Goal: Task Accomplishment & Management: Manage account settings

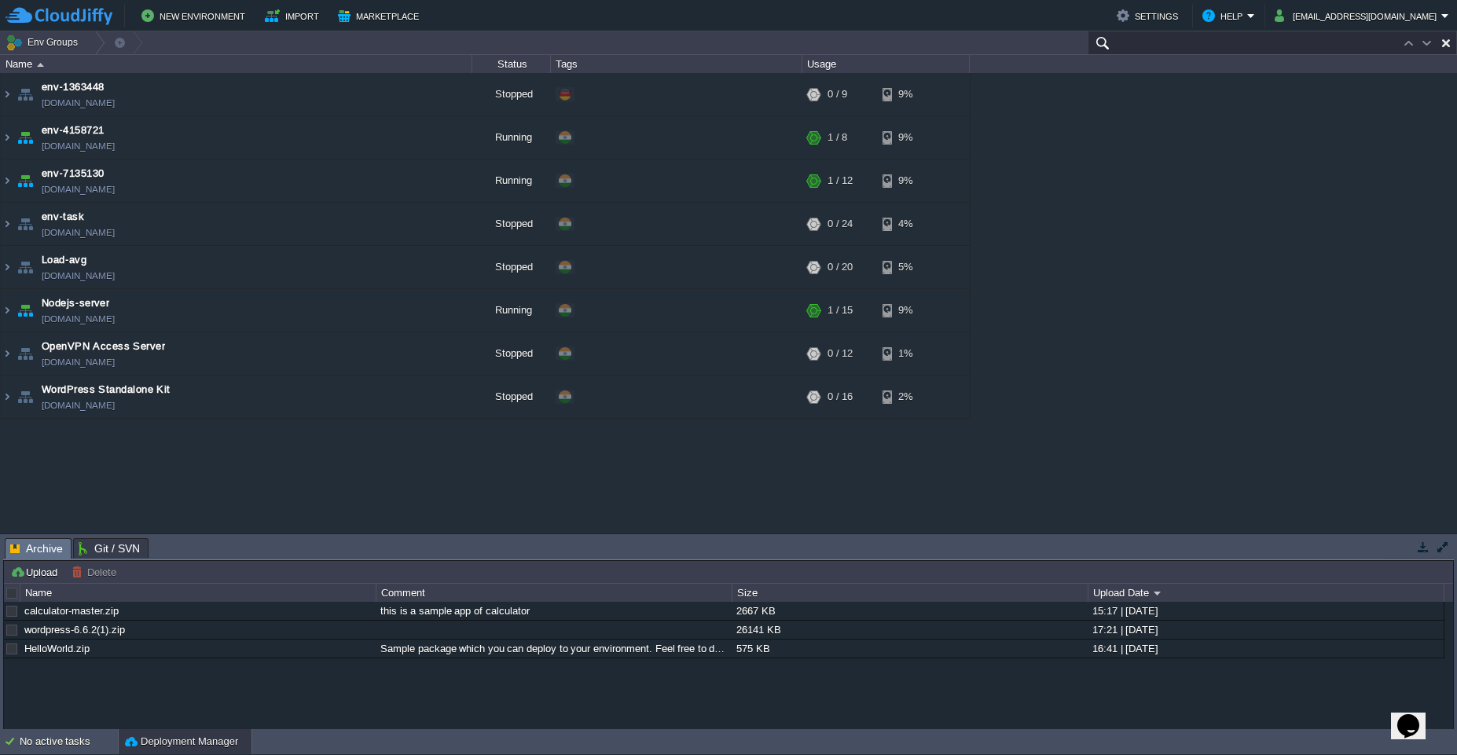
paste input "240797"
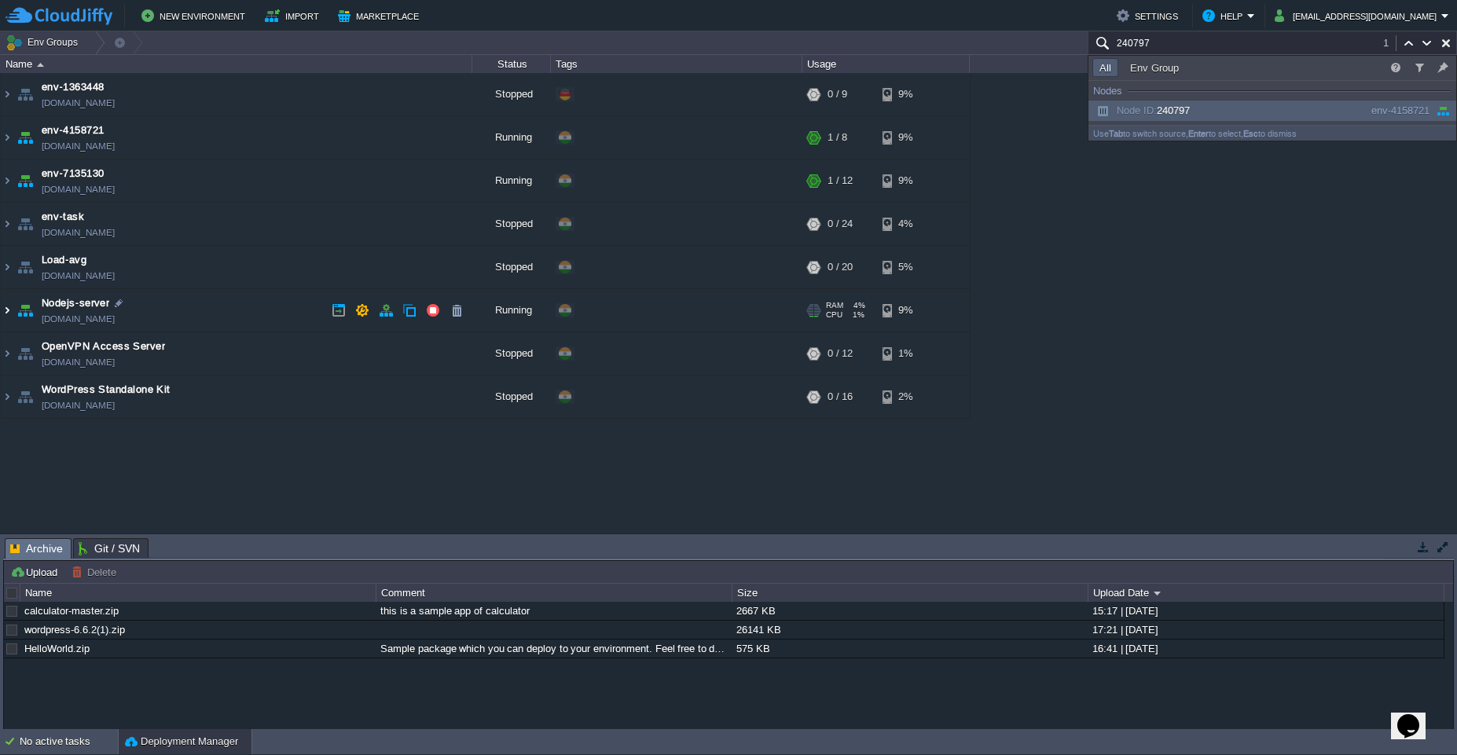
type input "240797"
click at [6, 313] on img at bounding box center [7, 310] width 13 height 42
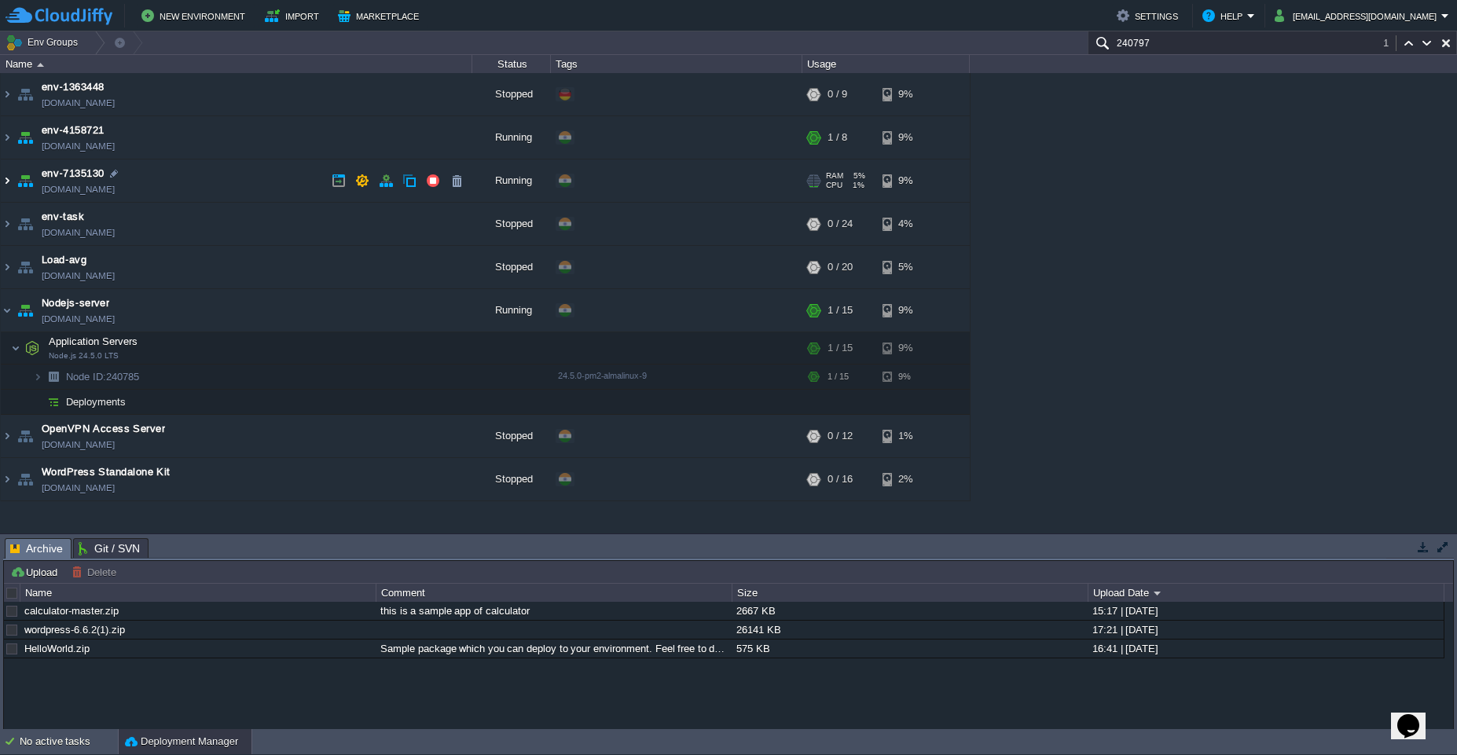
click at [9, 180] on img at bounding box center [7, 180] width 13 height 42
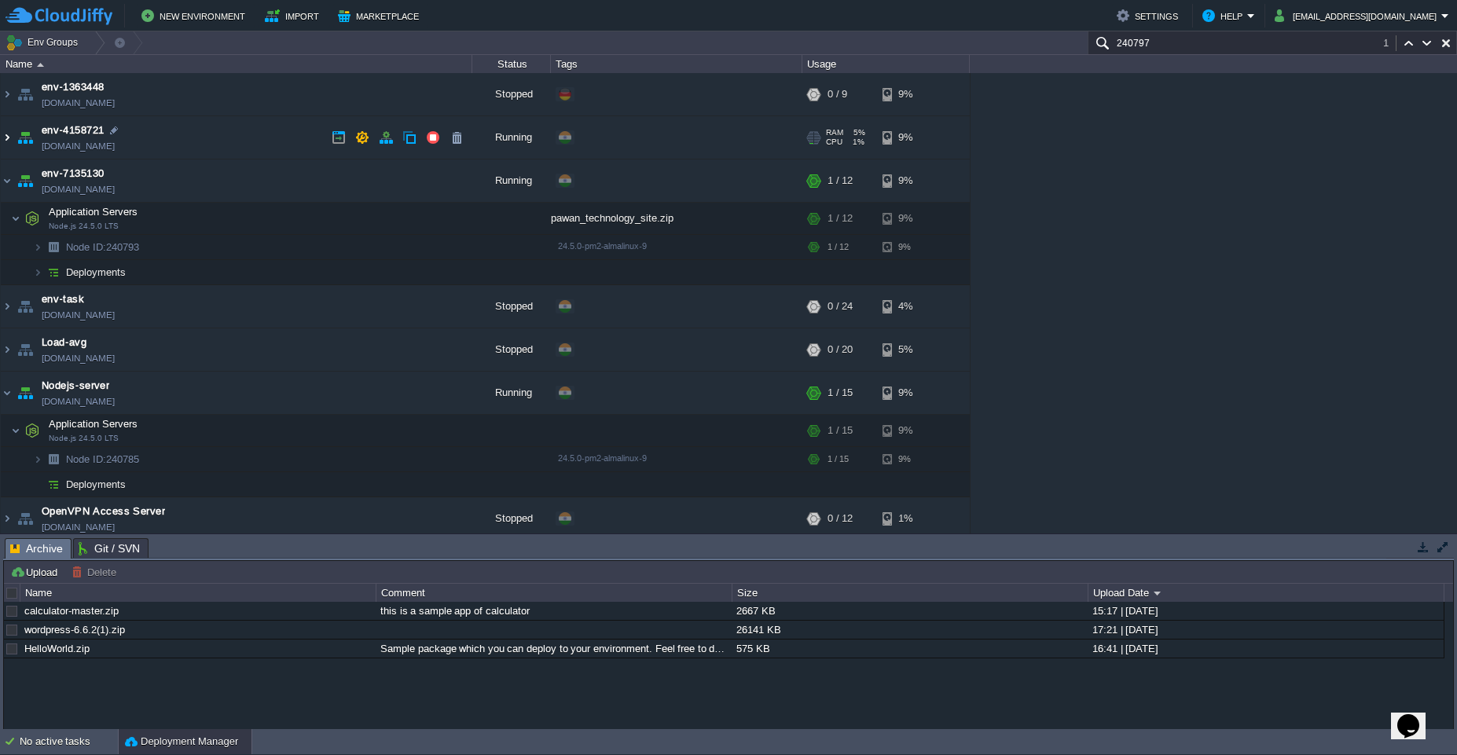
click at [3, 138] on img at bounding box center [7, 137] width 13 height 42
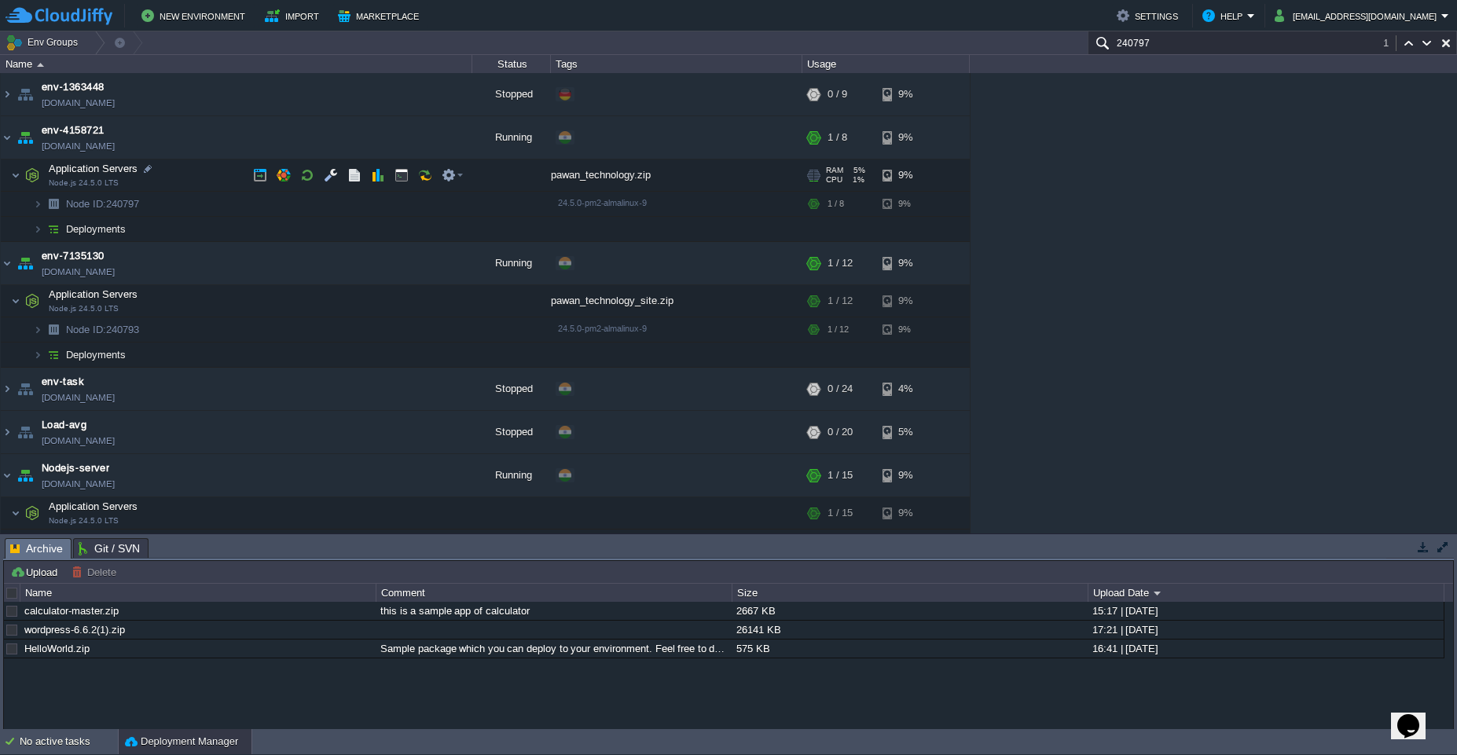
click at [124, 174] on span "Application Servers" at bounding box center [93, 168] width 93 height 13
click at [261, 177] on button "button" at bounding box center [260, 175] width 14 height 14
click at [255, 299] on button "button" at bounding box center [260, 301] width 14 height 14
click at [4, 480] on img at bounding box center [7, 475] width 13 height 42
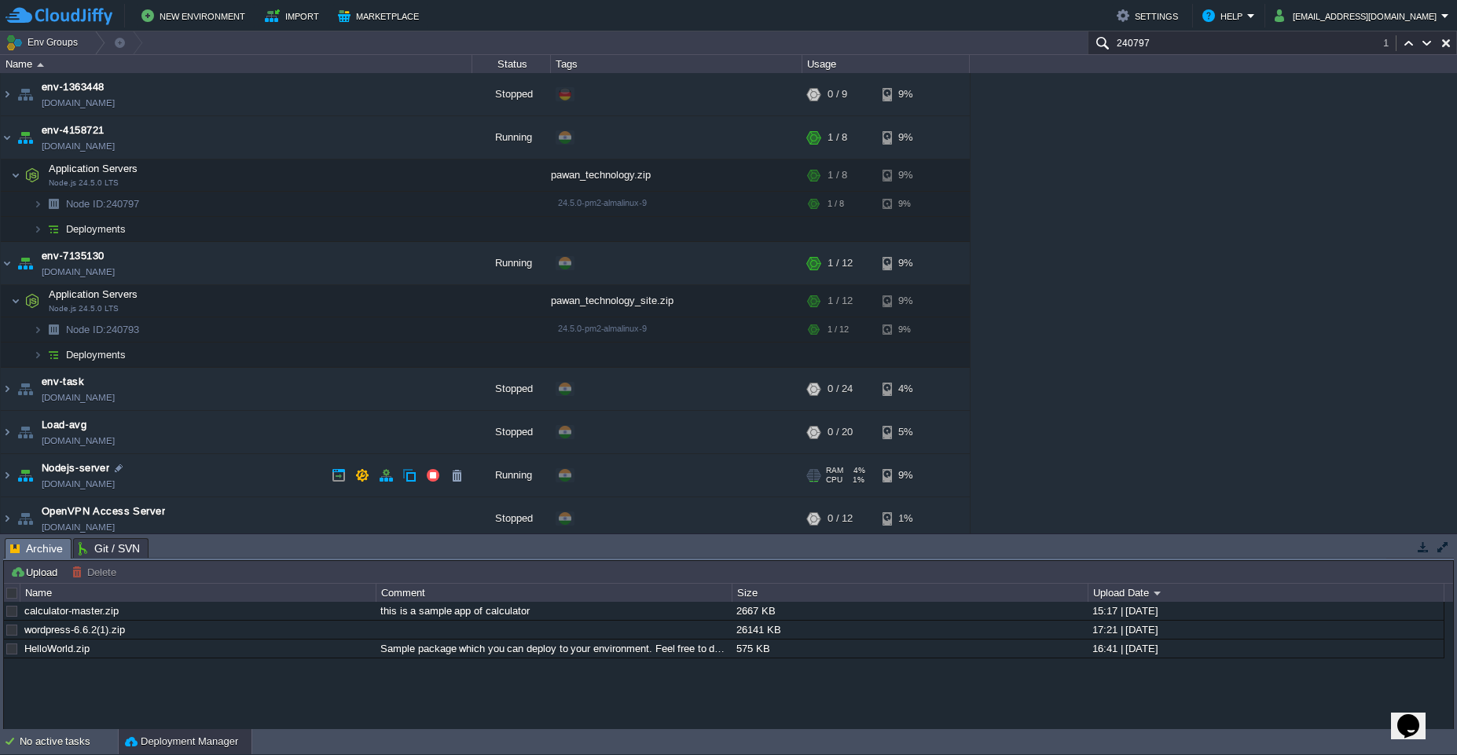
scroll to position [50, 0]
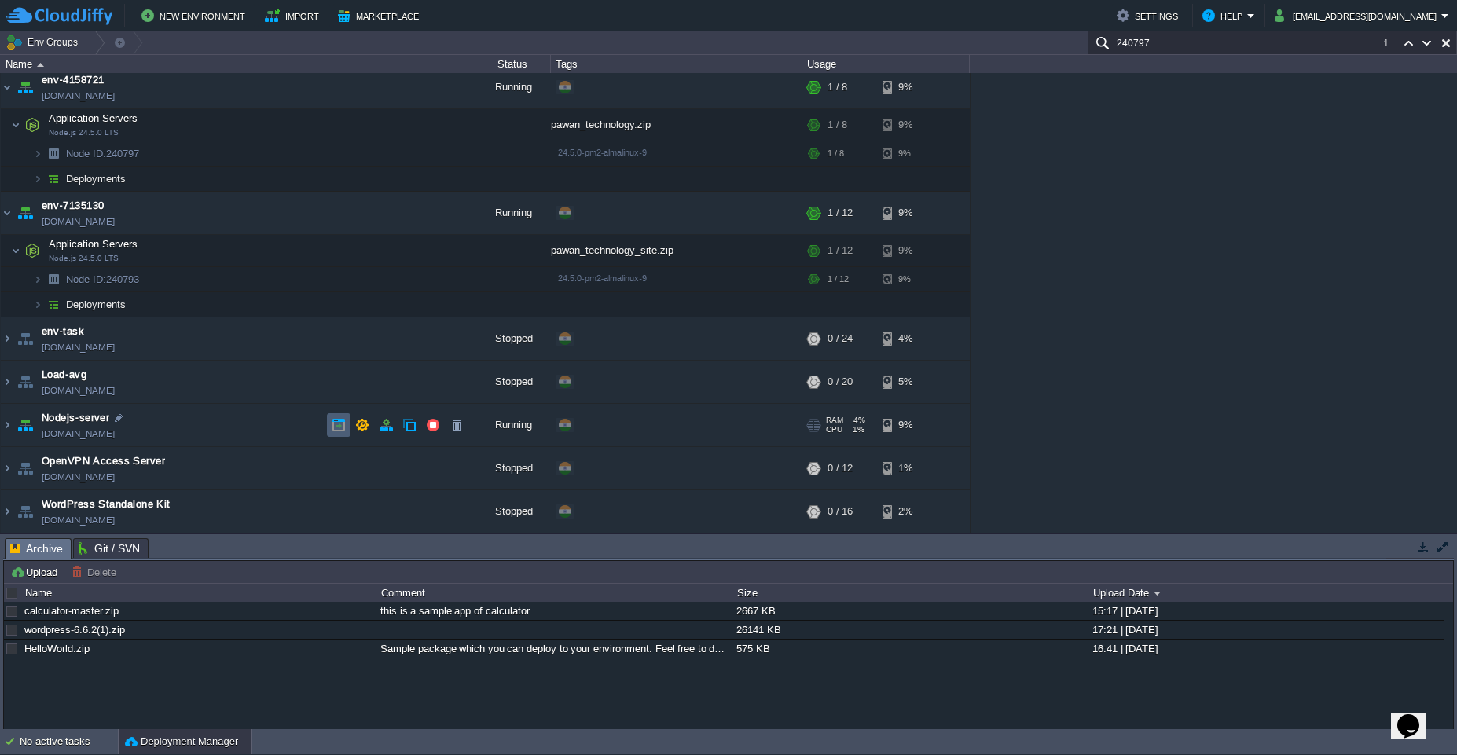
click at [338, 430] on button "button" at bounding box center [339, 425] width 14 height 14
click at [39, 436] on td "Nodejs-server nodejs-server.cloudjiffy.net" at bounding box center [236, 425] width 471 height 43
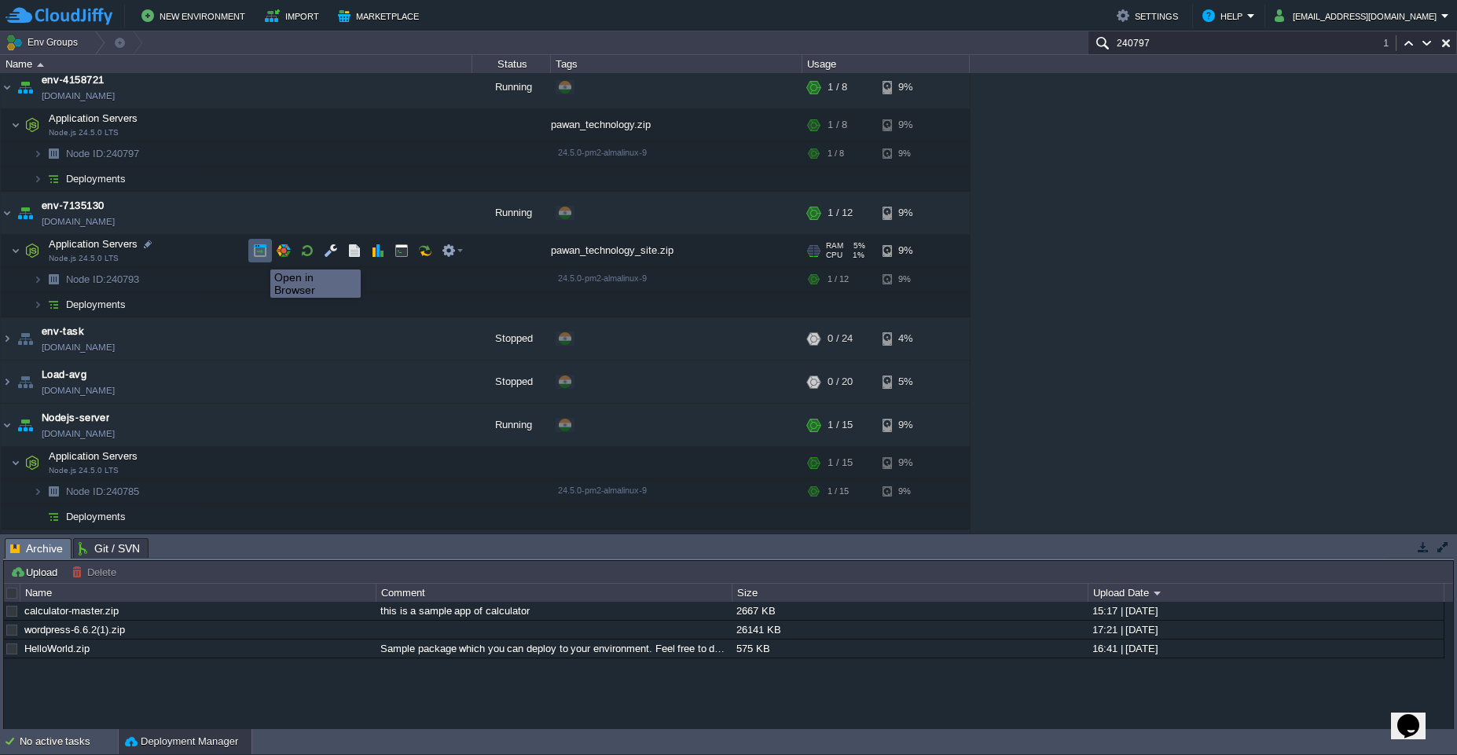
click at [258, 255] on button "button" at bounding box center [260, 251] width 14 height 14
click at [288, 282] on button "button" at bounding box center [284, 279] width 14 height 14
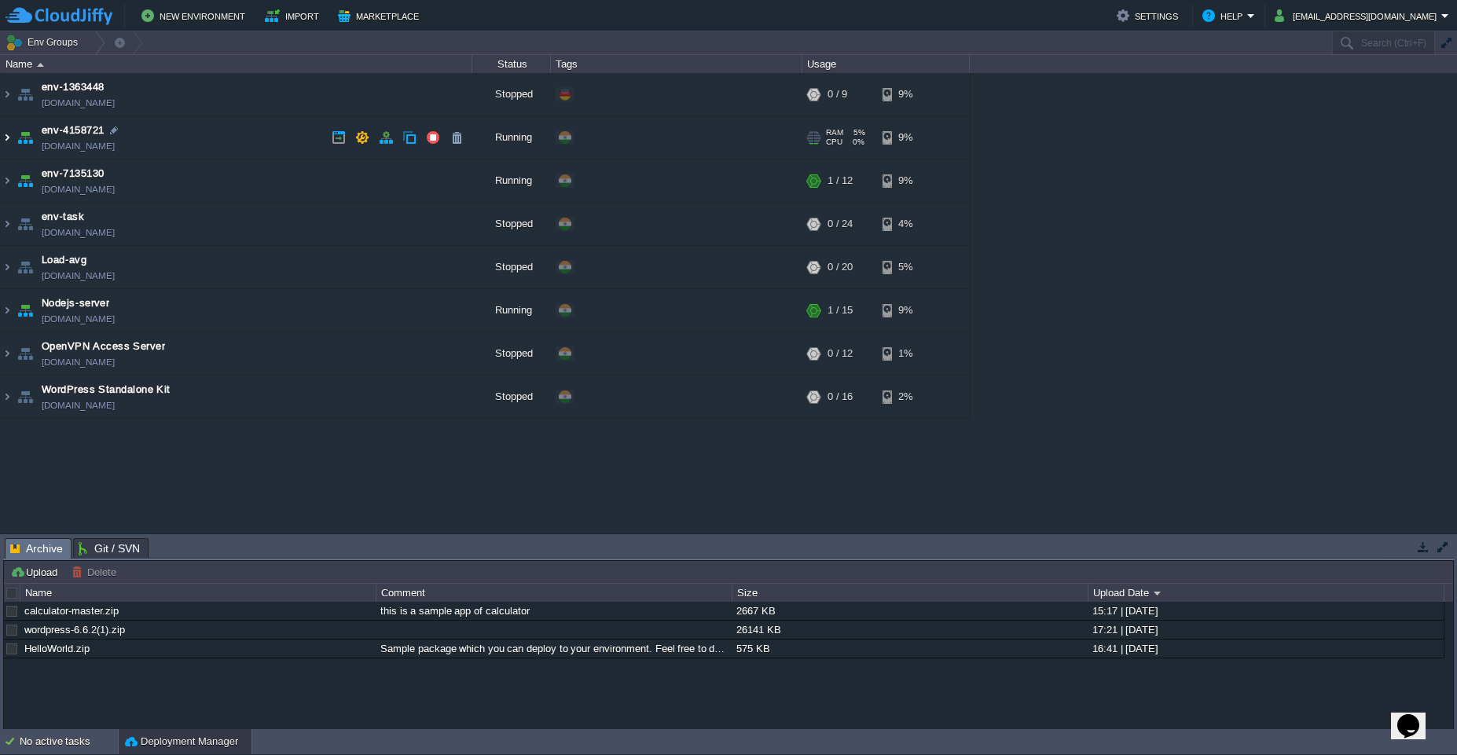
click at [9, 141] on img at bounding box center [7, 137] width 13 height 42
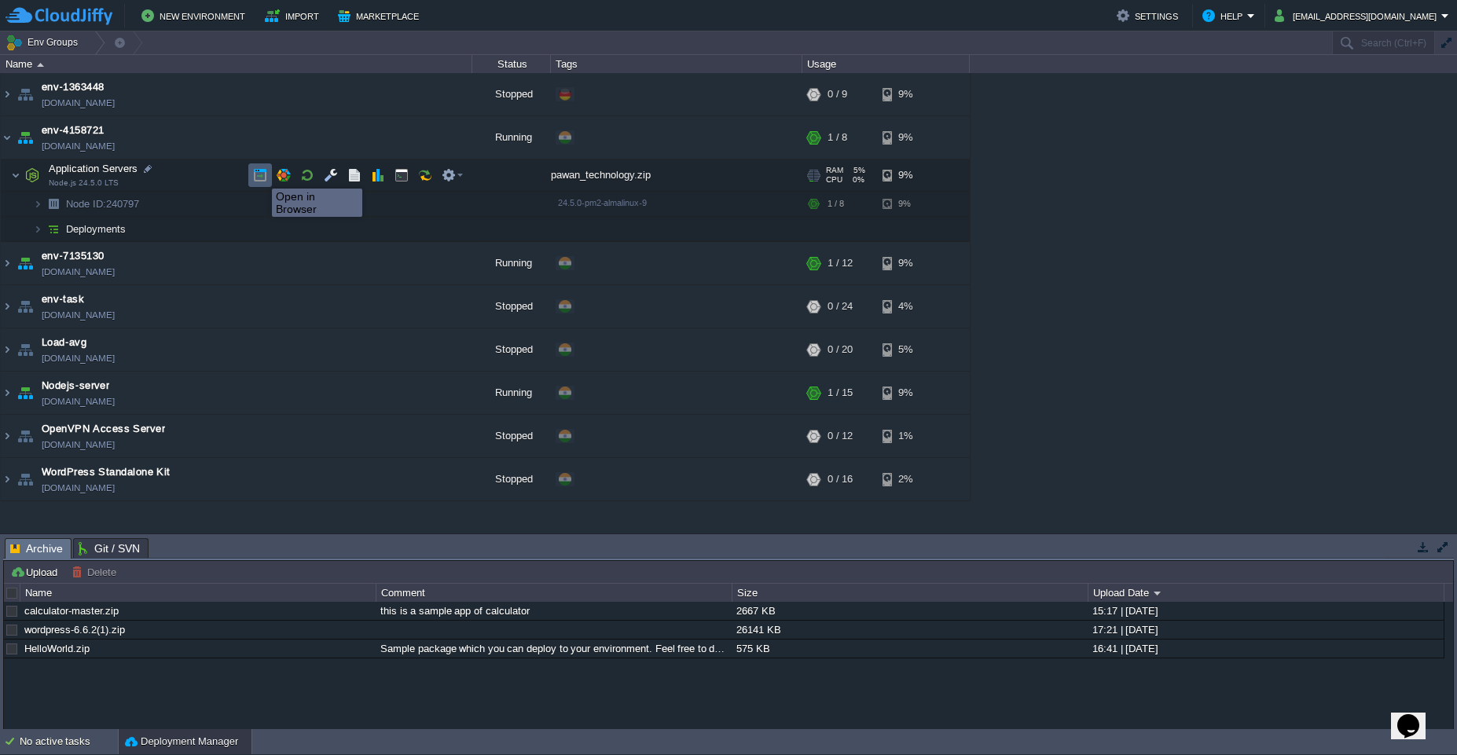
click at [260, 174] on button "button" at bounding box center [260, 175] width 14 height 14
click at [306, 203] on button "button" at bounding box center [307, 203] width 14 height 14
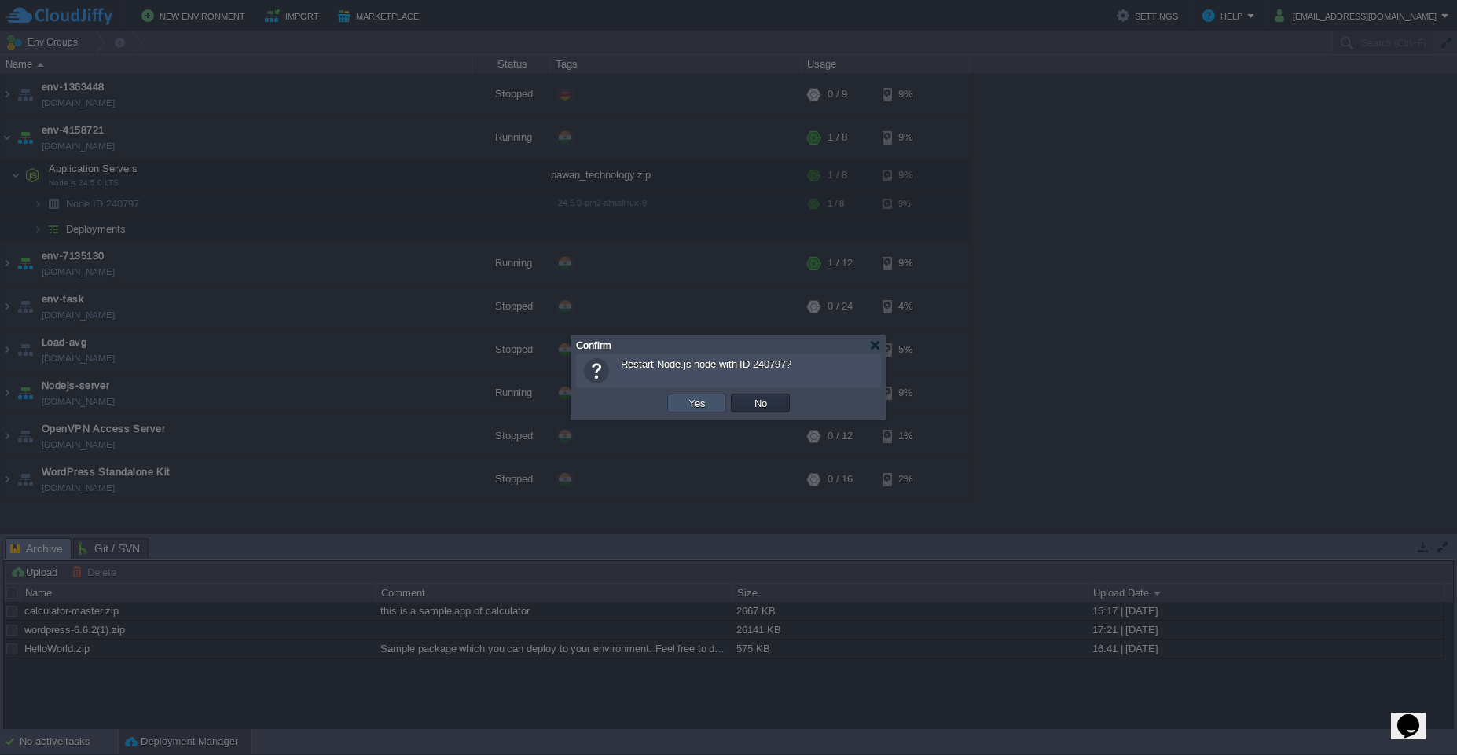
click at [707, 408] on button "Yes" at bounding box center [697, 403] width 27 height 14
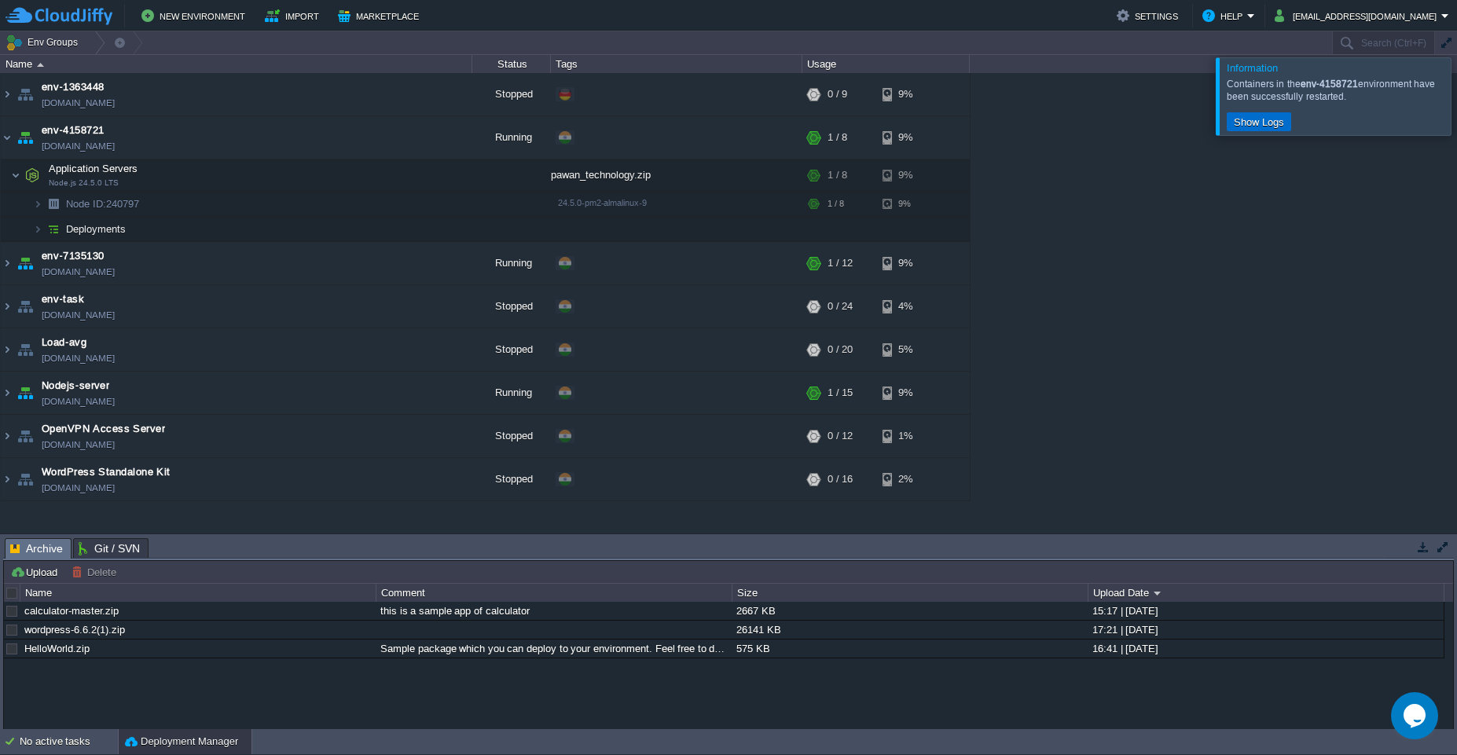
click at [1287, 127] on button "Show Logs" at bounding box center [1259, 122] width 60 height 14
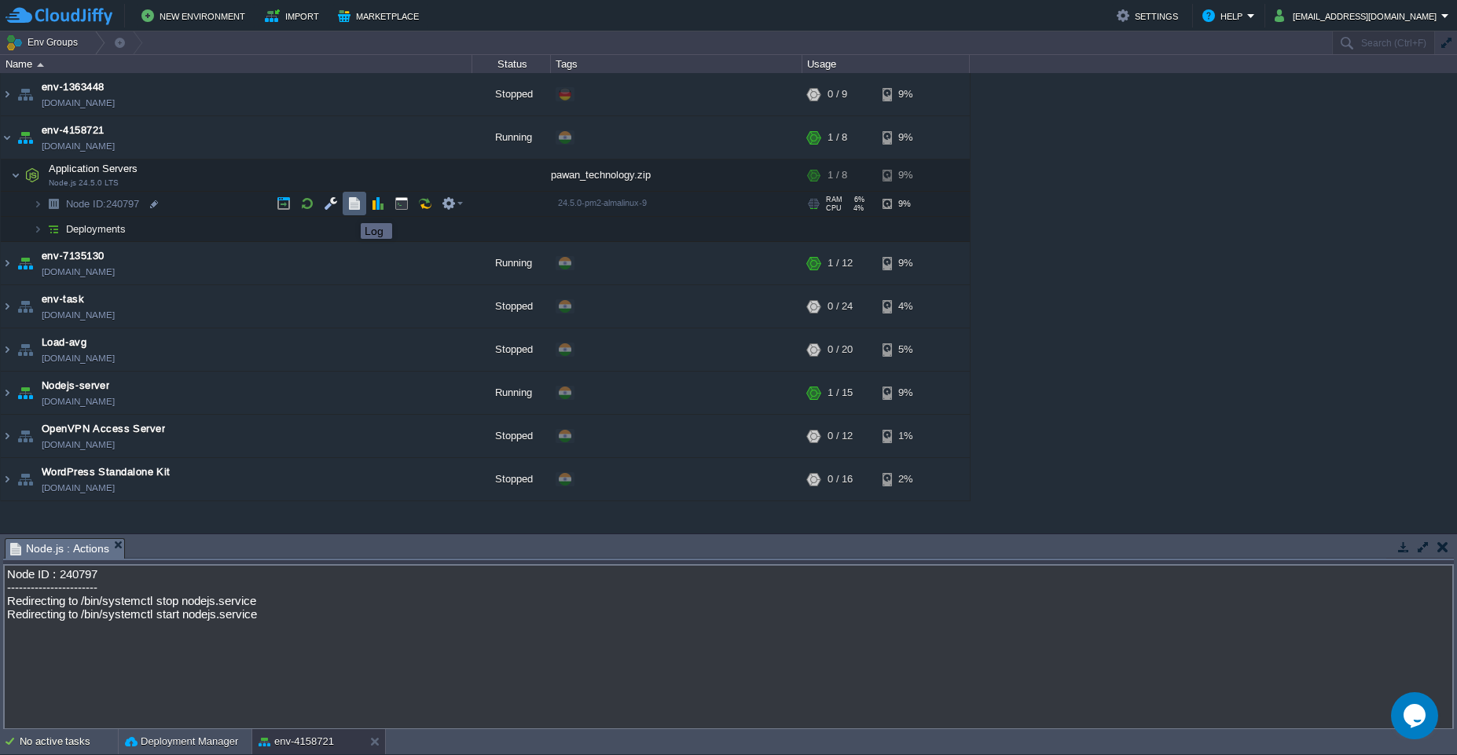
click at [350, 209] on button "button" at bounding box center [354, 203] width 14 height 14
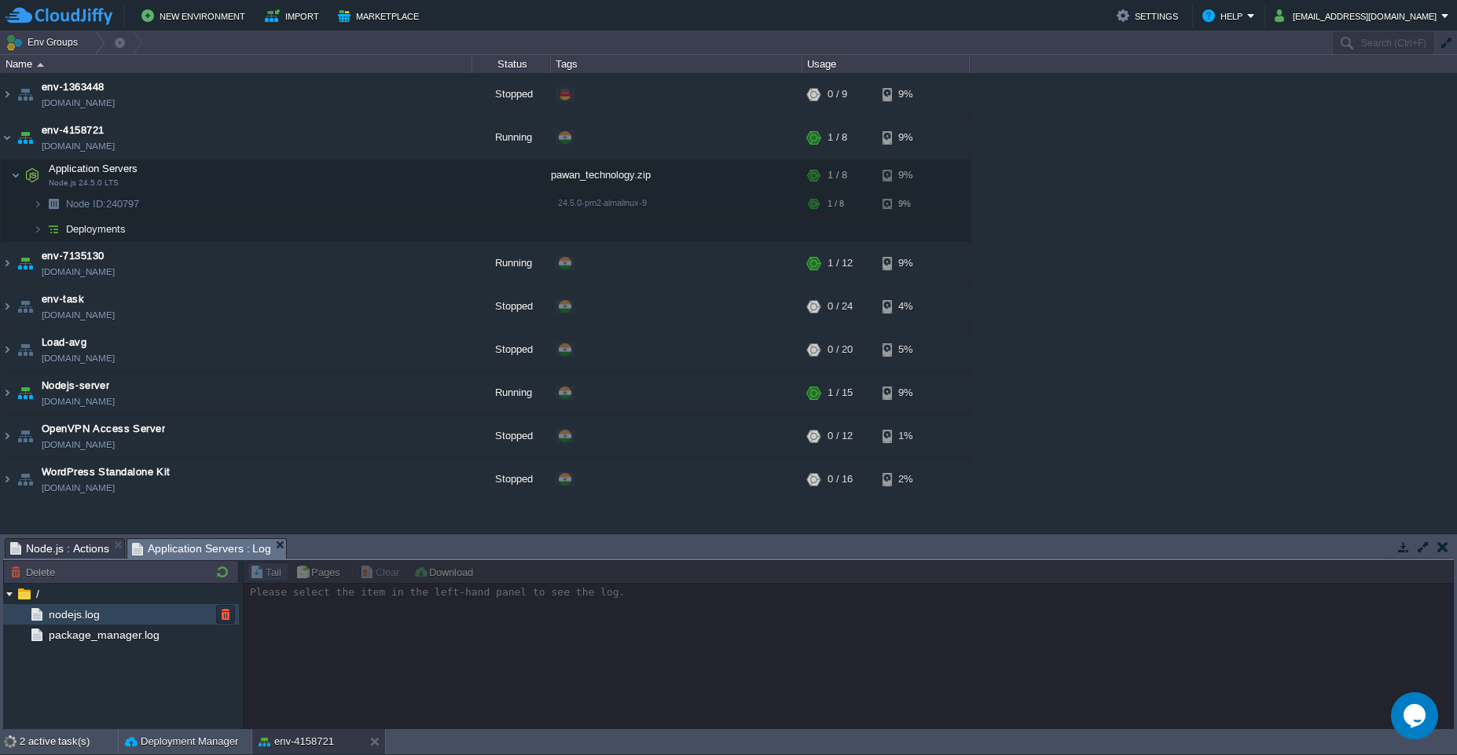
click at [90, 615] on span "nodejs.log" at bounding box center [74, 614] width 57 height 14
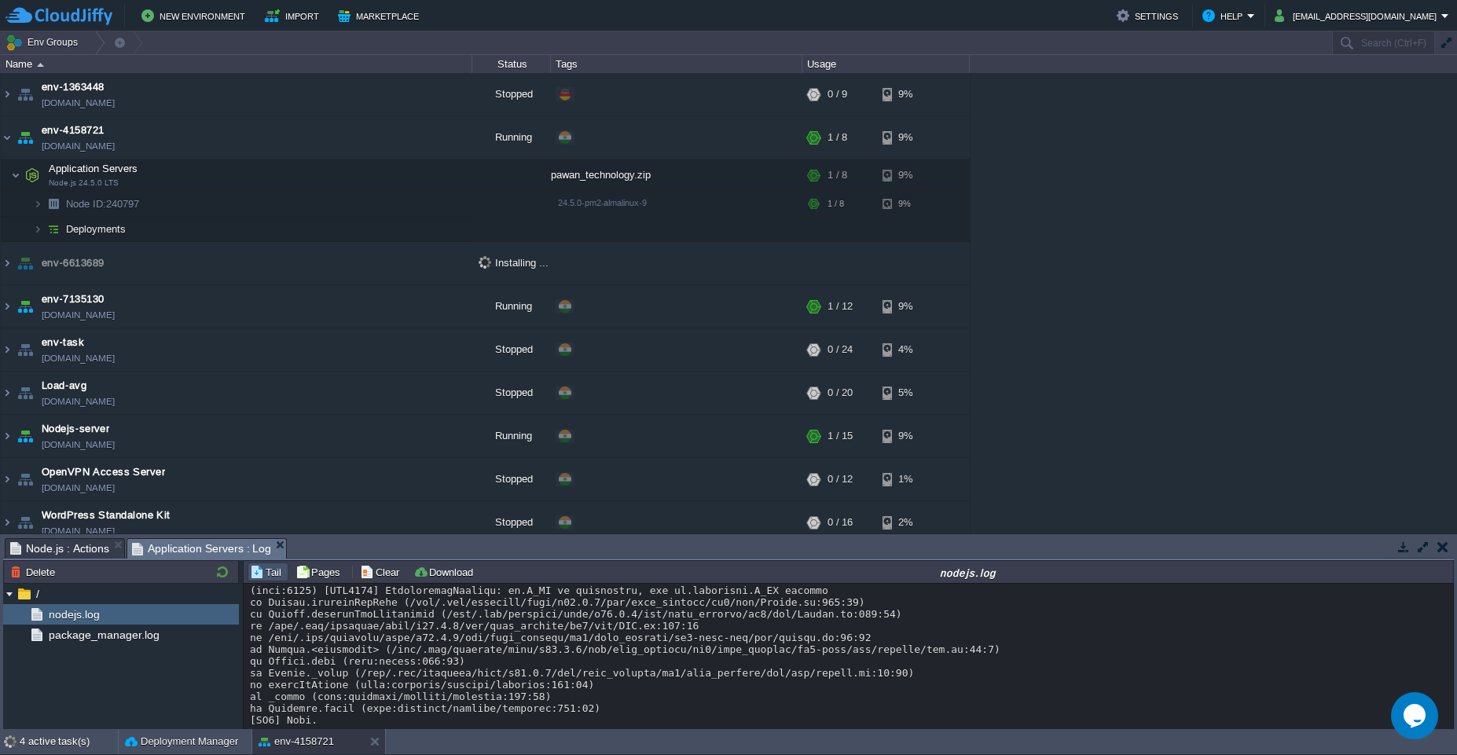
scroll to position [2308, 0]
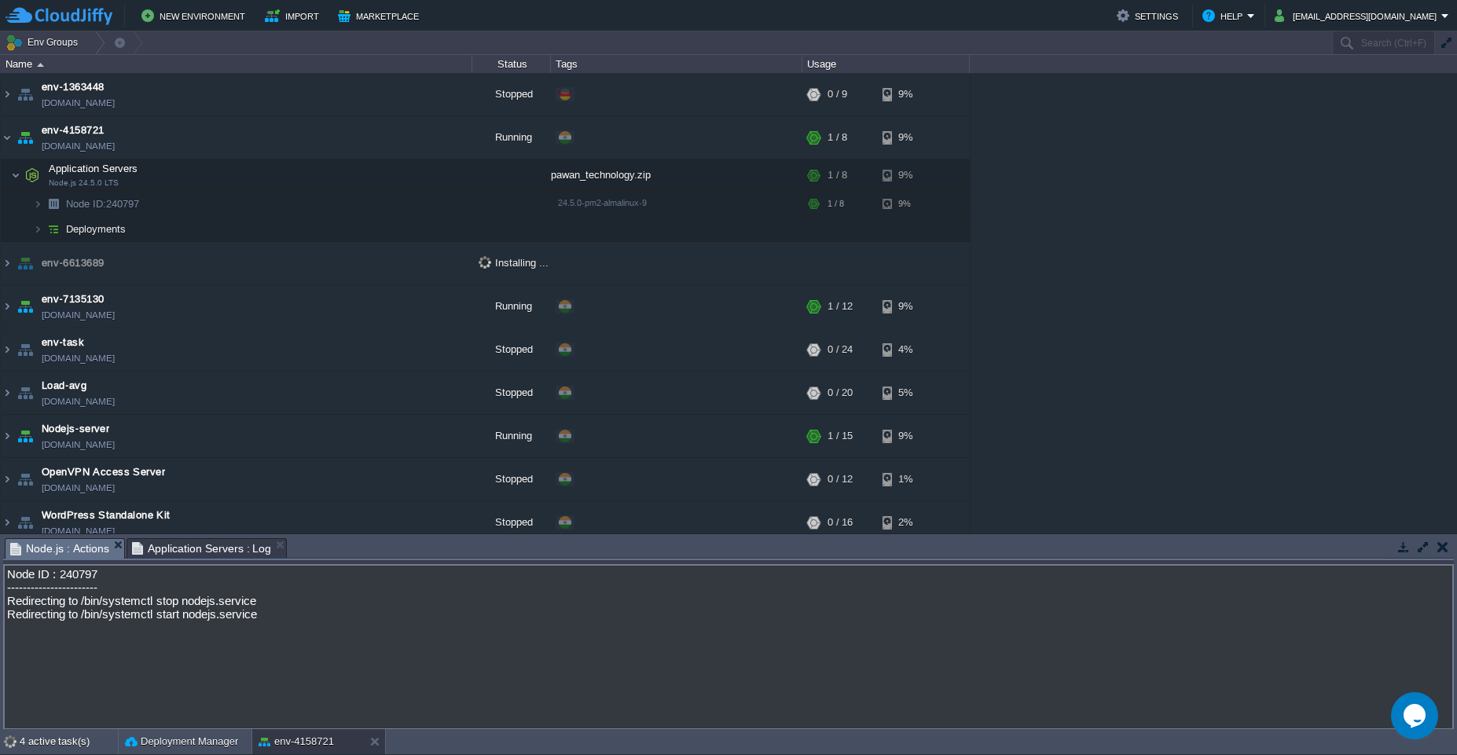
click at [60, 552] on span "Node.js : Actions" at bounding box center [59, 549] width 99 height 20
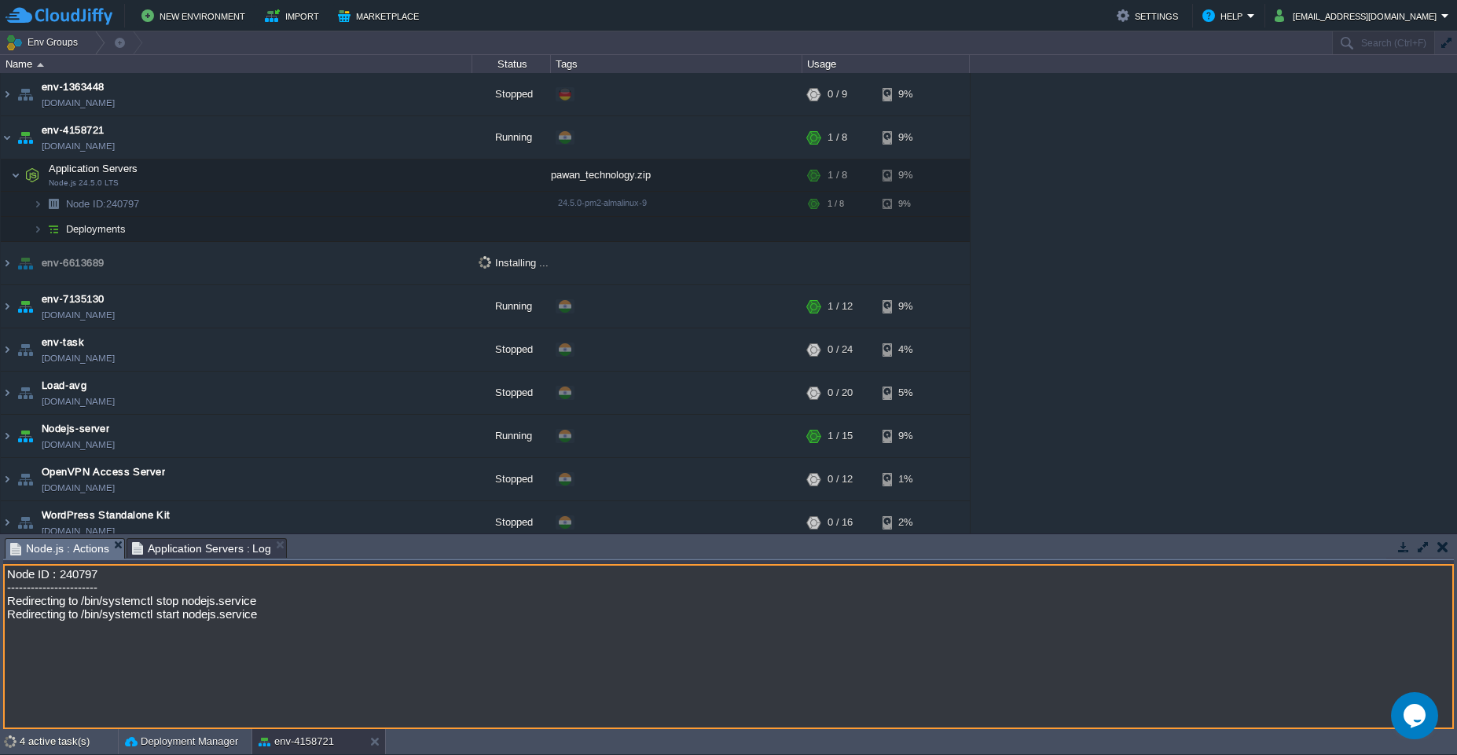
drag, startPoint x: 265, startPoint y: 618, endPoint x: 9, endPoint y: 604, distance: 255.7
click at [9, 604] on textarea "Node ID : 240797 ----------------------- Redirecting to /bin/systemctl stop nod…" at bounding box center [728, 646] width 1450 height 165
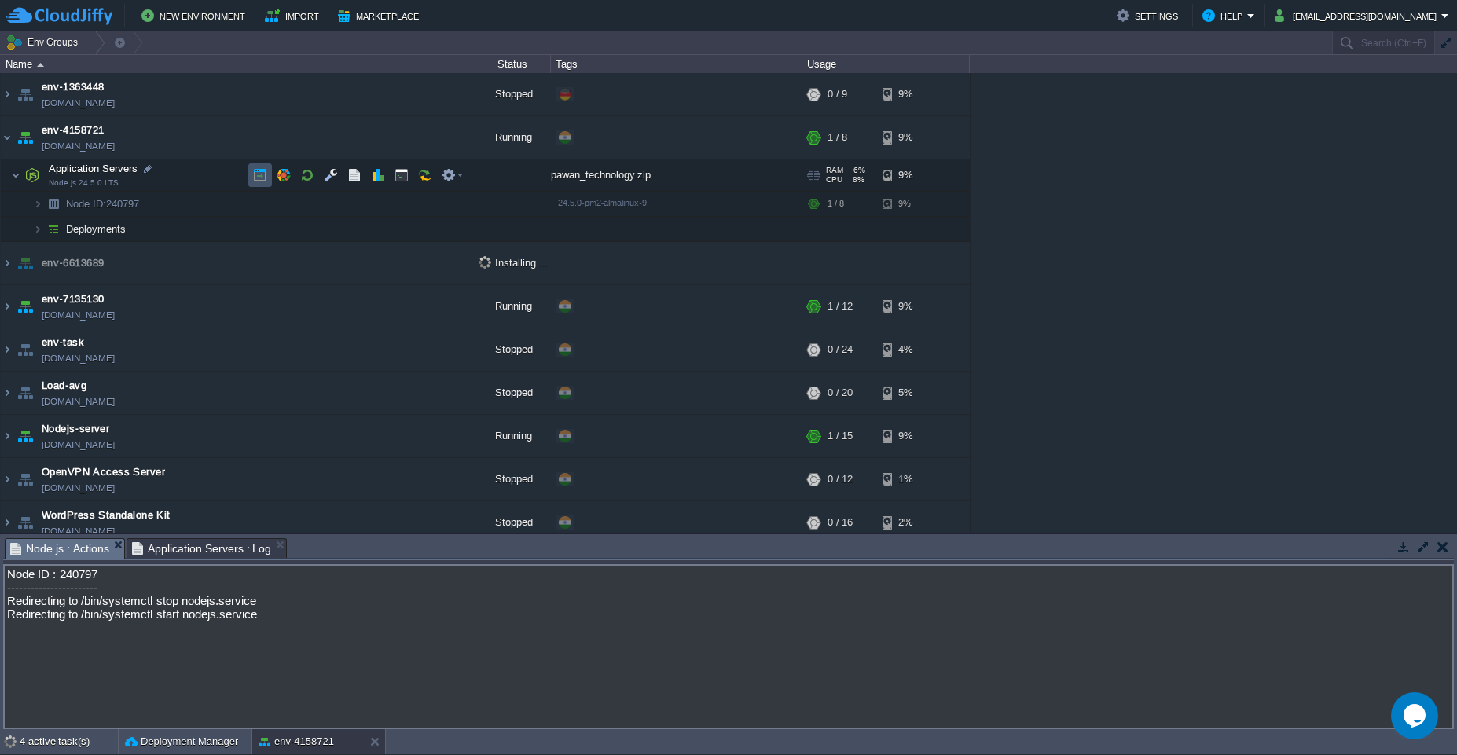
click at [255, 176] on button "button" at bounding box center [260, 175] width 14 height 14
click at [334, 207] on button "button" at bounding box center [331, 203] width 14 height 14
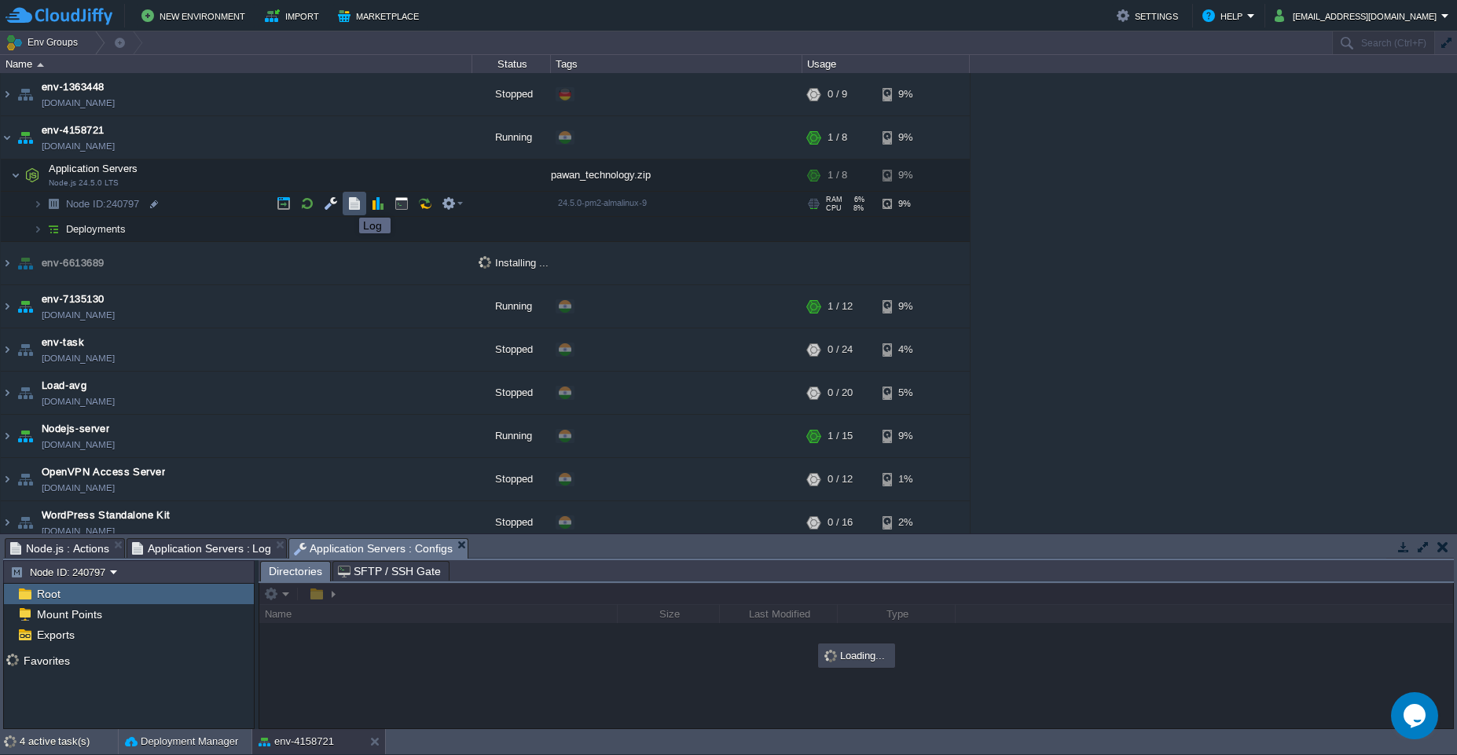
click at [351, 203] on button "button" at bounding box center [354, 203] width 14 height 14
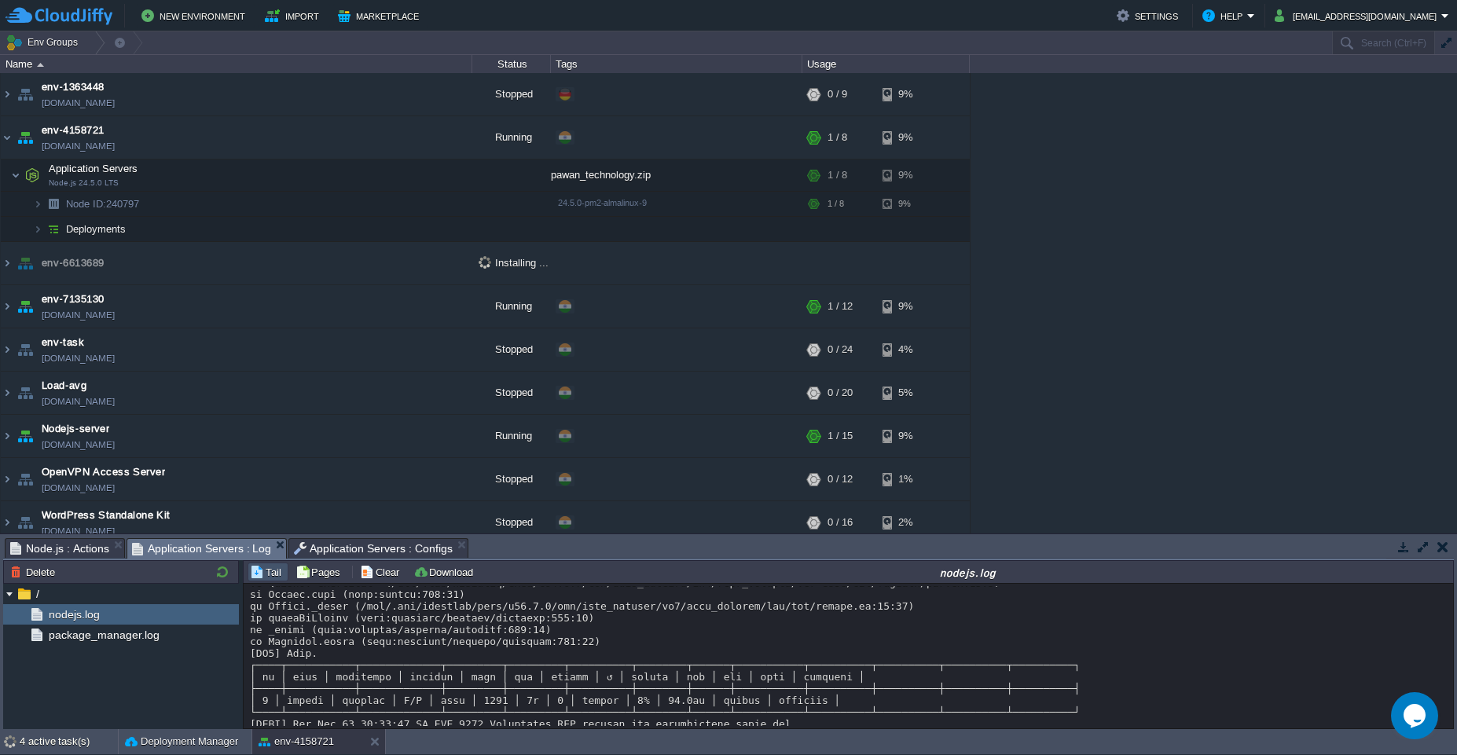
scroll to position [1930, 0]
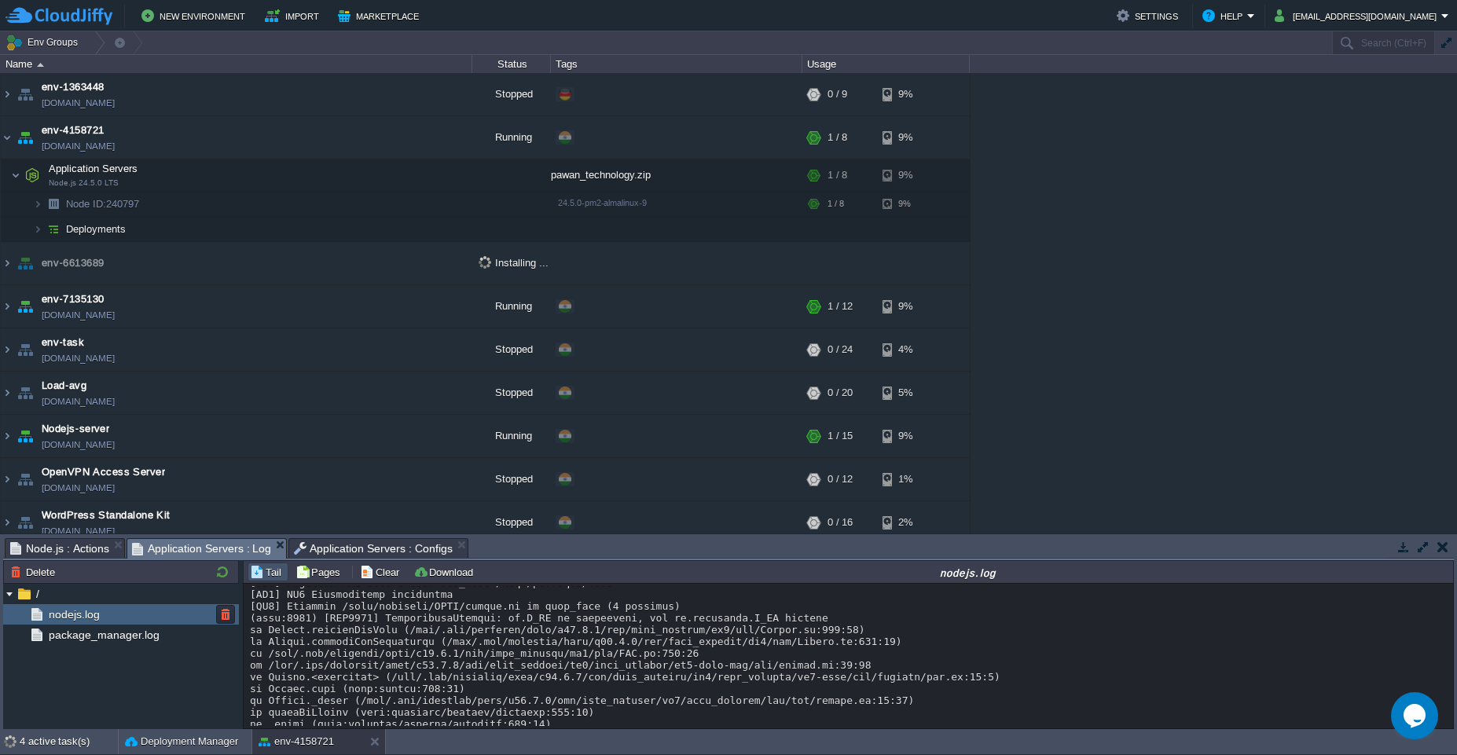
click at [68, 616] on span "nodejs.log" at bounding box center [74, 614] width 57 height 14
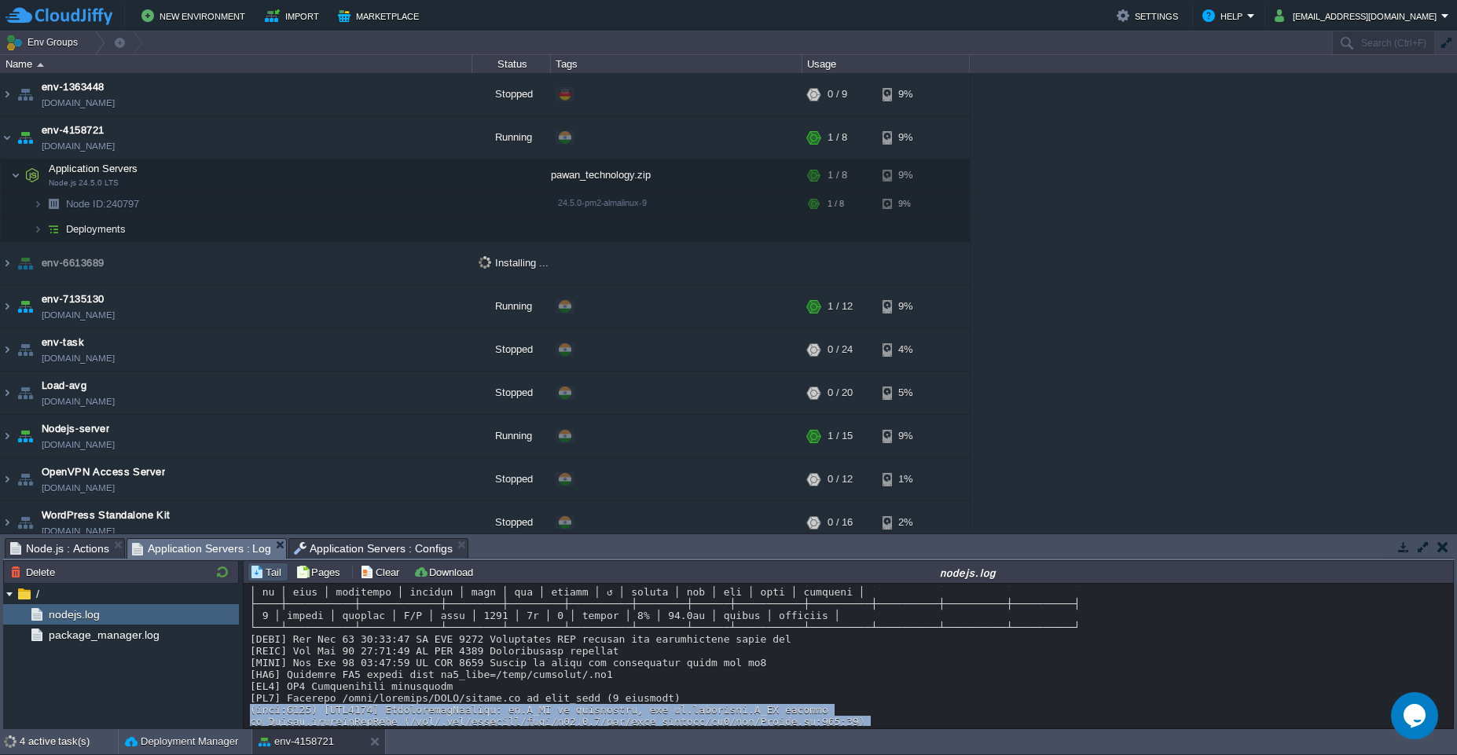
scroll to position [2124, 0]
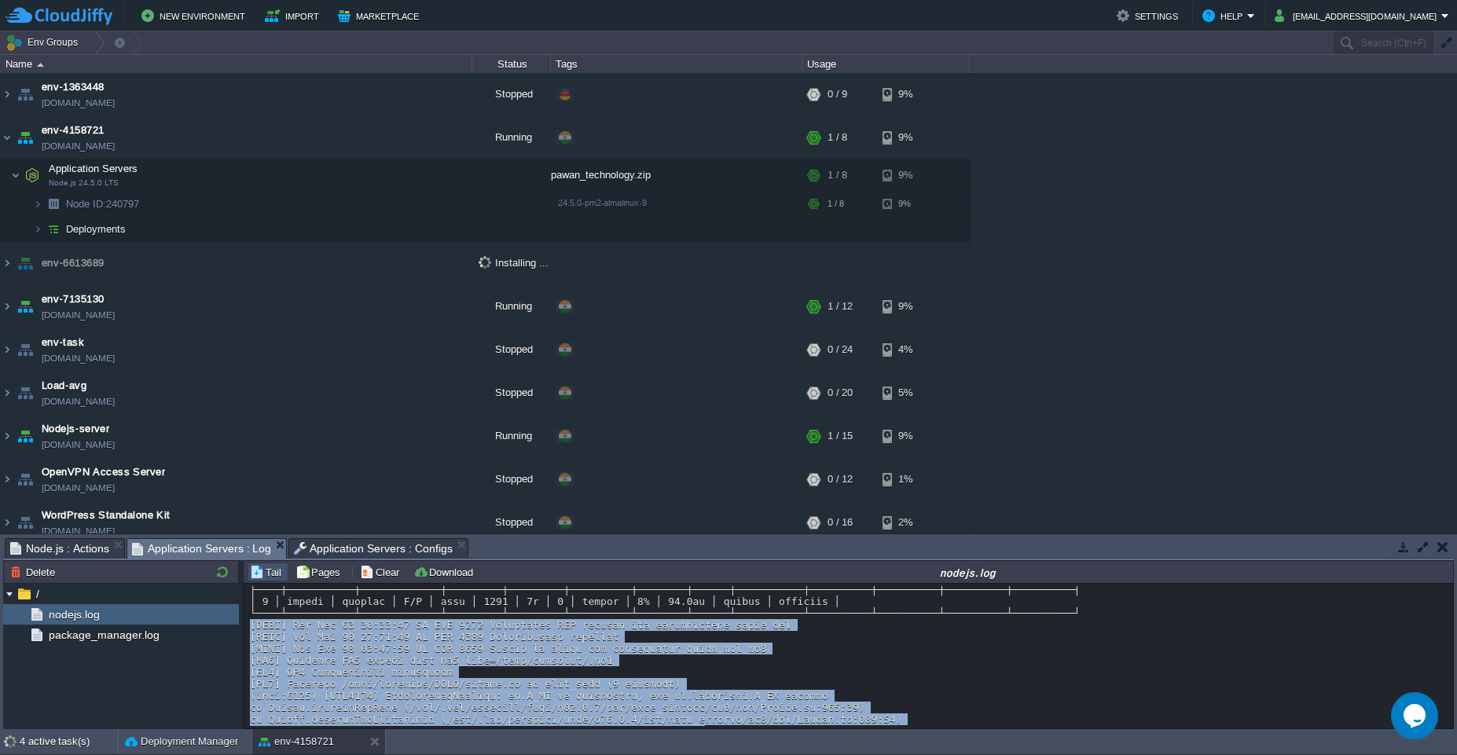
drag, startPoint x: 1083, startPoint y: 693, endPoint x: 303, endPoint y: 636, distance: 781.5
copy div "[INFO] Mon Aug 11 08:14:25 AM UTC 2025 Installing NPM modules and dependencies …"
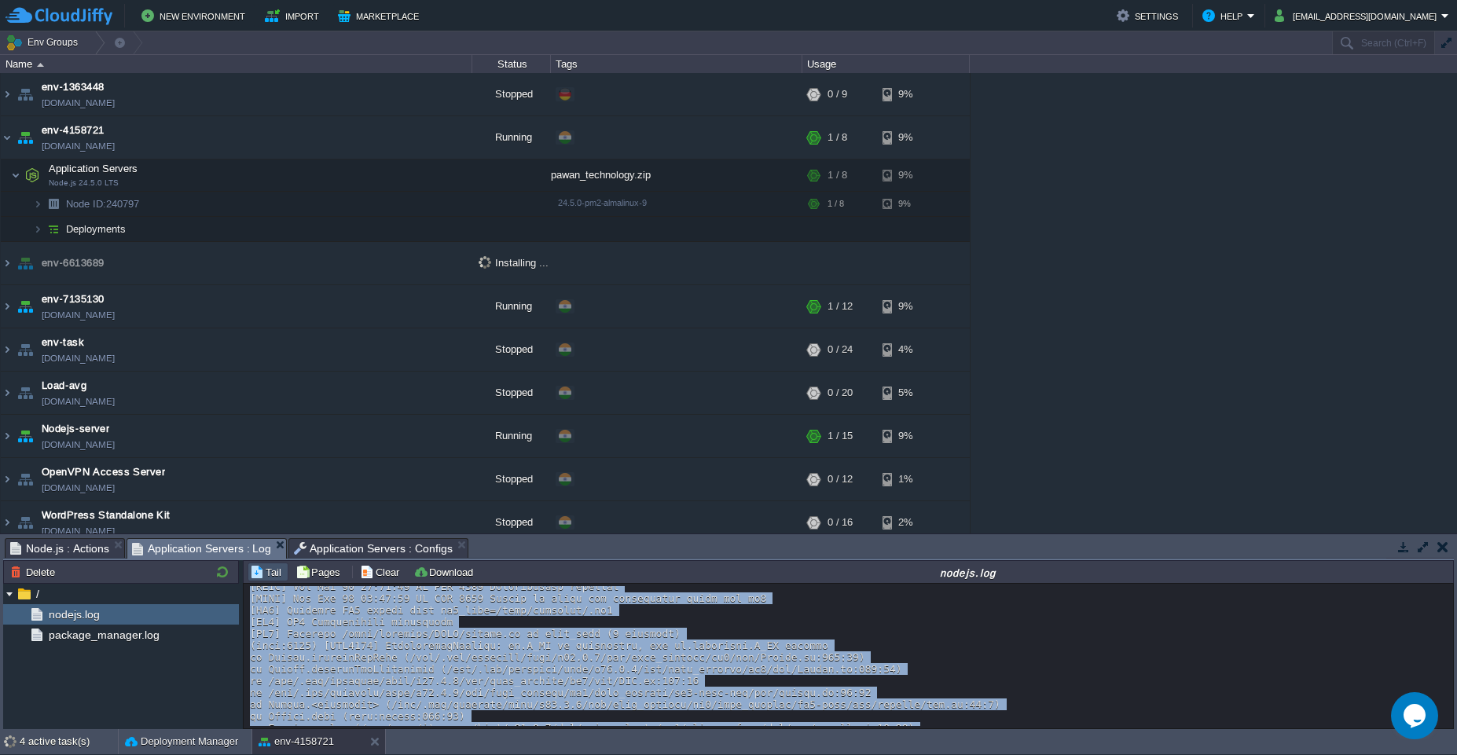
scroll to position [2120, 0]
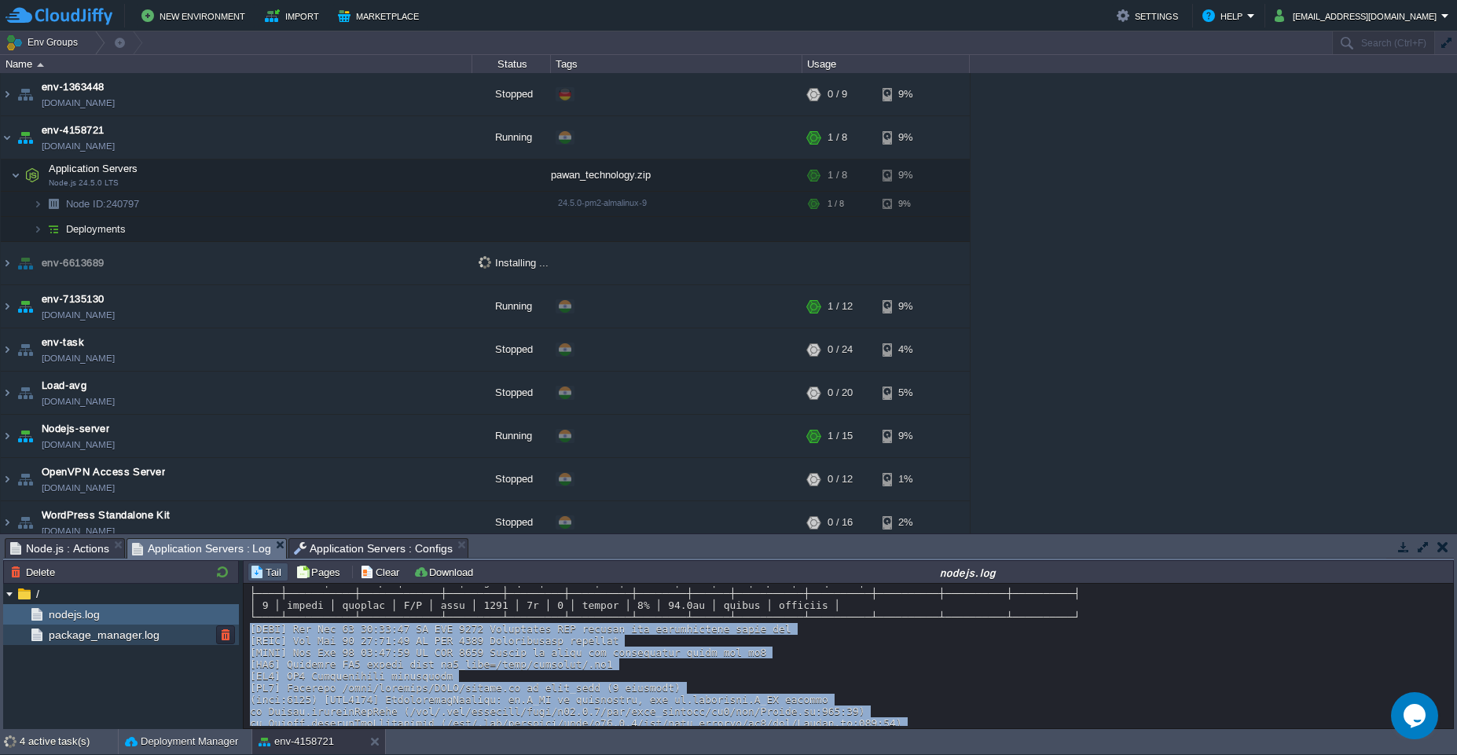
click at [106, 643] on div "package_manager.log" at bounding box center [121, 635] width 236 height 20
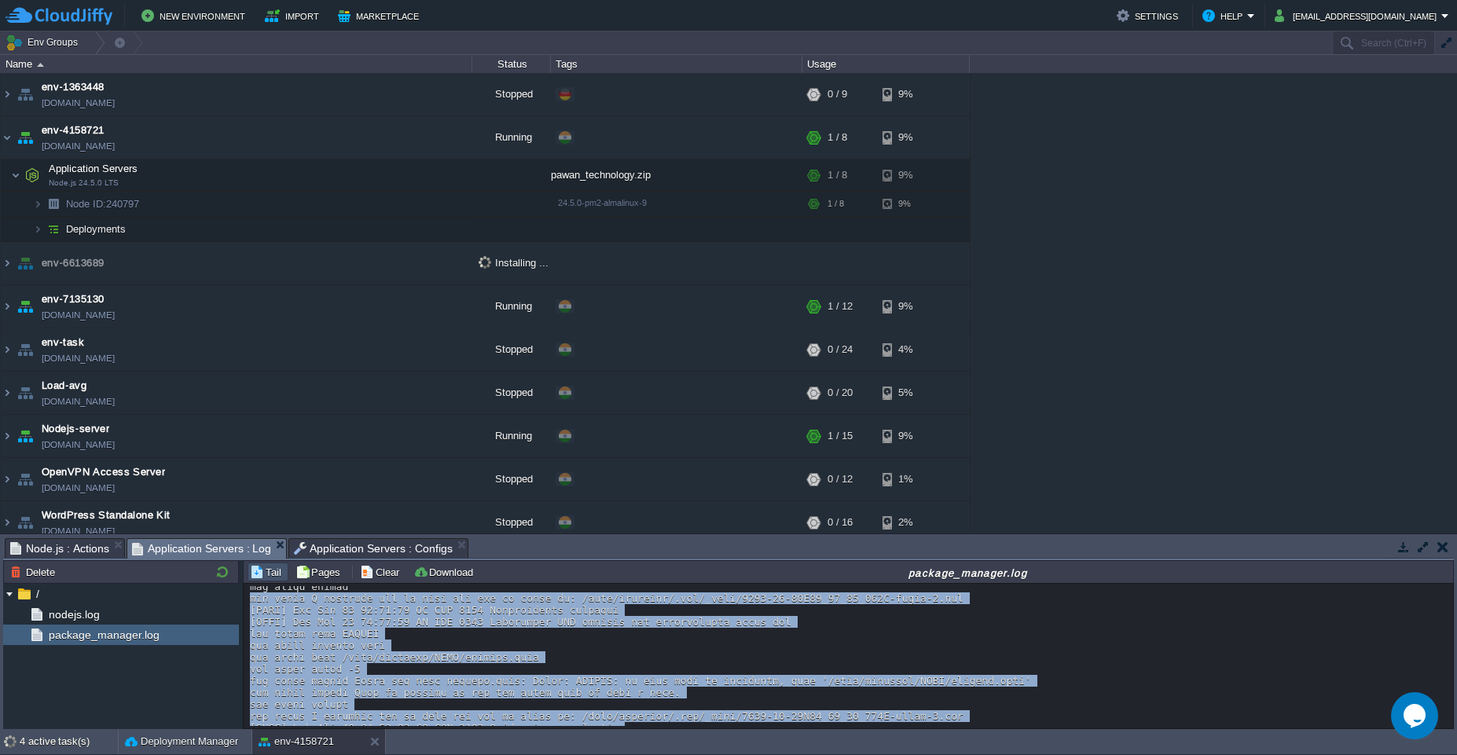
scroll to position [515, 0]
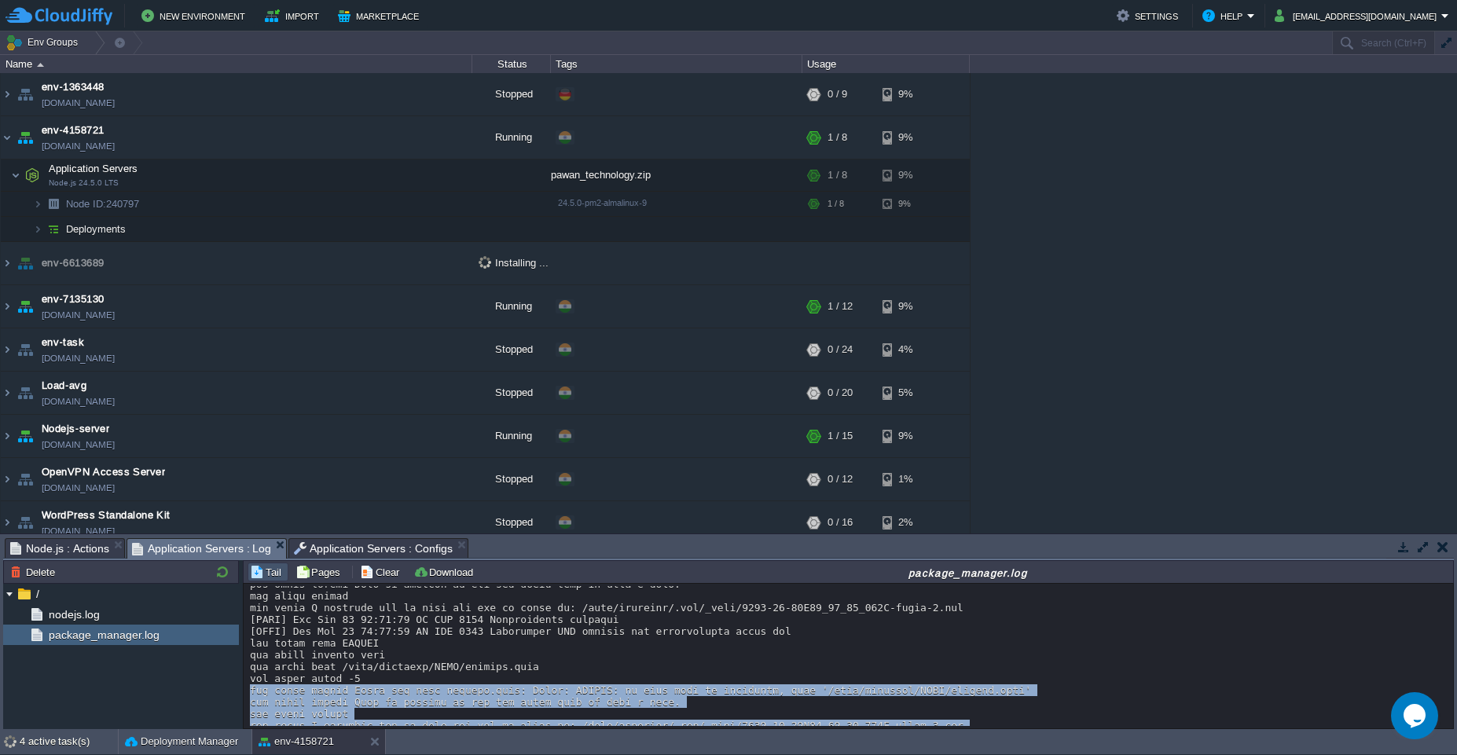
drag, startPoint x: 619, startPoint y: 703, endPoint x: 269, endPoint y: 675, distance: 350.8
click at [251, 682] on div at bounding box center [848, 466] width 1197 height 790
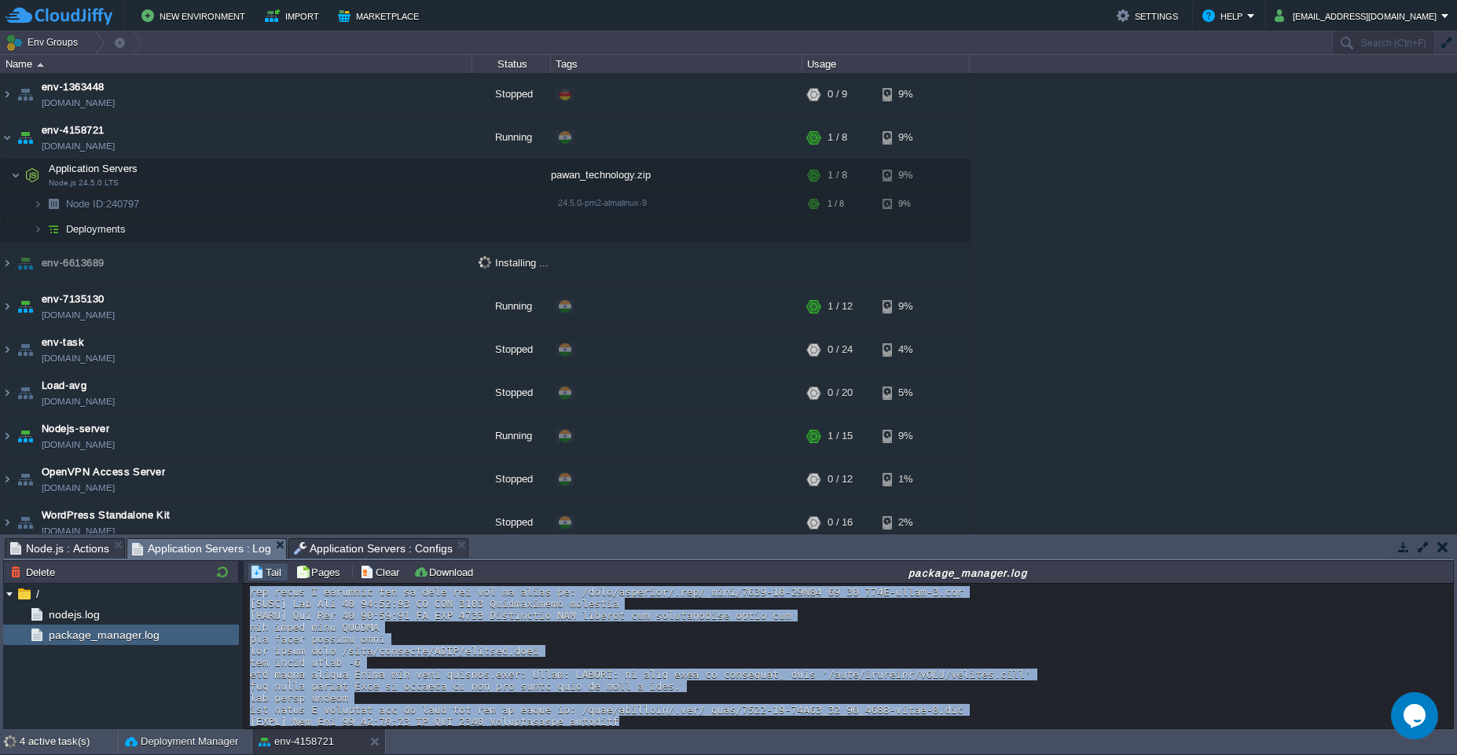
scroll to position [670, 0]
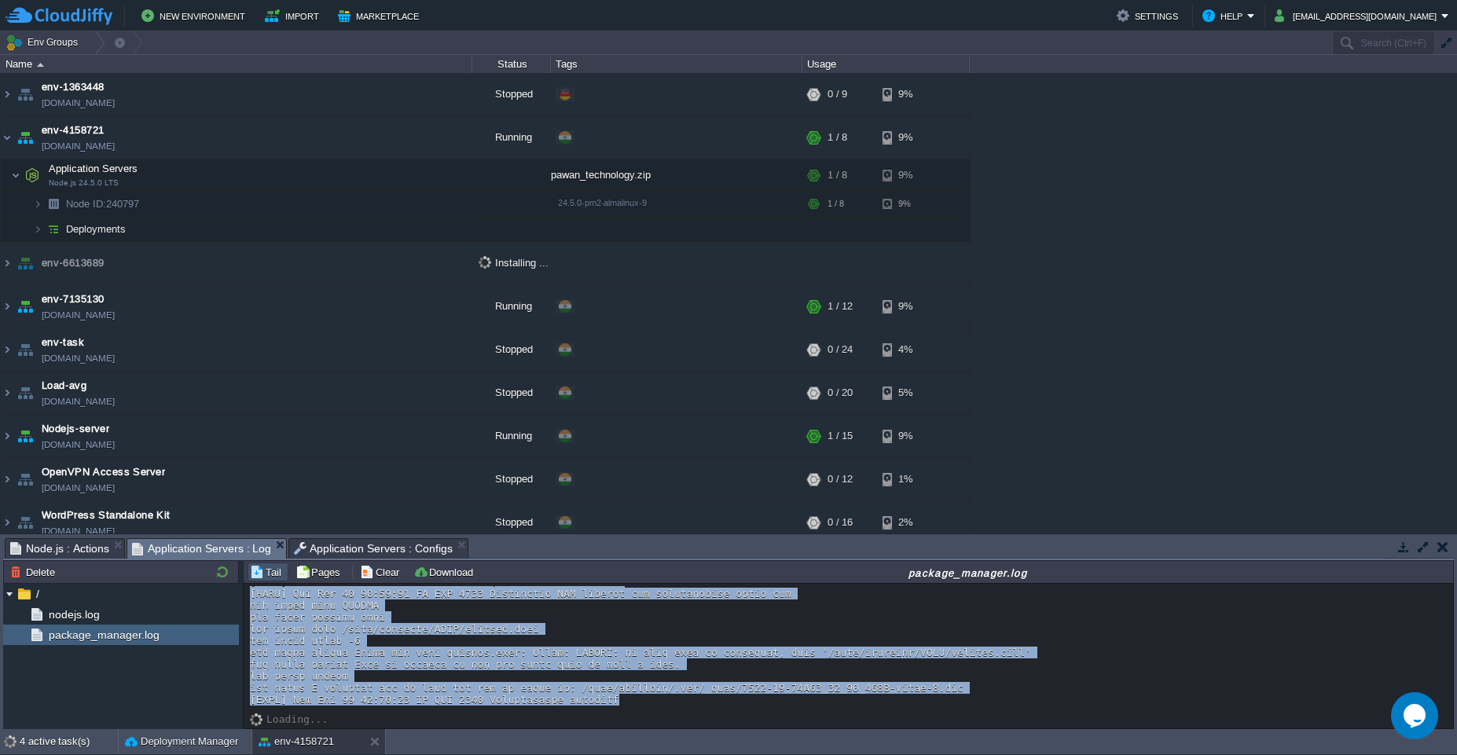
click at [445, 643] on div at bounding box center [848, 311] width 1197 height 790
drag, startPoint x: 251, startPoint y: 593, endPoint x: 639, endPoint y: 696, distance: 400.8
click at [639, 696] on div at bounding box center [848, 311] width 1197 height 790
copy div "[INFO] Mon Aug 11 08:14:25 AM UTC 2025 Installing NPM modules and dependencies …"
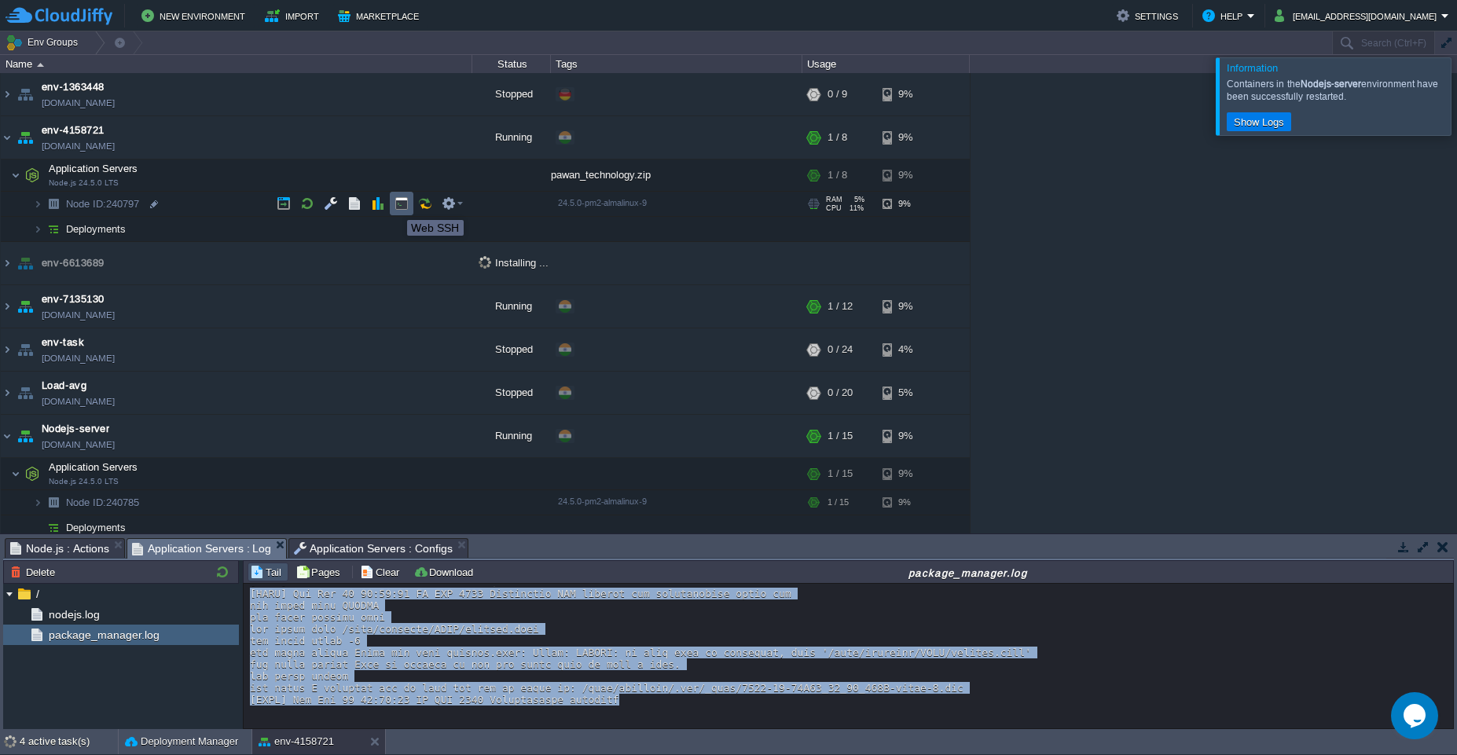
click at [404, 206] on button "button" at bounding box center [401, 203] width 14 height 14
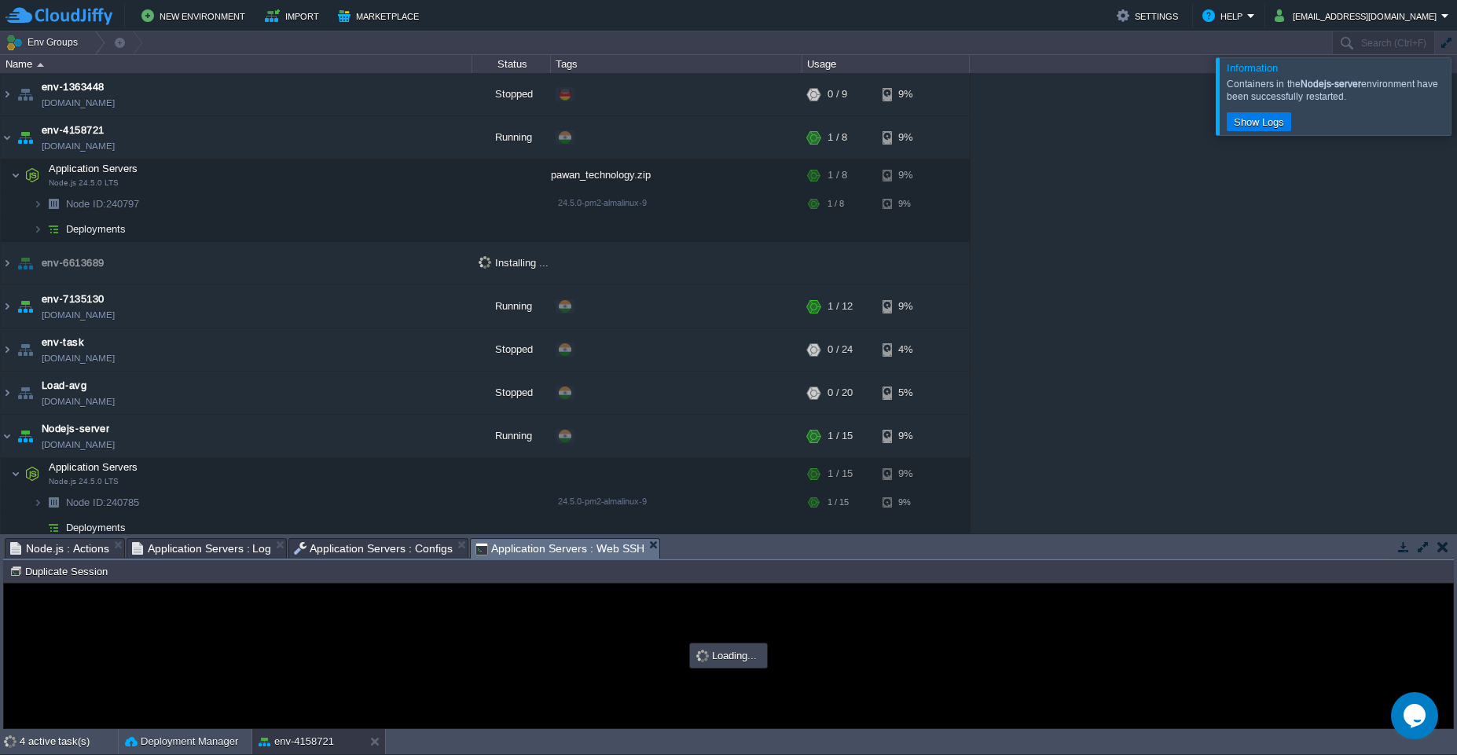
scroll to position [0, 0]
type input "#000000"
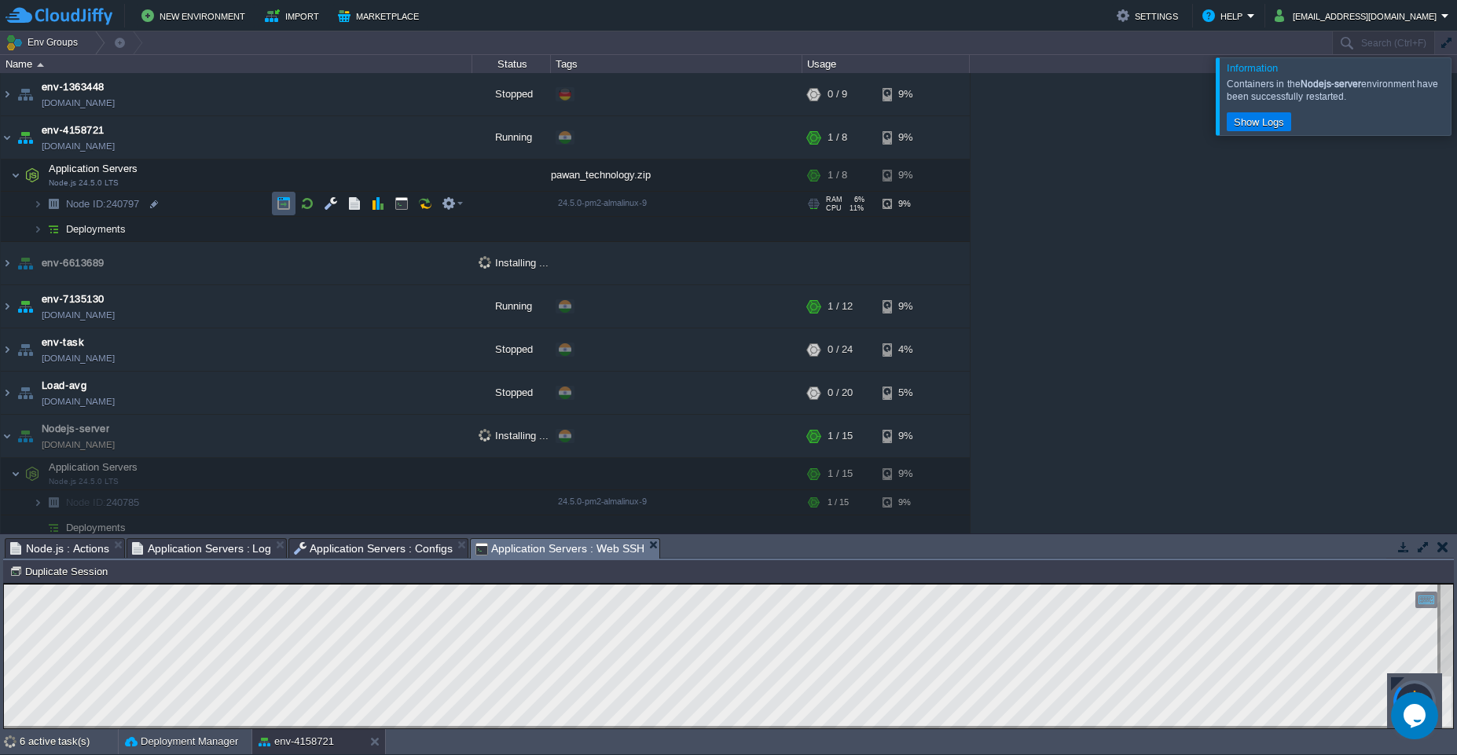
click at [282, 203] on button "button" at bounding box center [284, 203] width 14 height 14
click at [13, 307] on img at bounding box center [7, 306] width 13 height 42
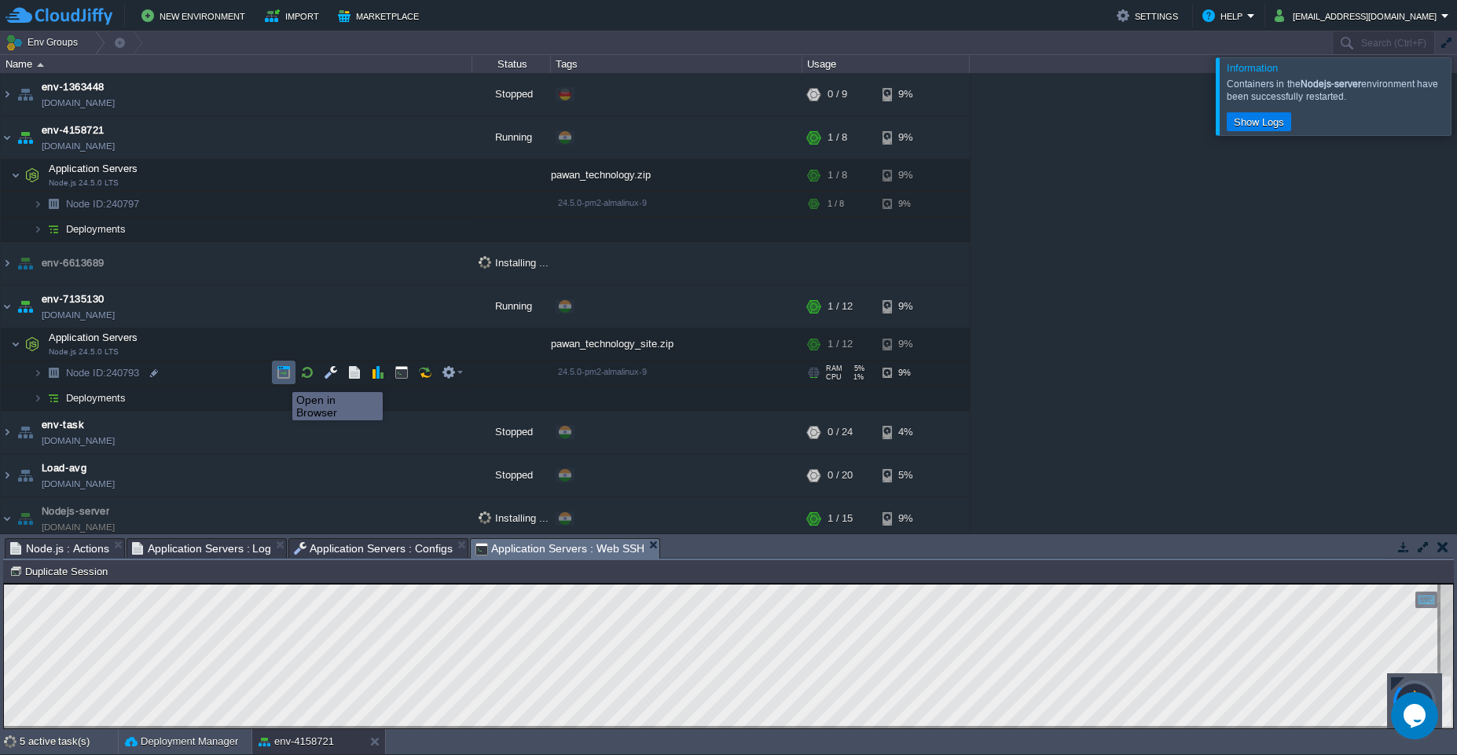
click at [280, 378] on button "button" at bounding box center [284, 372] width 14 height 14
click at [5, 521] on img at bounding box center [7, 518] width 13 height 42
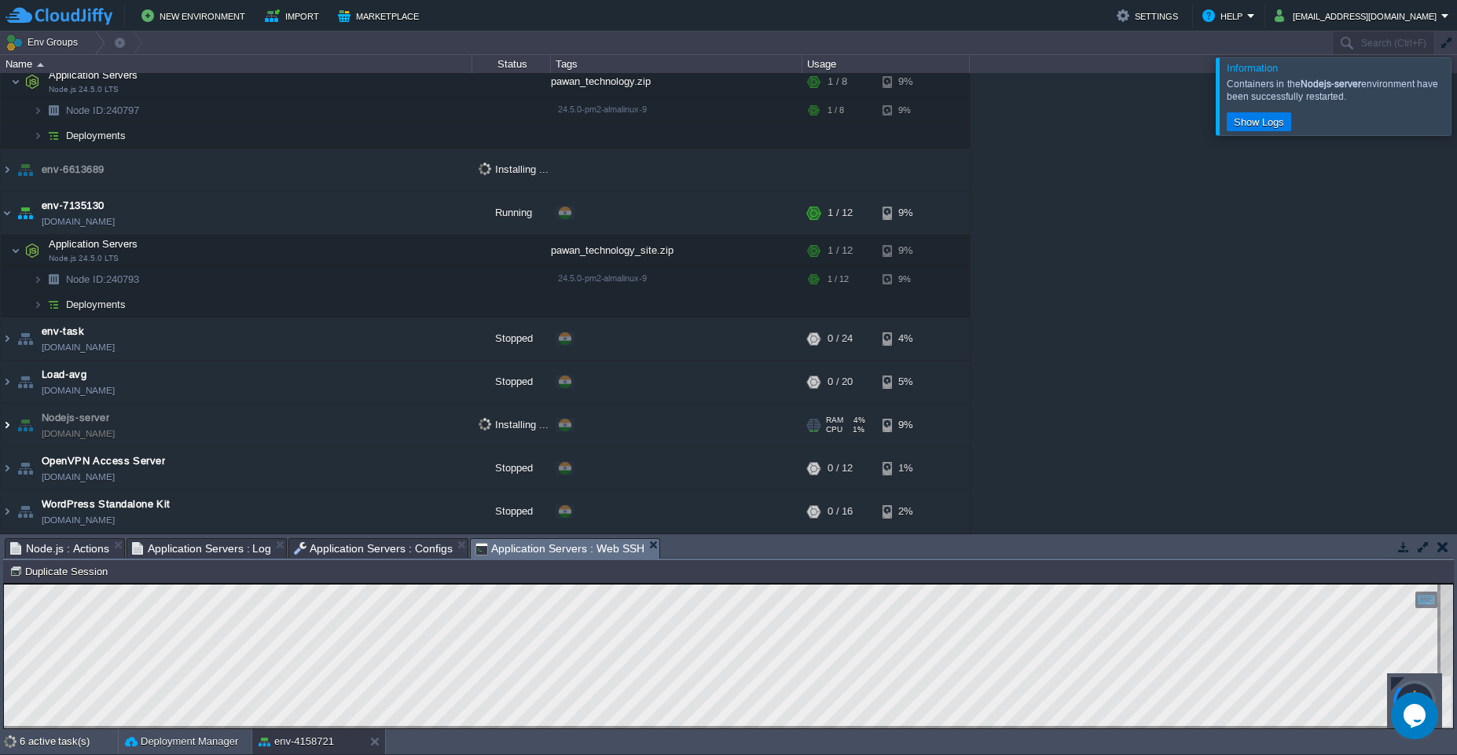
click at [8, 430] on img at bounding box center [7, 425] width 13 height 42
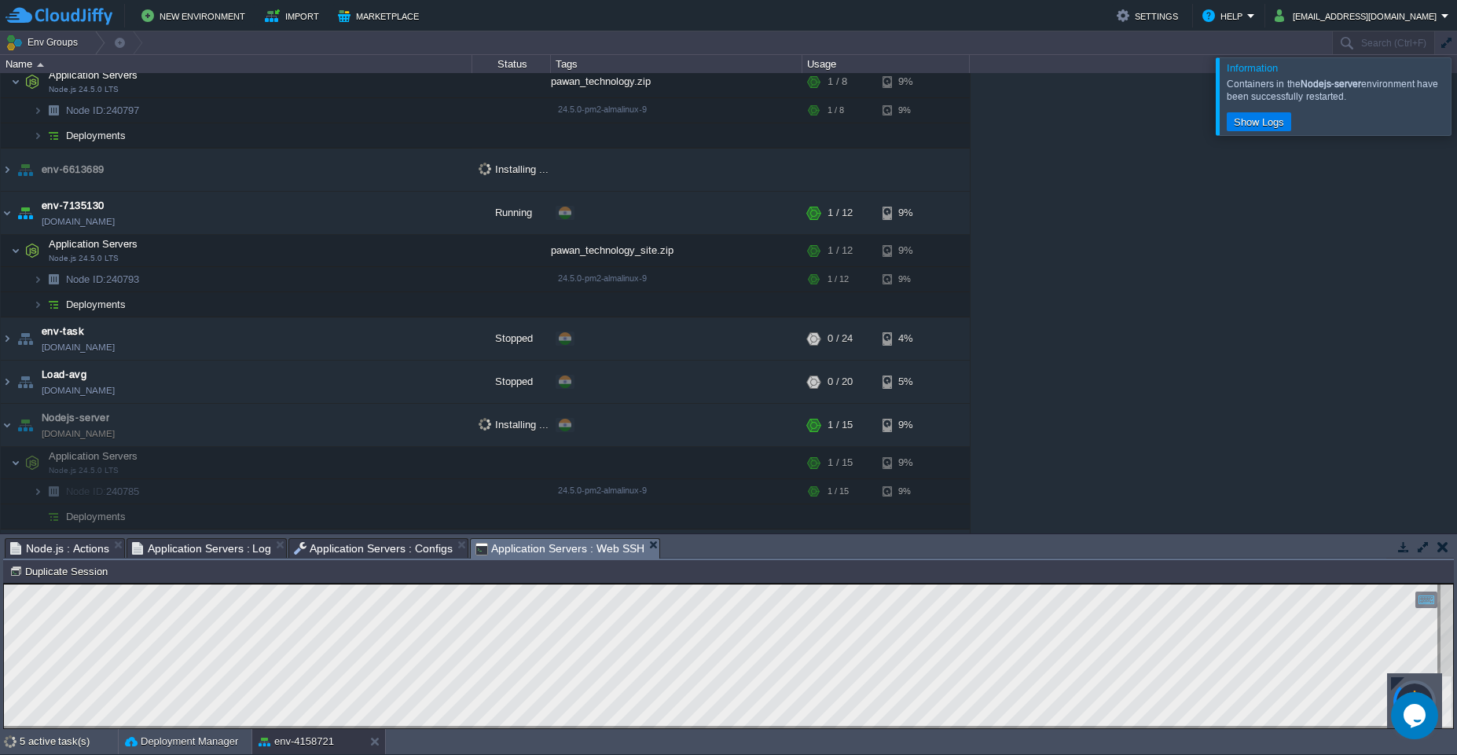
scroll to position [176, 0]
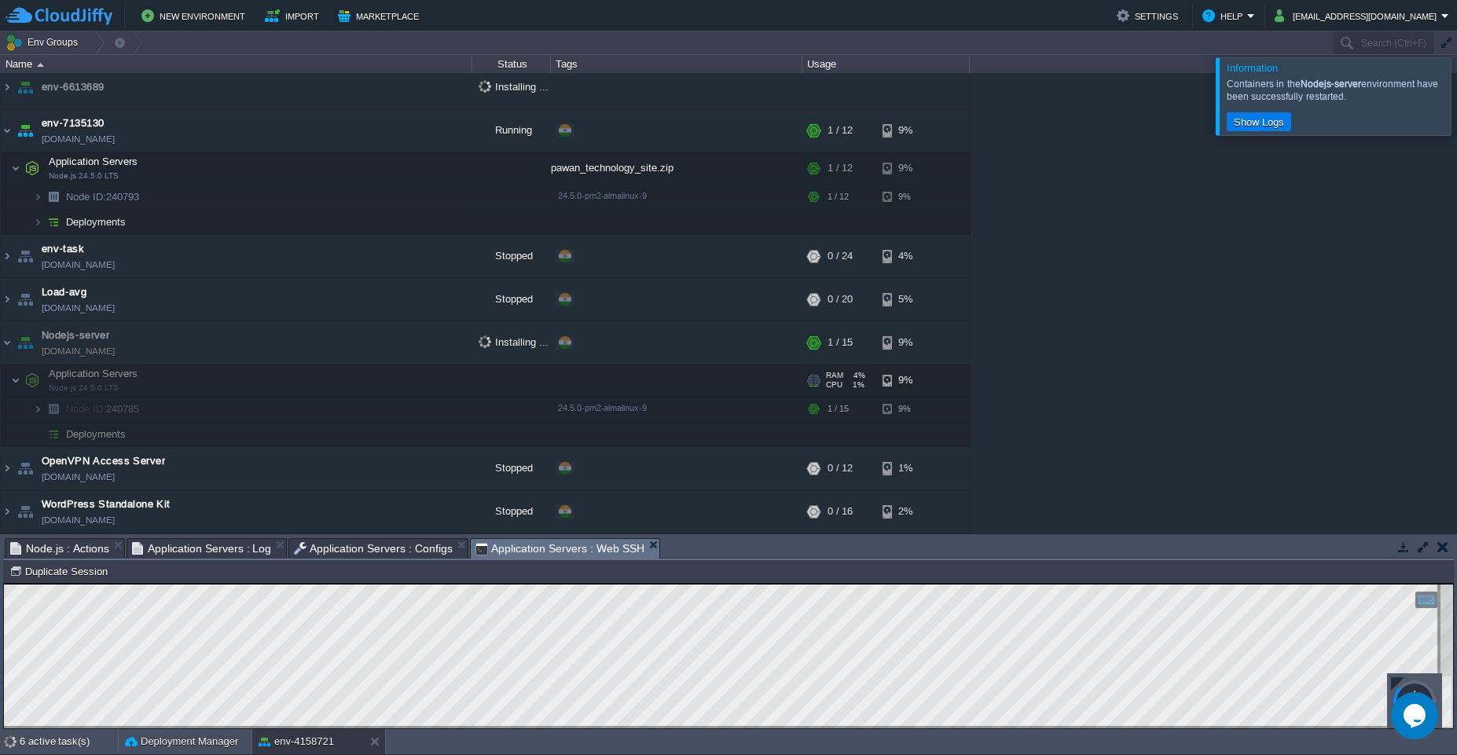
click at [88, 379] on span "Application Servers" at bounding box center [93, 373] width 93 height 13
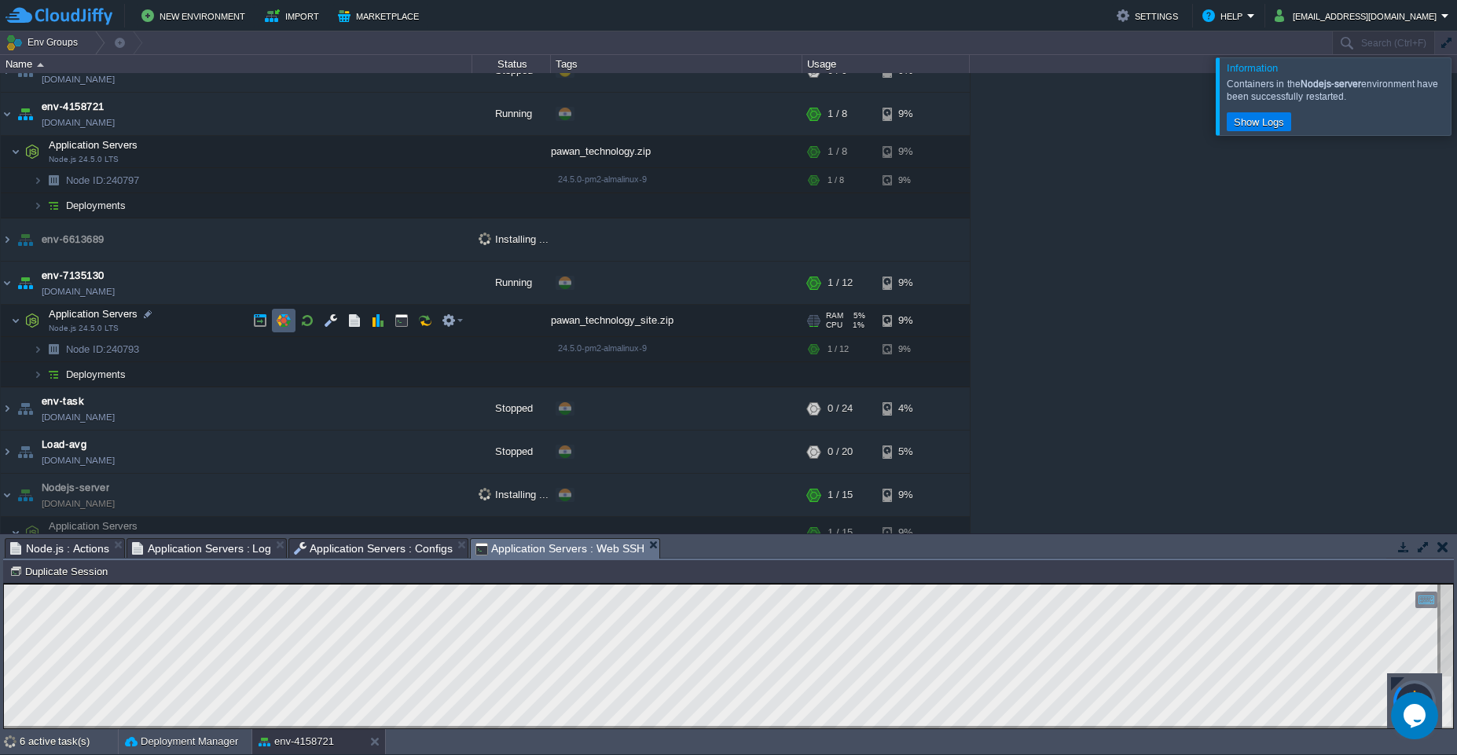
scroll to position [0, 0]
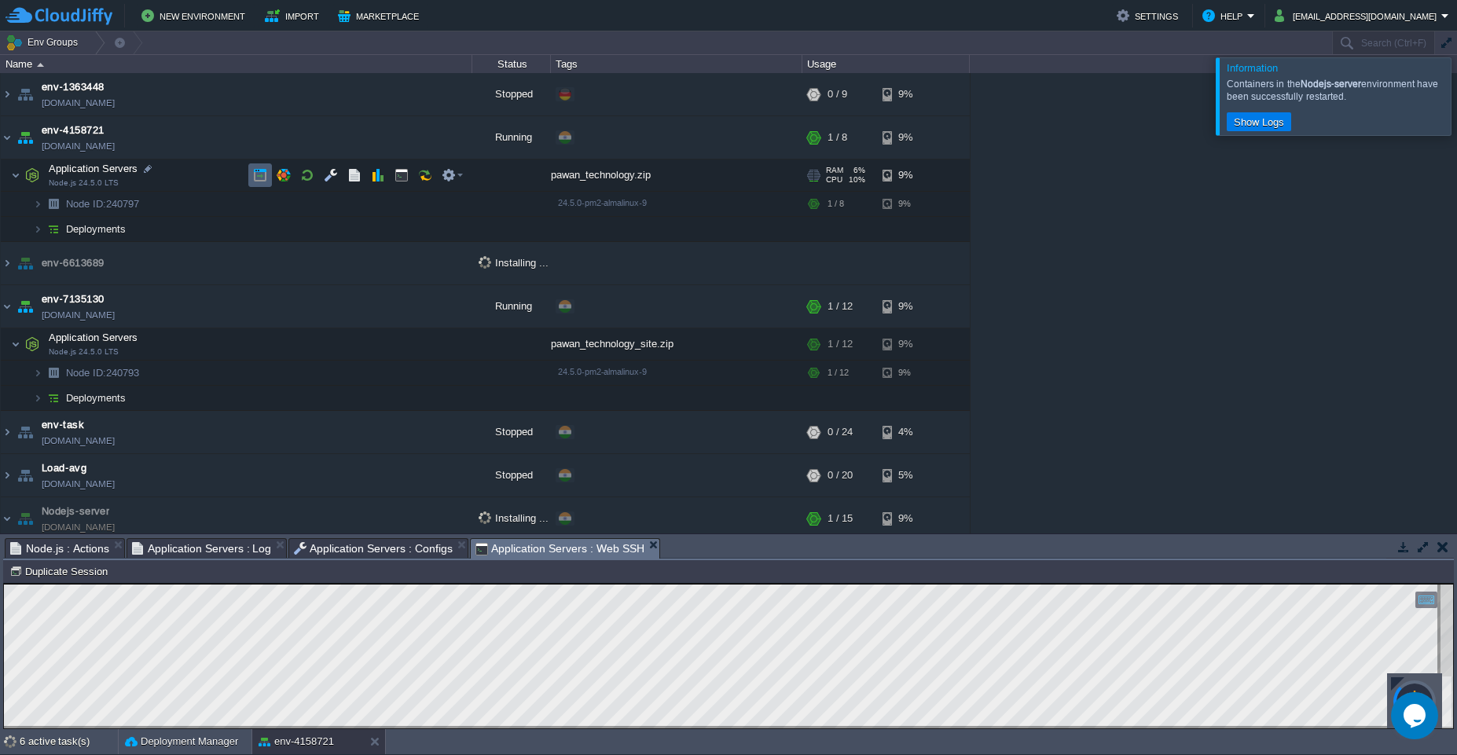
click at [257, 183] on td at bounding box center [260, 175] width 24 height 24
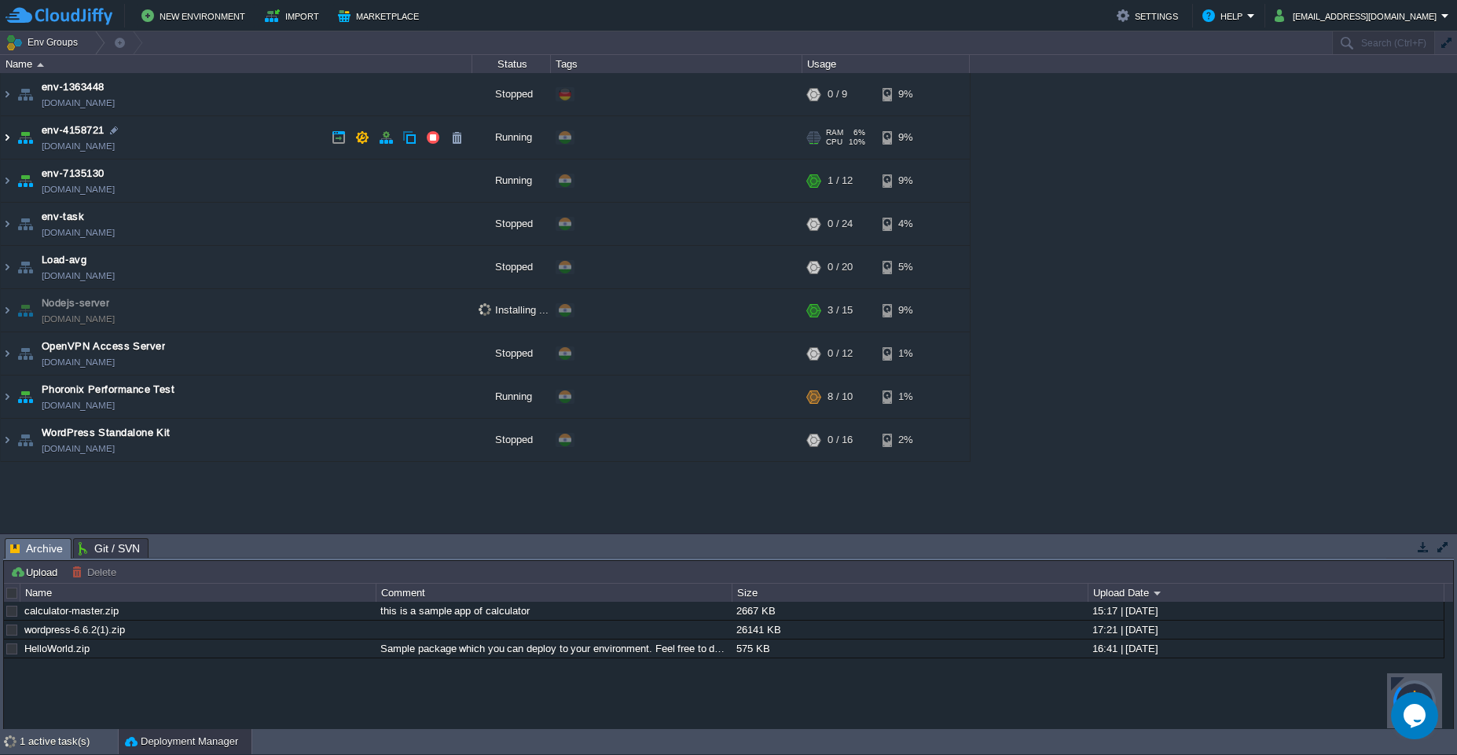
click at [4, 145] on img at bounding box center [7, 137] width 13 height 42
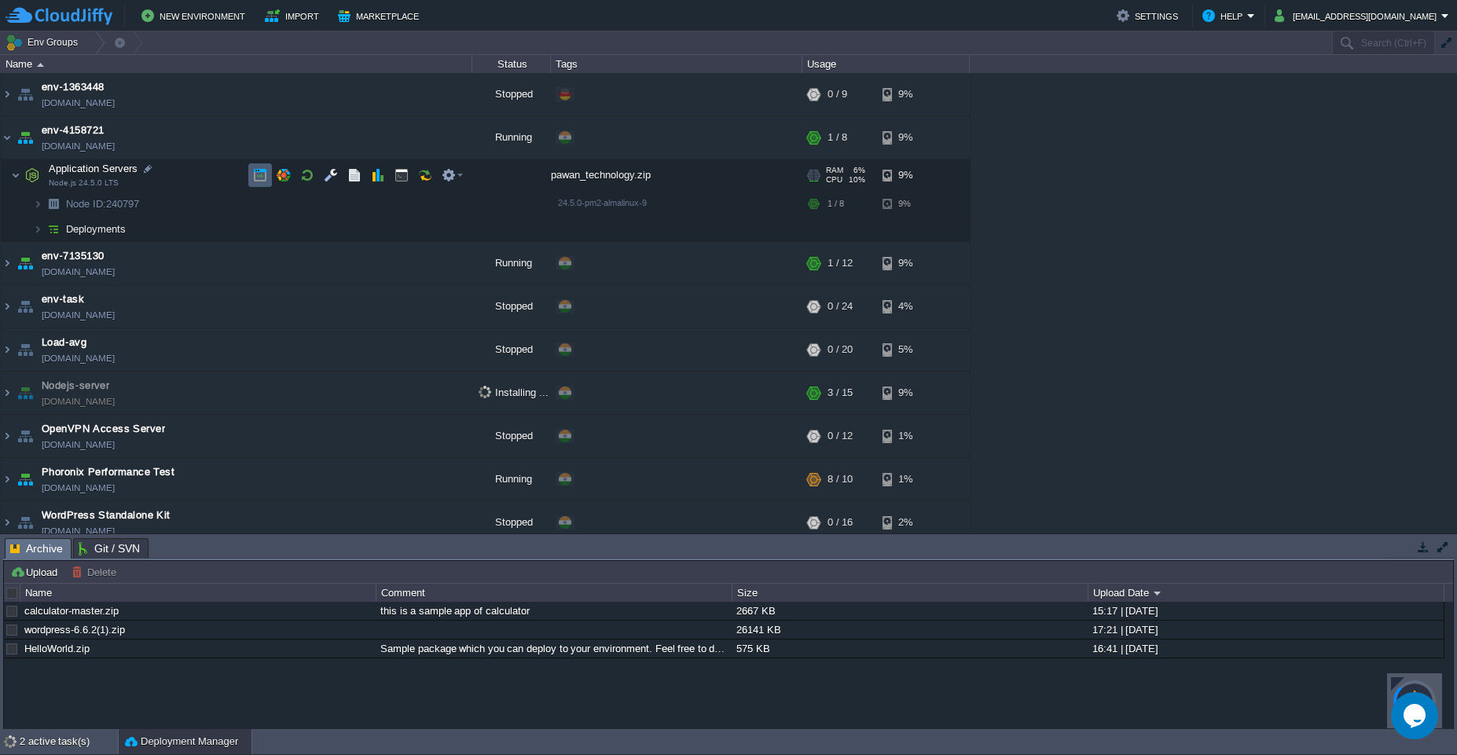
click at [255, 180] on button "button" at bounding box center [260, 175] width 14 height 14
click at [332, 177] on button "button" at bounding box center [331, 175] width 14 height 14
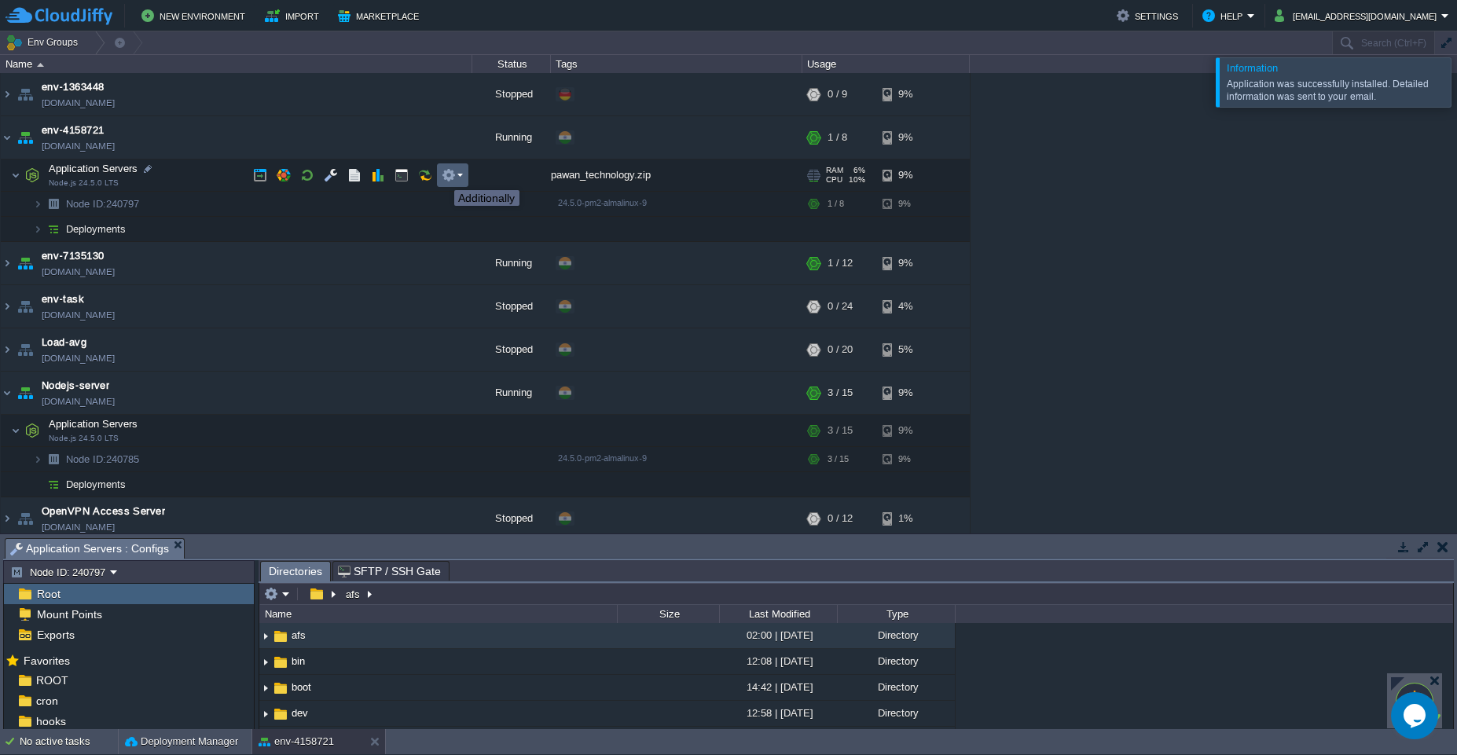
click at [452, 176] on button "button" at bounding box center [449, 175] width 14 height 14
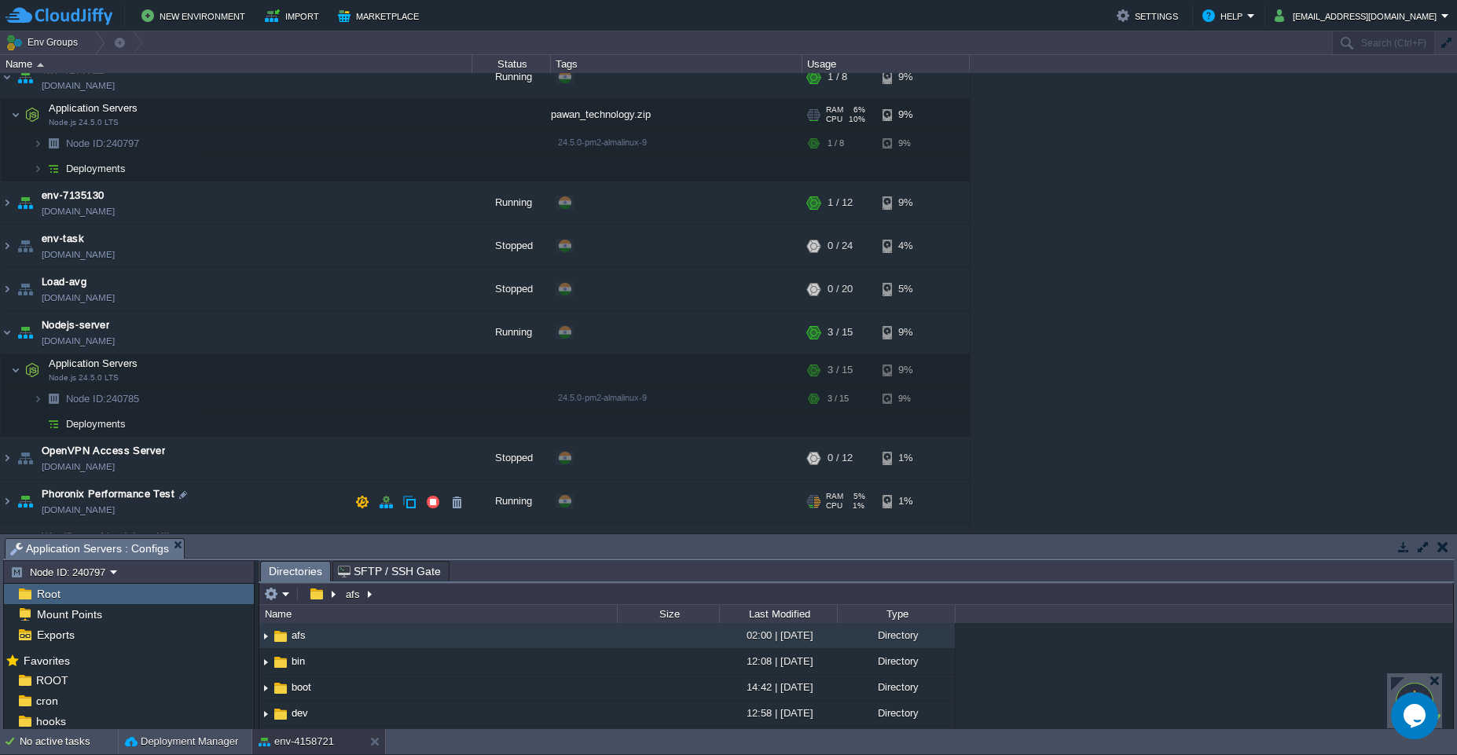
scroll to position [93, 0]
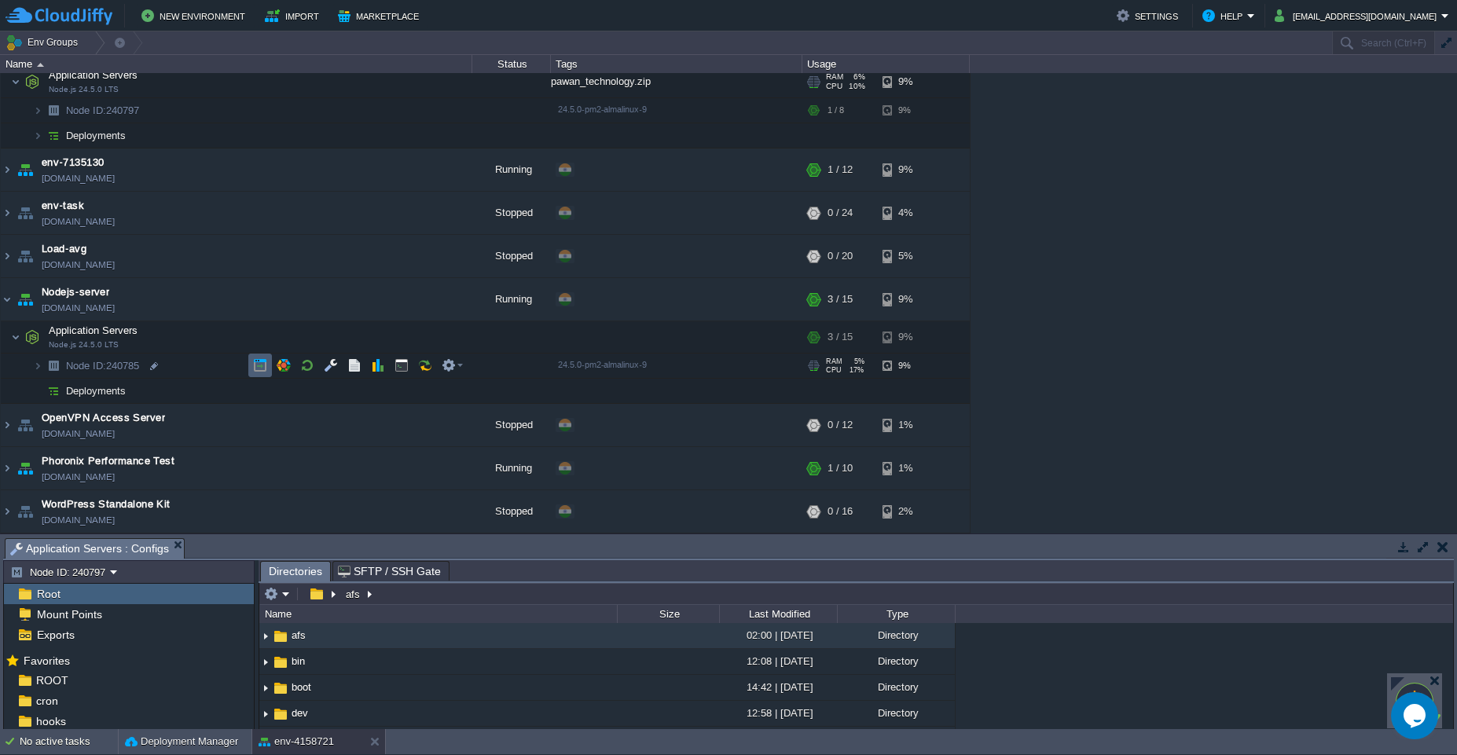
click at [265, 368] on button "button" at bounding box center [260, 365] width 14 height 14
click at [255, 344] on td at bounding box center [260, 337] width 24 height 24
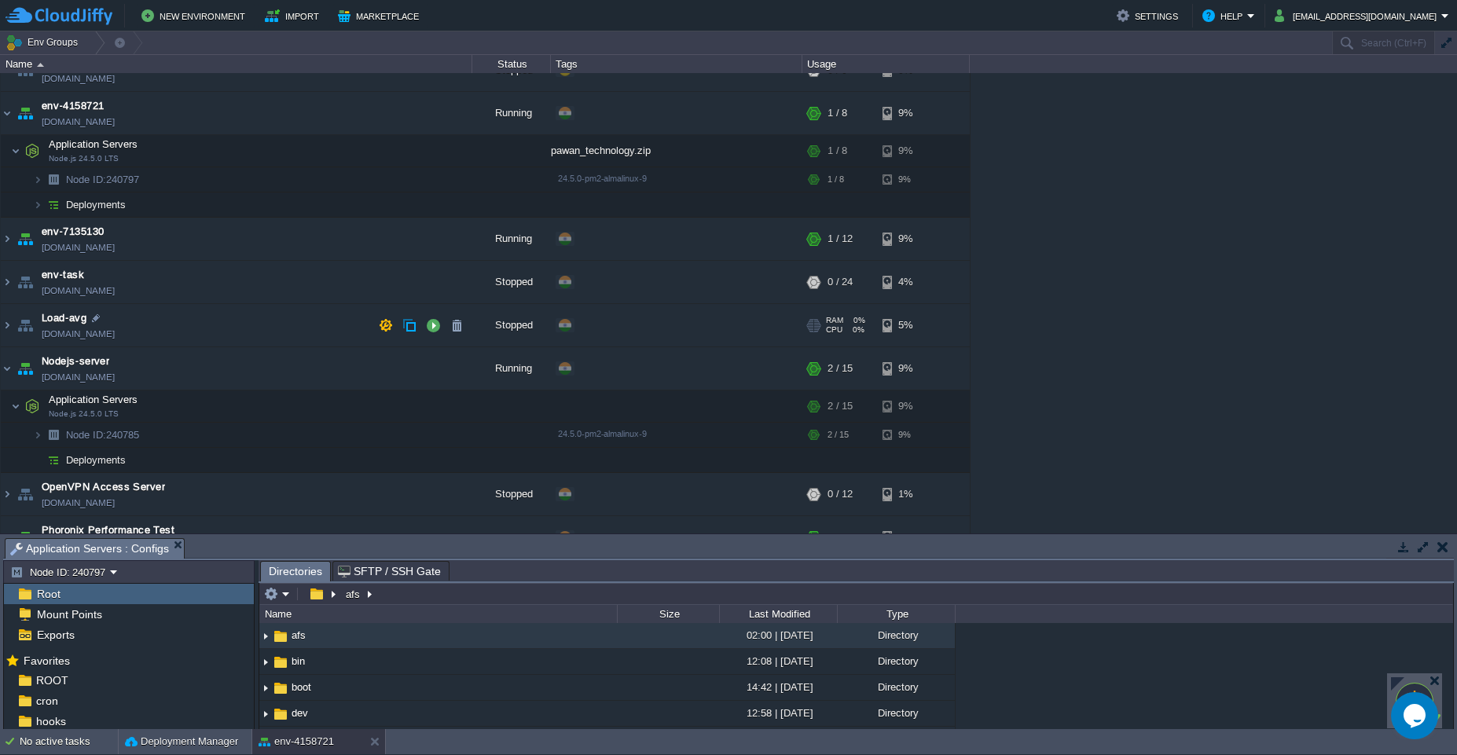
scroll to position [0, 0]
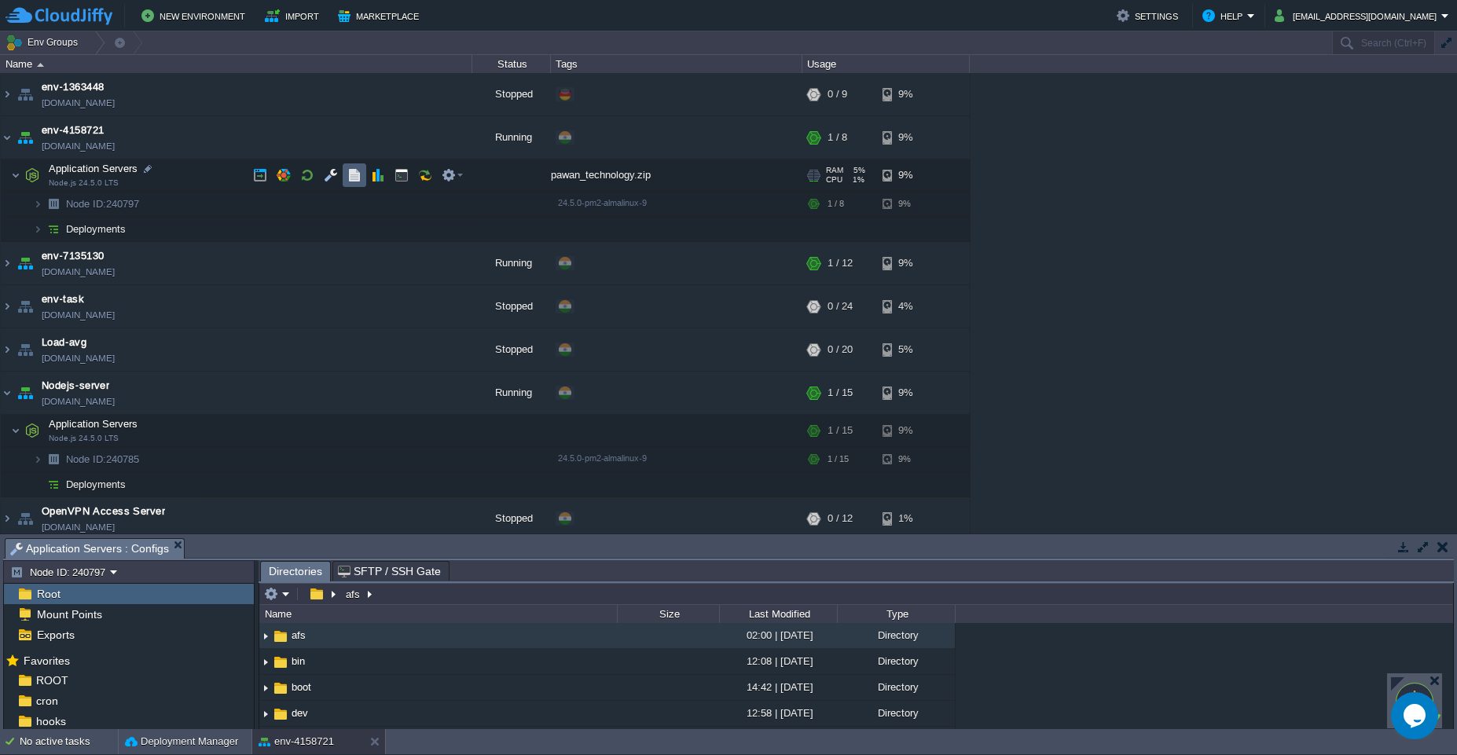
click at [357, 184] on td at bounding box center [355, 175] width 24 height 24
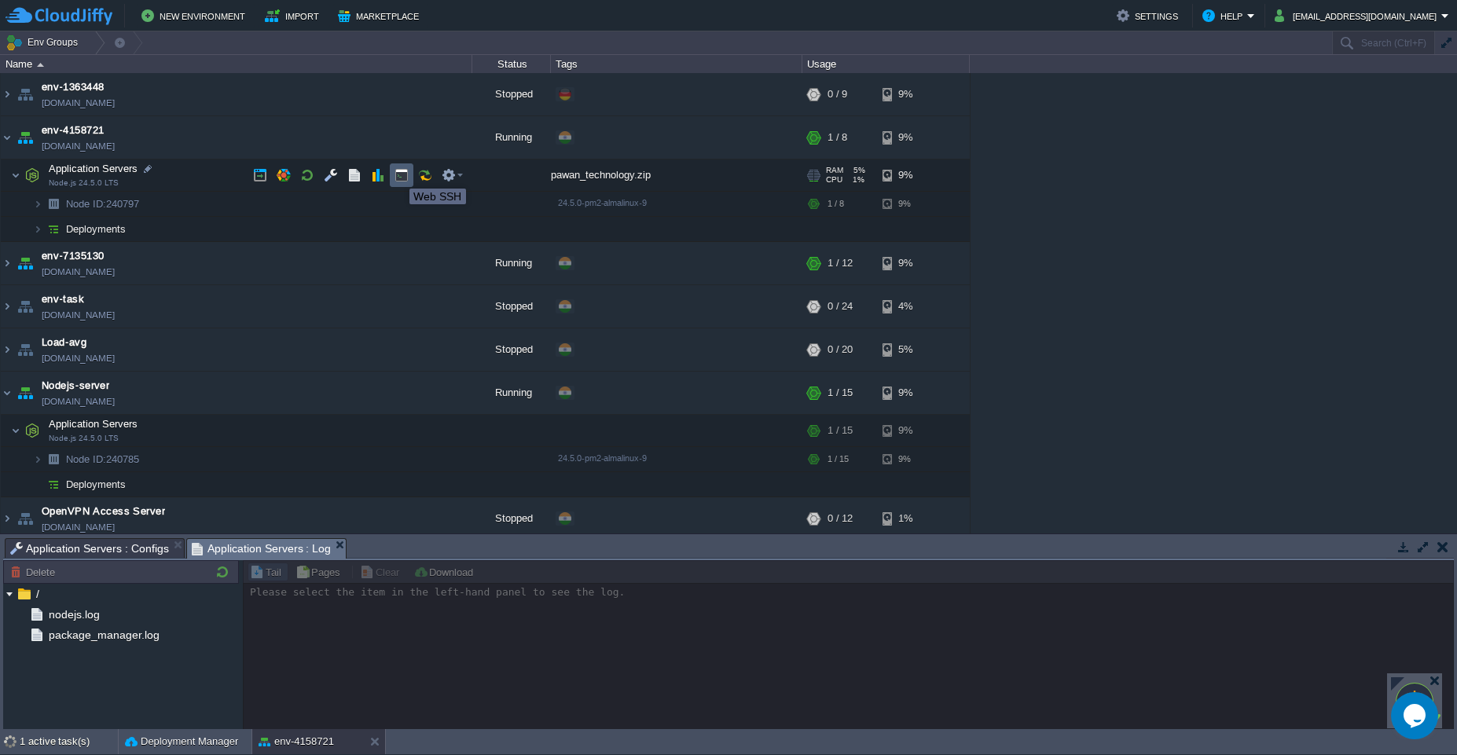
click at [398, 174] on button "button" at bounding box center [401, 175] width 14 height 14
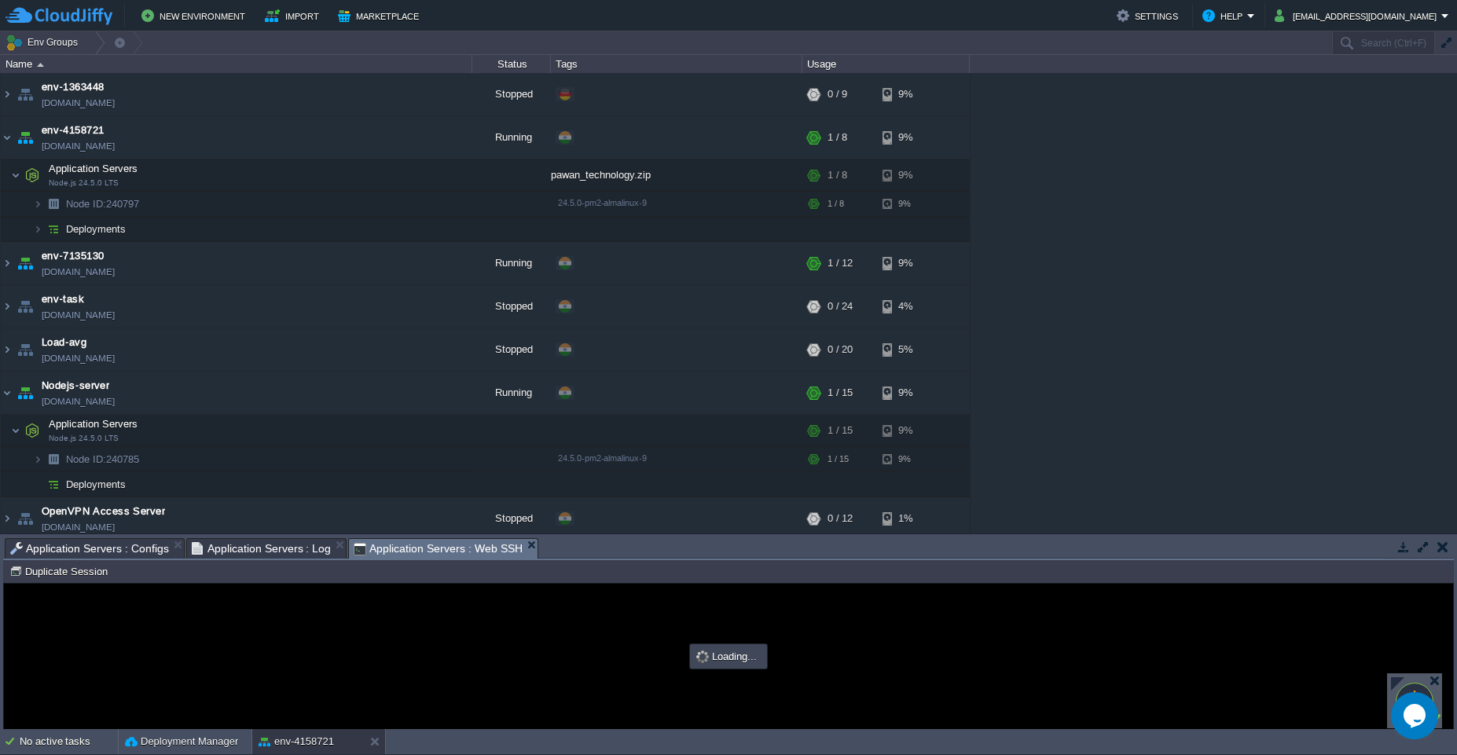
type input "#000000"
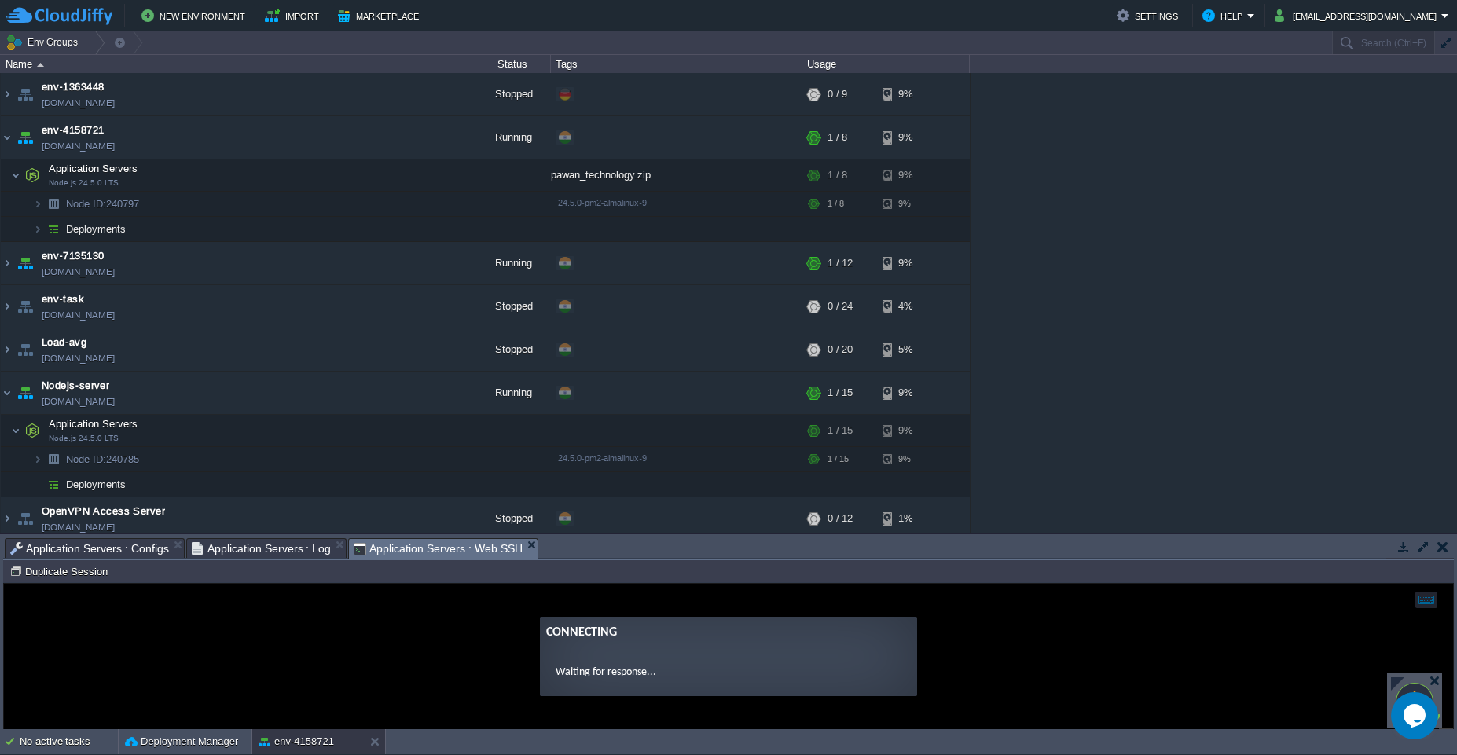
click at [251, 550] on span "Application Servers : Log" at bounding box center [262, 548] width 140 height 19
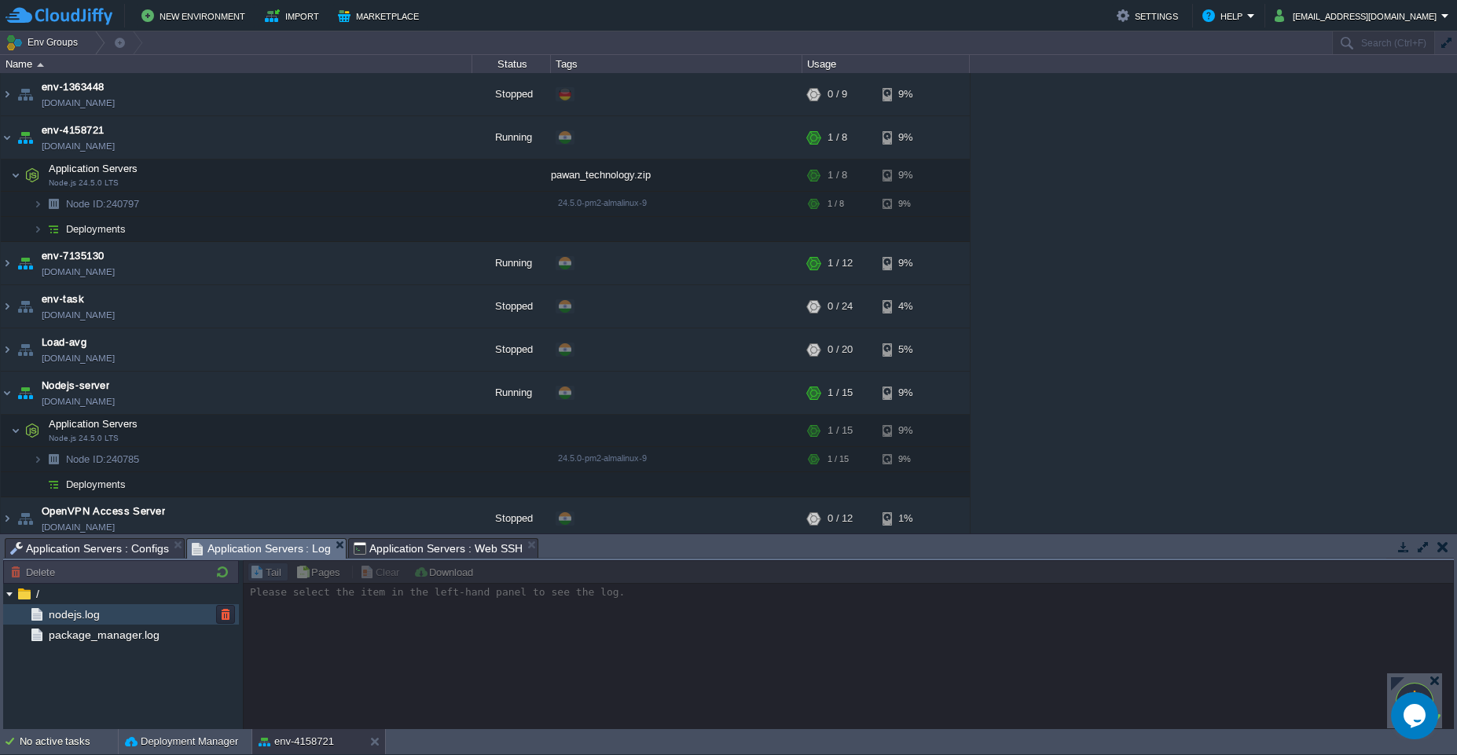
click at [55, 614] on span "nodejs.log" at bounding box center [74, 614] width 57 height 14
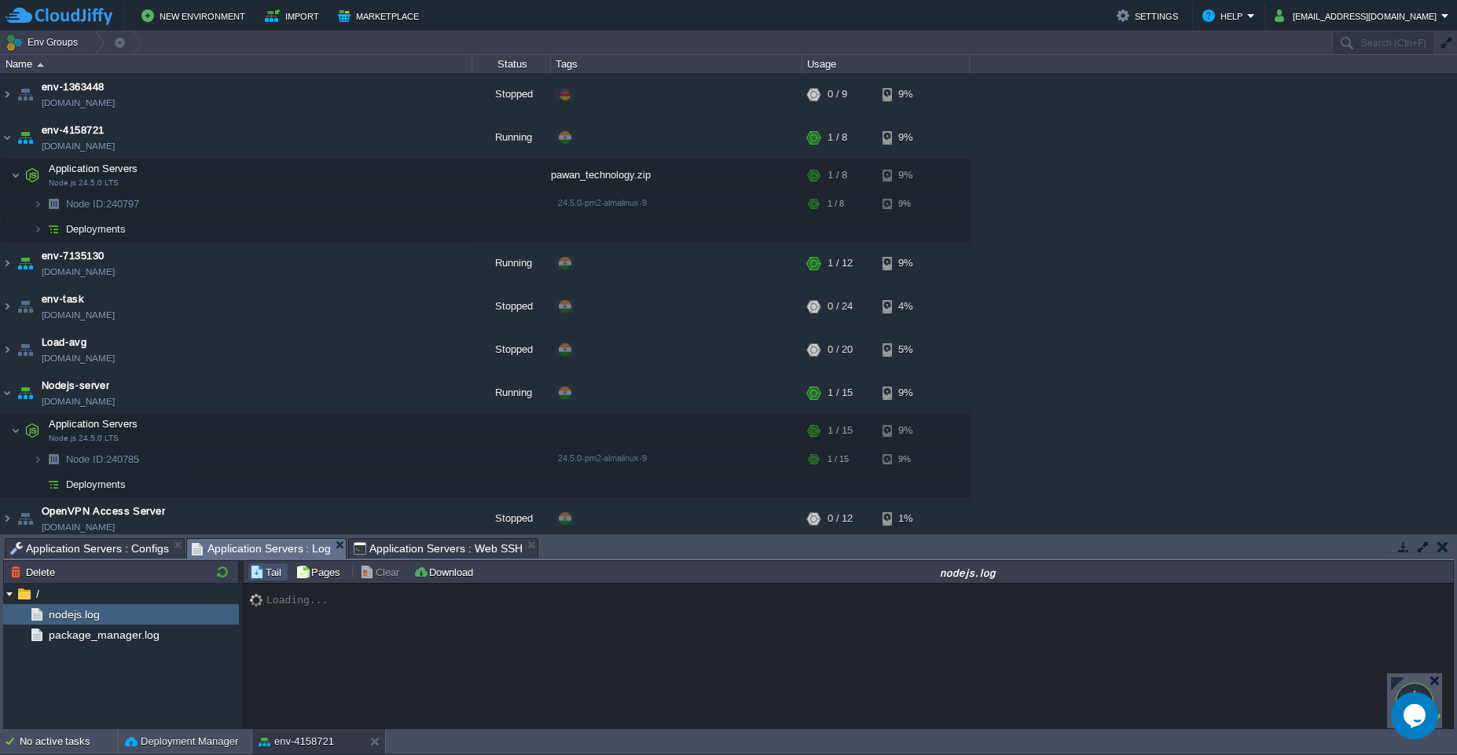
scroll to position [2308, 0]
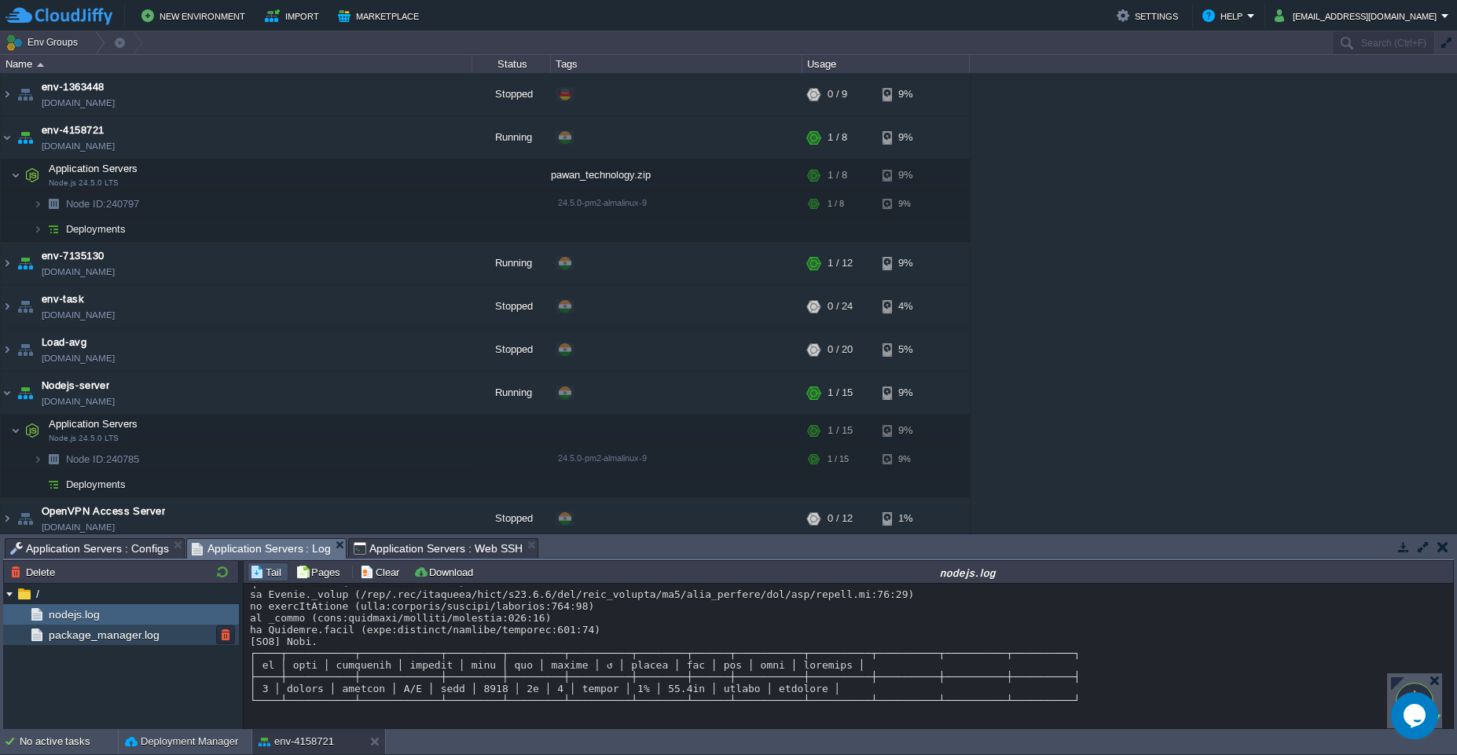
click at [143, 640] on span "package_manager.log" at bounding box center [104, 635] width 116 height 14
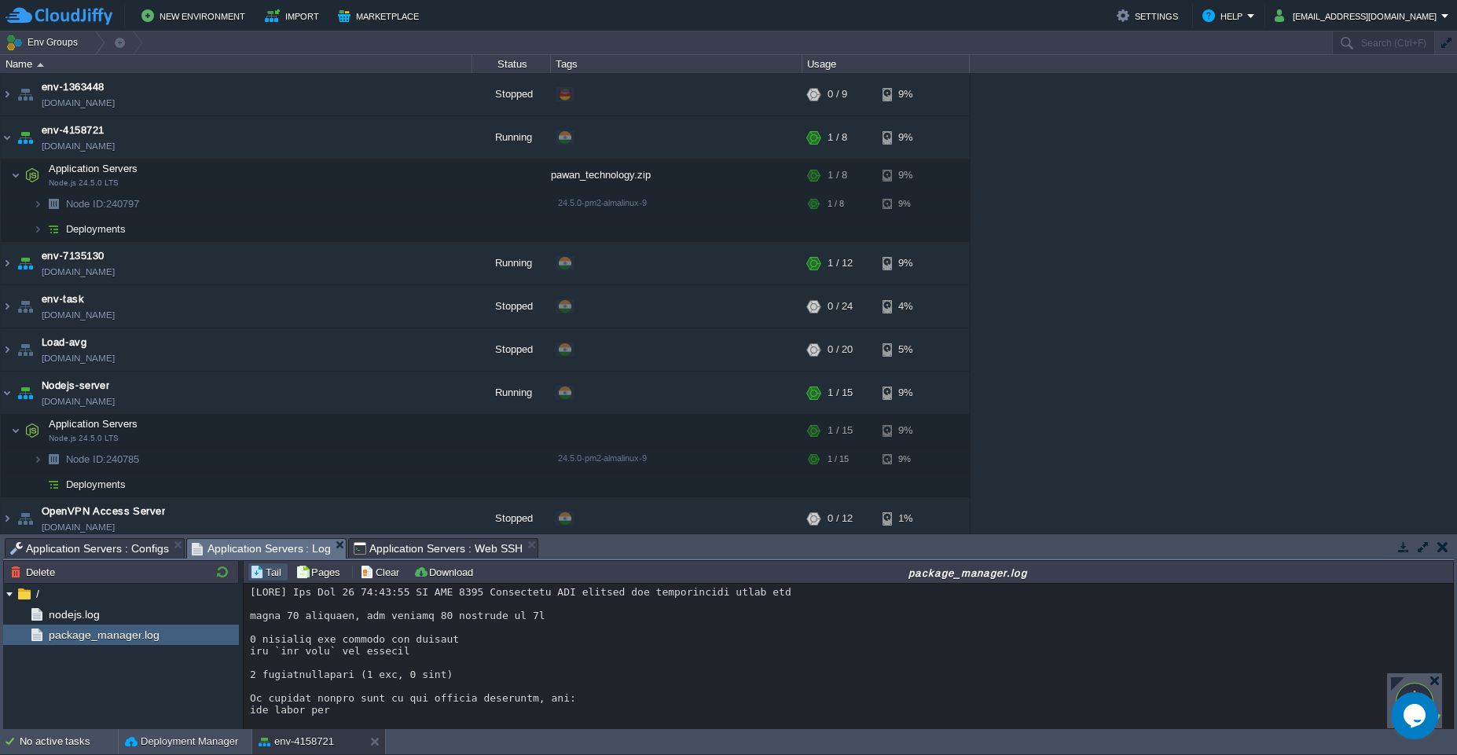
scroll to position [669, 0]
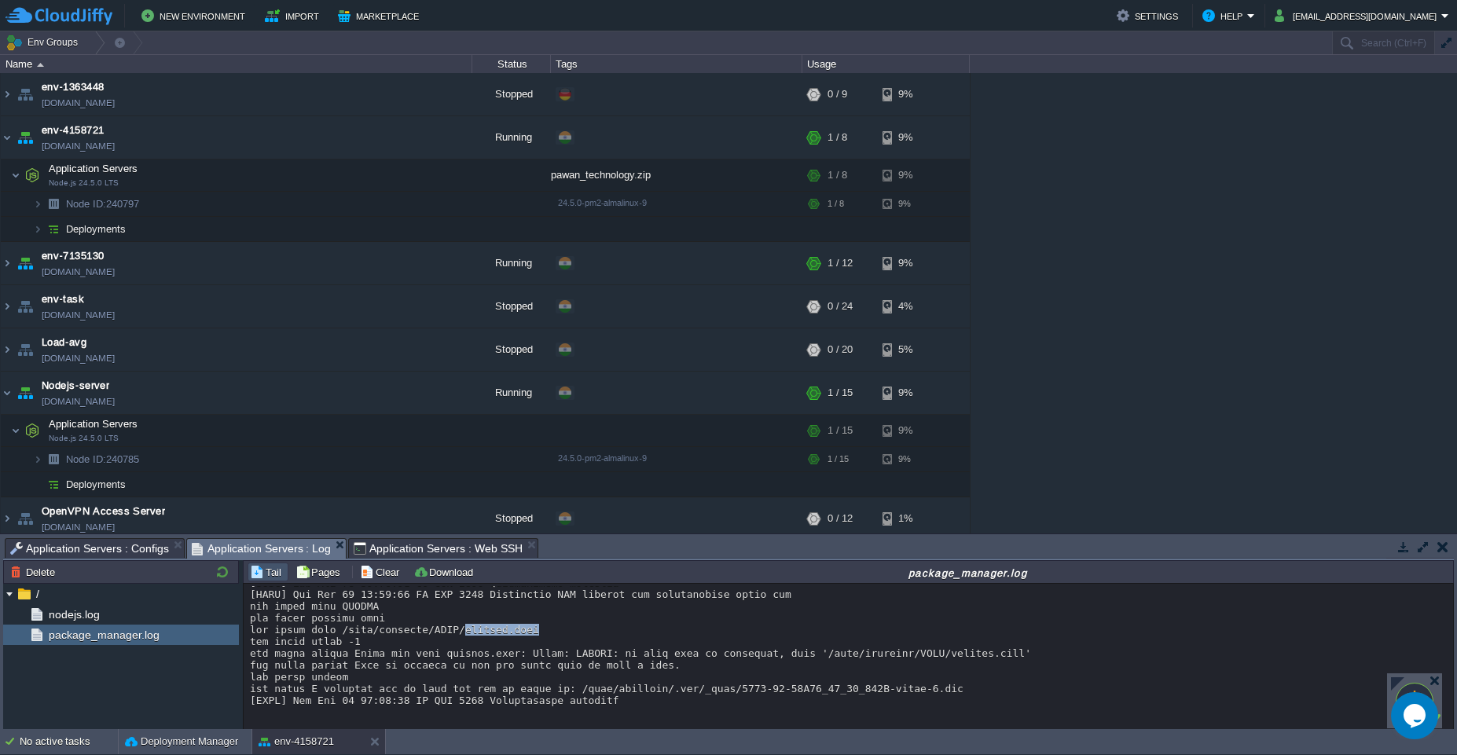
drag, startPoint x: 467, startPoint y: 630, endPoint x: 540, endPoint y: 628, distance: 72.3
click at [540, 628] on div at bounding box center [848, 312] width 1197 height 790
copy div "package.json"
click at [104, 554] on span "Application Servers : Configs" at bounding box center [89, 548] width 159 height 19
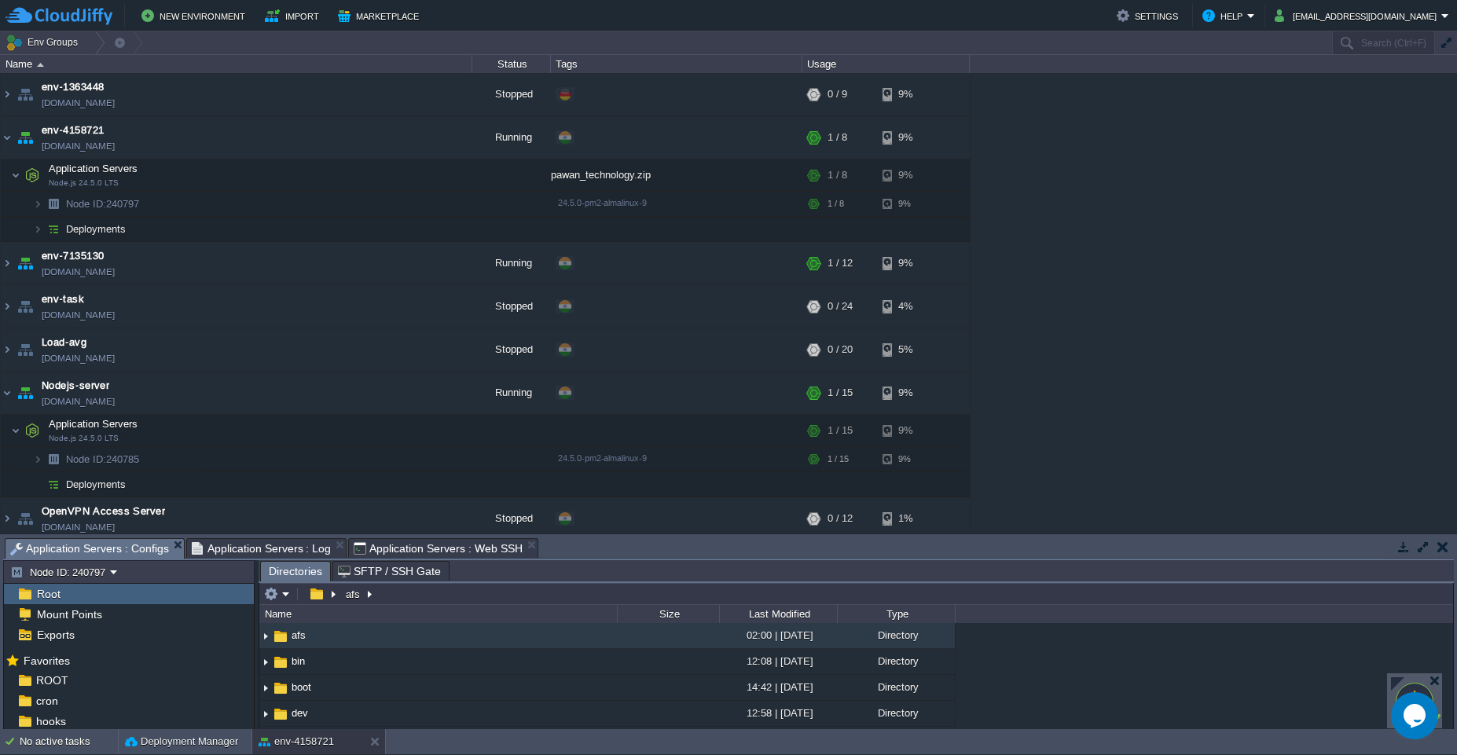
click at [468, 546] on span "Application Servers : Web SSH" at bounding box center [438, 548] width 169 height 19
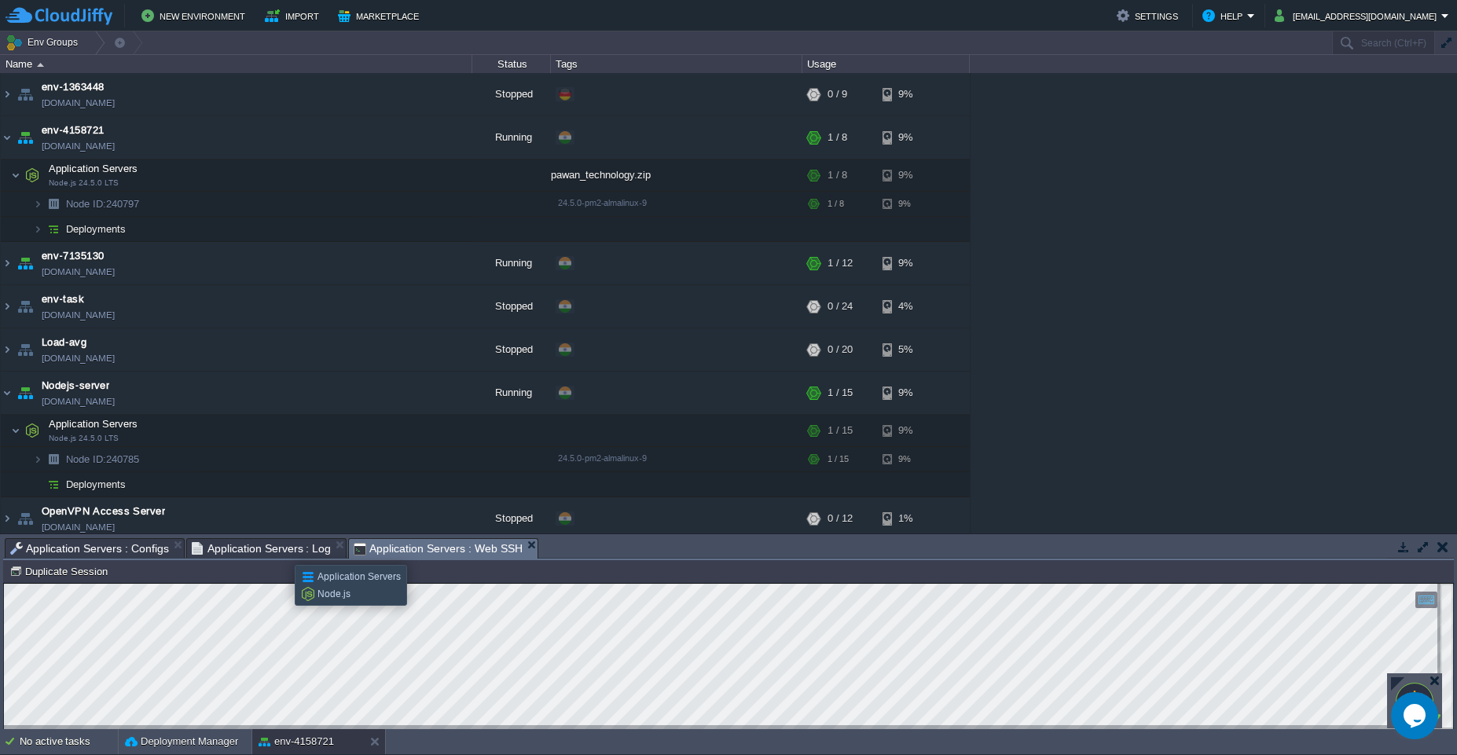
click at [283, 551] on span "Application Servers : Log" at bounding box center [262, 548] width 140 height 19
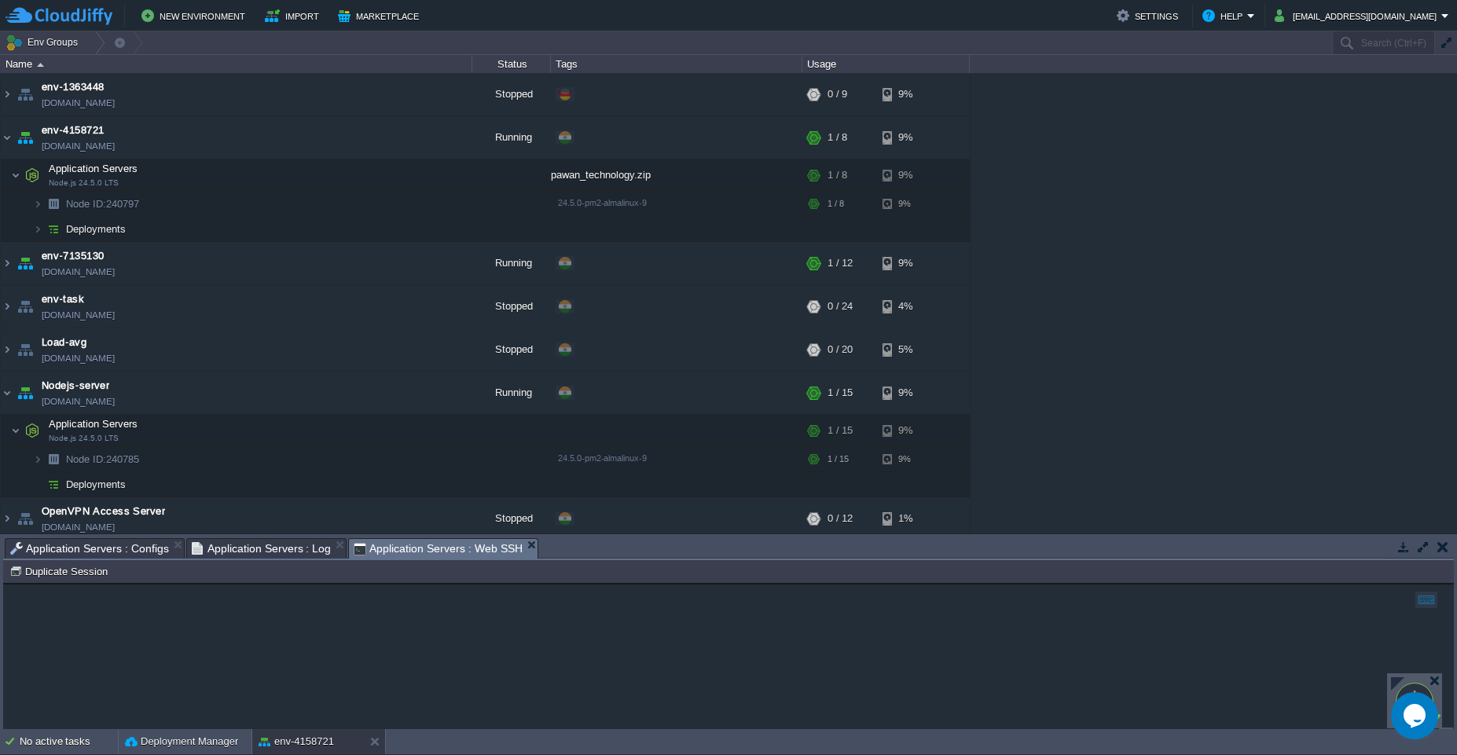
click at [412, 545] on span "Application Servers : Web SSH" at bounding box center [438, 549] width 169 height 20
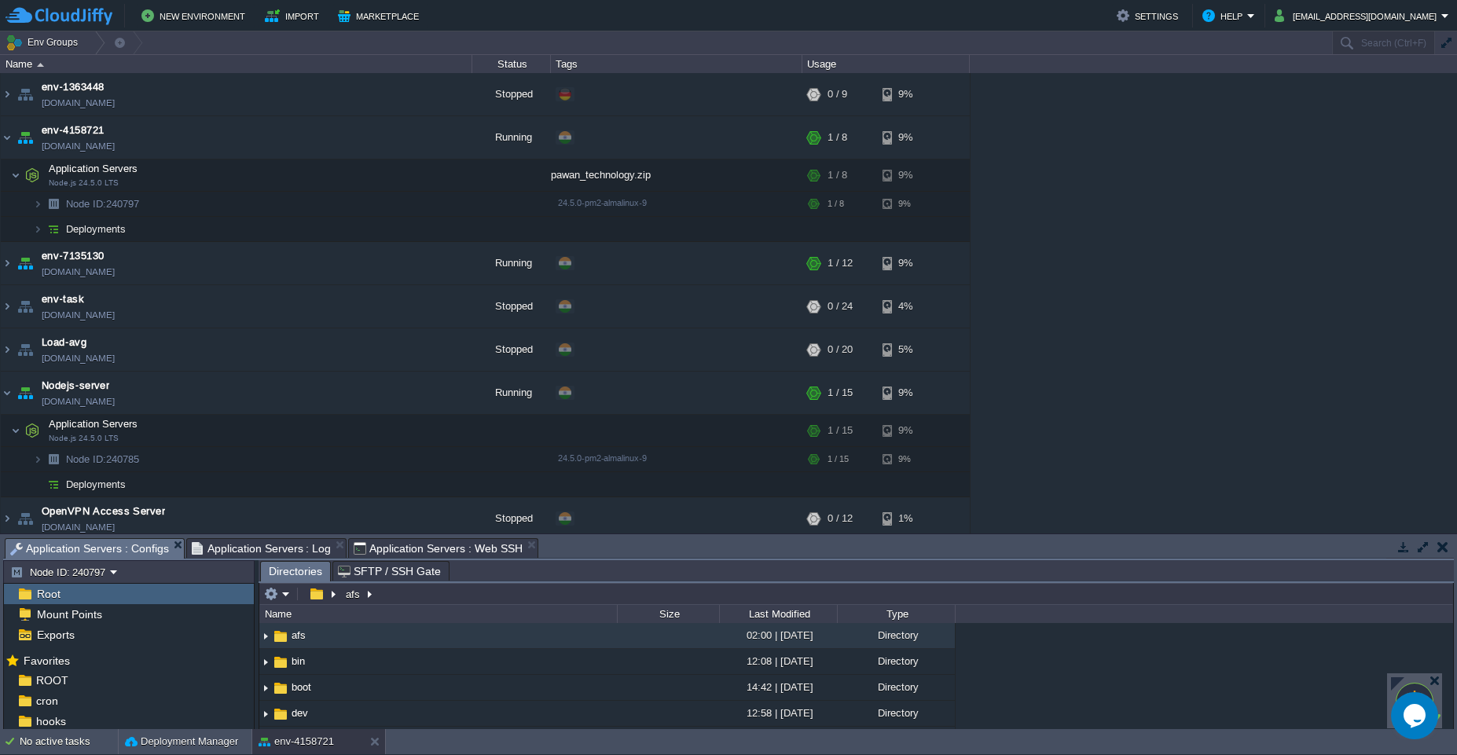
click at [126, 555] on span "Application Servers : Configs" at bounding box center [89, 549] width 159 height 20
click at [390, 552] on span "Application Servers : Web SSH" at bounding box center [438, 548] width 169 height 19
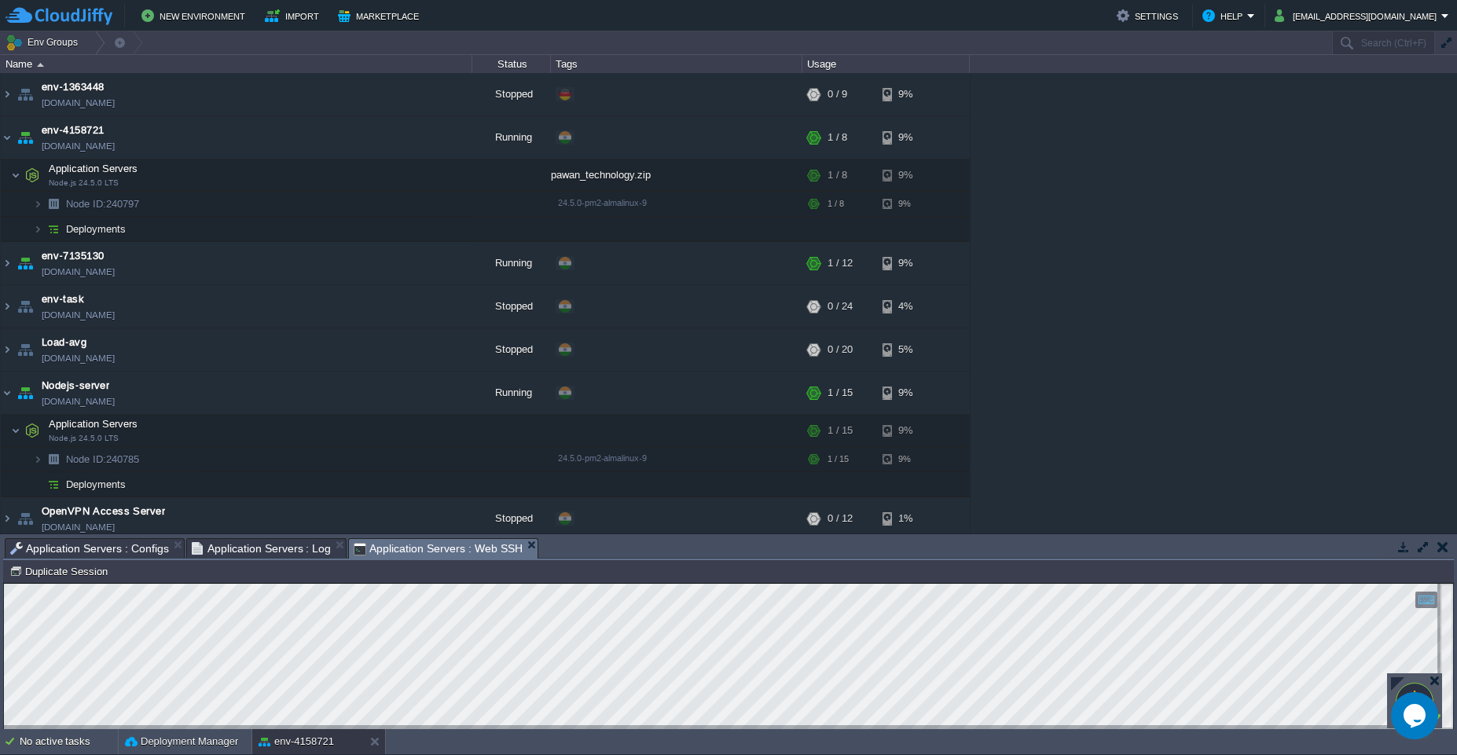
click at [294, 552] on span "Application Servers : Log" at bounding box center [262, 548] width 140 height 19
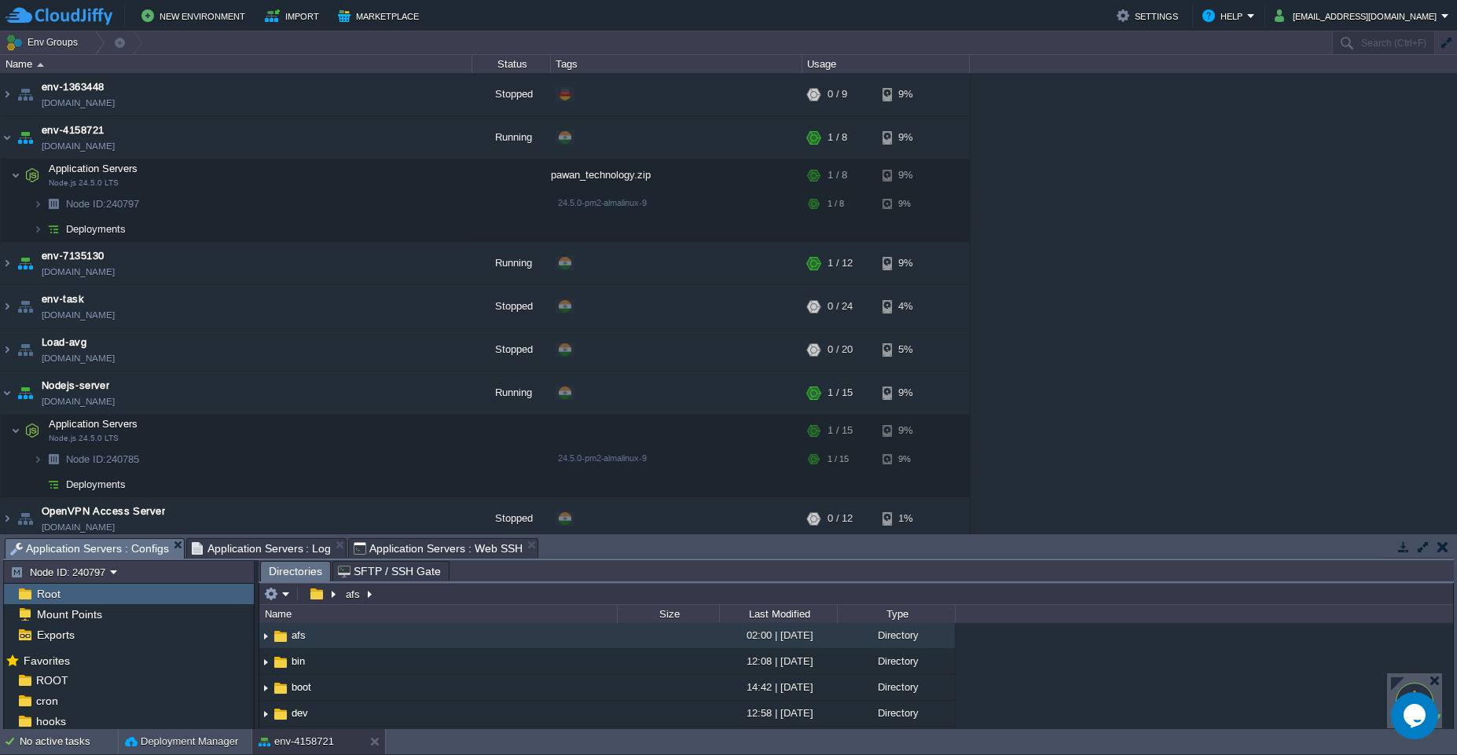
click at [87, 554] on span "Application Servers : Configs" at bounding box center [89, 549] width 159 height 20
click at [57, 665] on span "jelastic" at bounding box center [52, 661] width 39 height 14
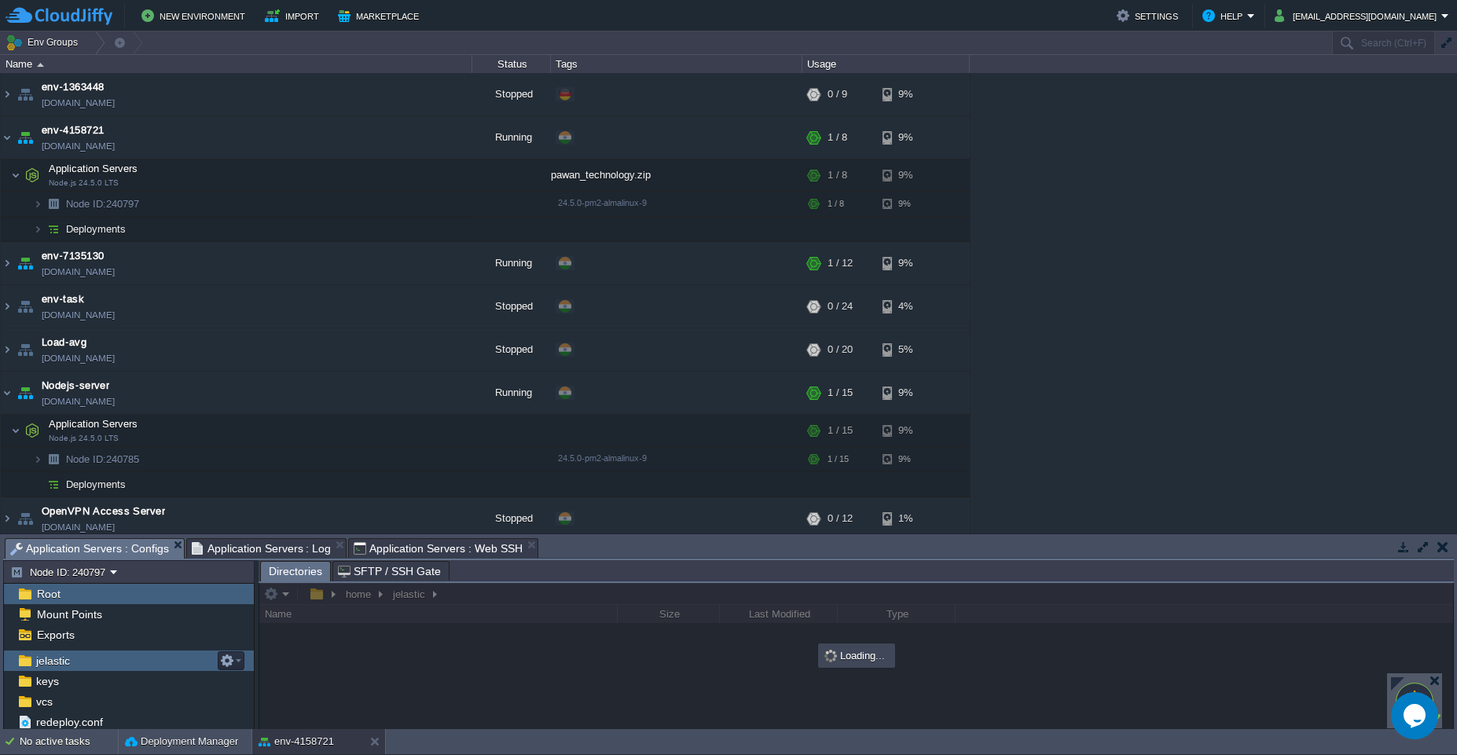
click at [57, 665] on span "jelastic" at bounding box center [52, 661] width 39 height 14
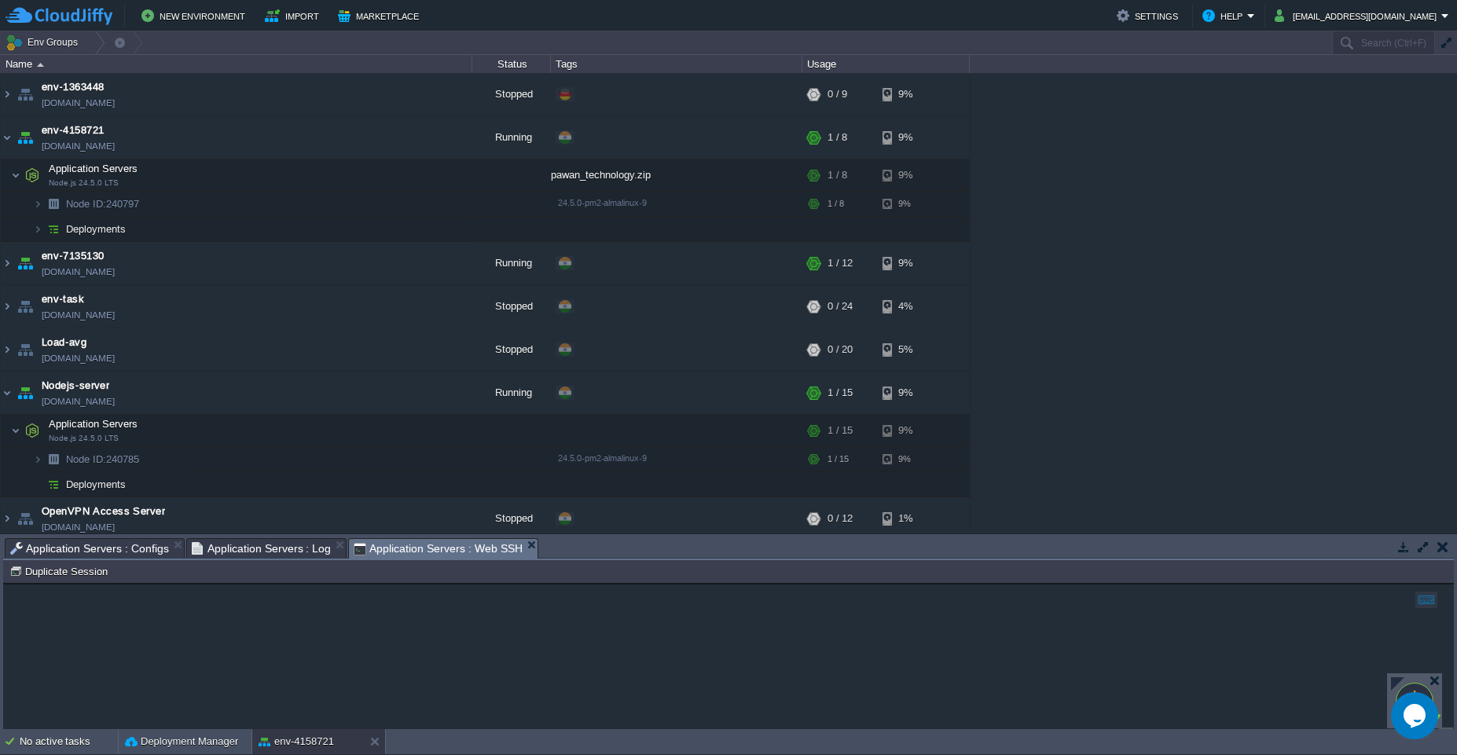
click at [425, 544] on span "Application Servers : Web SSH" at bounding box center [438, 549] width 169 height 20
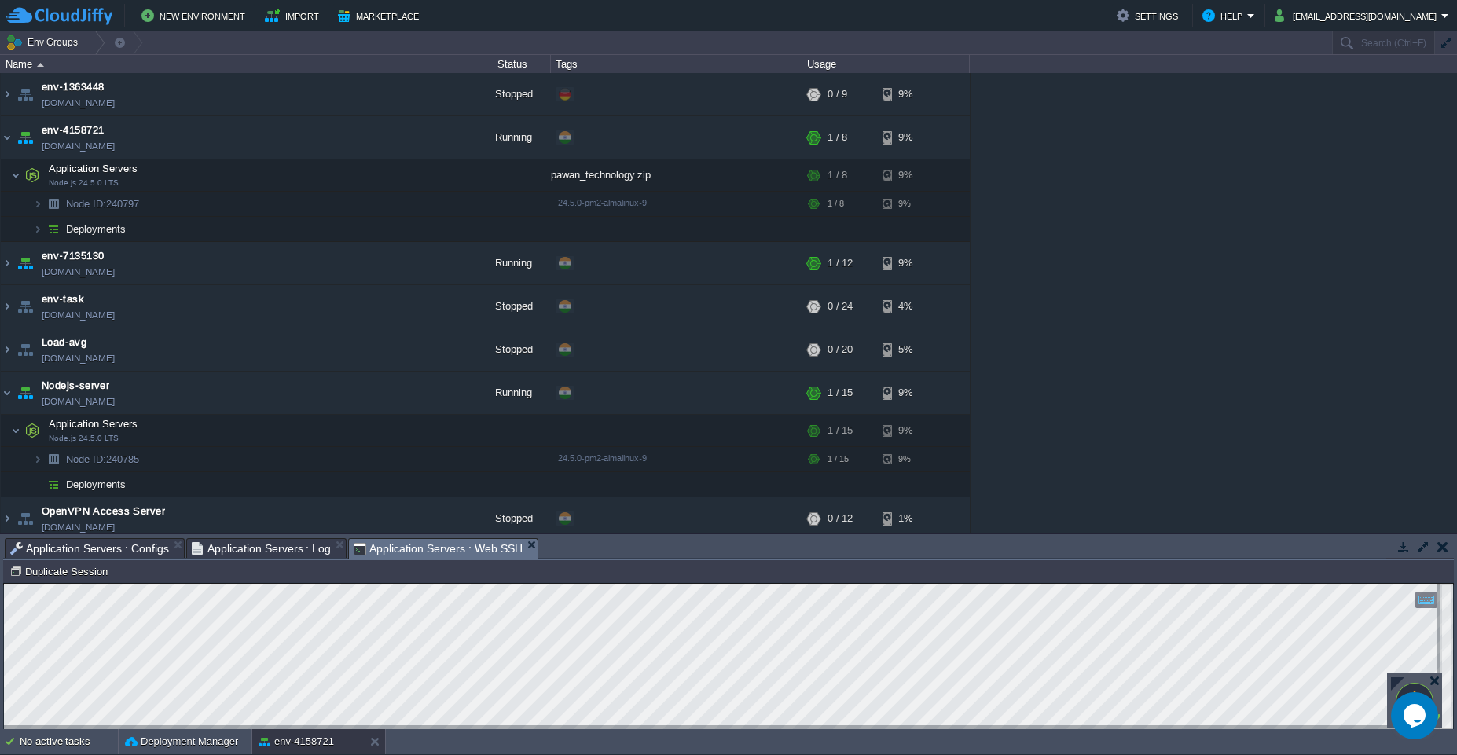
click at [295, 555] on span "Application Servers : Log" at bounding box center [262, 548] width 140 height 19
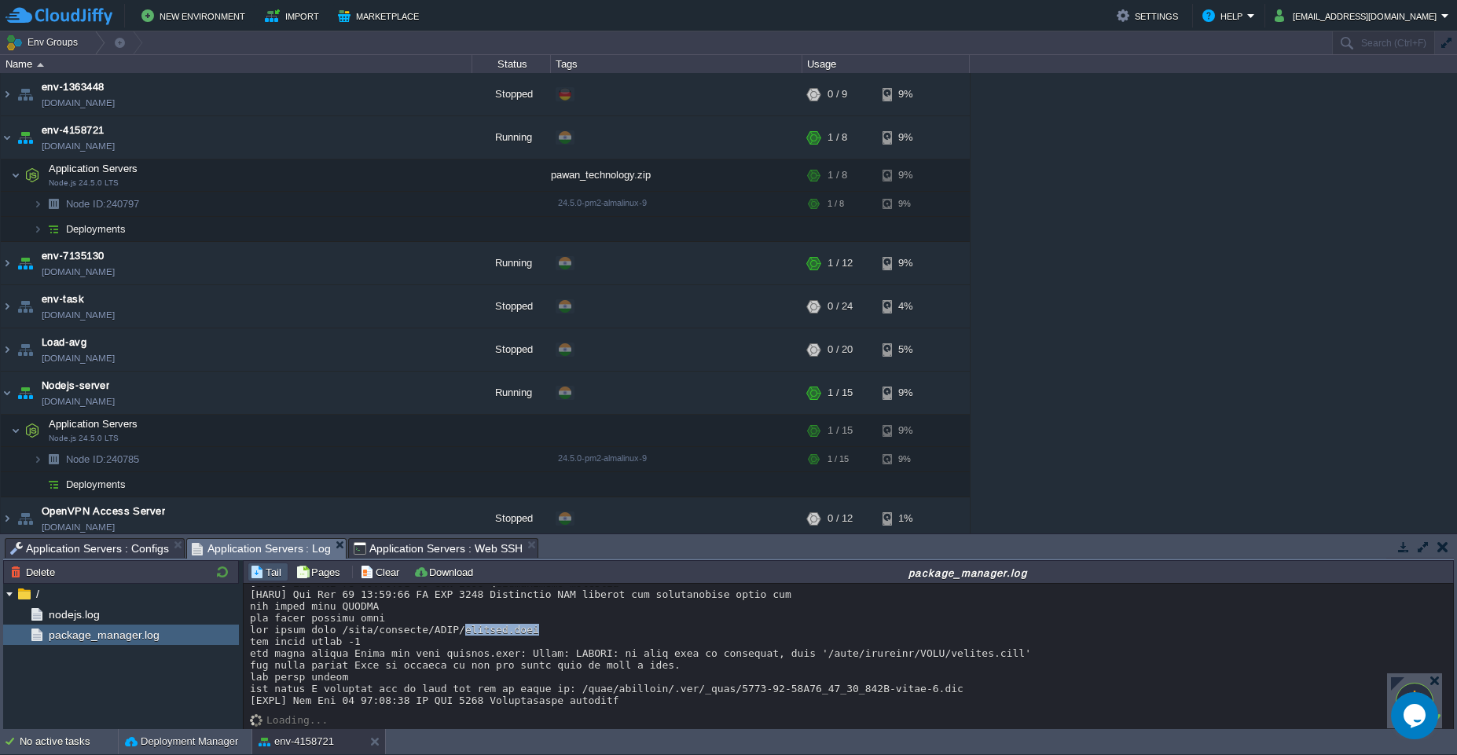
click at [90, 550] on span "Application Servers : Configs" at bounding box center [89, 548] width 159 height 19
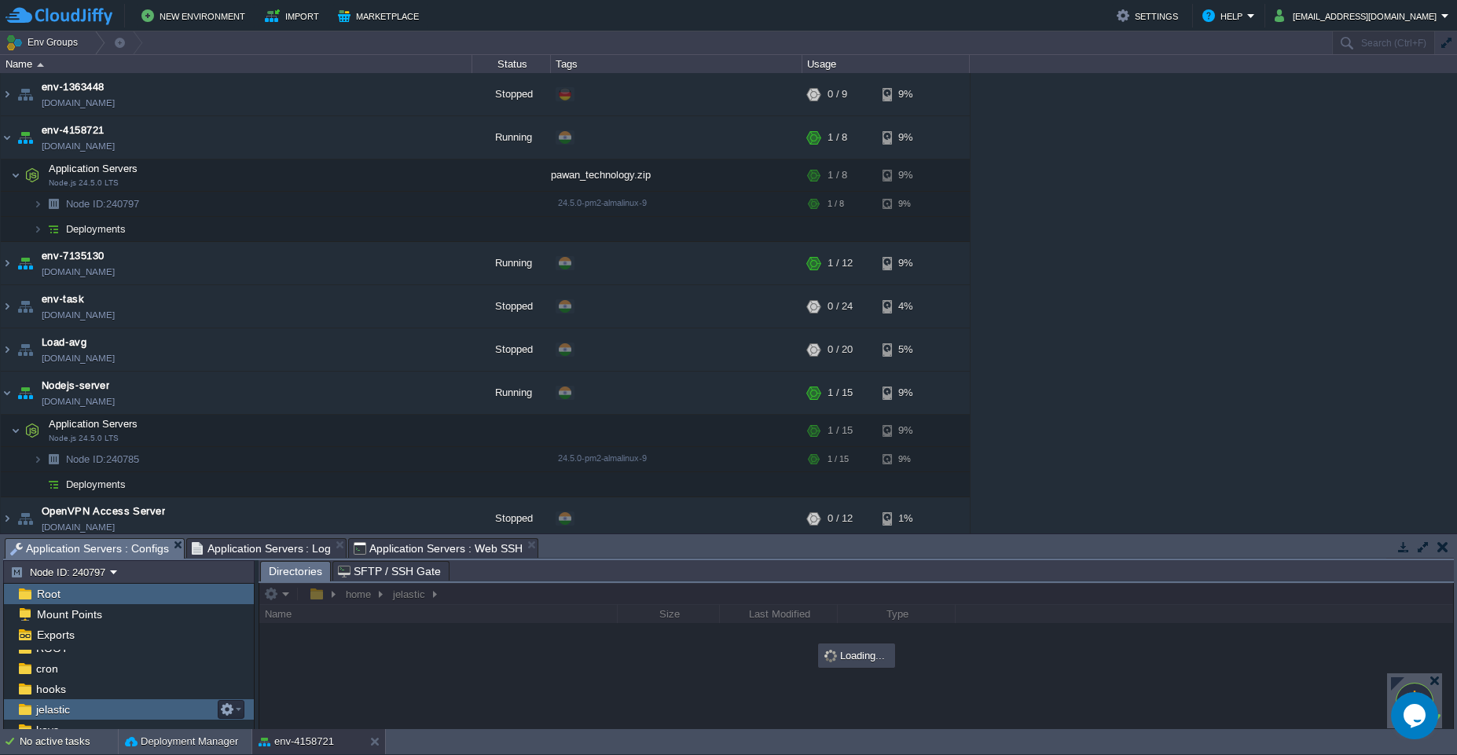
scroll to position [0, 0]
click at [52, 592] on span "Root" at bounding box center [48, 594] width 29 height 14
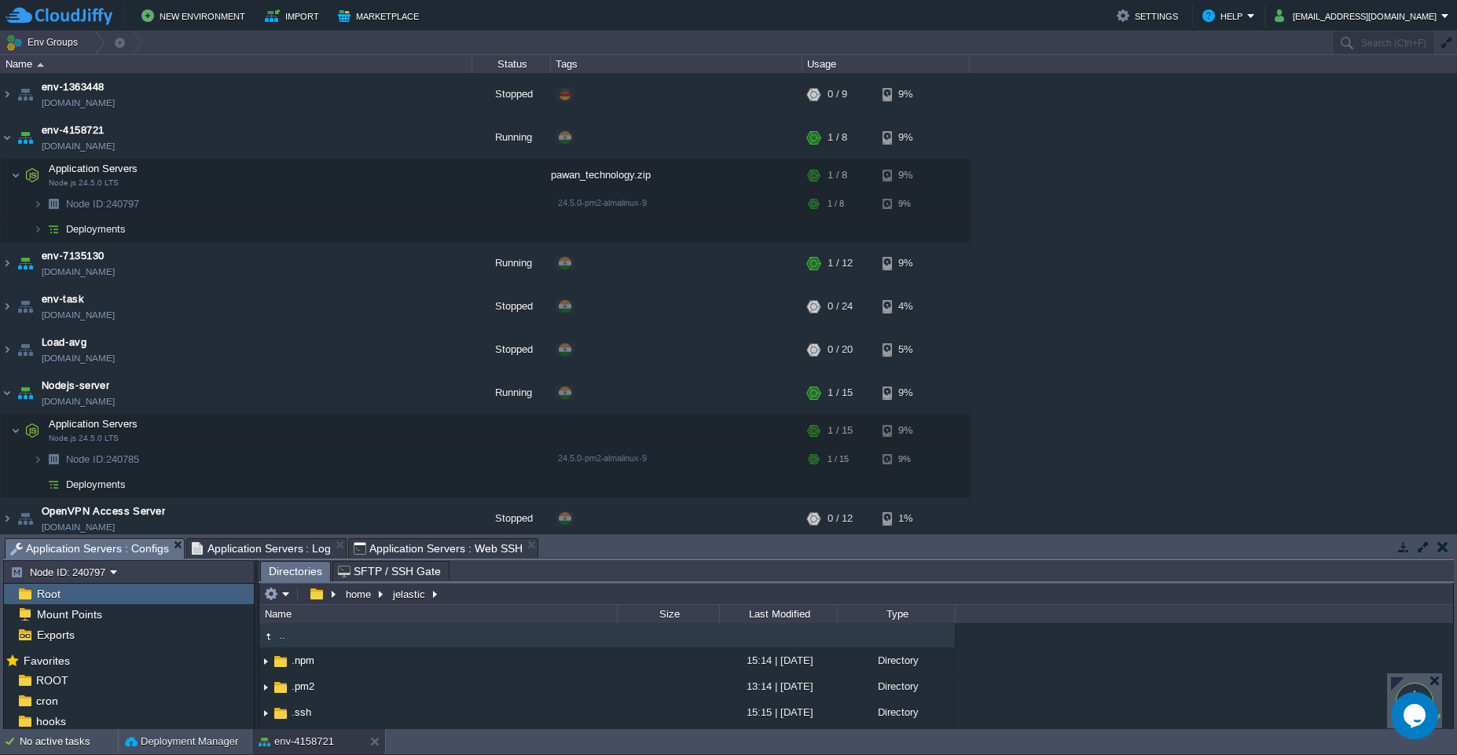
click at [52, 592] on span "Root" at bounding box center [48, 594] width 29 height 14
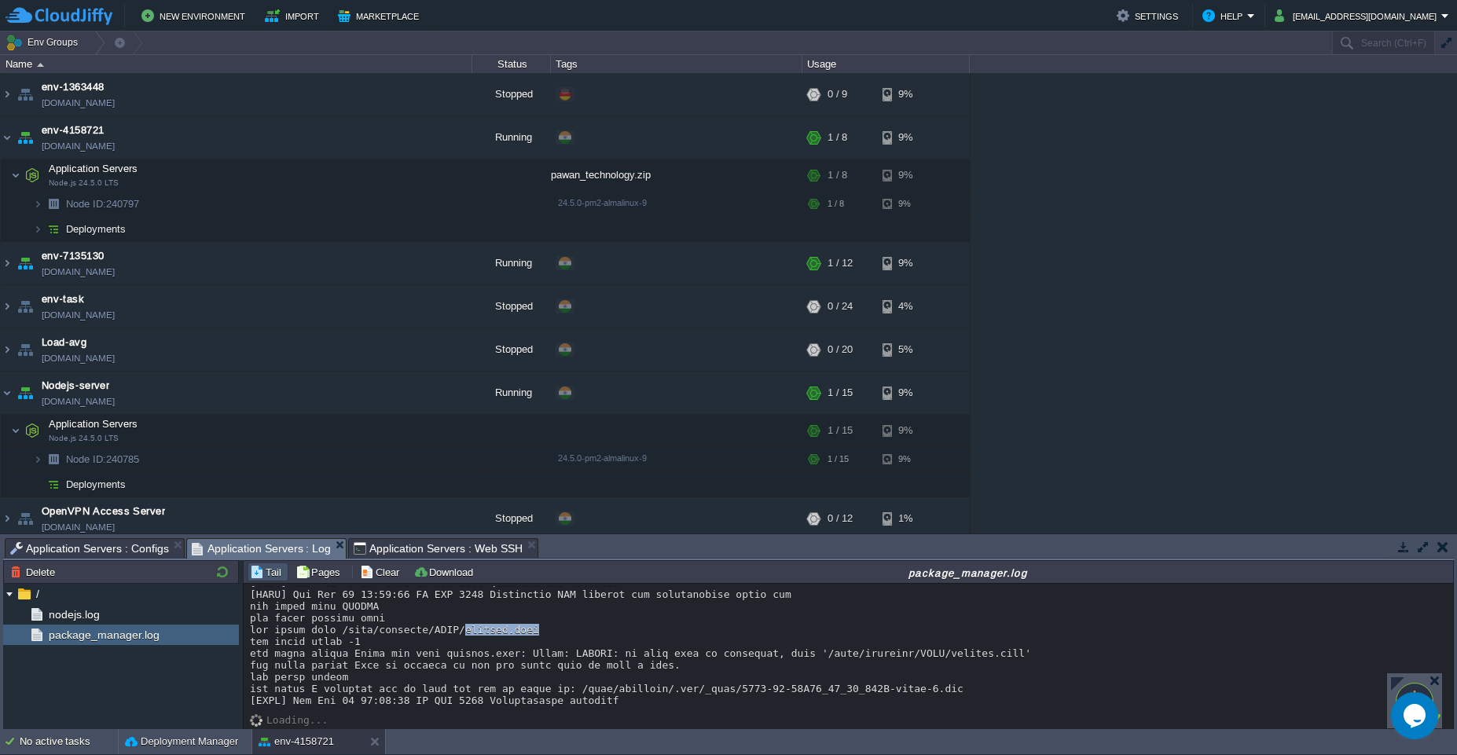
click at [280, 546] on span "Application Servers : Log" at bounding box center [262, 549] width 140 height 20
click at [128, 552] on span "Application Servers : Configs" at bounding box center [89, 548] width 159 height 19
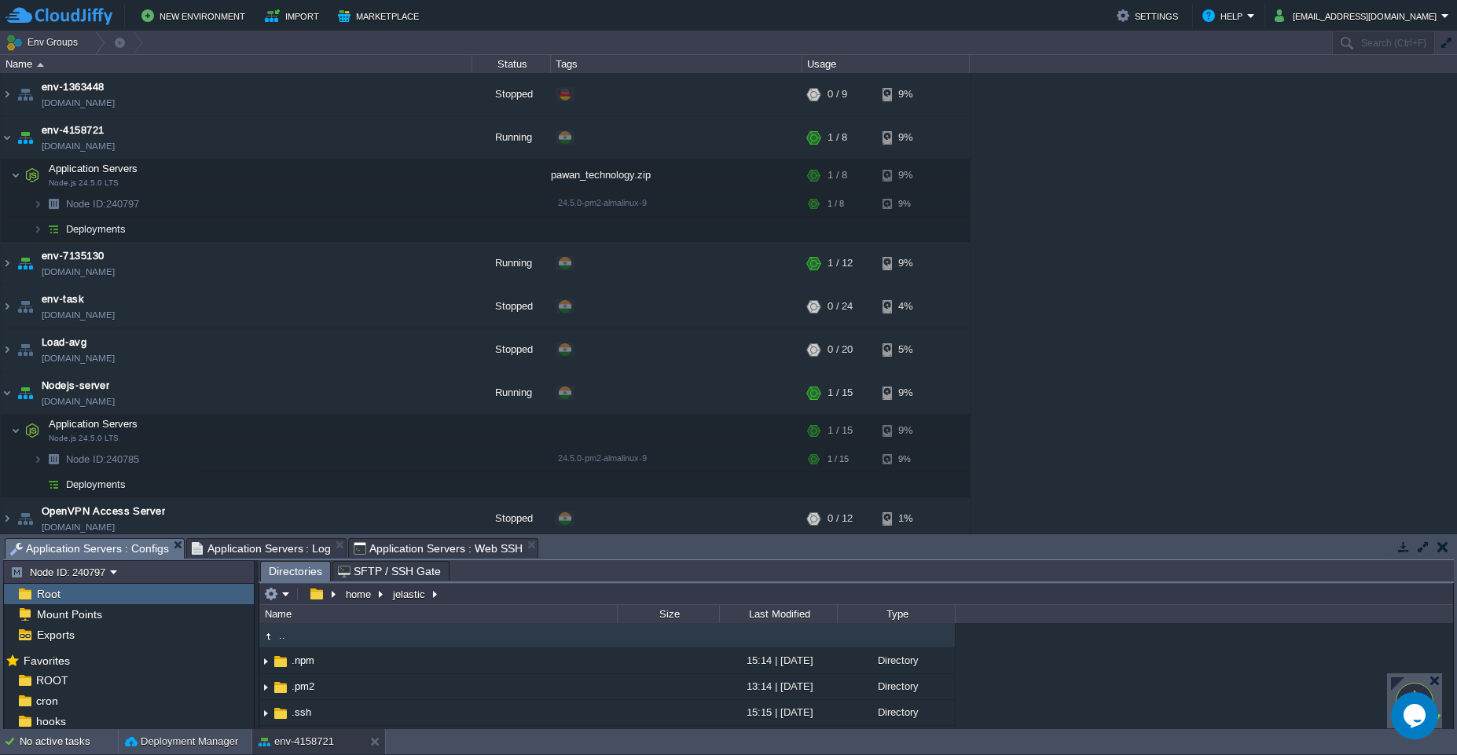
click at [414, 562] on span "SFTP / SSH Gate" at bounding box center [389, 571] width 103 height 19
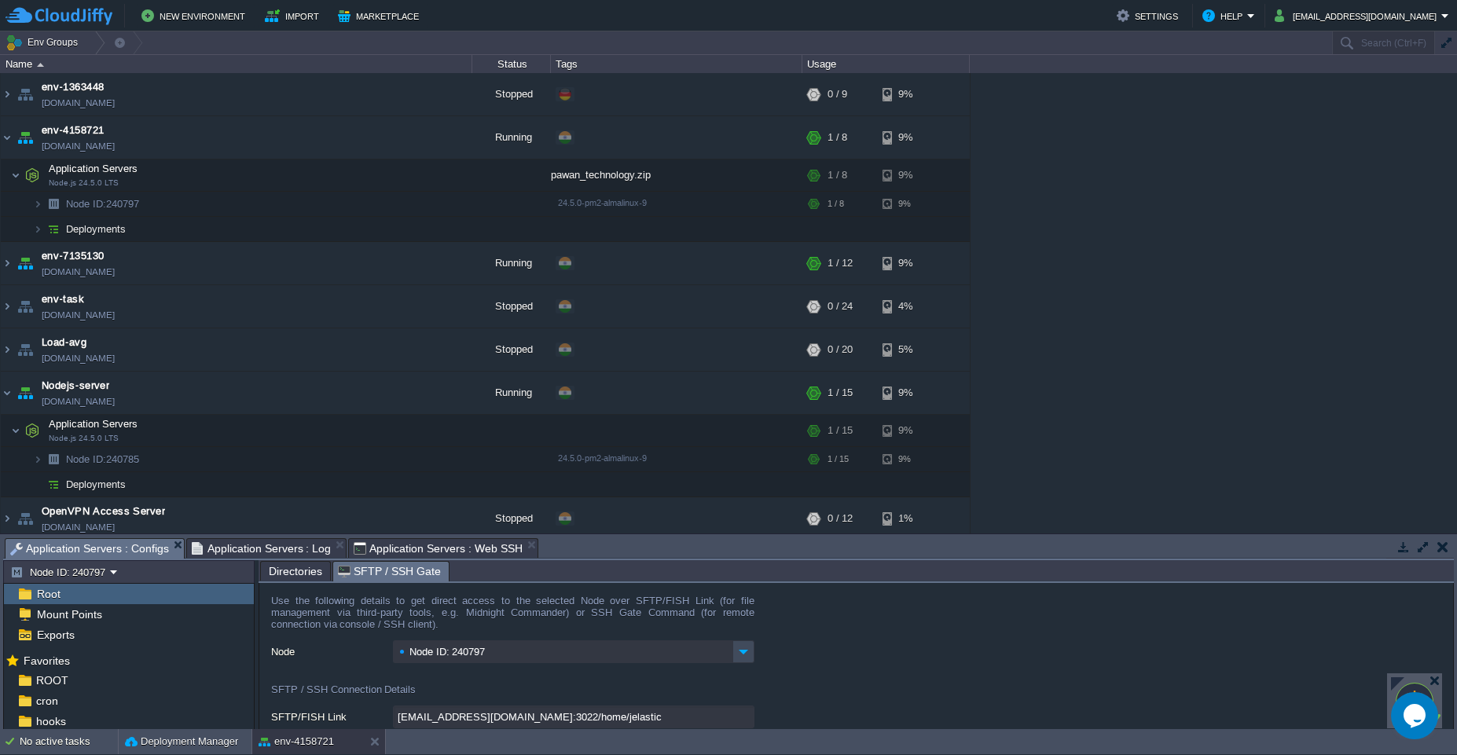
click at [419, 552] on span "Application Servers : Web SSH" at bounding box center [438, 548] width 169 height 19
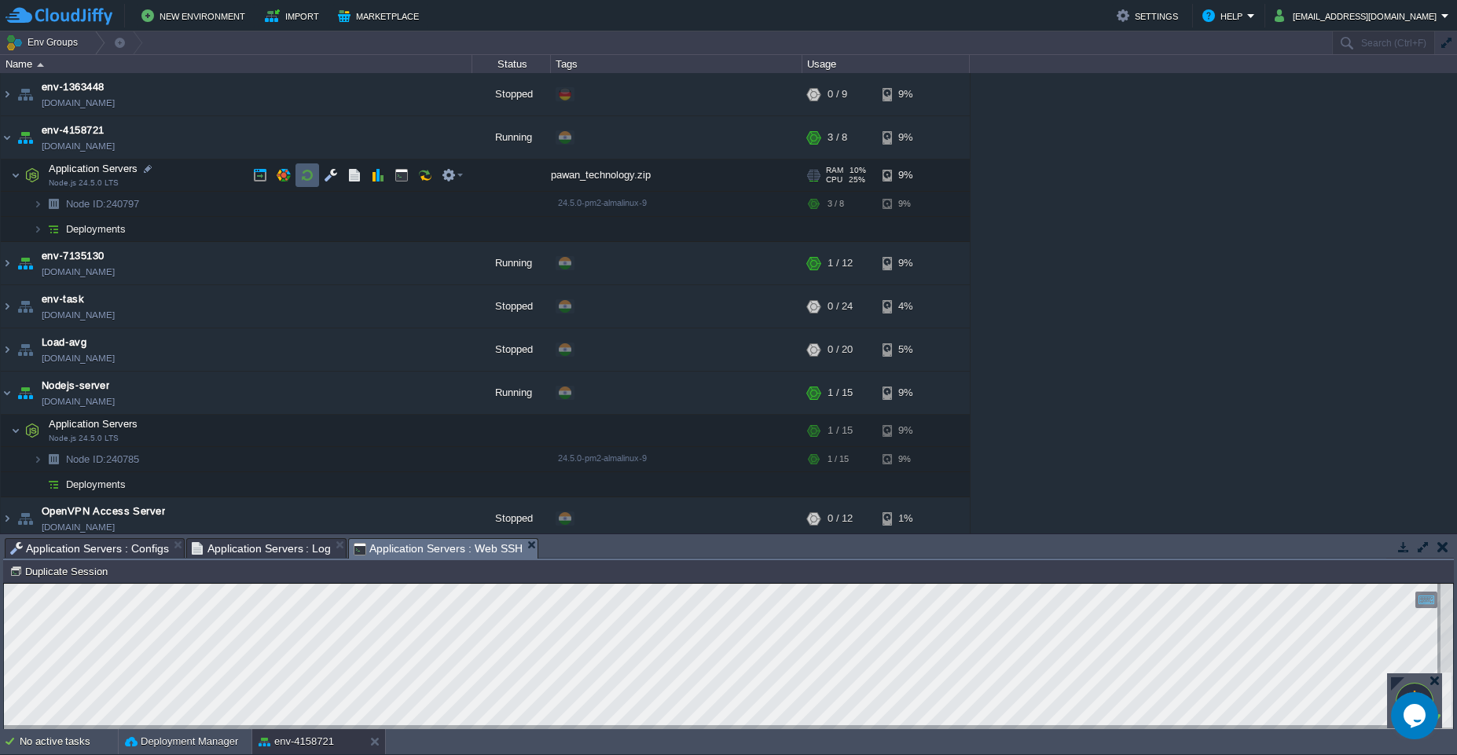
click at [306, 177] on button "button" at bounding box center [307, 175] width 14 height 14
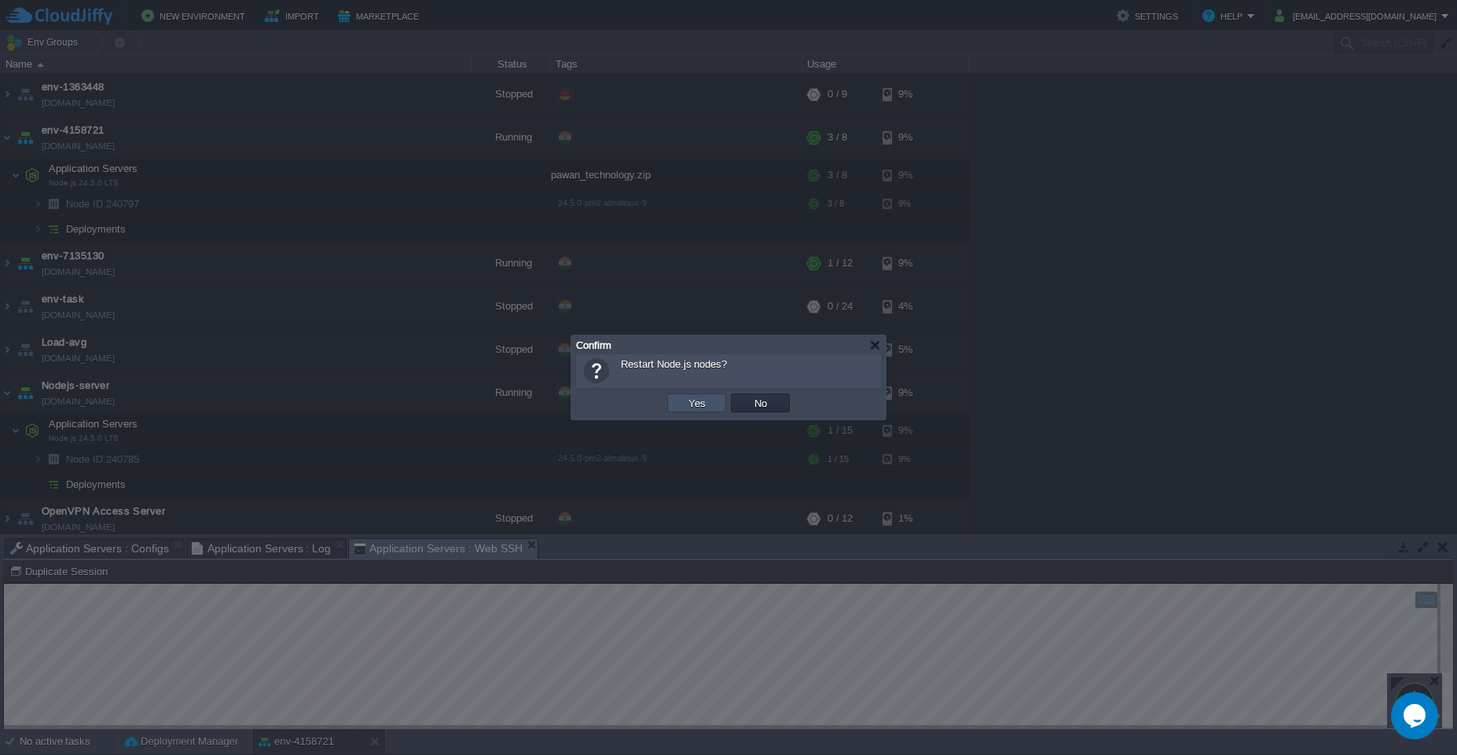
click at [709, 409] on button "Yes" at bounding box center [697, 403] width 27 height 14
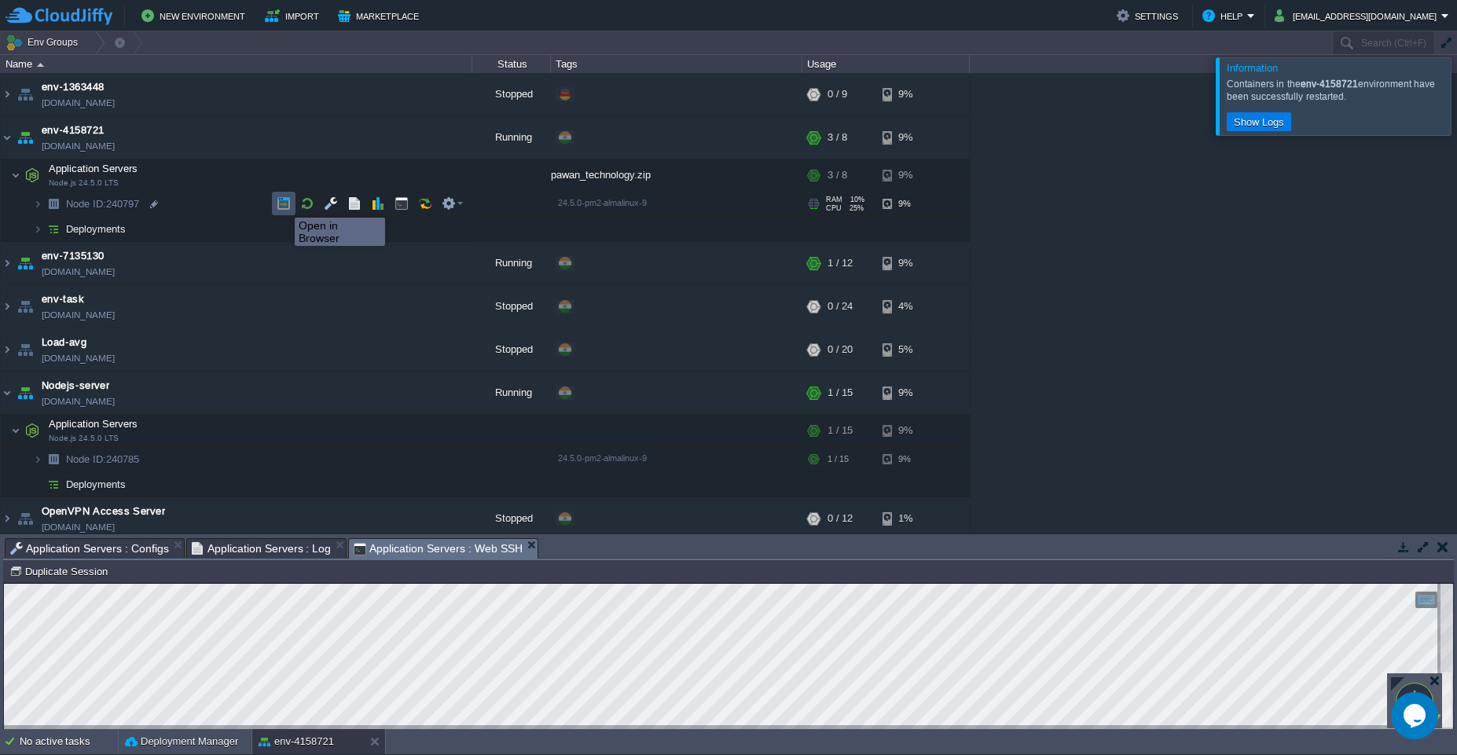
click at [283, 203] on button "button" at bounding box center [284, 203] width 14 height 14
click at [258, 179] on button "button" at bounding box center [260, 175] width 14 height 14
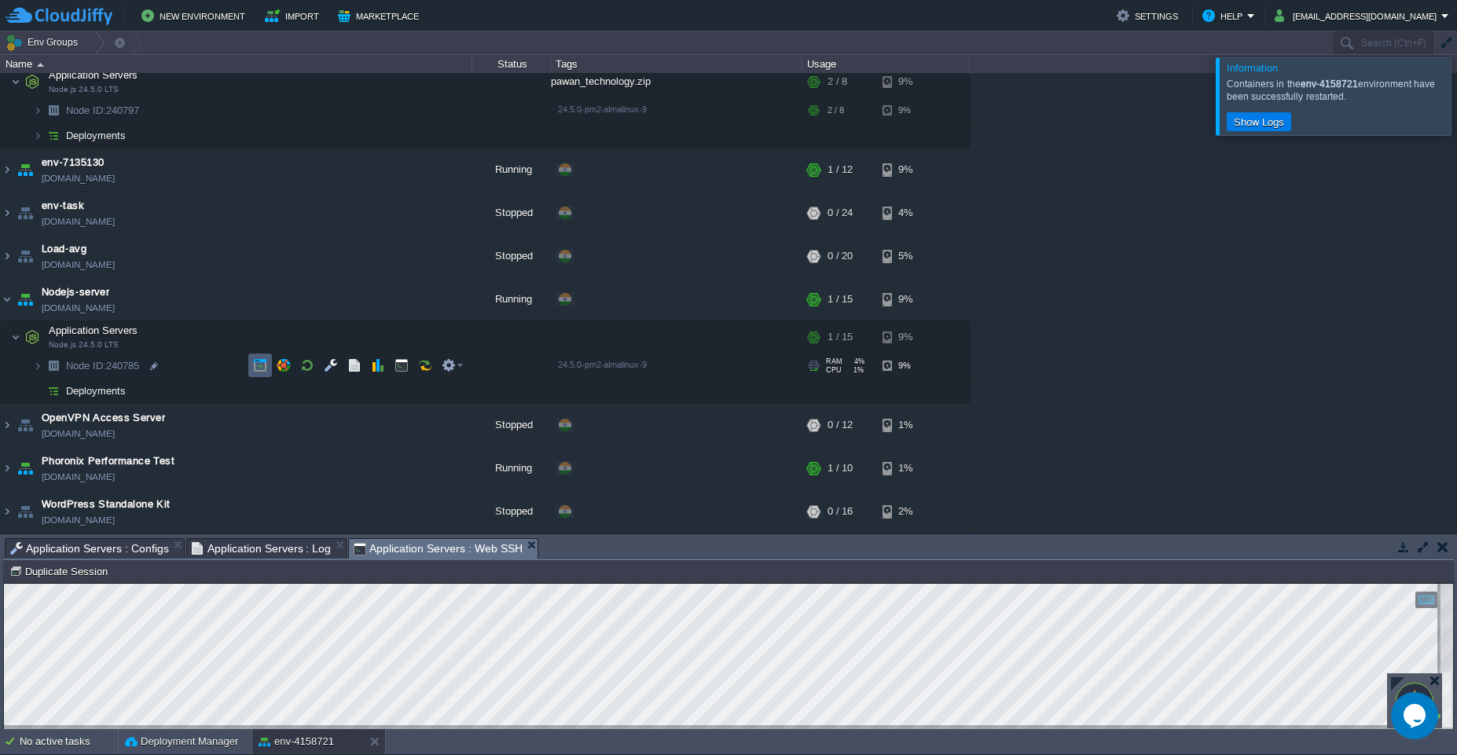
click at [255, 368] on button "button" at bounding box center [260, 365] width 14 height 14
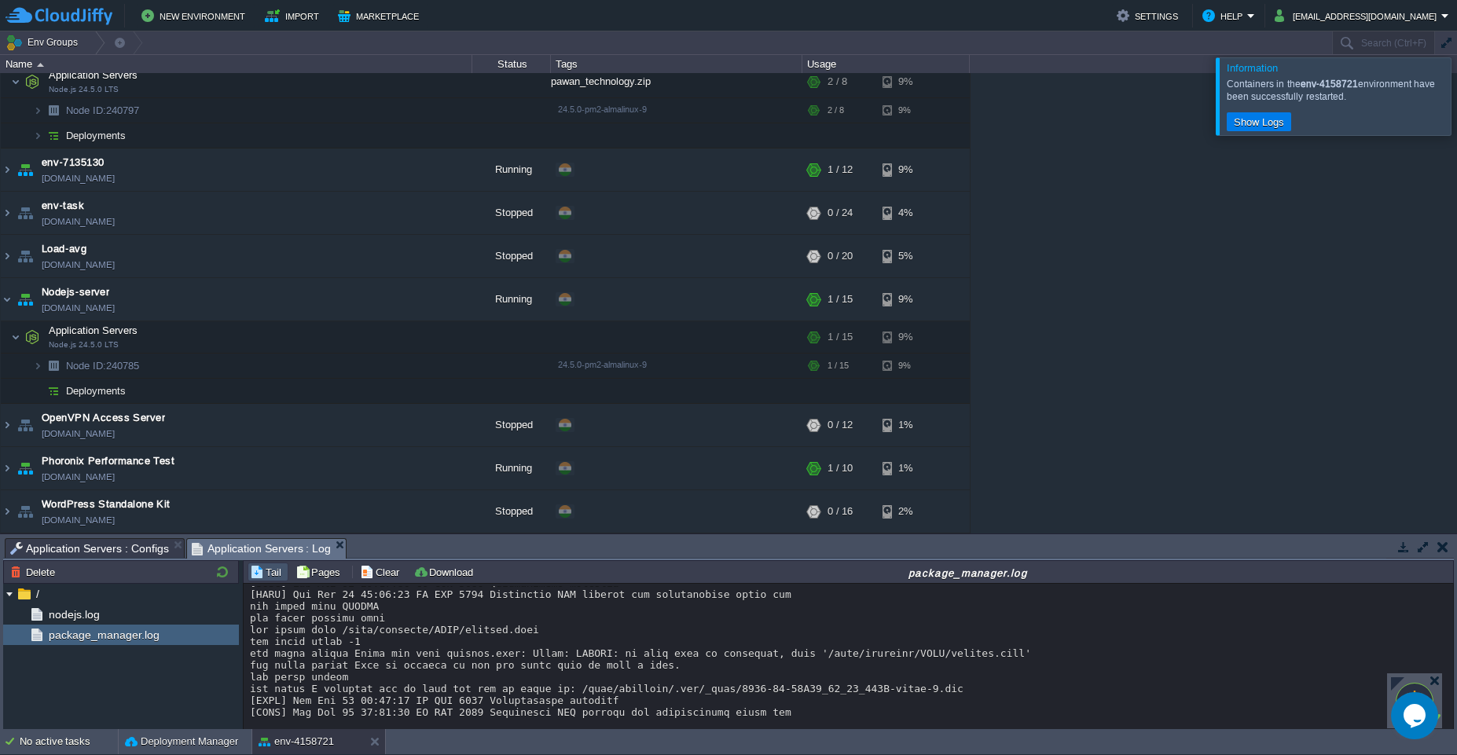
click at [336, 550] on em "Application Servers : Log" at bounding box center [269, 549] width 155 height 20
click at [337, 549] on em "Application Servers : Log" at bounding box center [269, 549] width 155 height 20
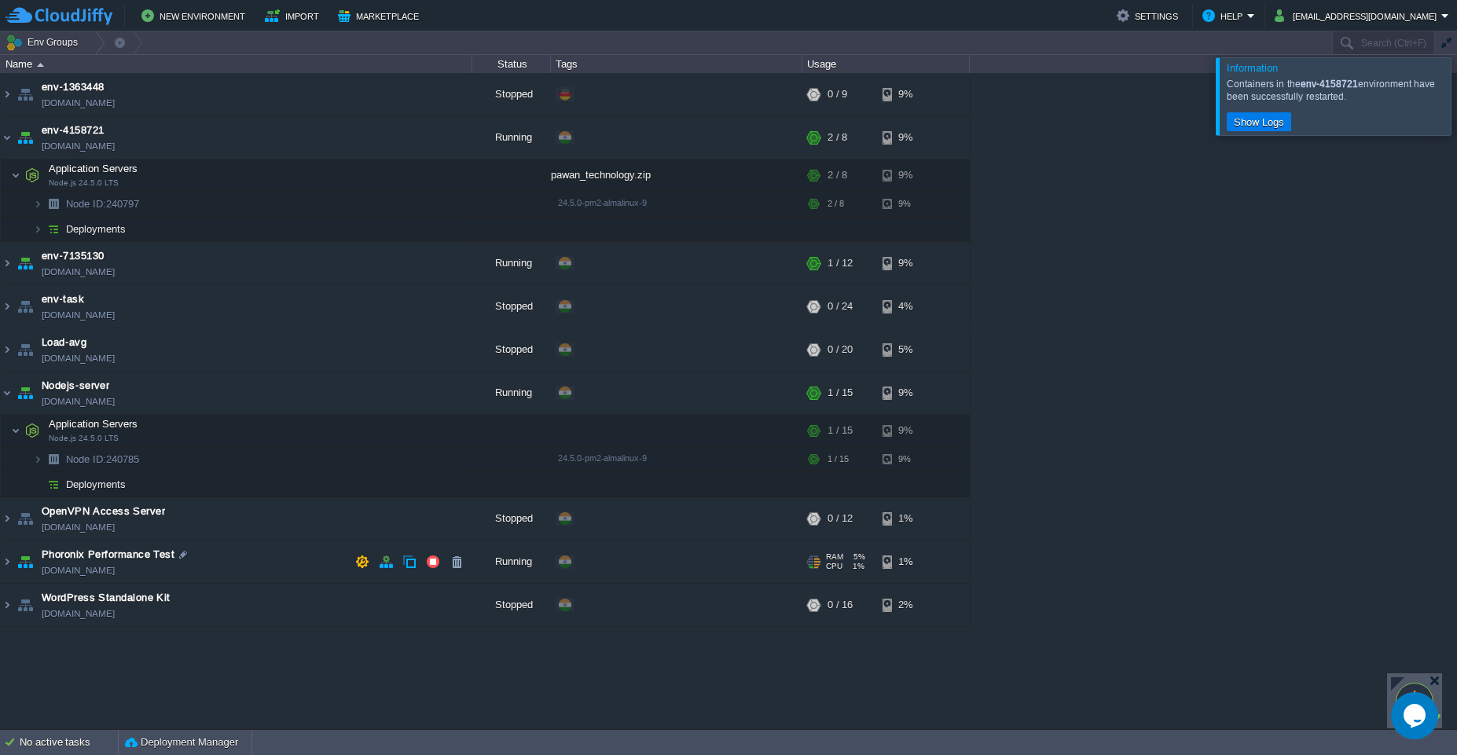
scroll to position [0, 0]
click at [155, 207] on div at bounding box center [154, 204] width 14 height 14
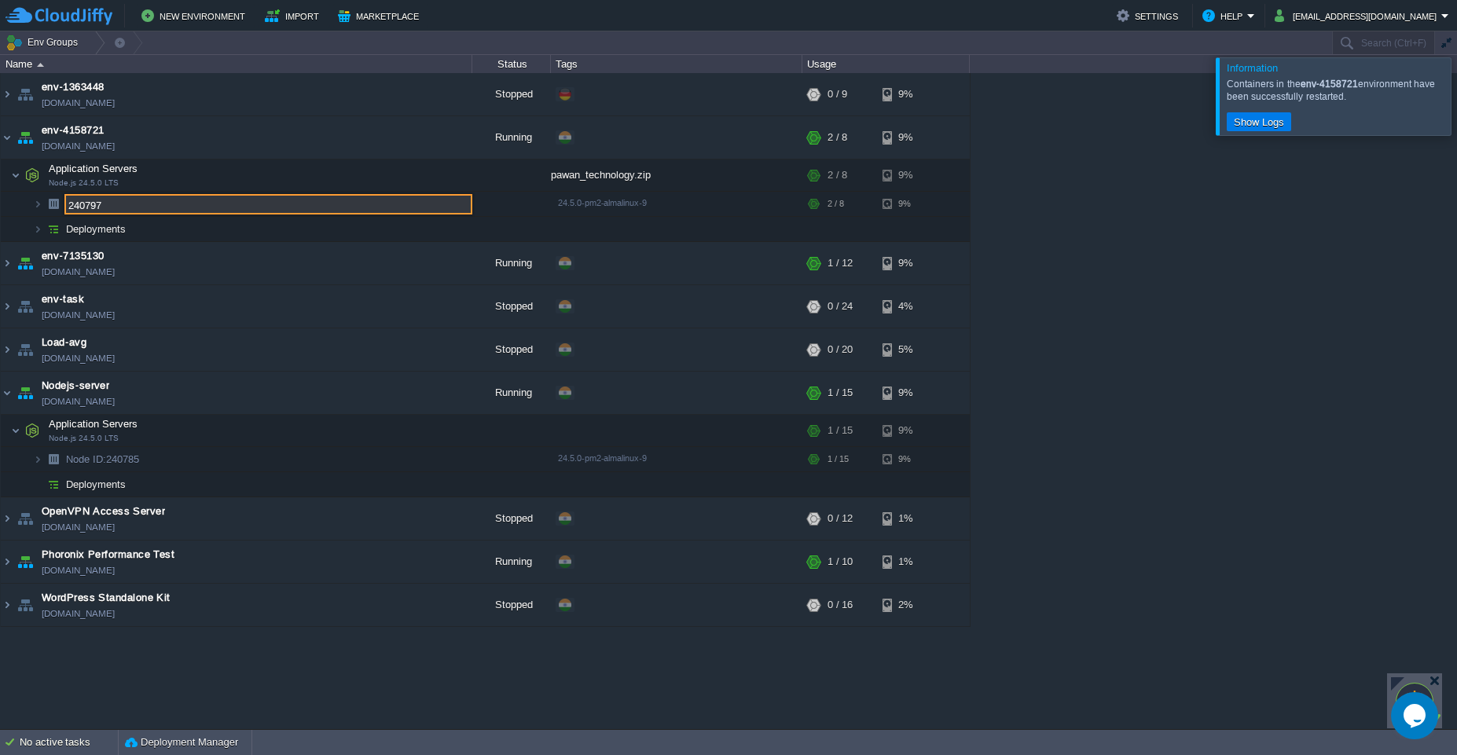
click at [124, 208] on input "240797" at bounding box center [268, 204] width 408 height 20
drag, startPoint x: 124, startPoint y: 208, endPoint x: 13, endPoint y: 206, distance: 111.6
click at [13, 206] on div "env-1363448 env-1363448.fra1-de.cloudjiffy.net Stopped + Add to Env Group RAM 0…" at bounding box center [728, 401] width 1457 height 656
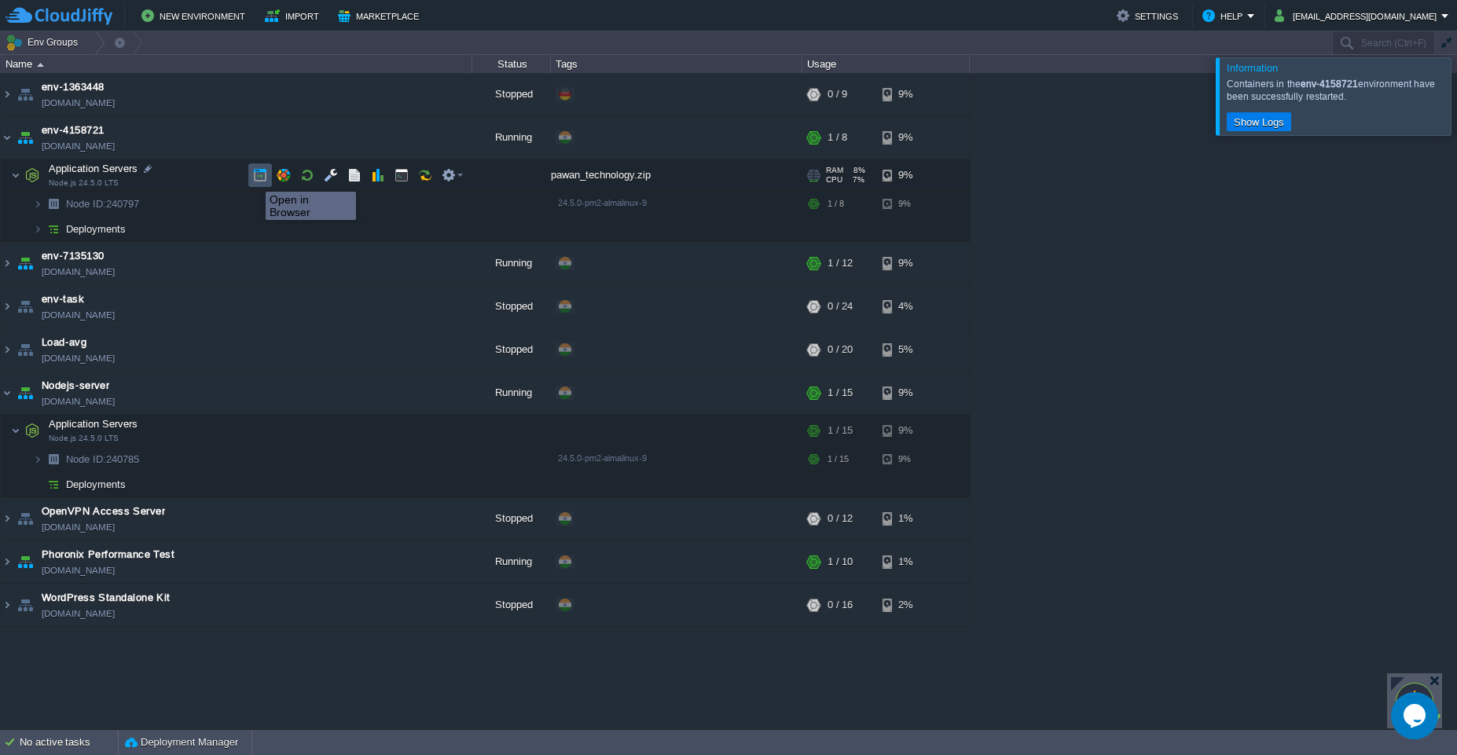
click at [254, 178] on button "button" at bounding box center [260, 175] width 14 height 14
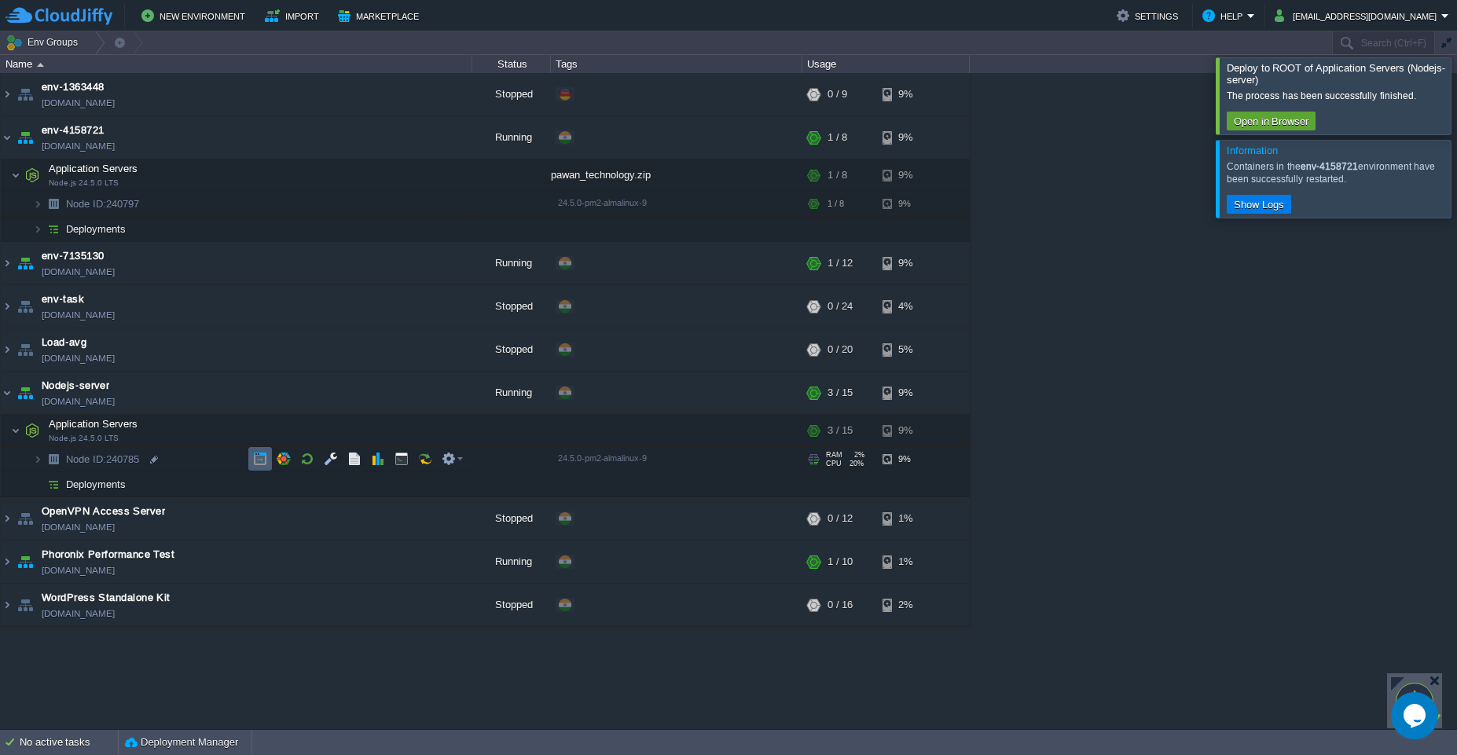
click at [263, 465] on button "button" at bounding box center [260, 459] width 14 height 14
click at [333, 458] on button "button" at bounding box center [331, 459] width 14 height 14
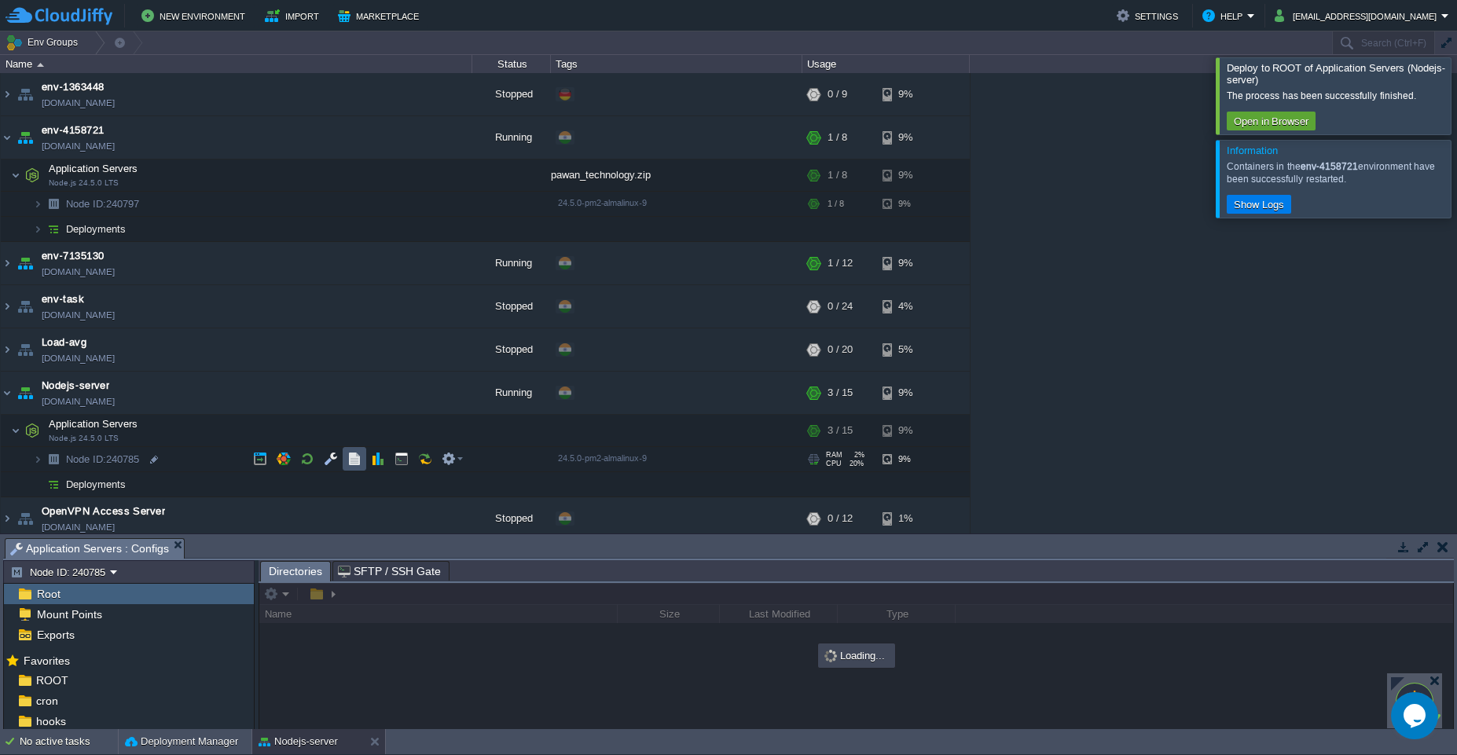
click at [357, 460] on button "button" at bounding box center [354, 459] width 14 height 14
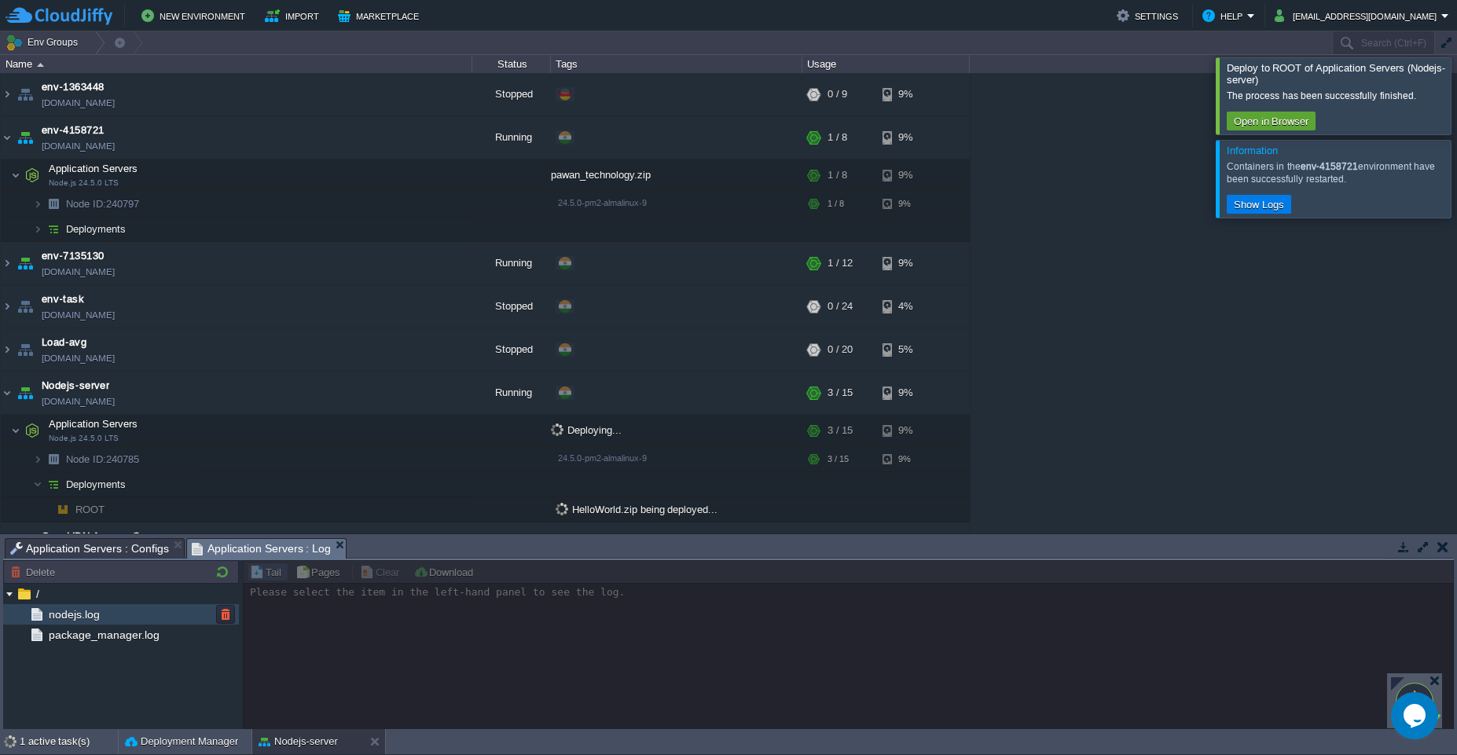
click at [82, 621] on span "nodejs.log" at bounding box center [74, 614] width 57 height 14
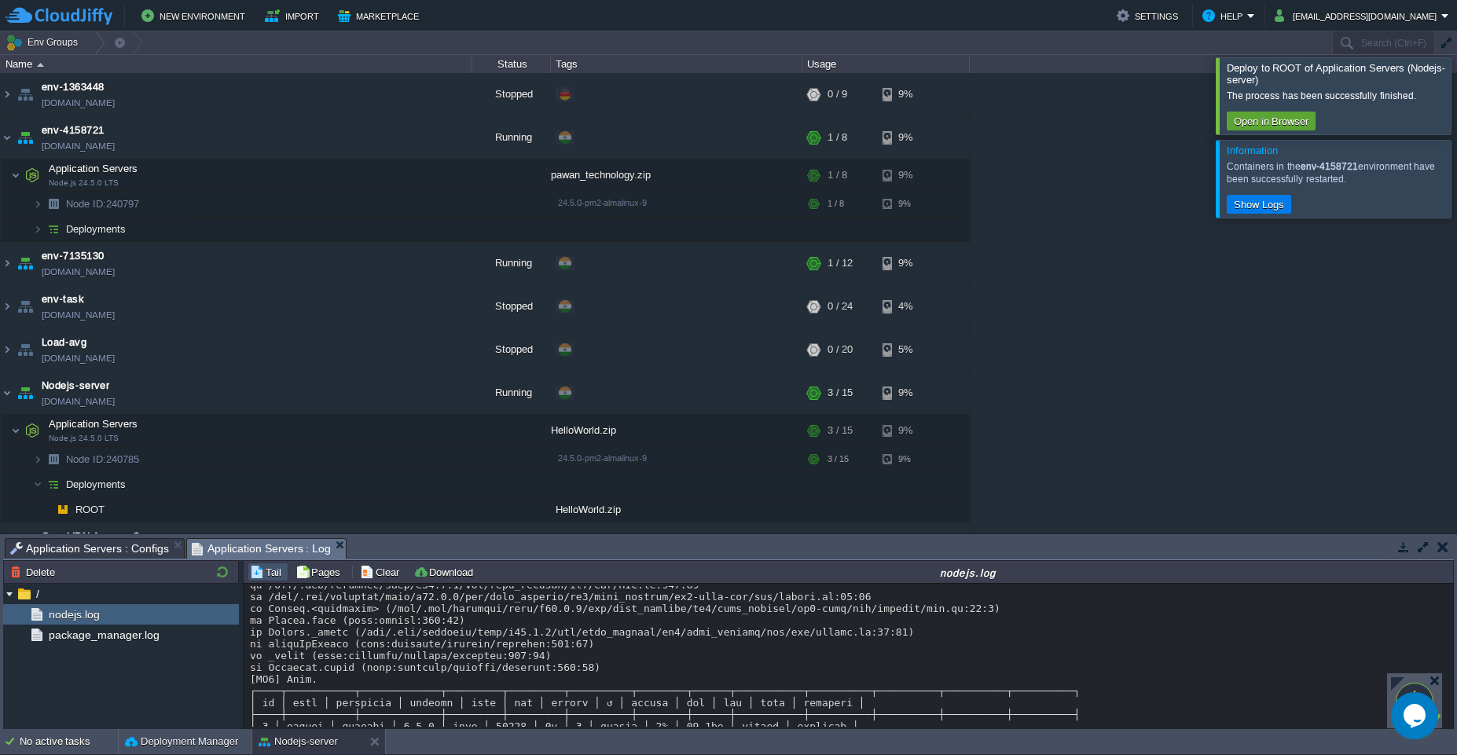
scroll to position [3710, 0]
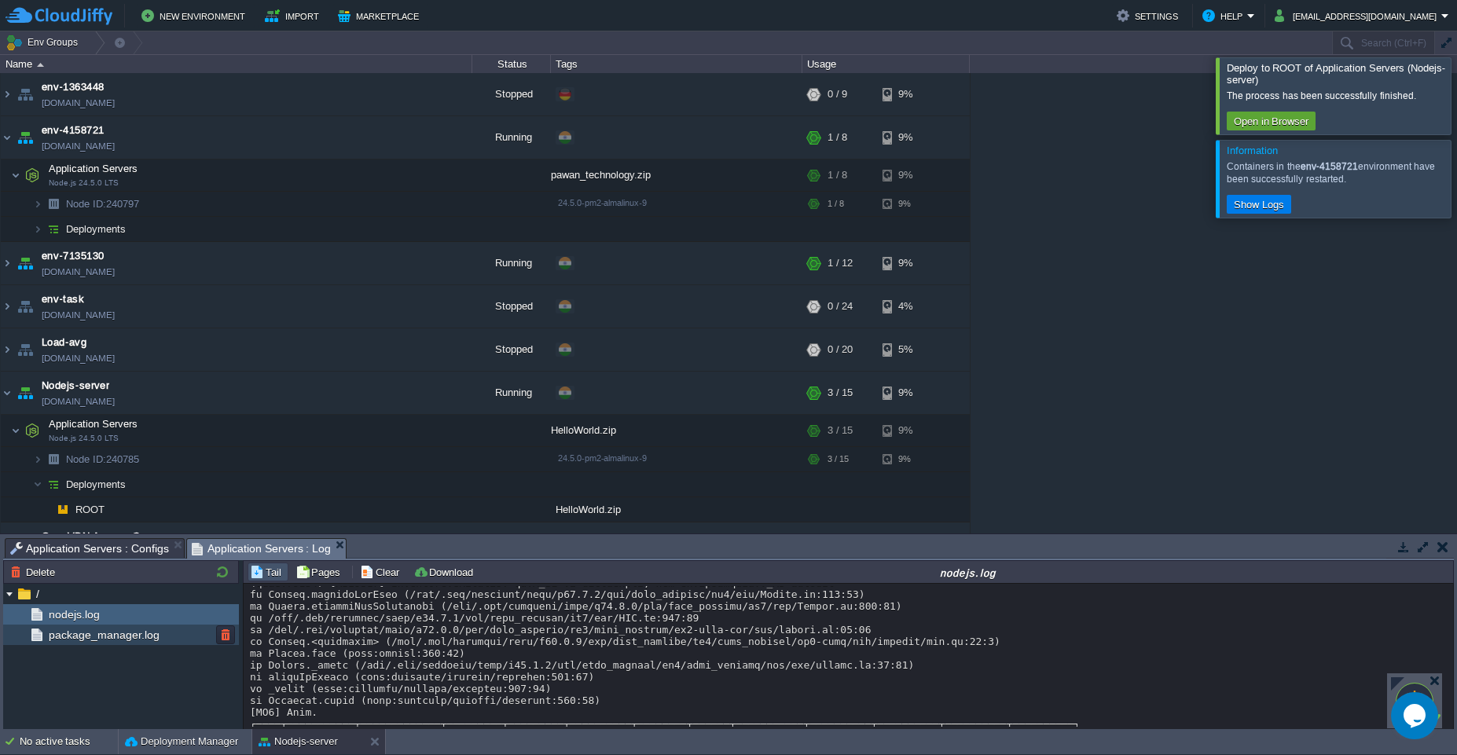
click at [141, 643] on div "package_manager.log" at bounding box center [121, 635] width 236 height 20
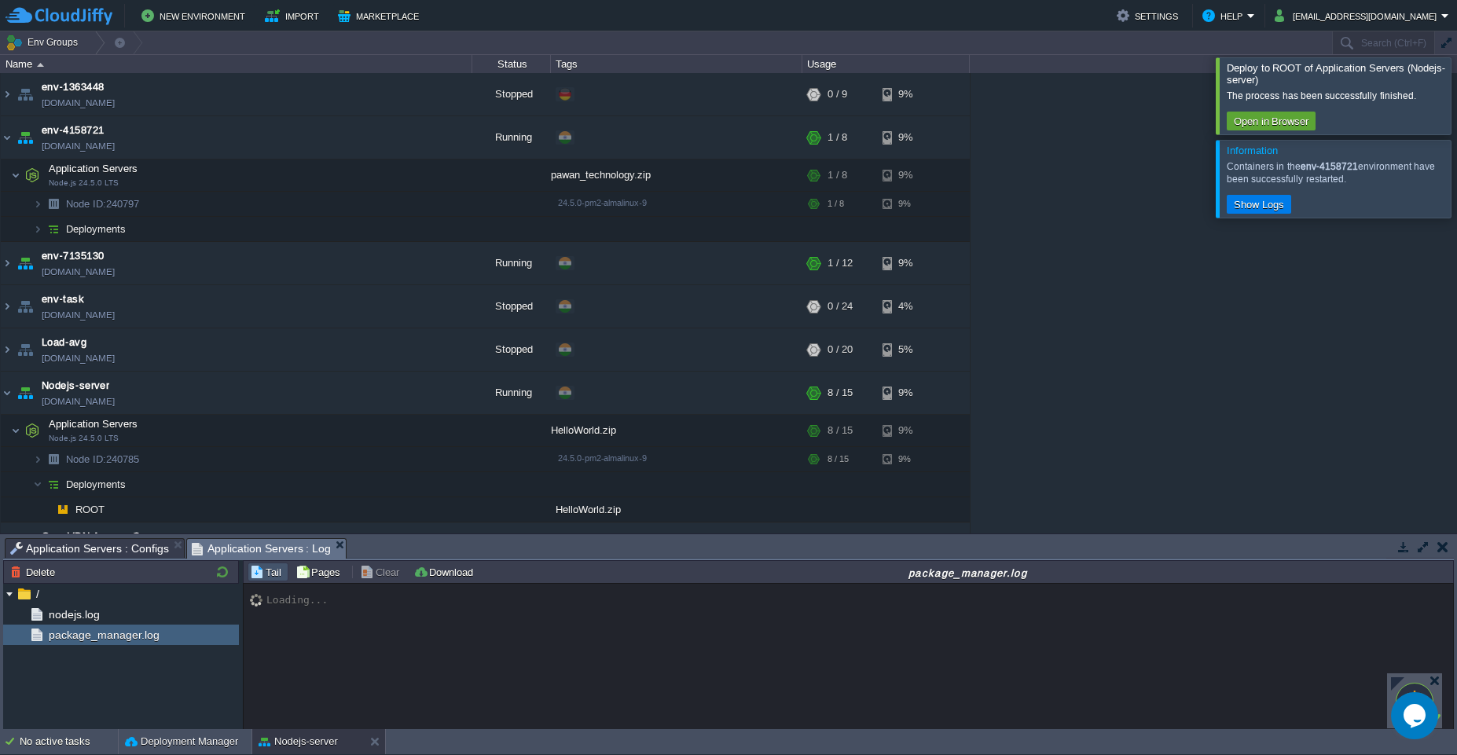
scroll to position [1023, 0]
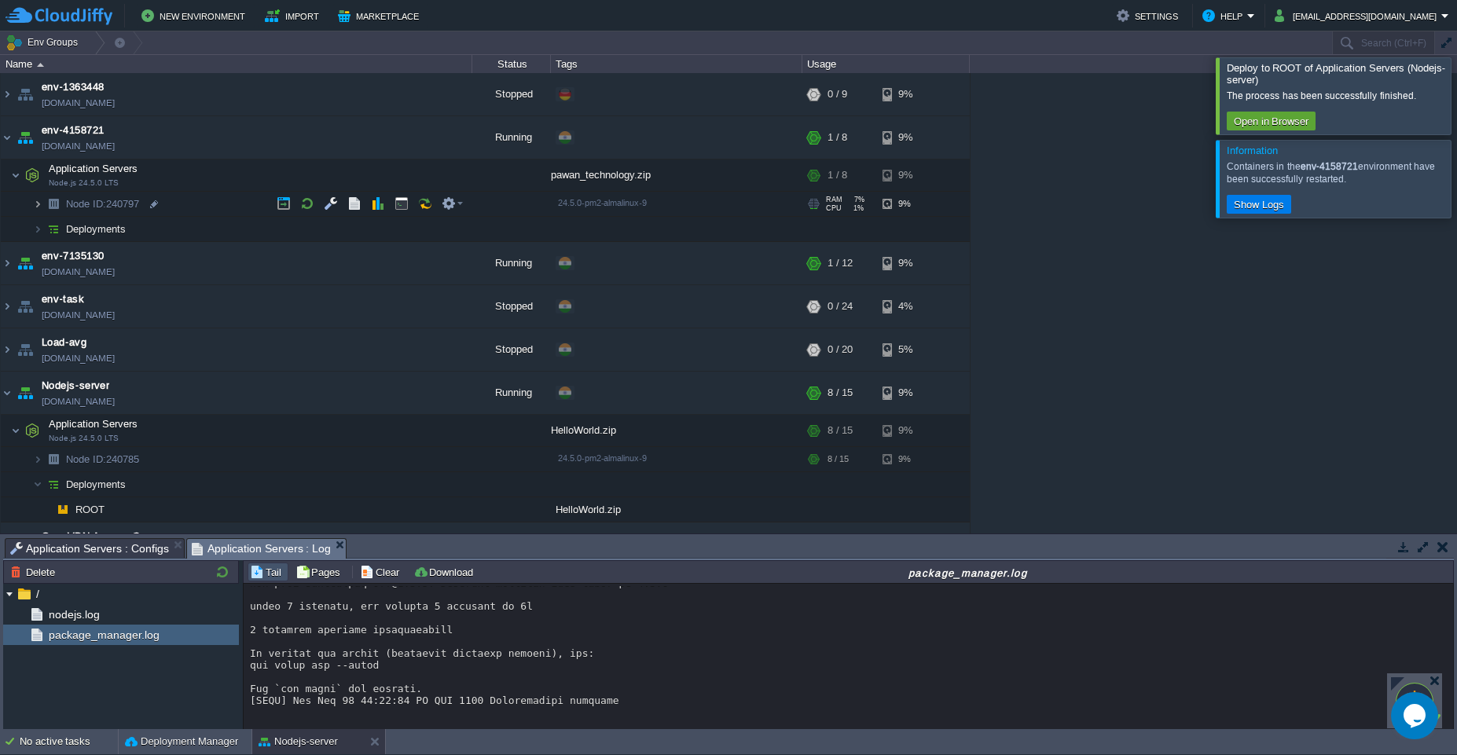
click at [39, 209] on img at bounding box center [37, 204] width 9 height 24
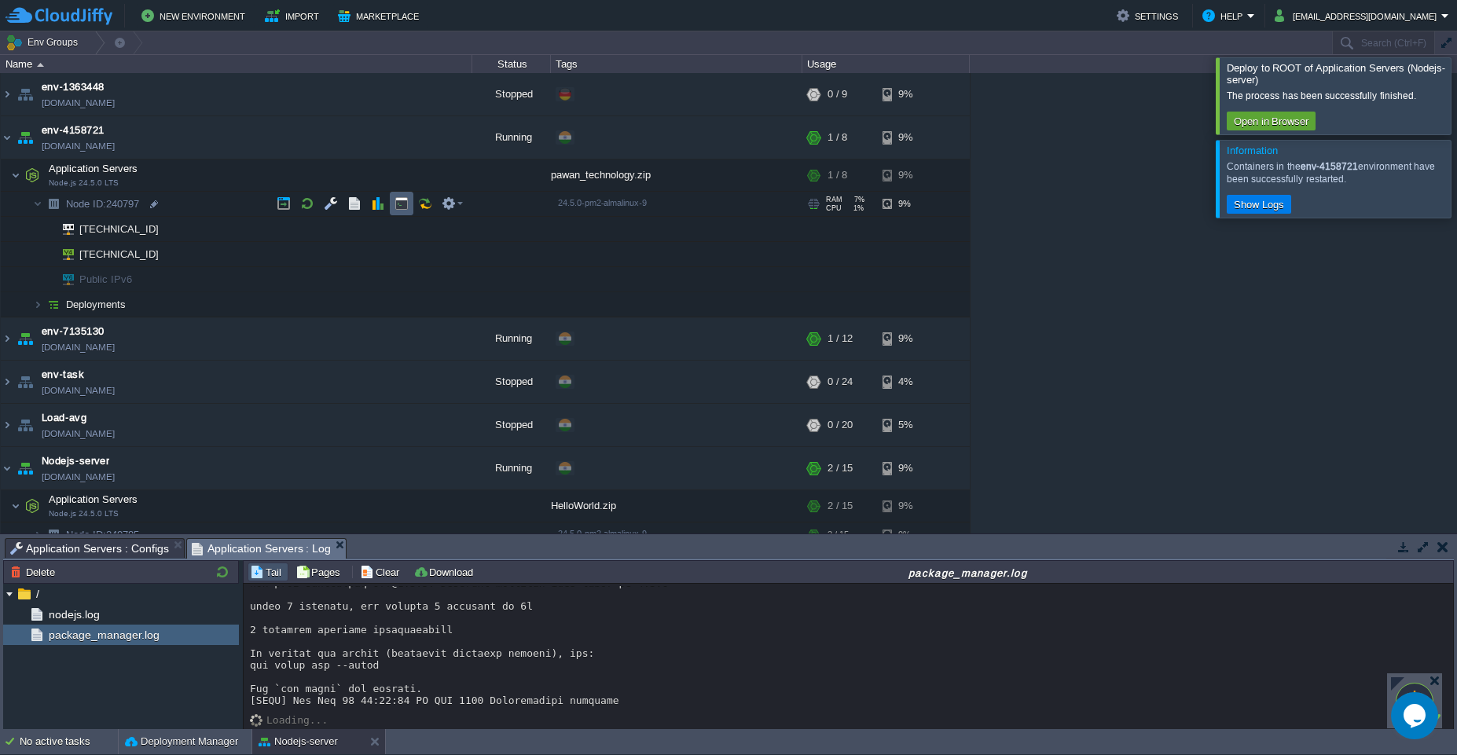
click at [403, 205] on button "button" at bounding box center [401, 203] width 14 height 14
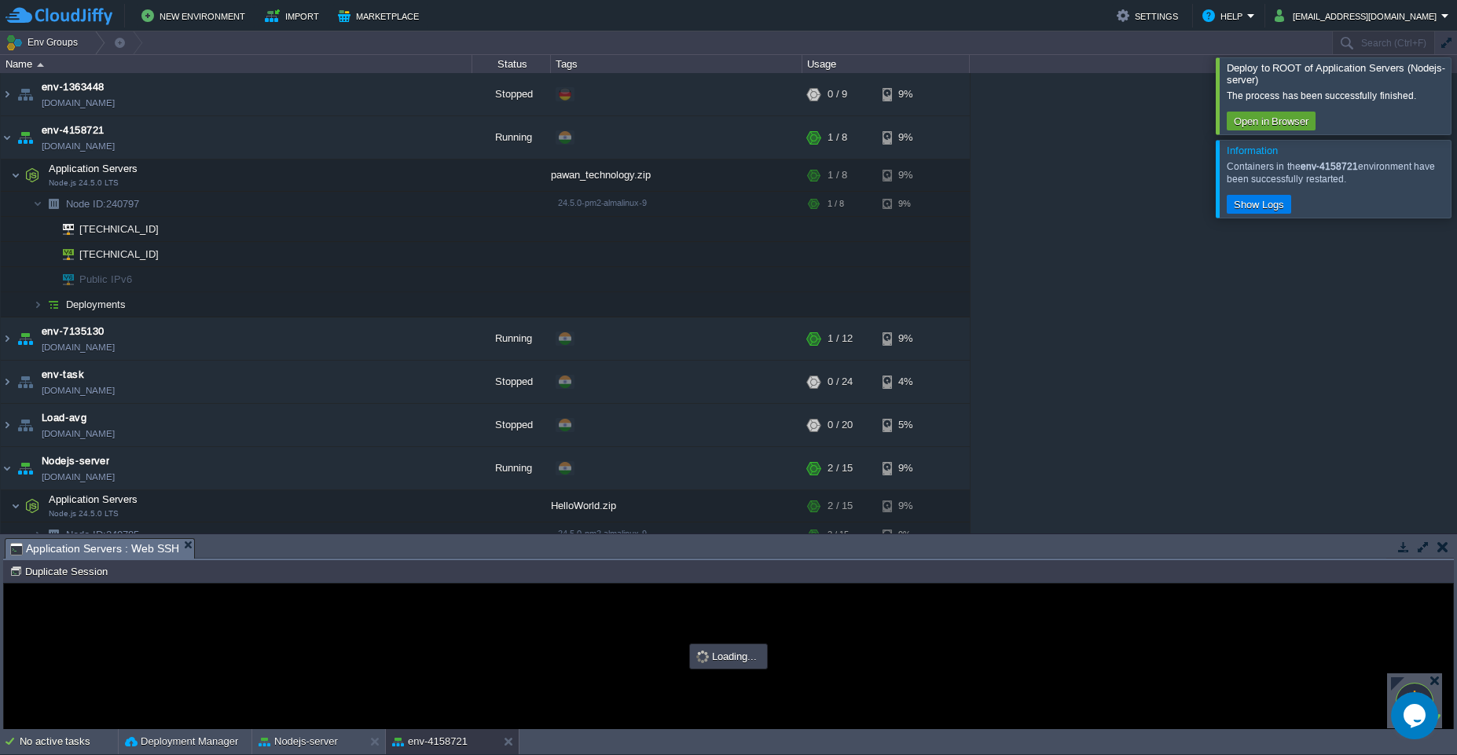
scroll to position [0, 0]
type input "#000000"
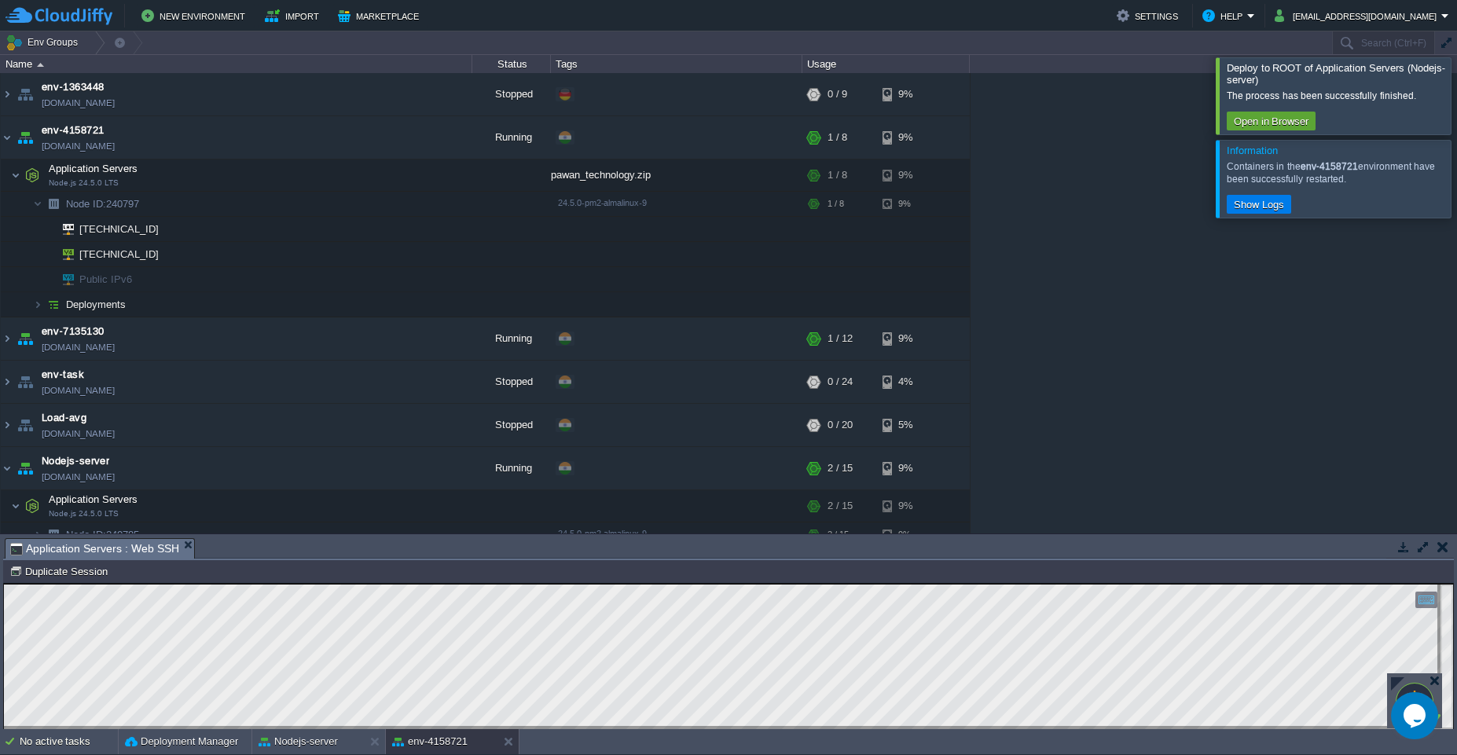
drag, startPoint x: 44, startPoint y: 754, endPoint x: 1, endPoint y: 754, distance: 43.2
click at [20, 754] on div "No active tasks Deployment Manager Nodejs-server env-4158721" at bounding box center [728, 742] width 1457 height 26
click at [359, 141] on button "button" at bounding box center [362, 137] width 14 height 14
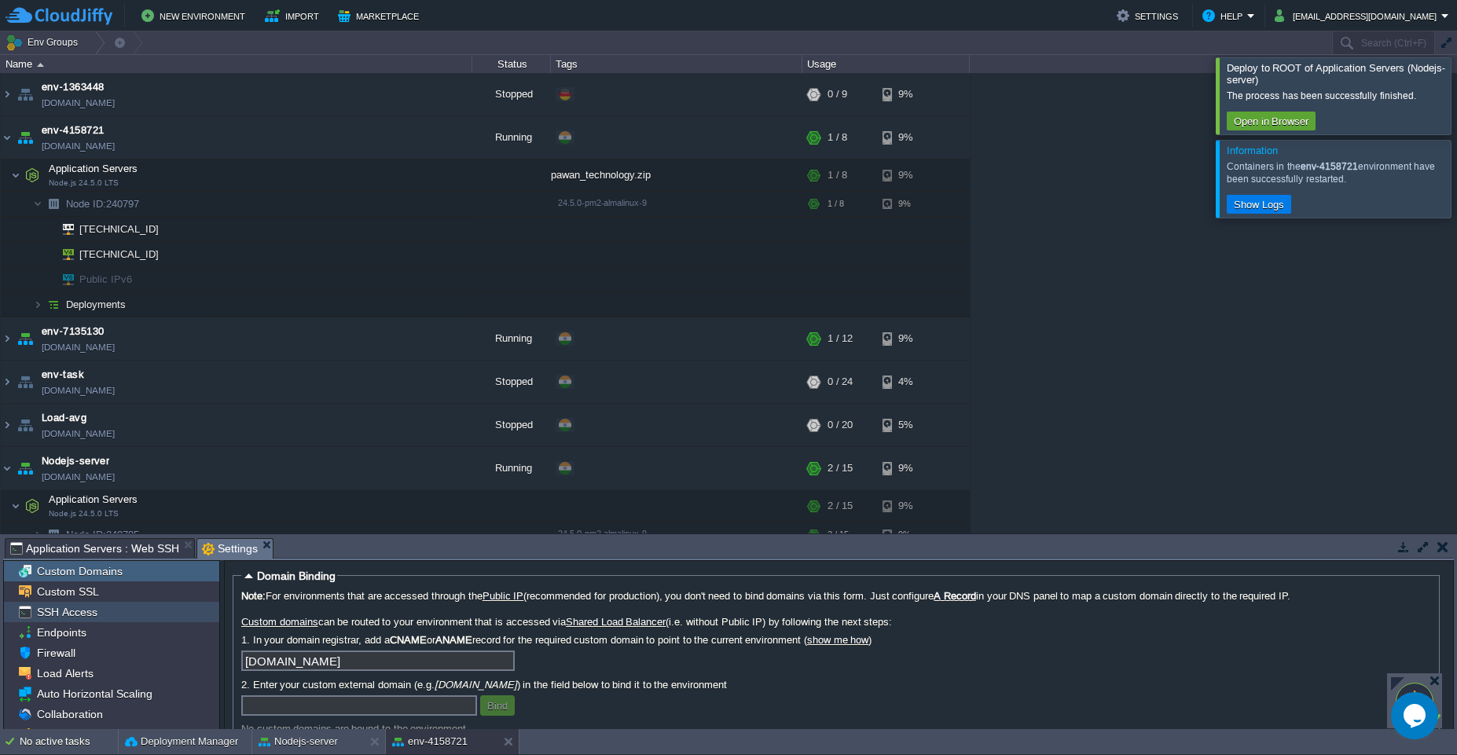
click at [67, 612] on span "SSH Access" at bounding box center [67, 612] width 66 height 14
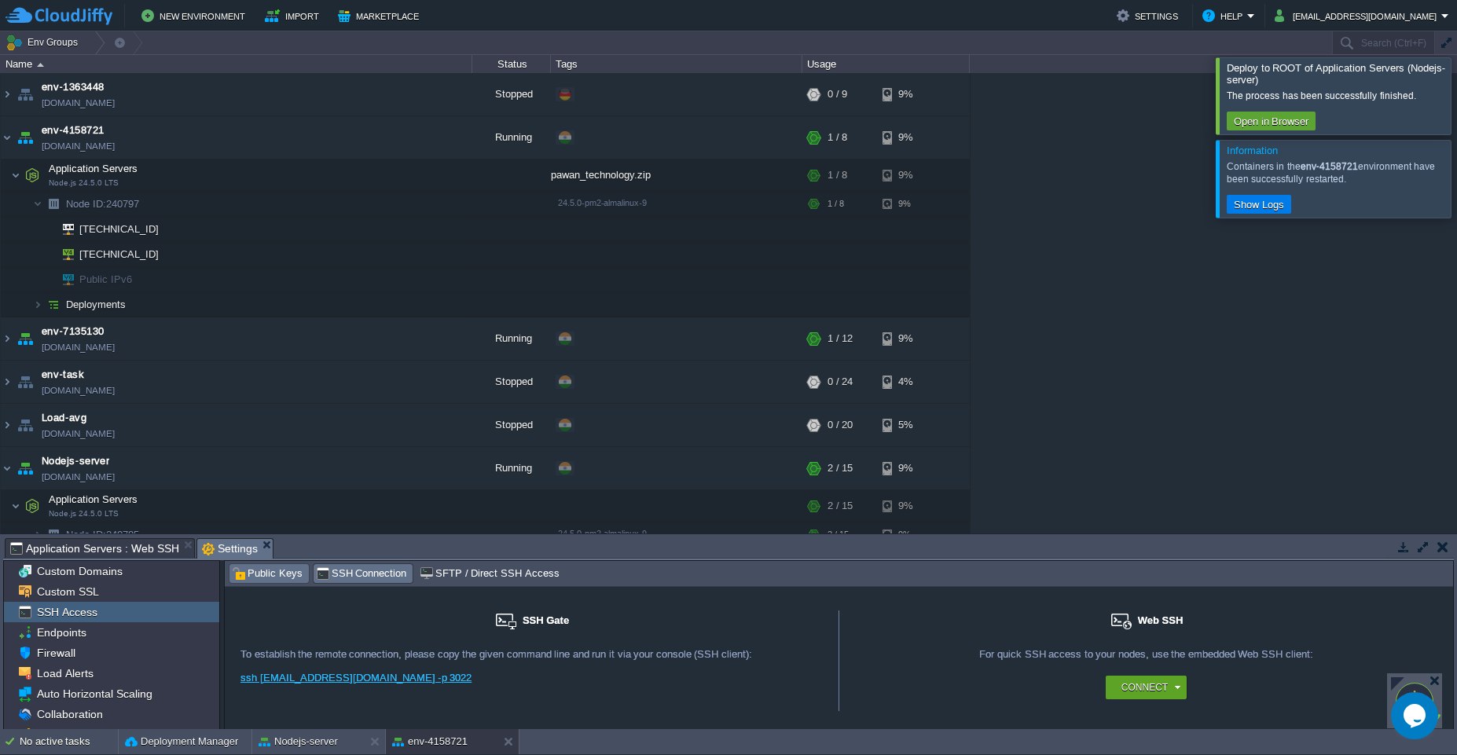
click at [256, 567] on span "Public Keys" at bounding box center [267, 573] width 71 height 17
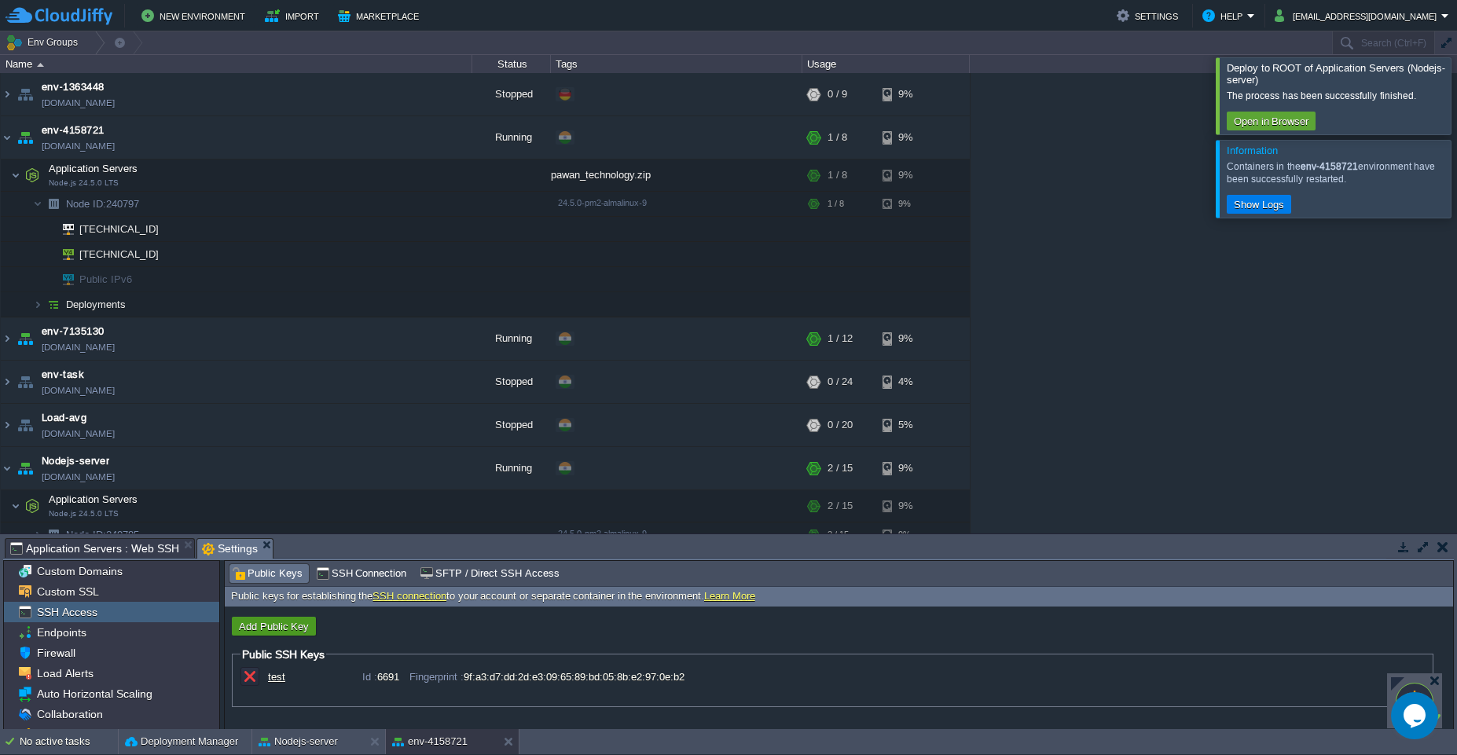
click at [249, 625] on button "Add Public Key" at bounding box center [273, 626] width 79 height 14
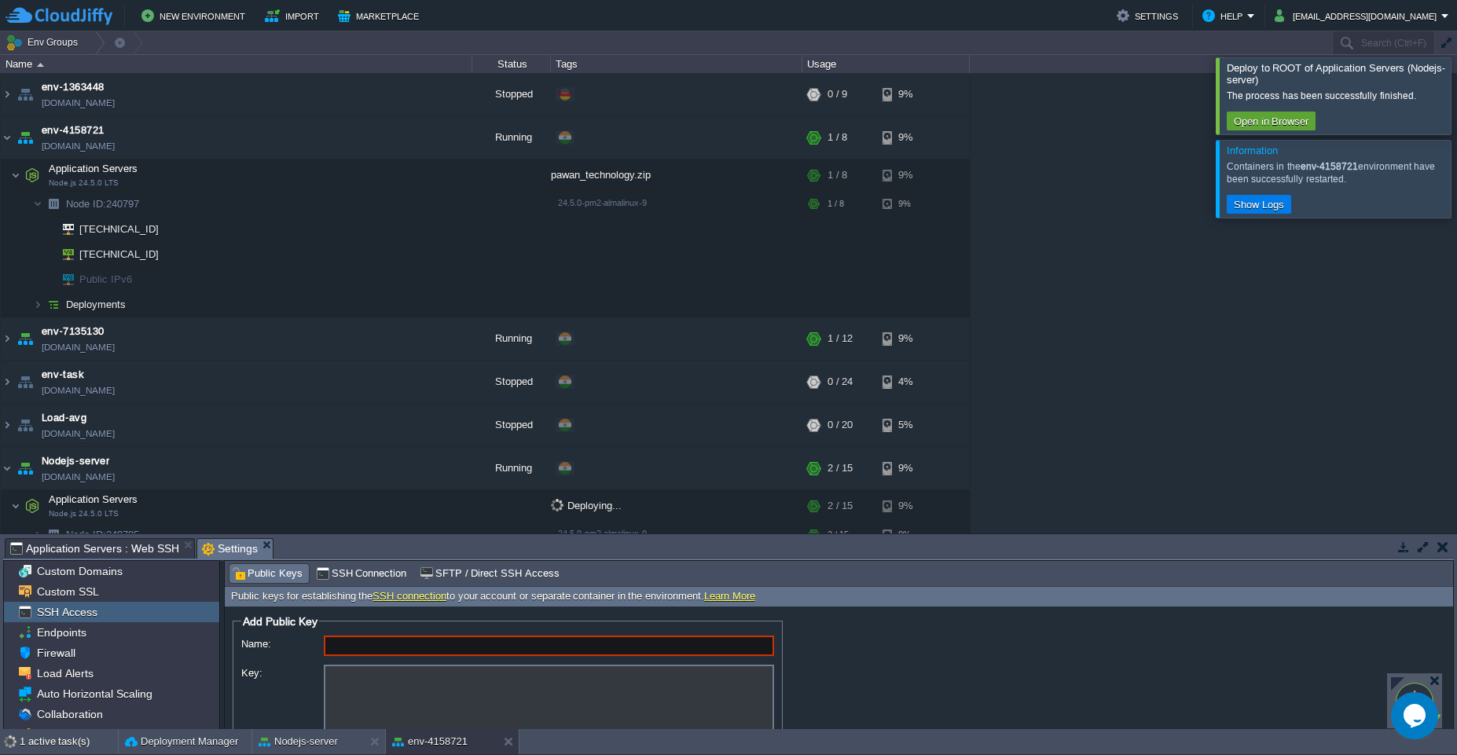
scroll to position [58, 0]
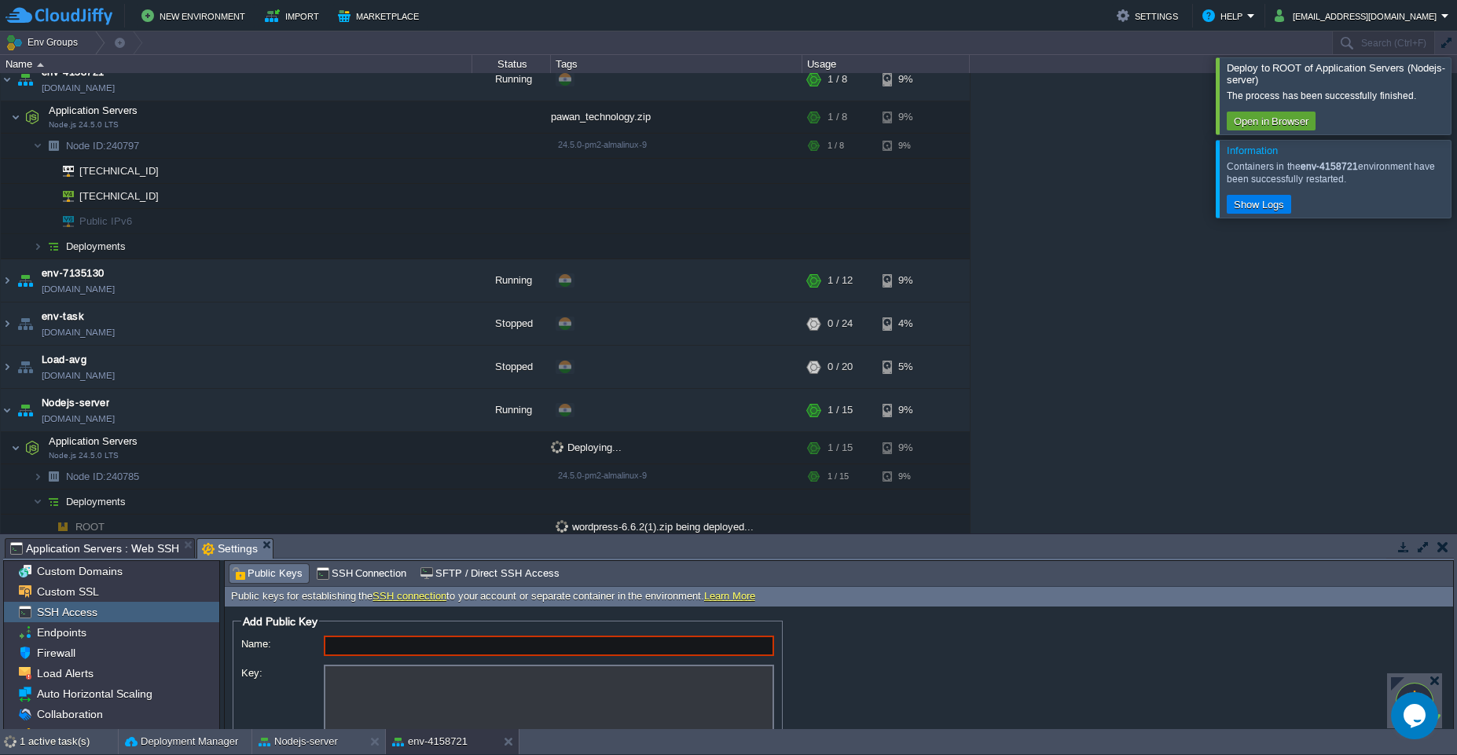
click at [942, 2] on div "New Environment Import Marketplace Bonus ₹0.00 Upgrade Account Settings Help pa…" at bounding box center [728, 15] width 1457 height 31
click at [380, 672] on textarea "Key:" at bounding box center [549, 706] width 450 height 82
paste textarea "194872"
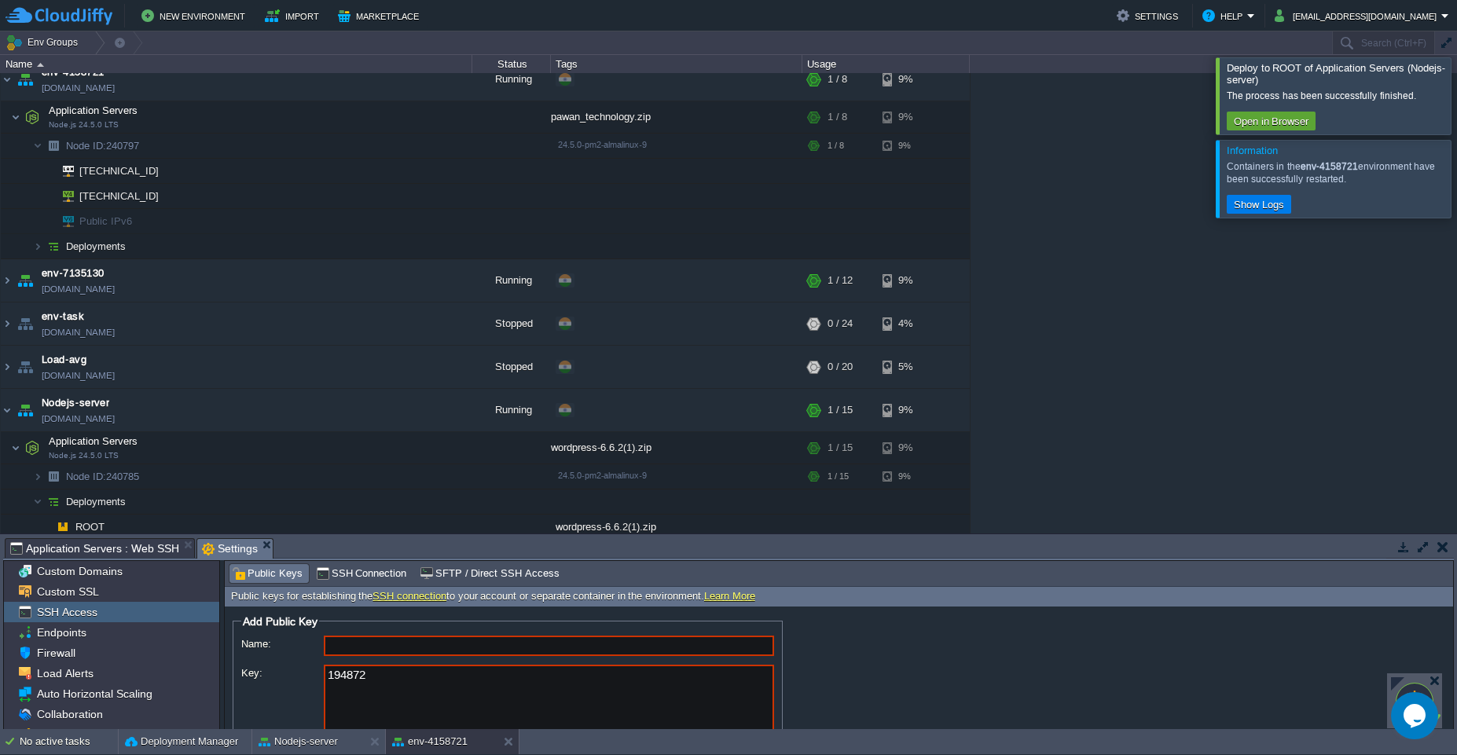
click at [368, 680] on textarea "194872" at bounding box center [549, 706] width 450 height 82
type textarea "1"
paste textarea "ssh-rsa AAAAB3NzaC1yc2EAAAADAQABAAABgQC1owFx1qkEQcjubyxkiJGfTKM8nV7ezeZxXGJPQQm…"
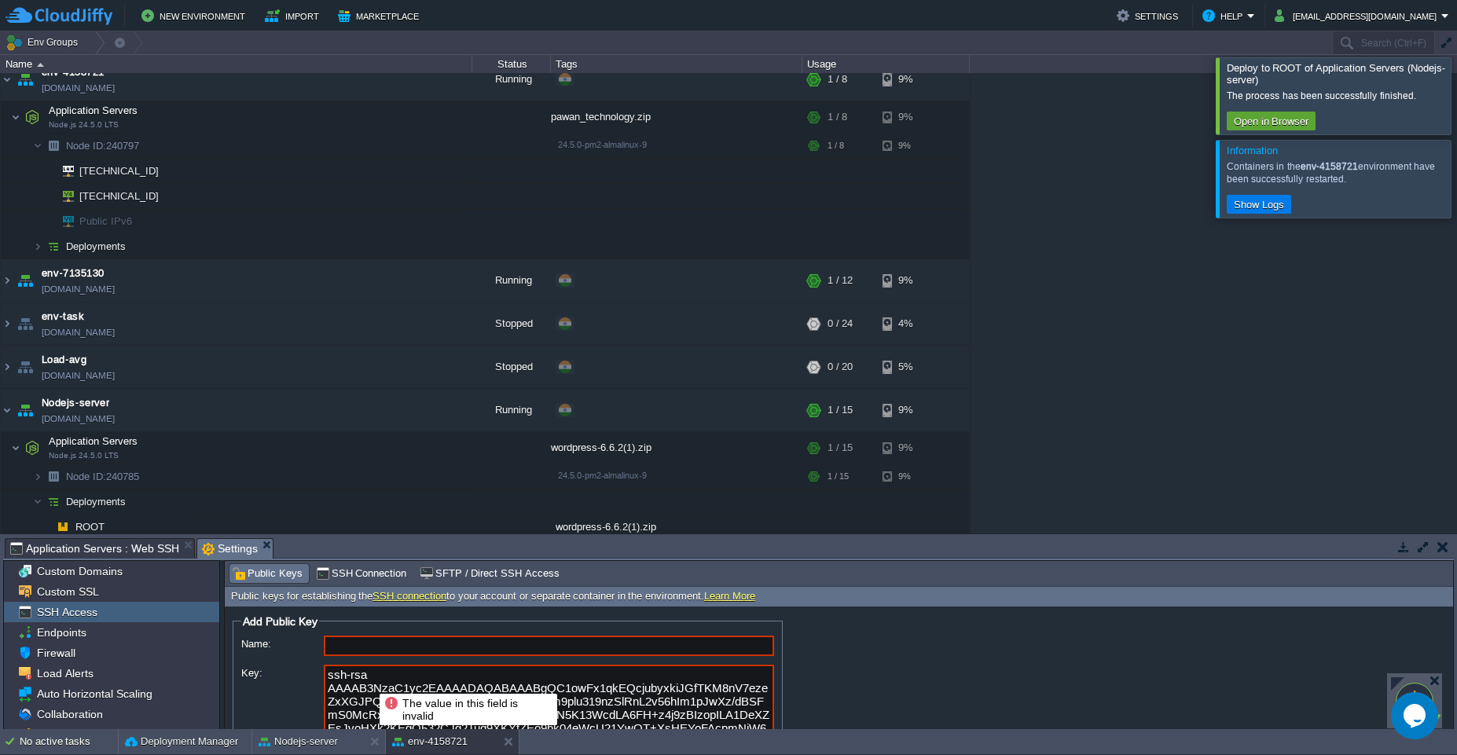
scroll to position [16, 0]
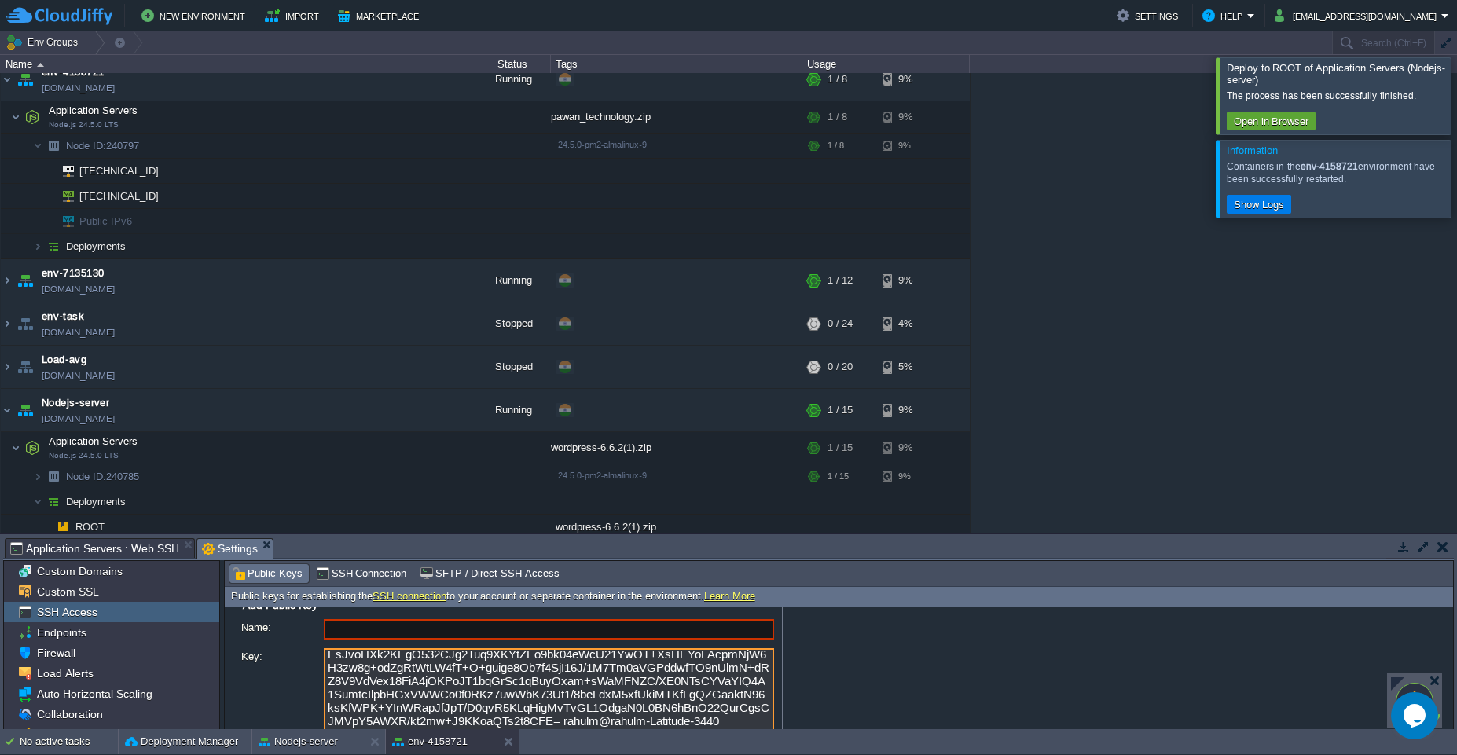
type textarea "ssh-rsa AAAAB3NzaC1yc2EAAAADAQABAAABgQC1owFx1qkEQcjubyxkiJGfTKM8nV7ezeZxXGJPQQm…"
click at [379, 621] on input "Name:" at bounding box center [549, 629] width 450 height 20
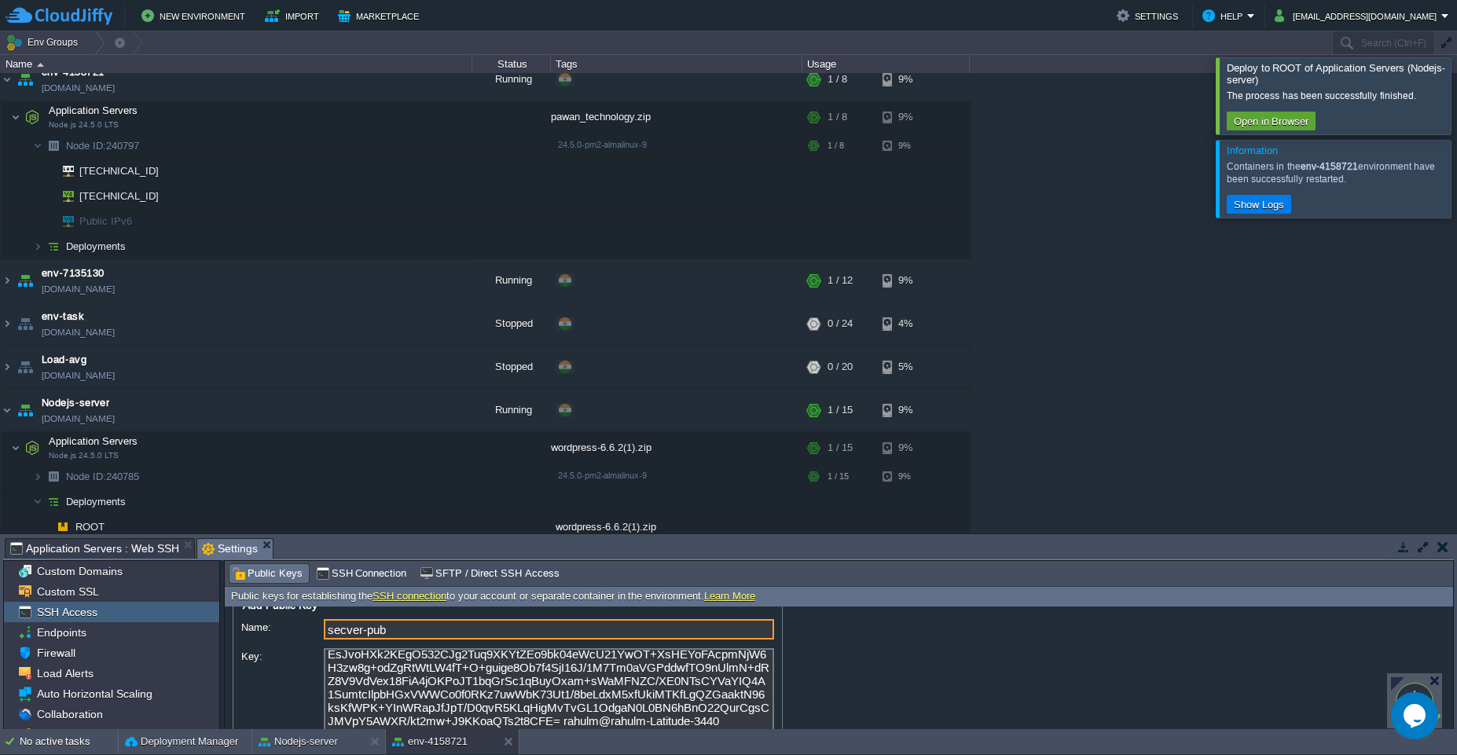
scroll to position [75, 0]
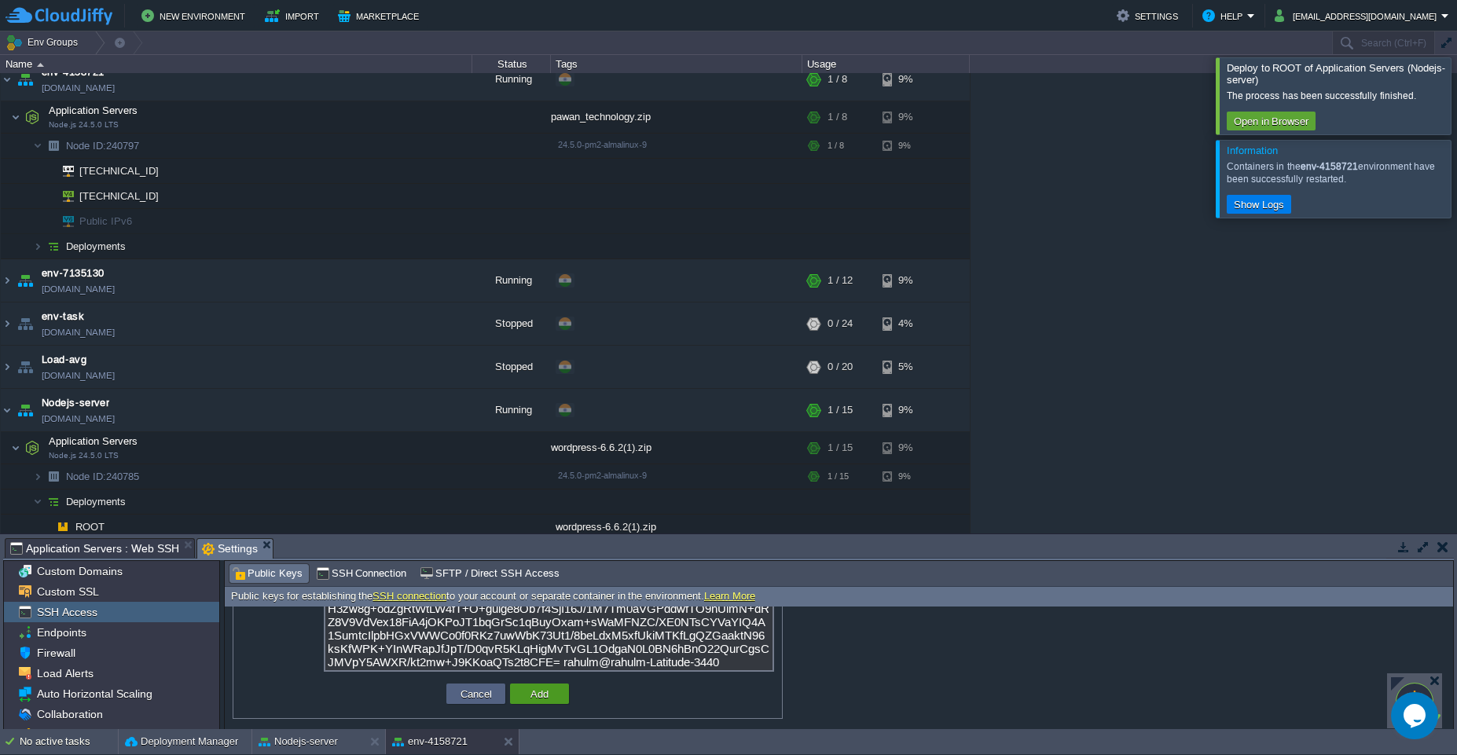
type input "secver-pub"
click at [544, 698] on button "Add" at bounding box center [539, 694] width 27 height 14
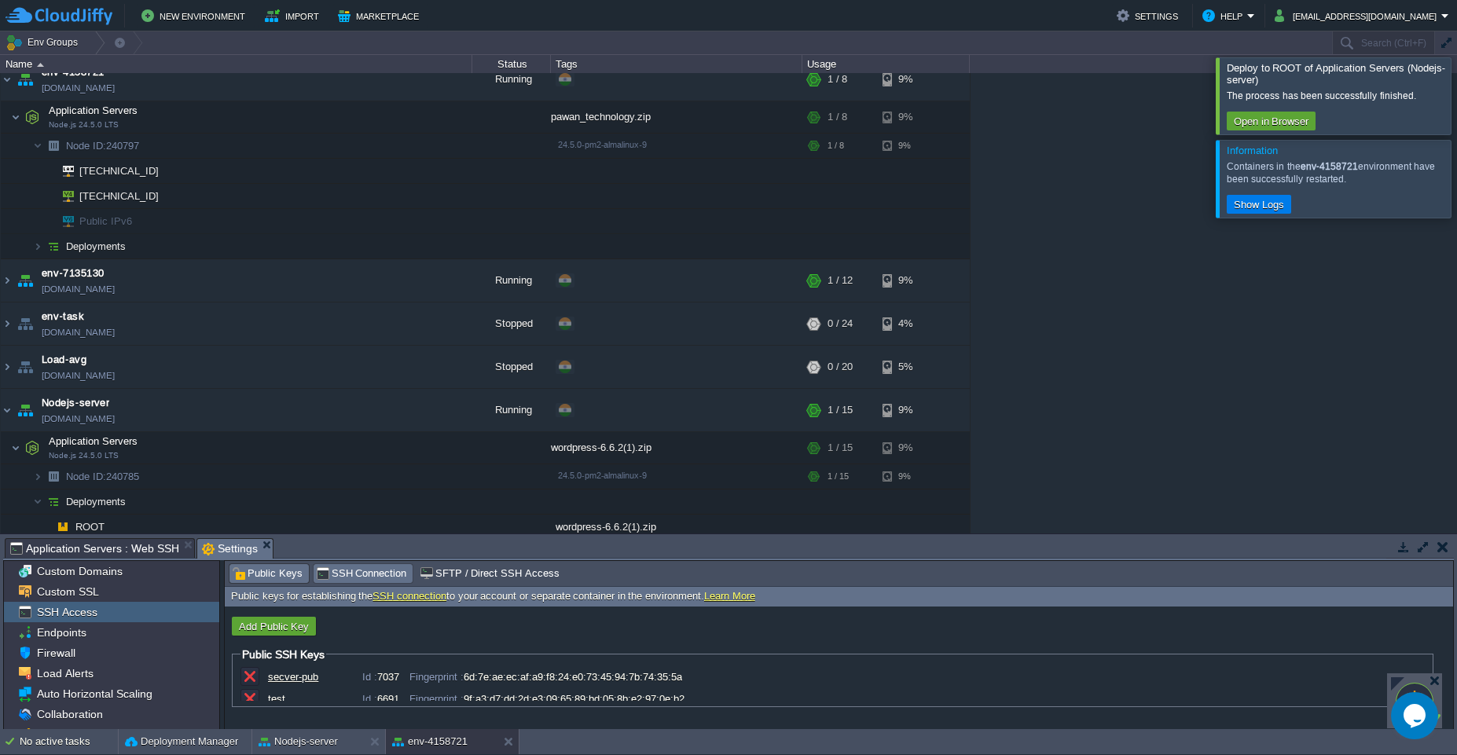
click at [351, 582] on div "SSH Connection" at bounding box center [363, 573] width 100 height 19
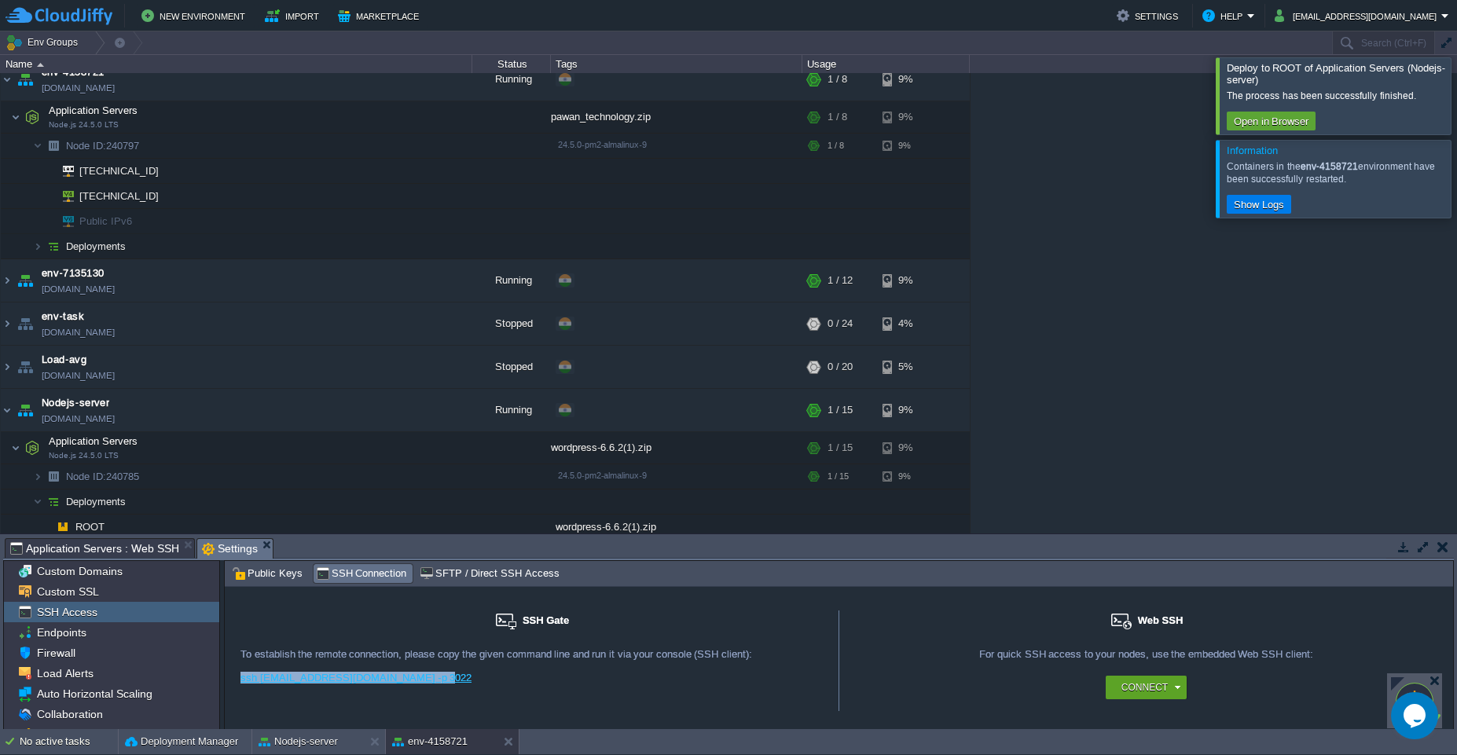
drag, startPoint x: 432, startPoint y: 681, endPoint x: 236, endPoint y: 679, distance: 195.7
click at [236, 679] on div "SSH Gate For remote connection you require SSH public key to be added to the ac…" at bounding box center [532, 660] width 614 height 101
copy link "ssh 15682@gate.cloudjiffy.com -p 3022"
click at [146, 148] on td "Node ID: 240797" at bounding box center [236, 146] width 471 height 25
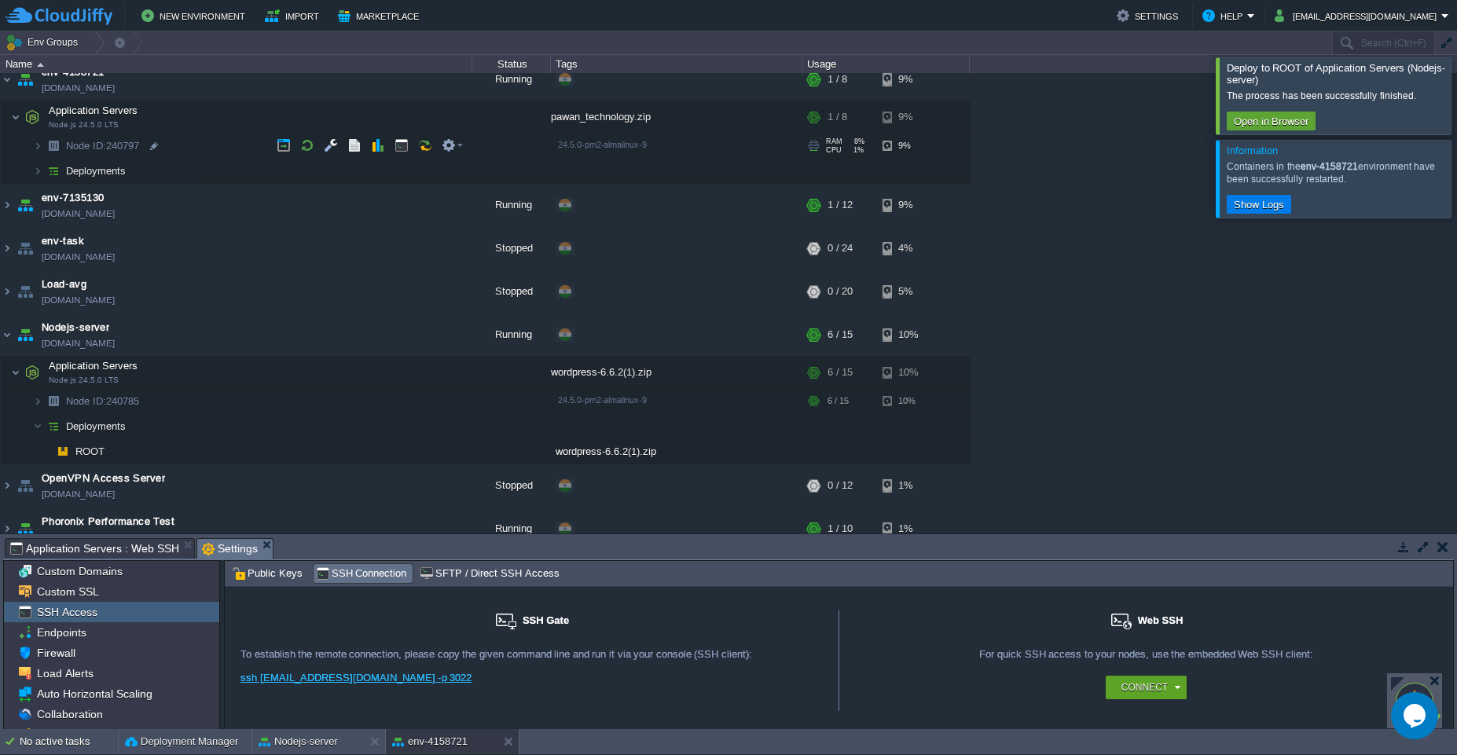
drag, startPoint x: 111, startPoint y: 152, endPoint x: 146, endPoint y: 148, distance: 35.7
click at [146, 148] on td "Node ID: 240797" at bounding box center [236, 146] width 471 height 25
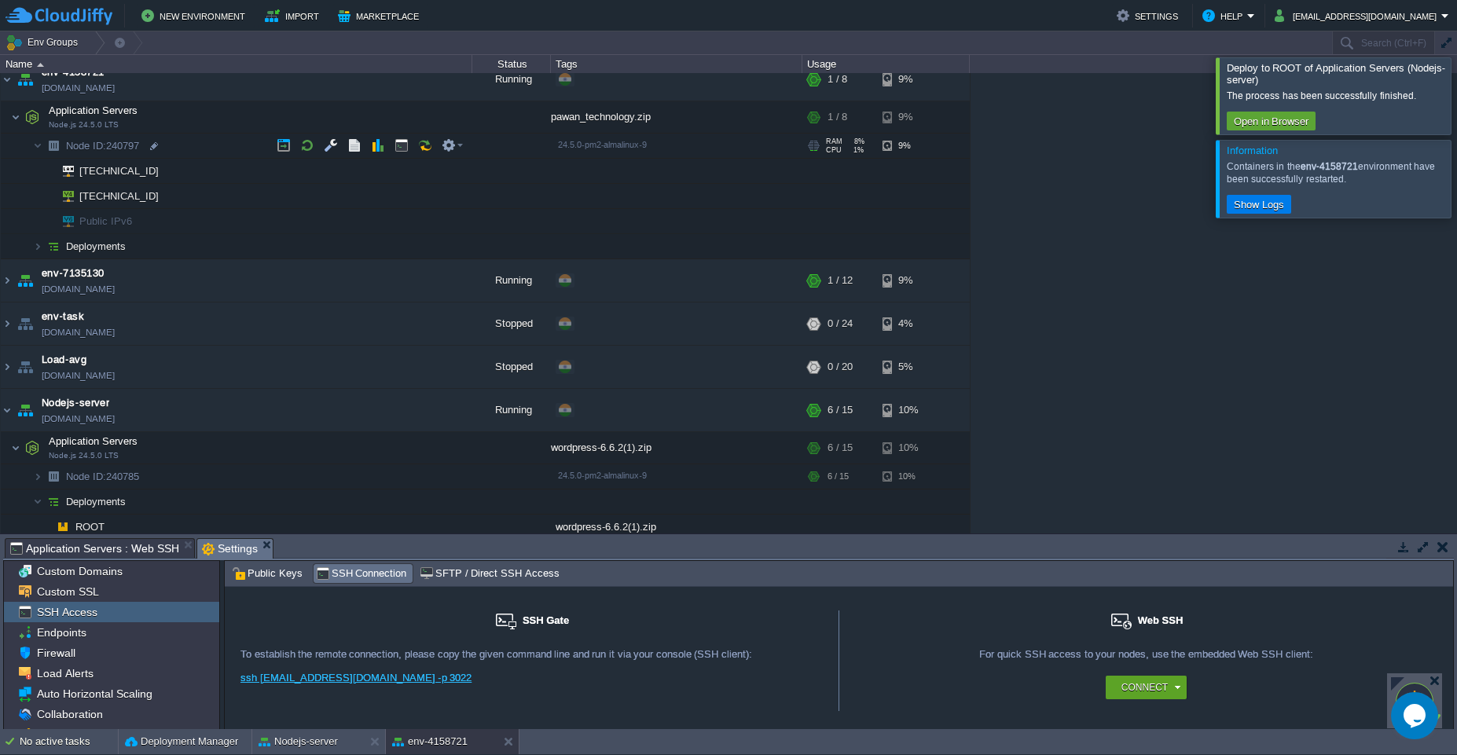
copy span "240797"
click at [316, 741] on button "Nodejs-server" at bounding box center [297, 742] width 79 height 16
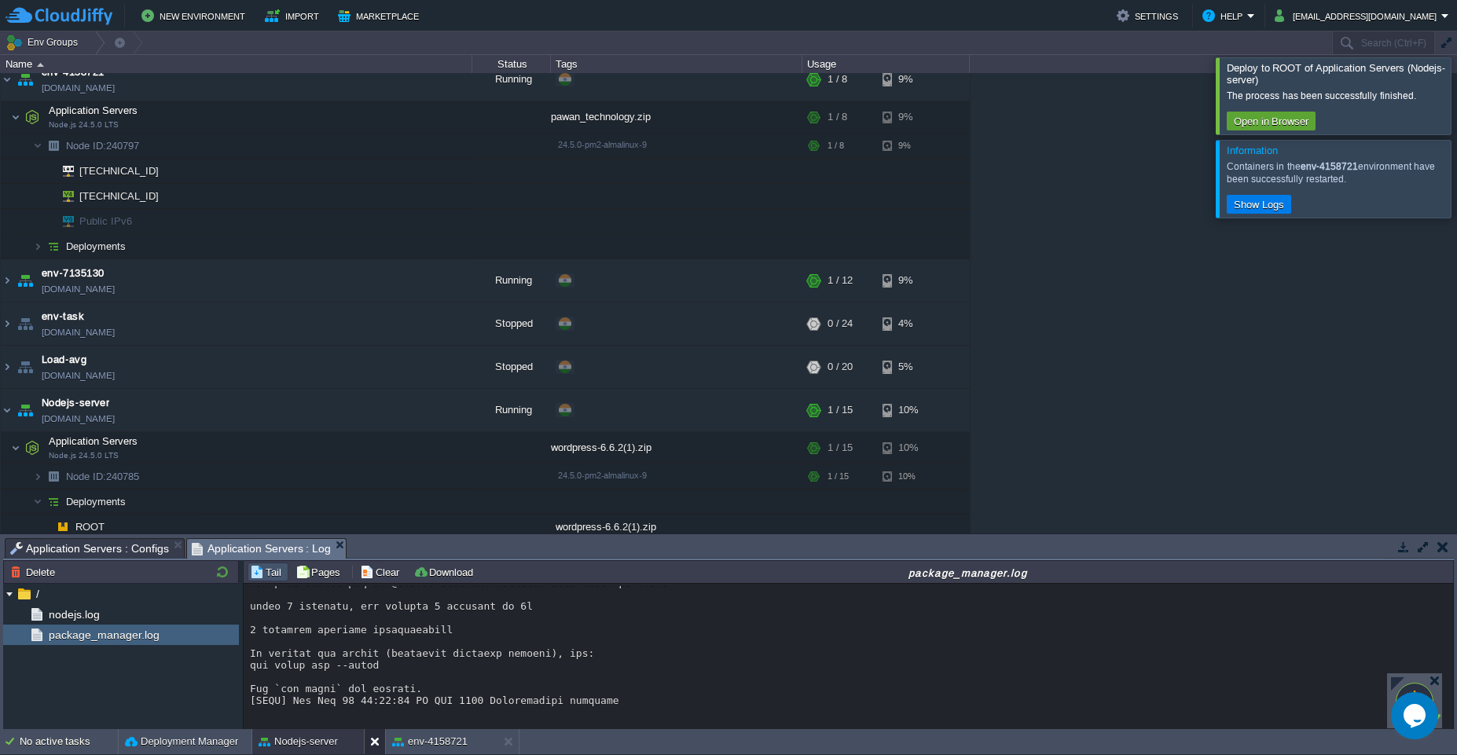
click at [367, 747] on div at bounding box center [374, 741] width 21 height 25
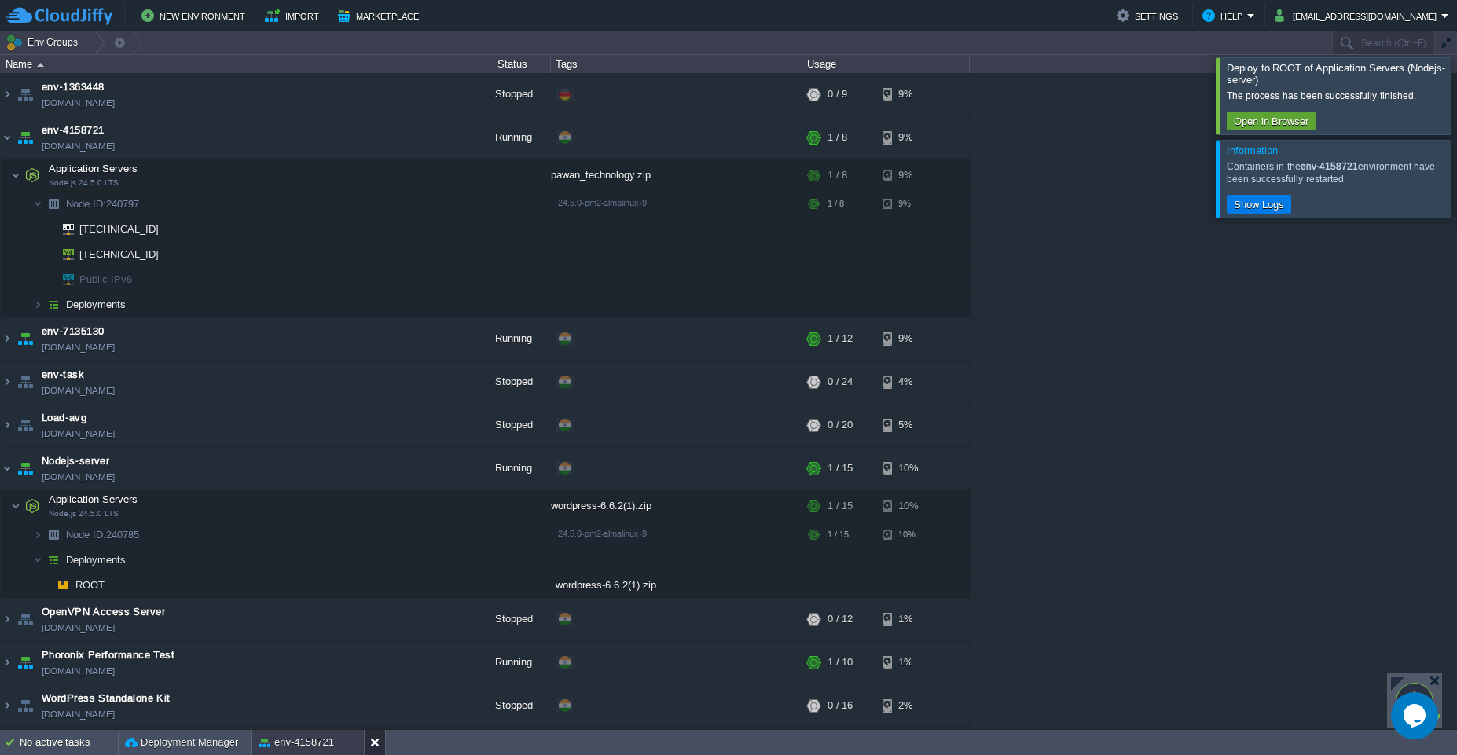
click at [367, 747] on div at bounding box center [374, 742] width 21 height 25
click at [8, 145] on img at bounding box center [7, 137] width 13 height 42
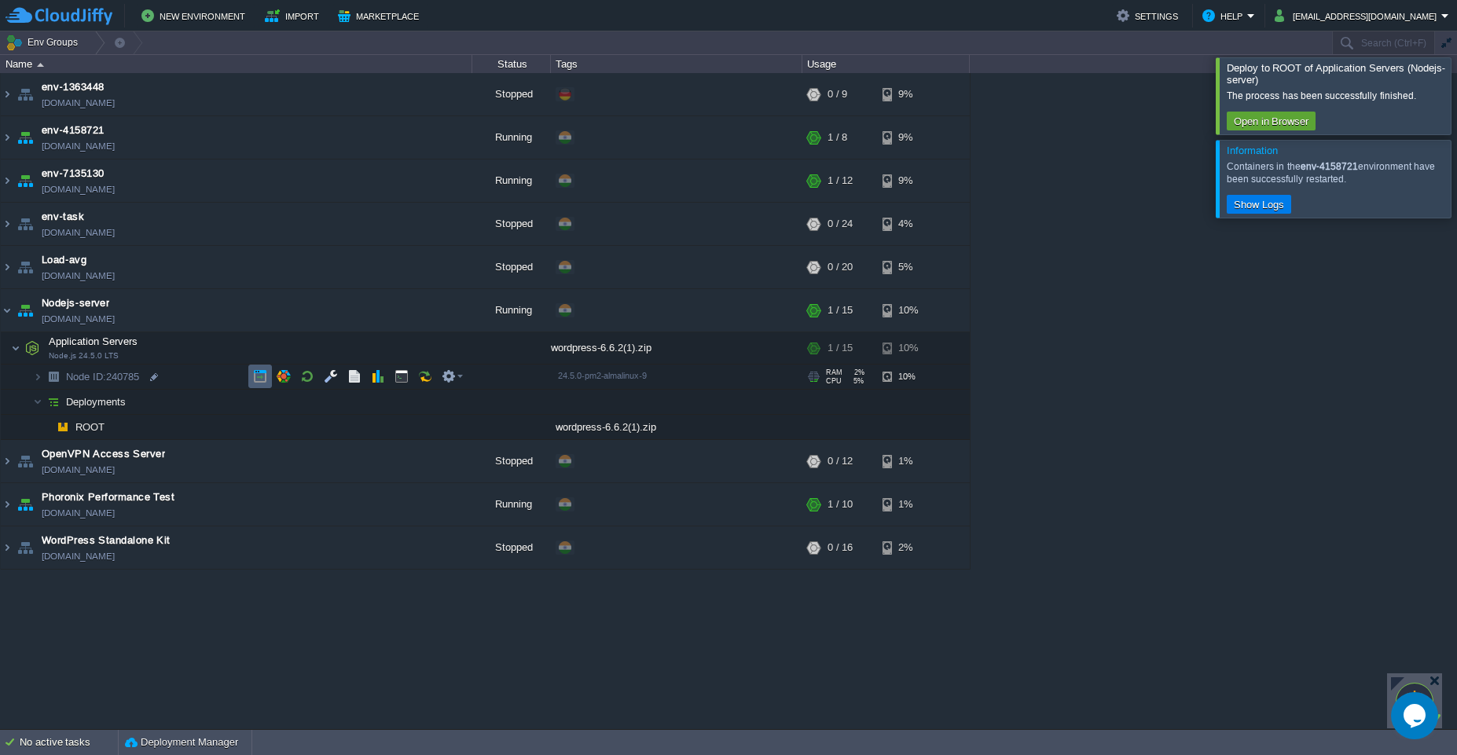
click at [257, 379] on button "button" at bounding box center [260, 376] width 14 height 14
click at [349, 379] on button "button" at bounding box center [354, 376] width 14 height 14
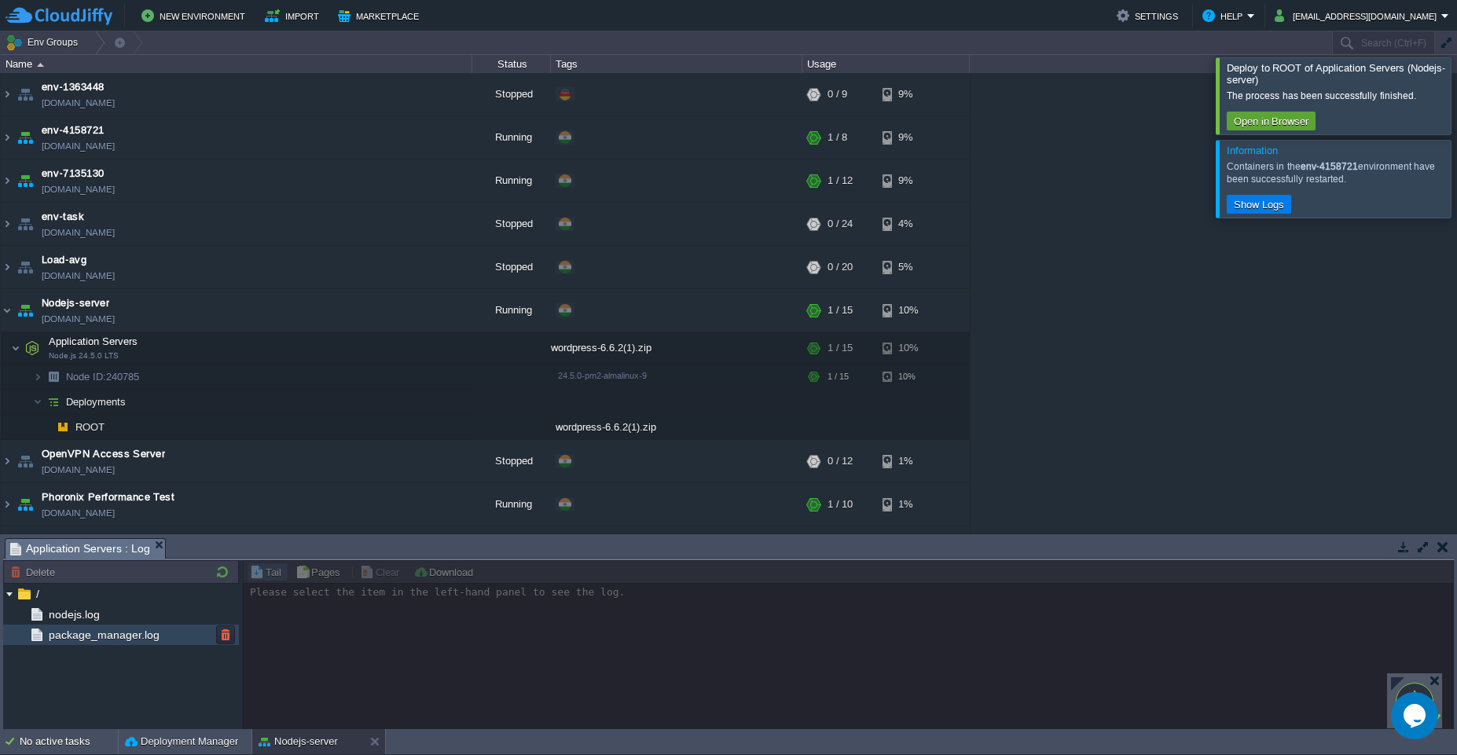
click at [136, 643] on div "package_manager.log" at bounding box center [121, 635] width 236 height 20
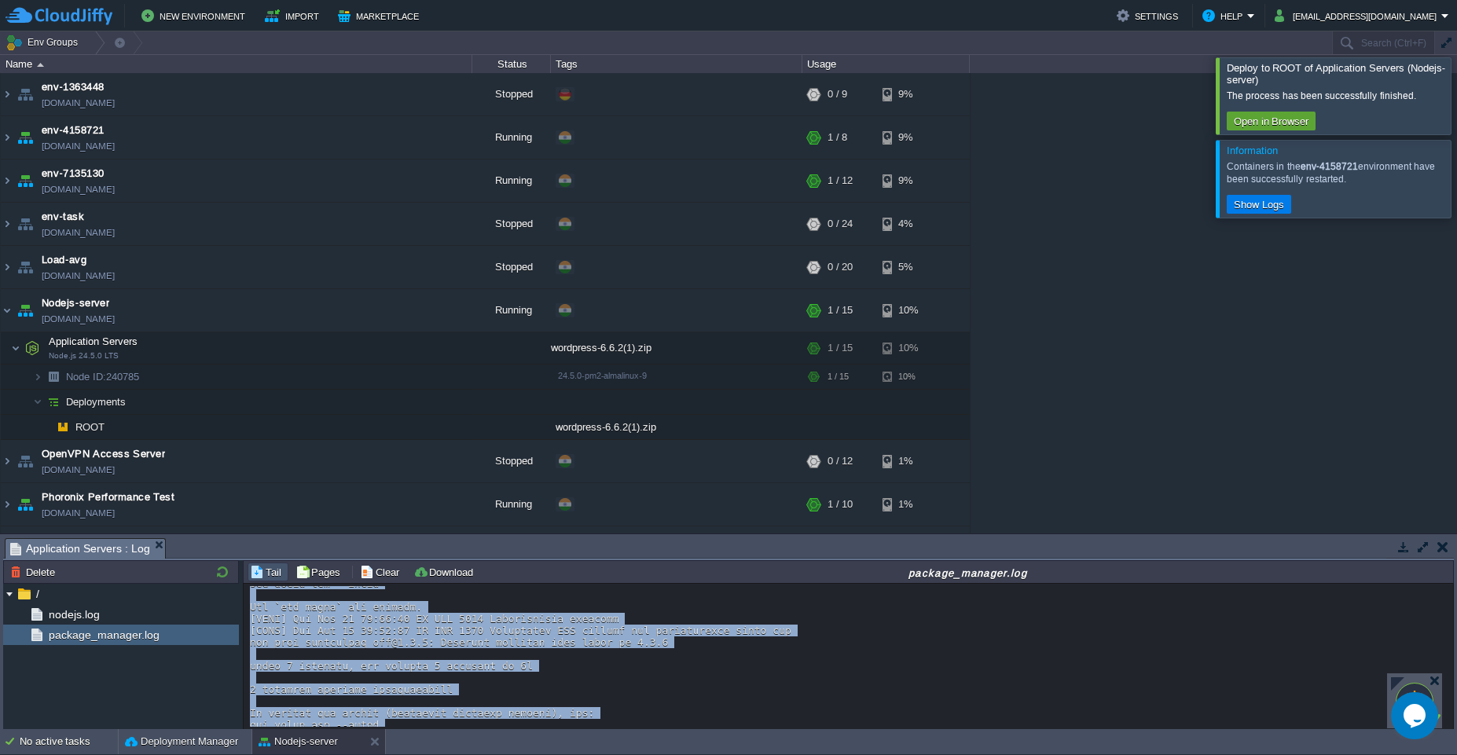
scroll to position [1023, 0]
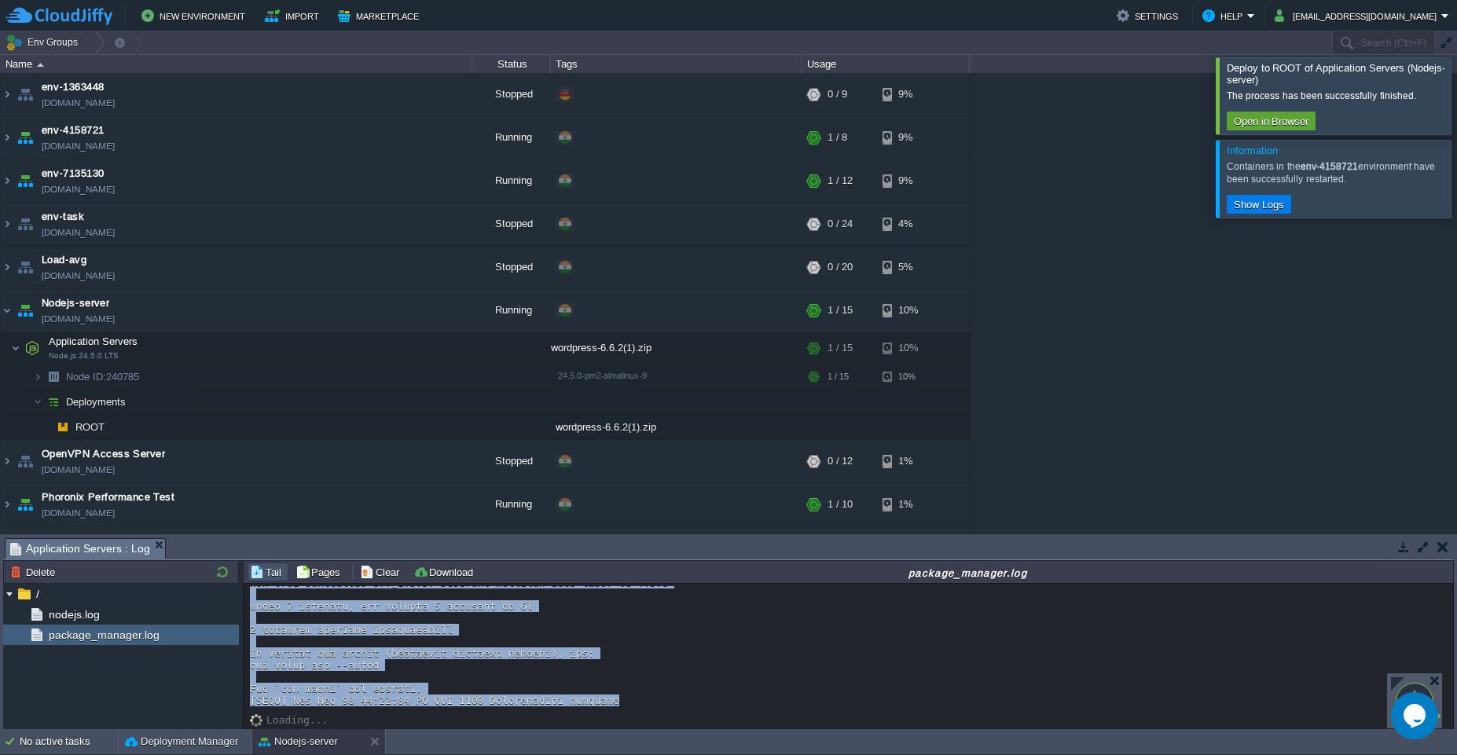
drag, startPoint x: 252, startPoint y: 645, endPoint x: 623, endPoint y: 702, distance: 375.3
click at [623, 702] on div at bounding box center [848, 134] width 1197 height 1143
copy div "[INFO] Mon Aug 11 07:58:07 AM UTC 2025 Installing NPM modules and dependencies …"
click at [402, 374] on button "button" at bounding box center [401, 376] width 14 height 14
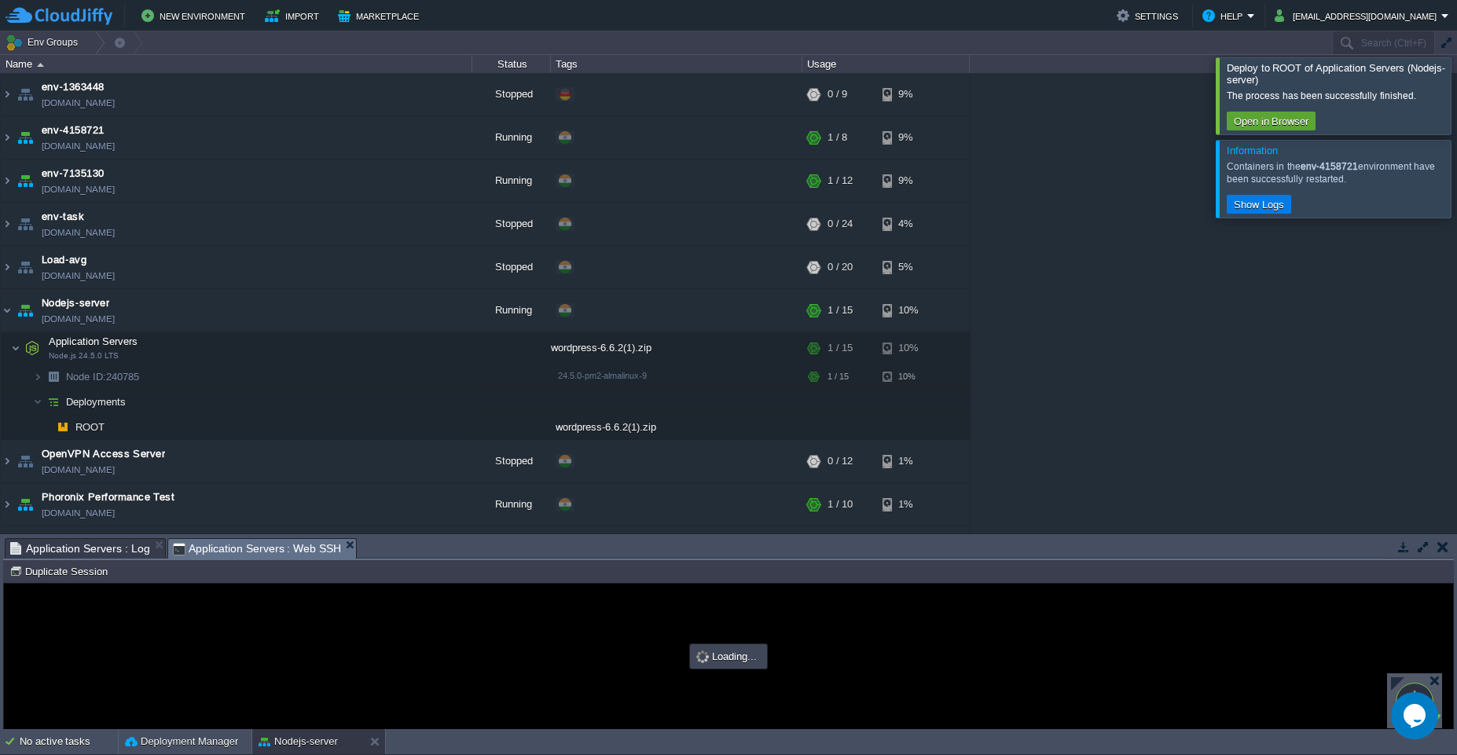
scroll to position [0, 0]
type input "#000000"
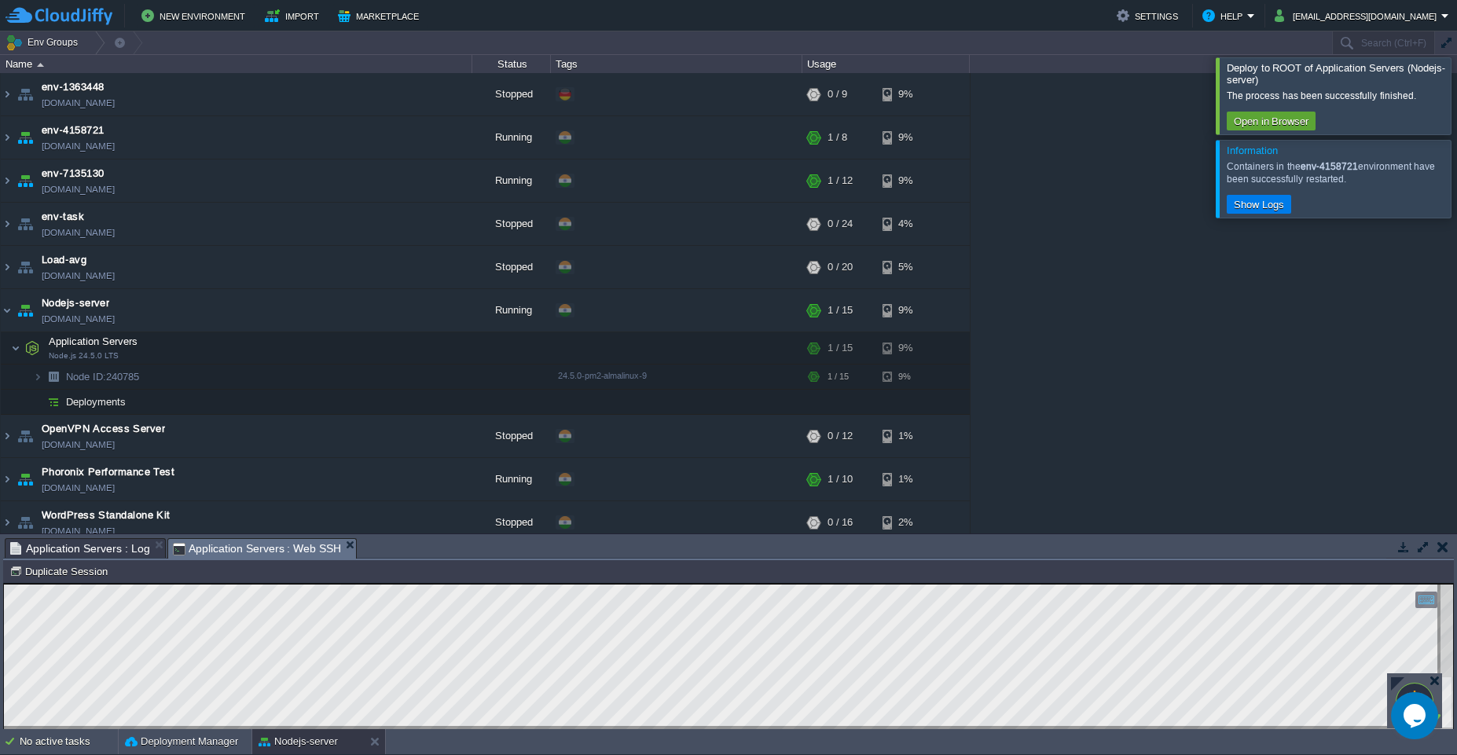
click at [49, 552] on span "Application Servers : Log" at bounding box center [80, 548] width 140 height 19
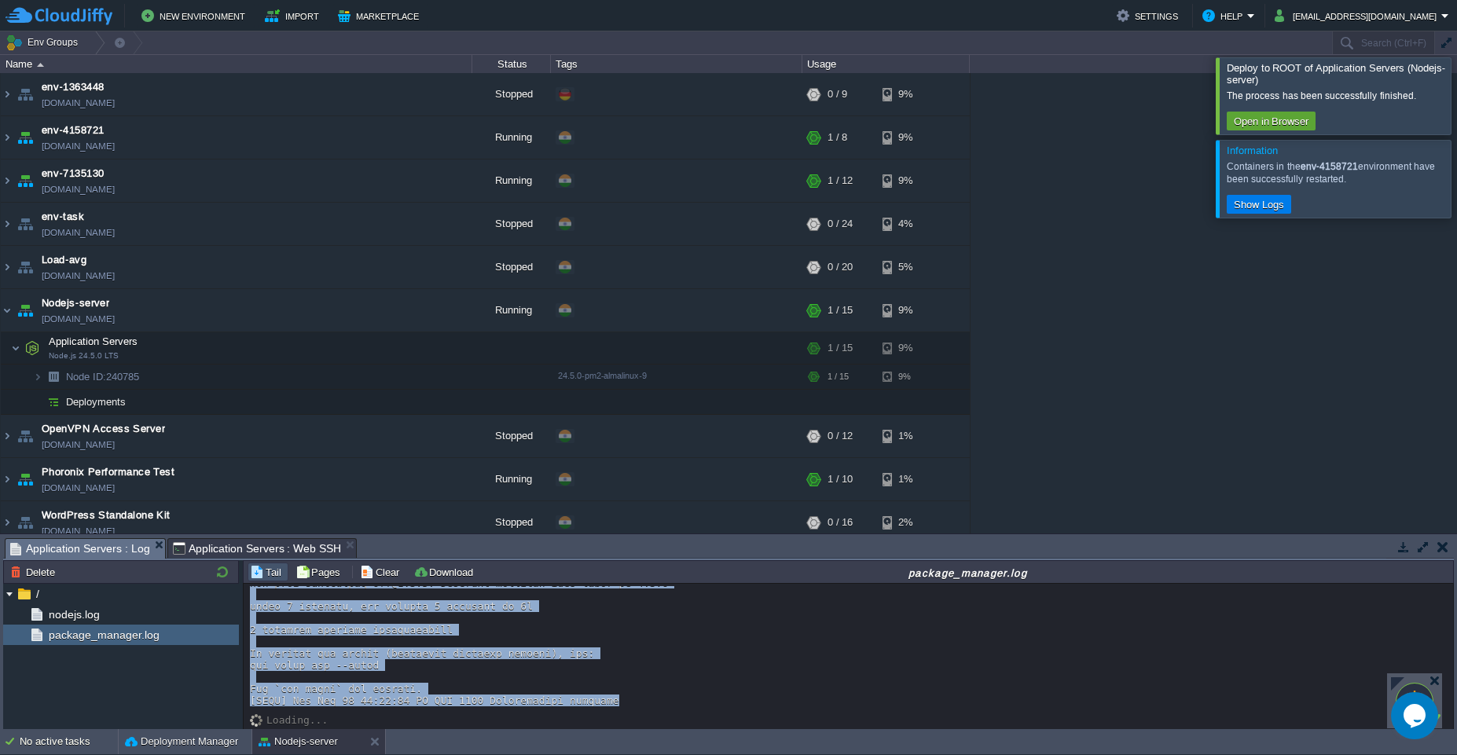
click at [441, 678] on div at bounding box center [848, 134] width 1197 height 1143
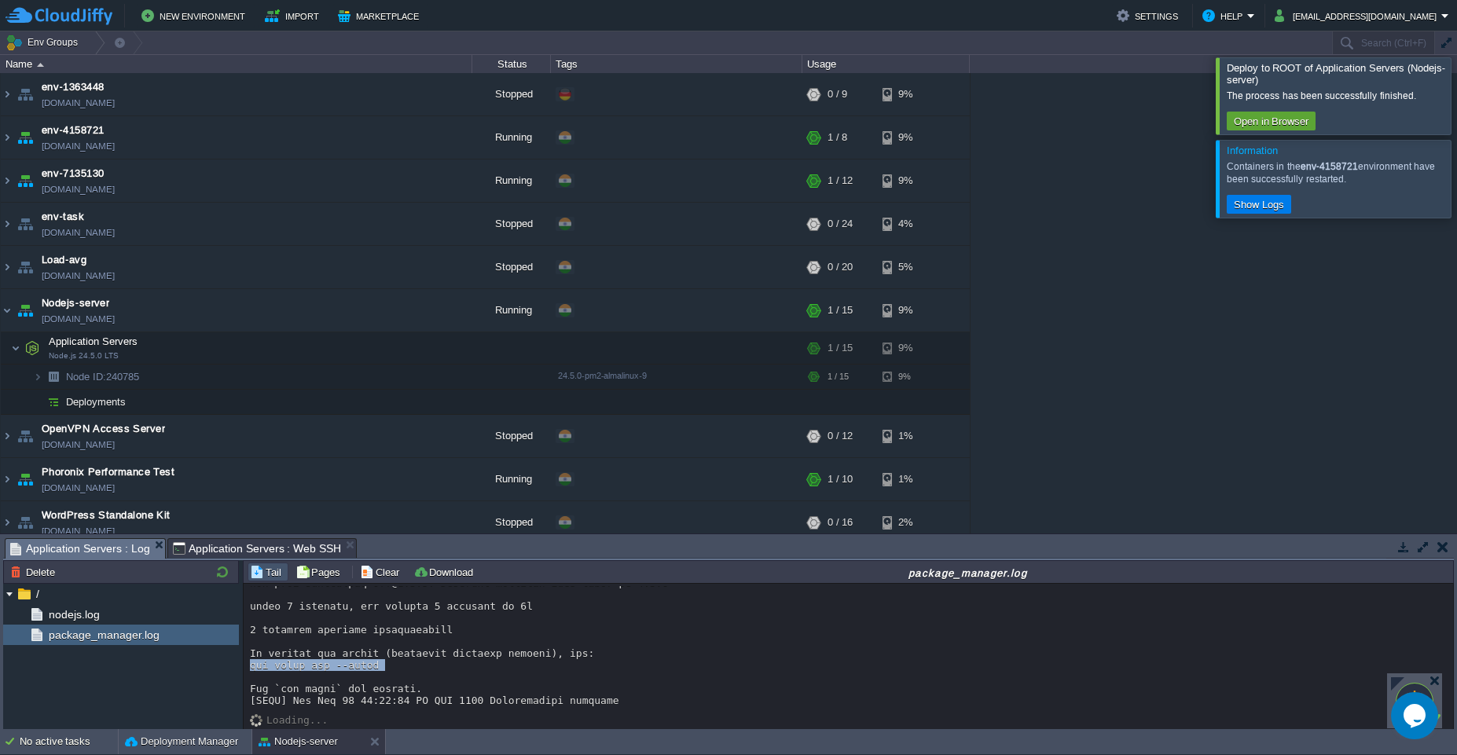
drag, startPoint x: 249, startPoint y: 672, endPoint x: 259, endPoint y: 666, distance: 11.6
click at [249, 666] on div "Loading..." at bounding box center [848, 656] width 1209 height 145
copy div "npm audit fix --force"
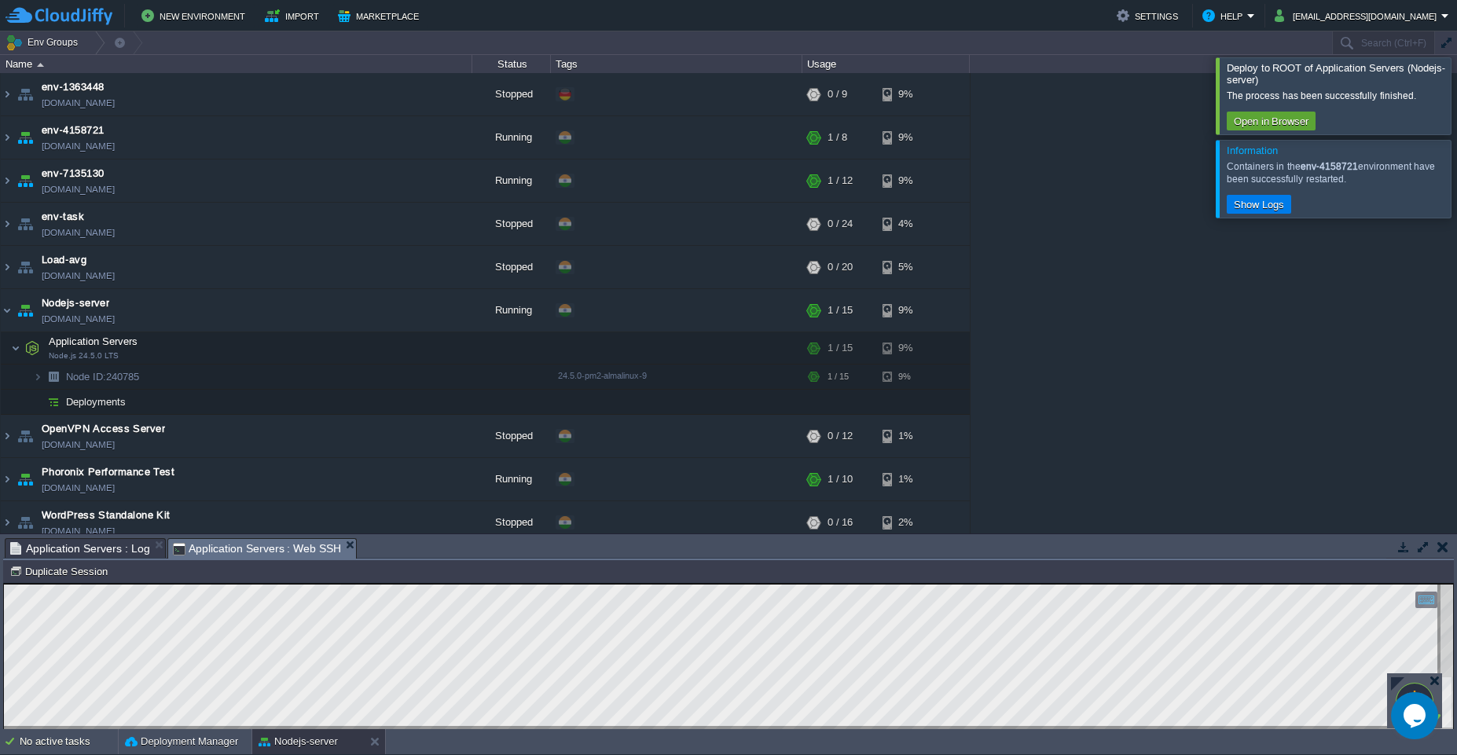
click at [303, 551] on span "Application Servers : Web SSH" at bounding box center [257, 549] width 169 height 20
click at [300, 378] on button "button" at bounding box center [307, 376] width 14 height 14
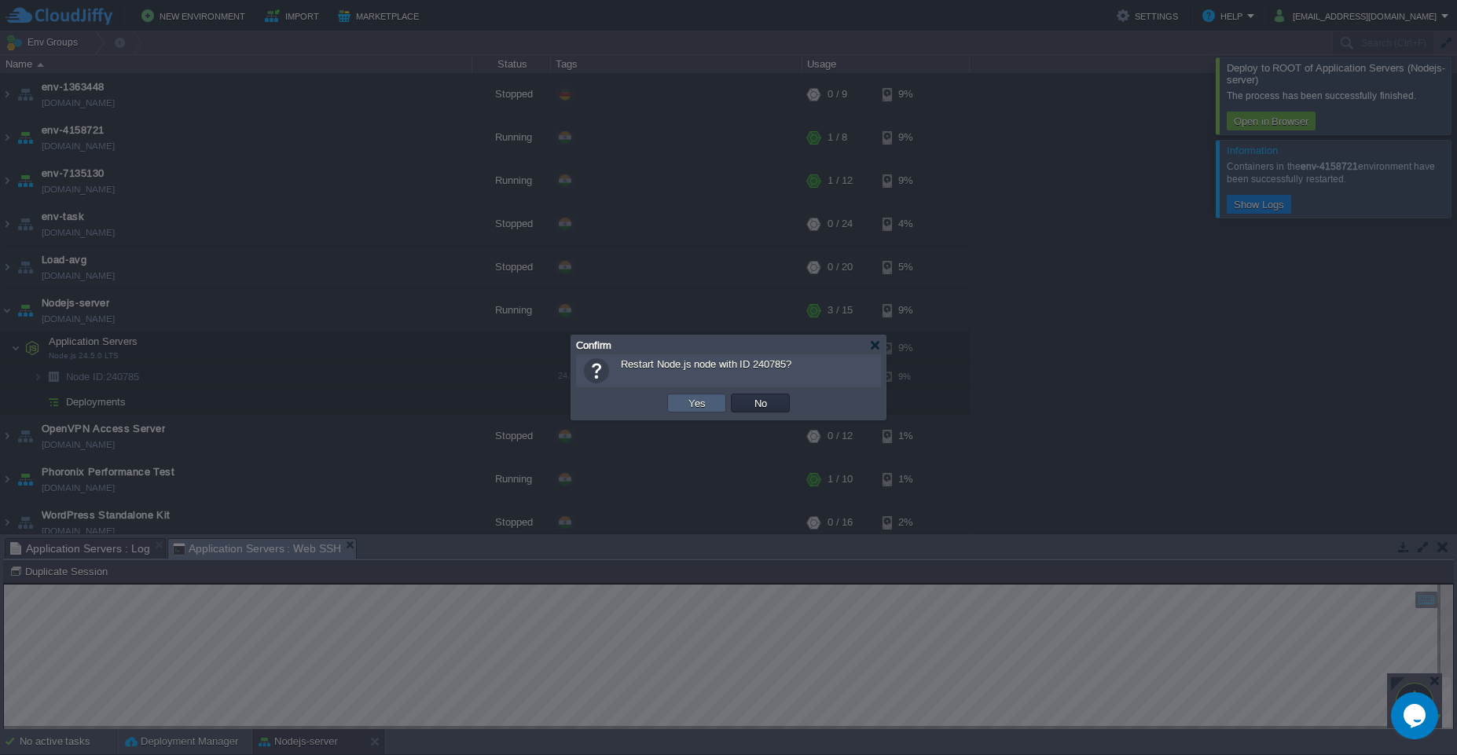
click at [693, 404] on button "Yes" at bounding box center [697, 403] width 27 height 14
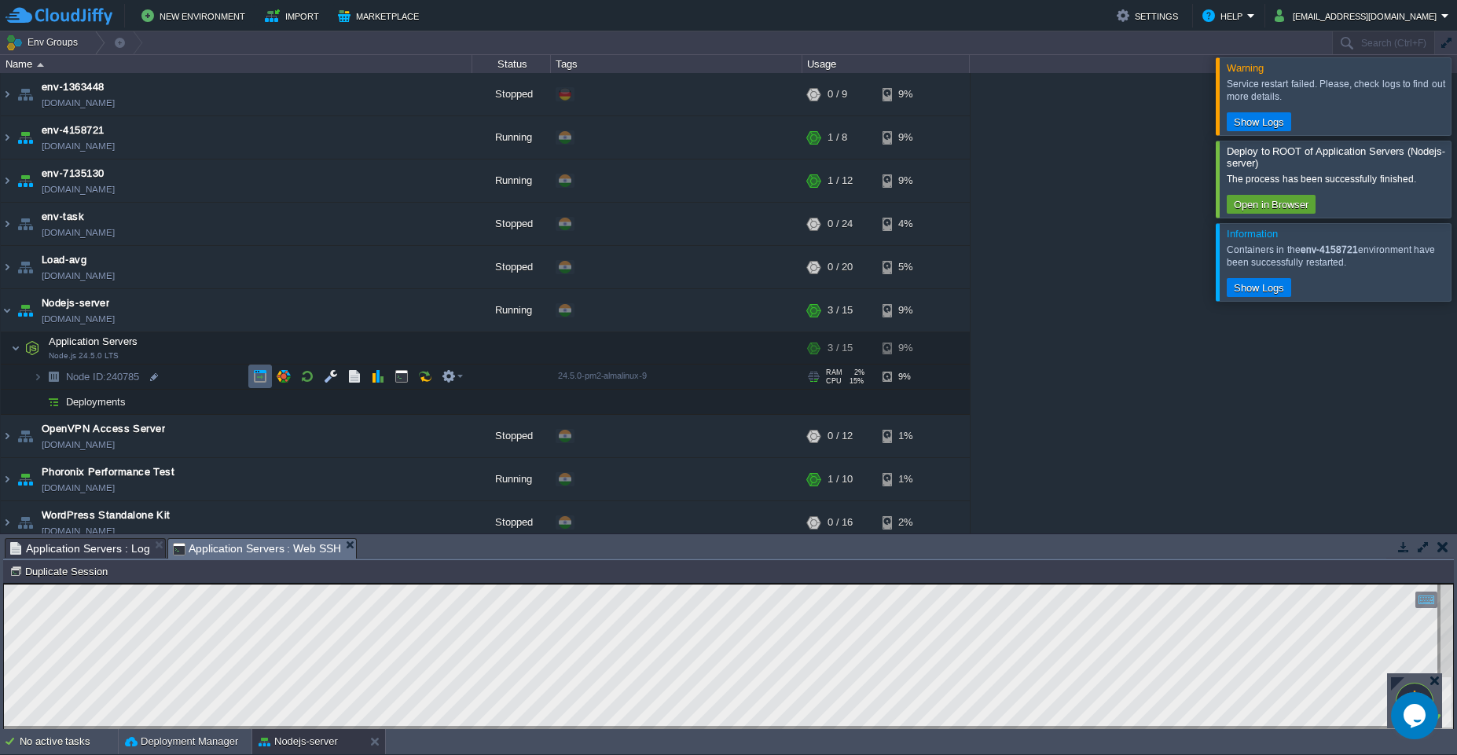
click at [262, 383] on button "button" at bounding box center [260, 376] width 14 height 14
click at [357, 381] on button "button" at bounding box center [354, 376] width 14 height 14
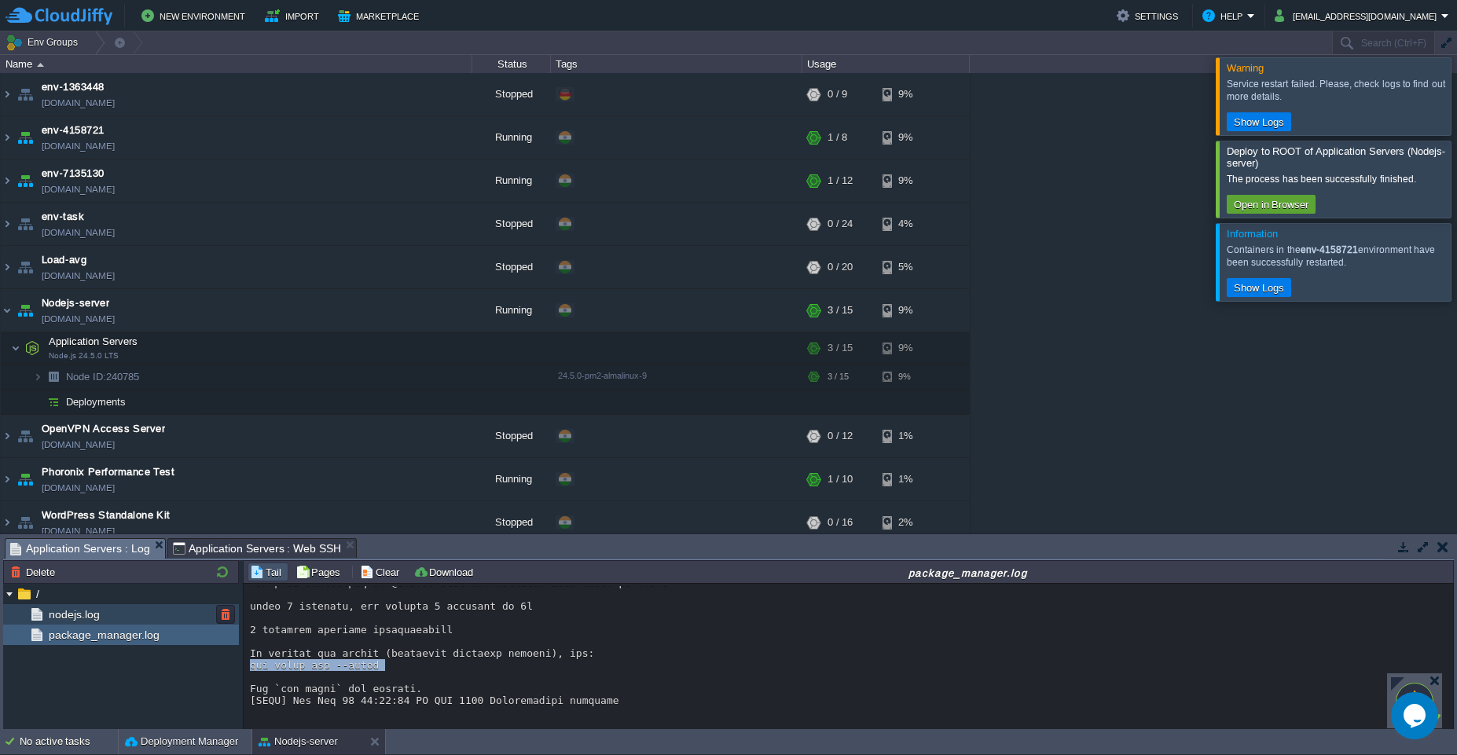
click at [85, 606] on div "nodejs.log" at bounding box center [121, 614] width 236 height 20
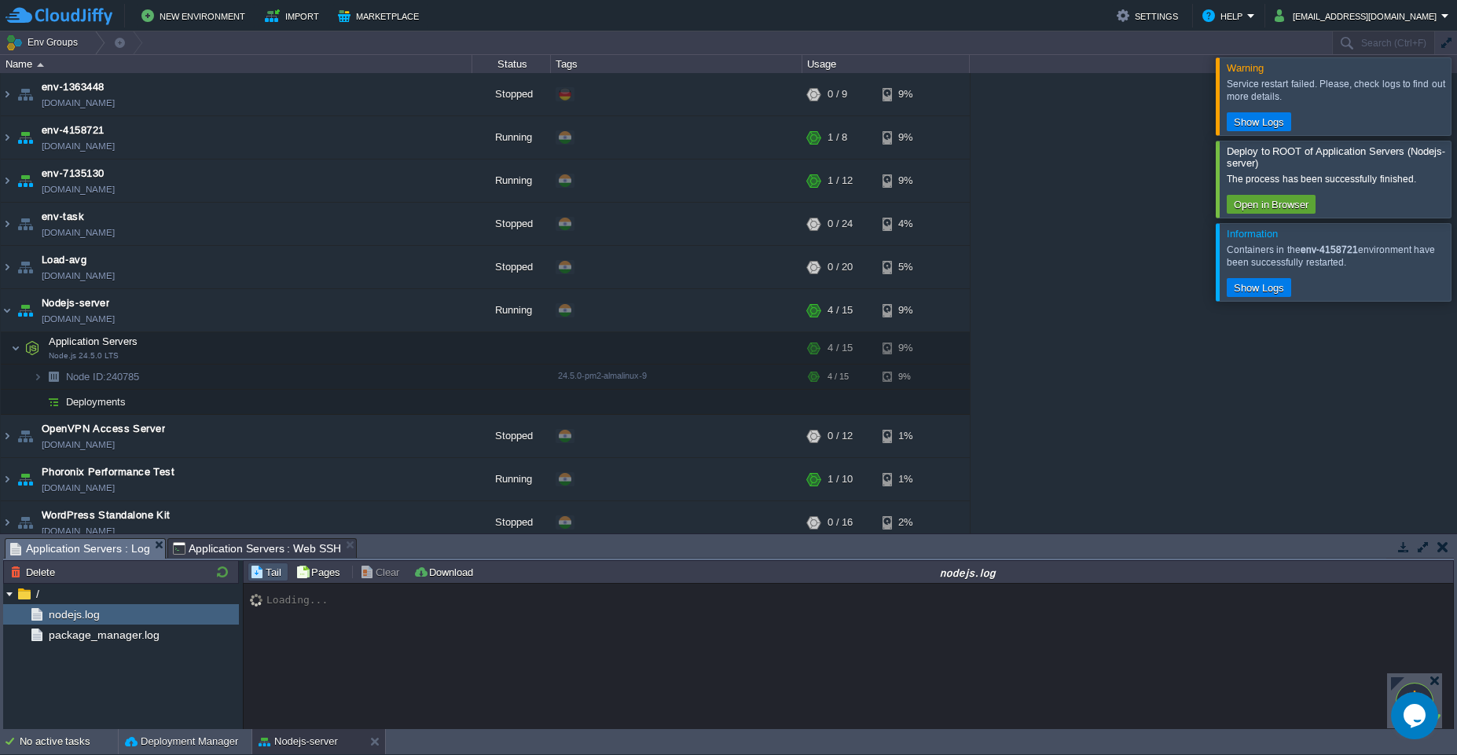
scroll to position [10334, 0]
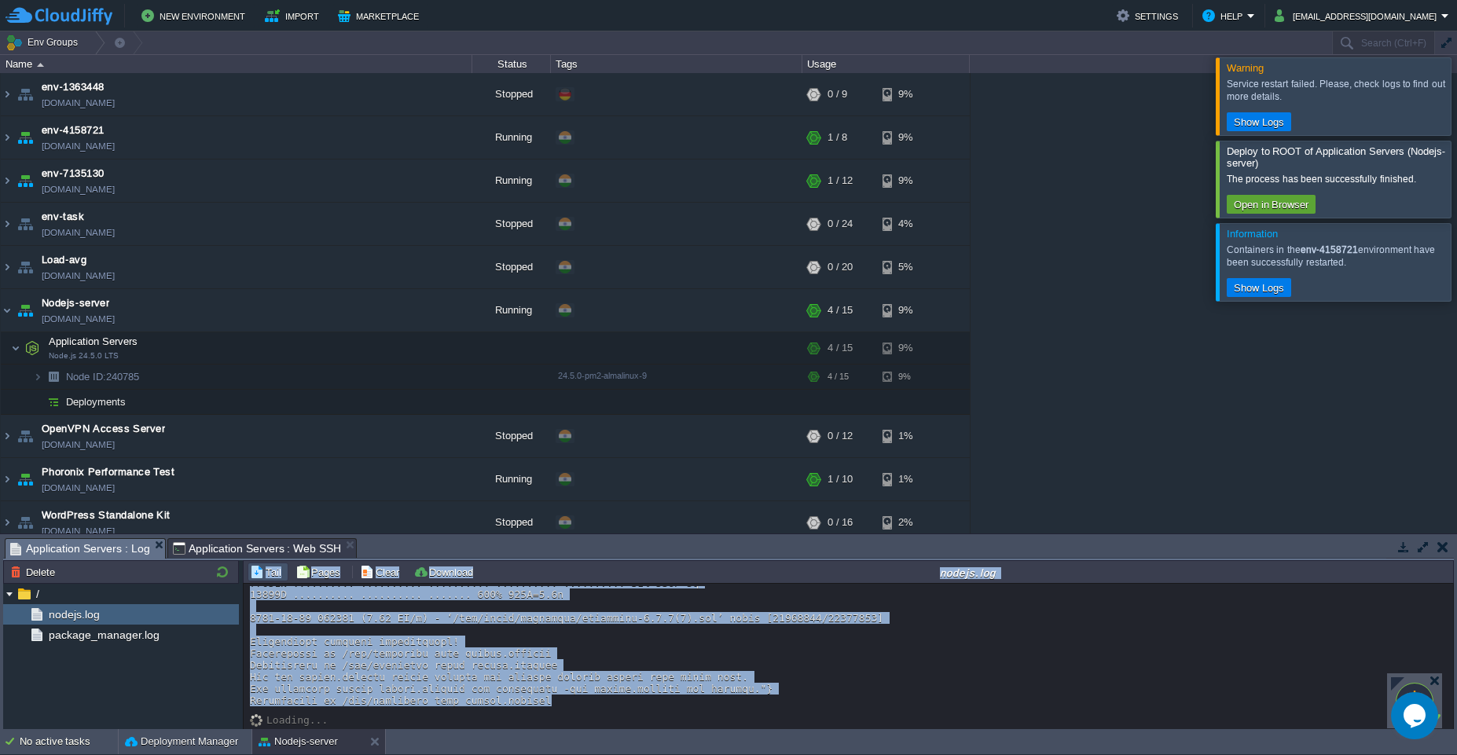
drag, startPoint x: 557, startPoint y: 705, endPoint x: 234, endPoint y: 656, distance: 326.6
click at [234, 656] on div "Node ID: 240785 Delete / nodejs.log package_manager.log Tail Pages Clear Downlo…" at bounding box center [728, 645] width 1450 height 170
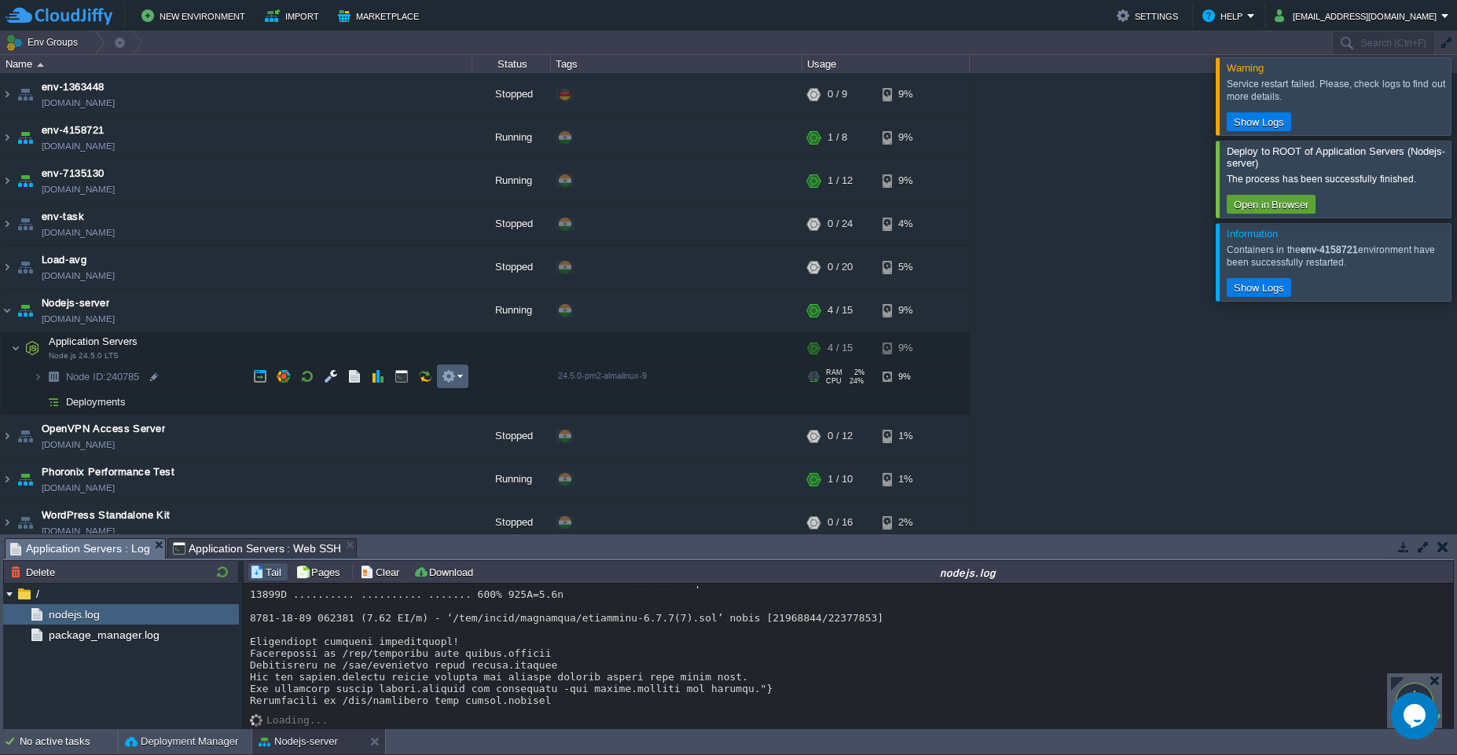
click at [456, 382] on em at bounding box center [452, 376] width 21 height 14
click at [477, 398] on span "SFTP / Direct SSH Access" at bounding box center [522, 400] width 123 height 12
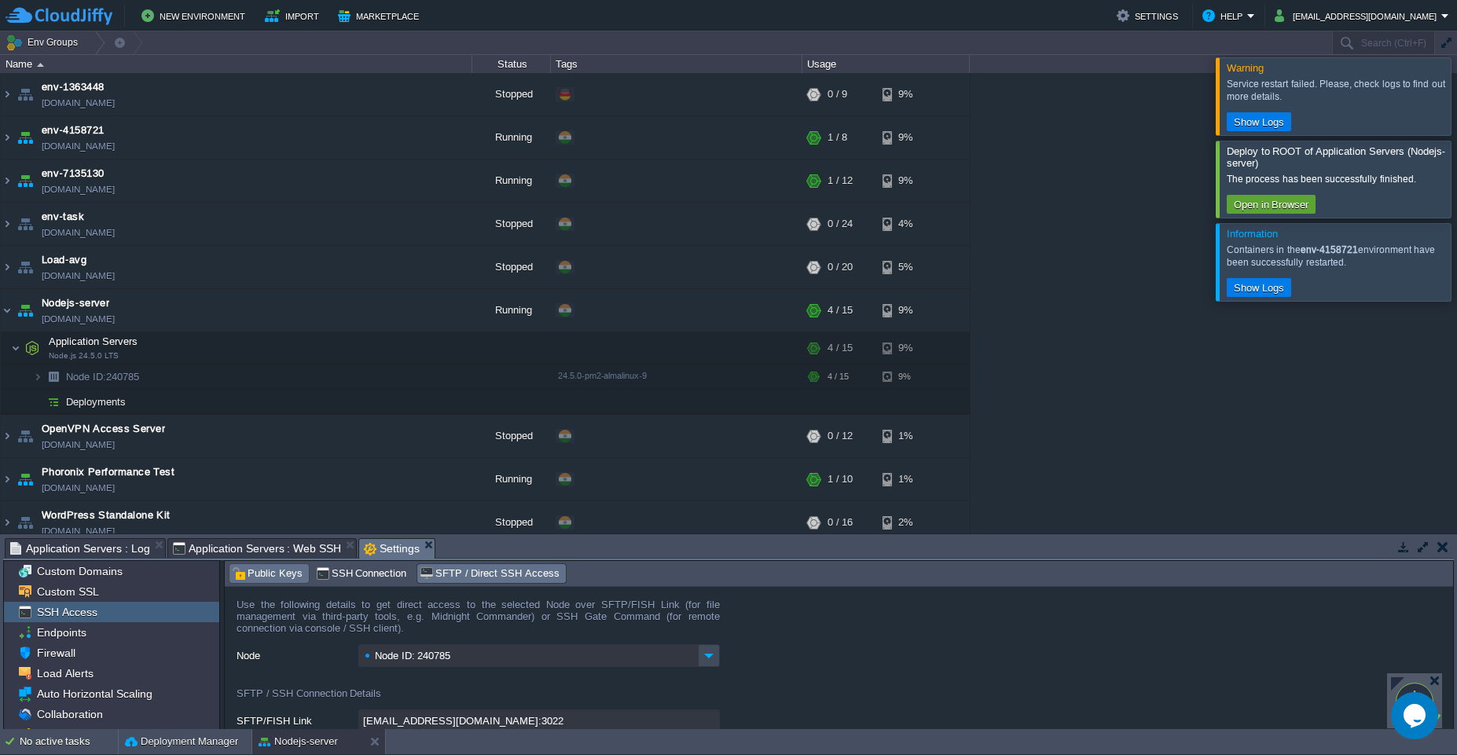
click at [266, 573] on span "Public Keys" at bounding box center [267, 573] width 71 height 17
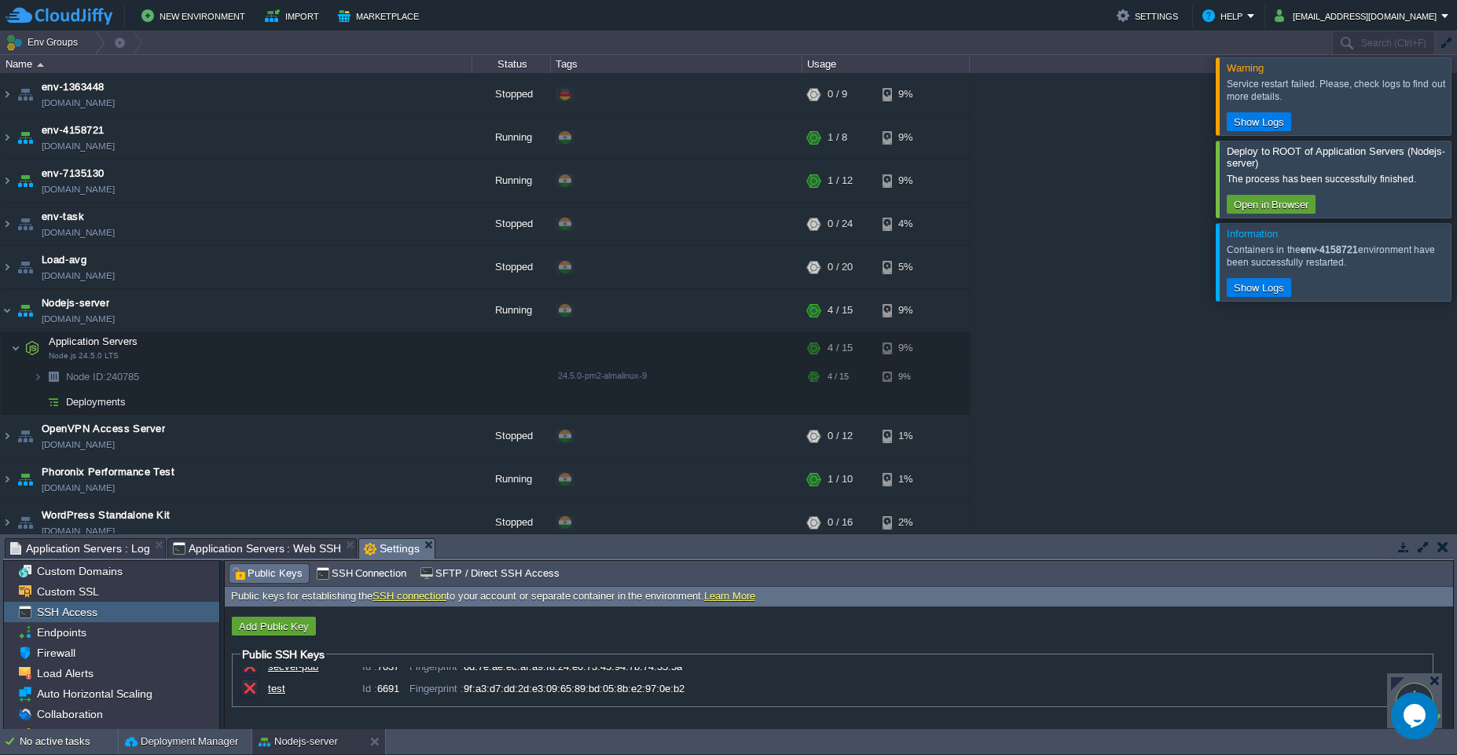
scroll to position [0, 0]
click at [280, 628] on button "Add Public Key" at bounding box center [273, 626] width 79 height 14
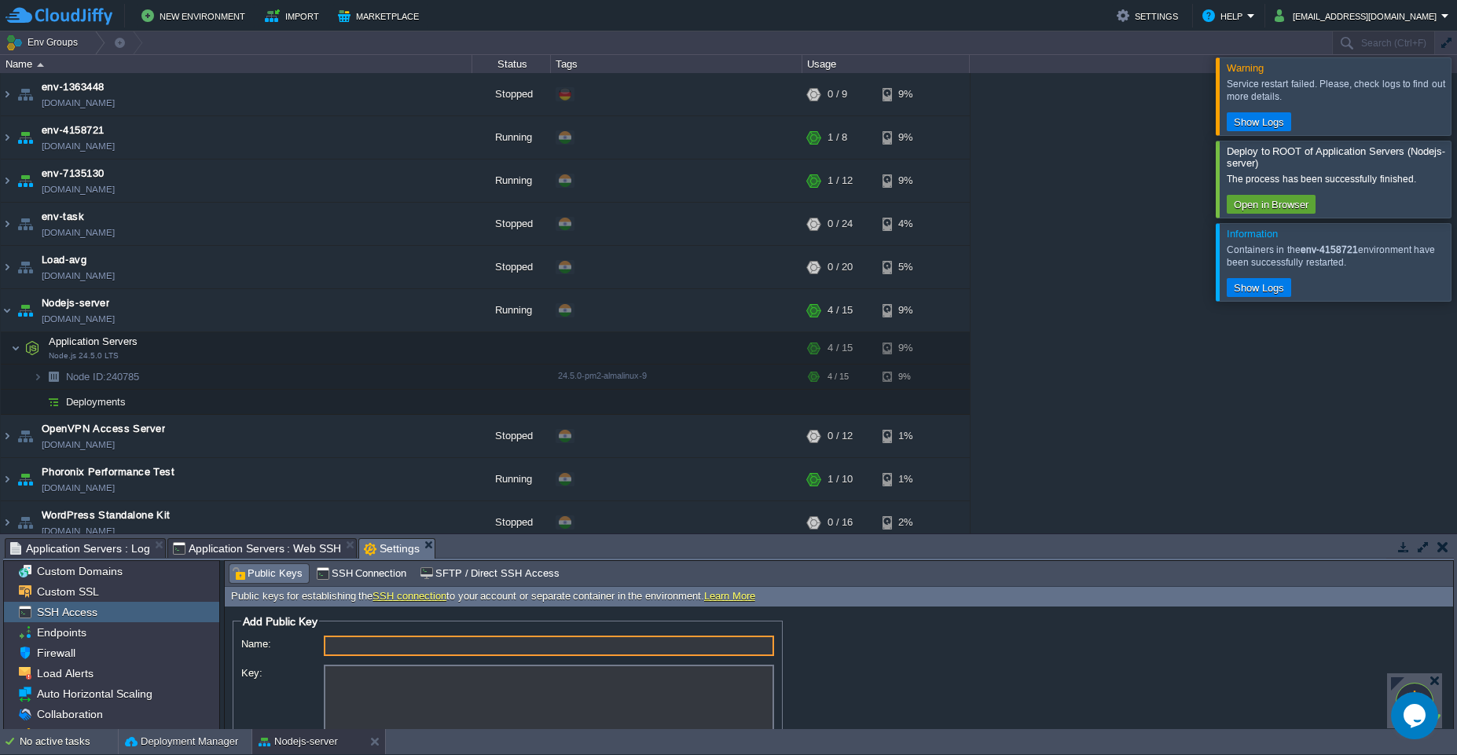
click at [374, 649] on input "Name:" at bounding box center [549, 646] width 450 height 20
type input "sever-hub"
click at [92, 553] on span "Application Servers : Log" at bounding box center [80, 548] width 140 height 19
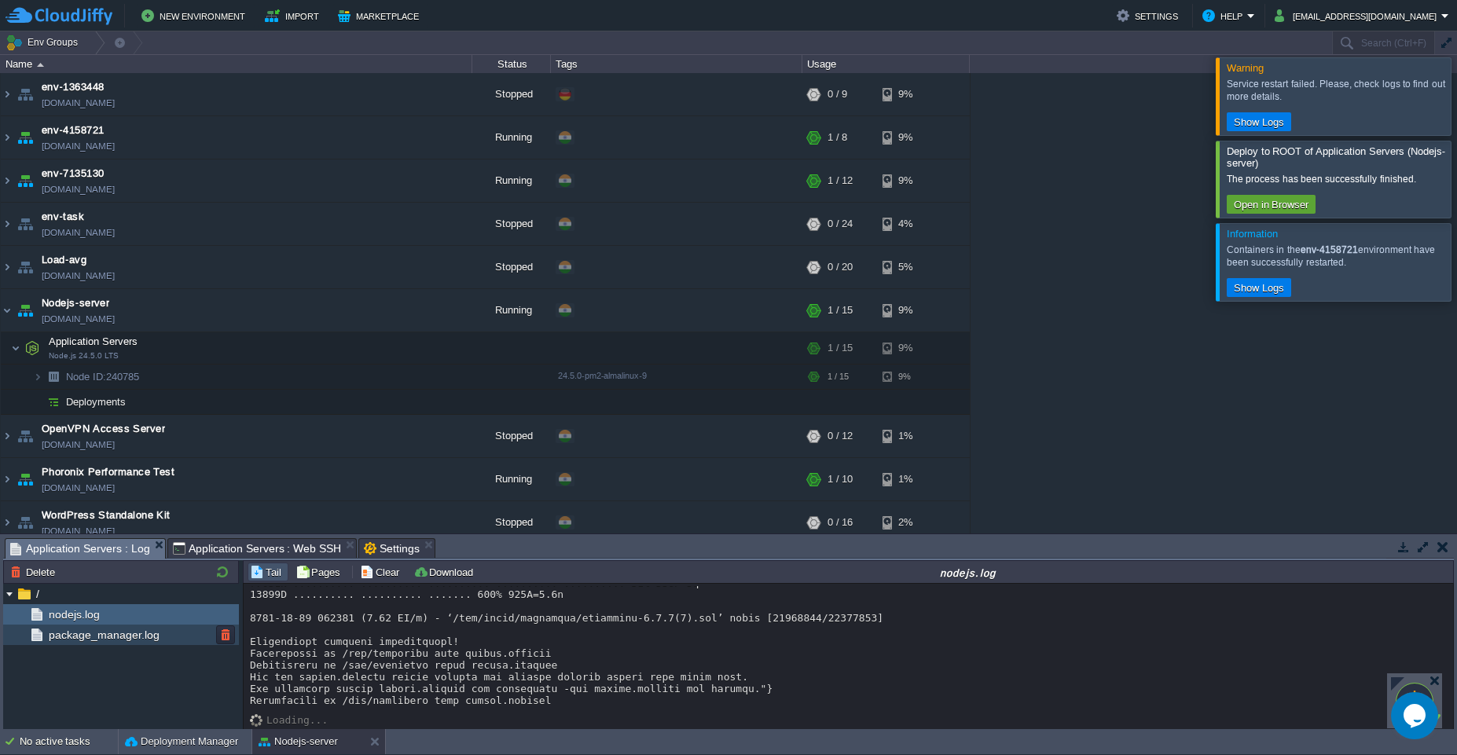
click at [93, 639] on span "package_manager.log" at bounding box center [104, 635] width 116 height 14
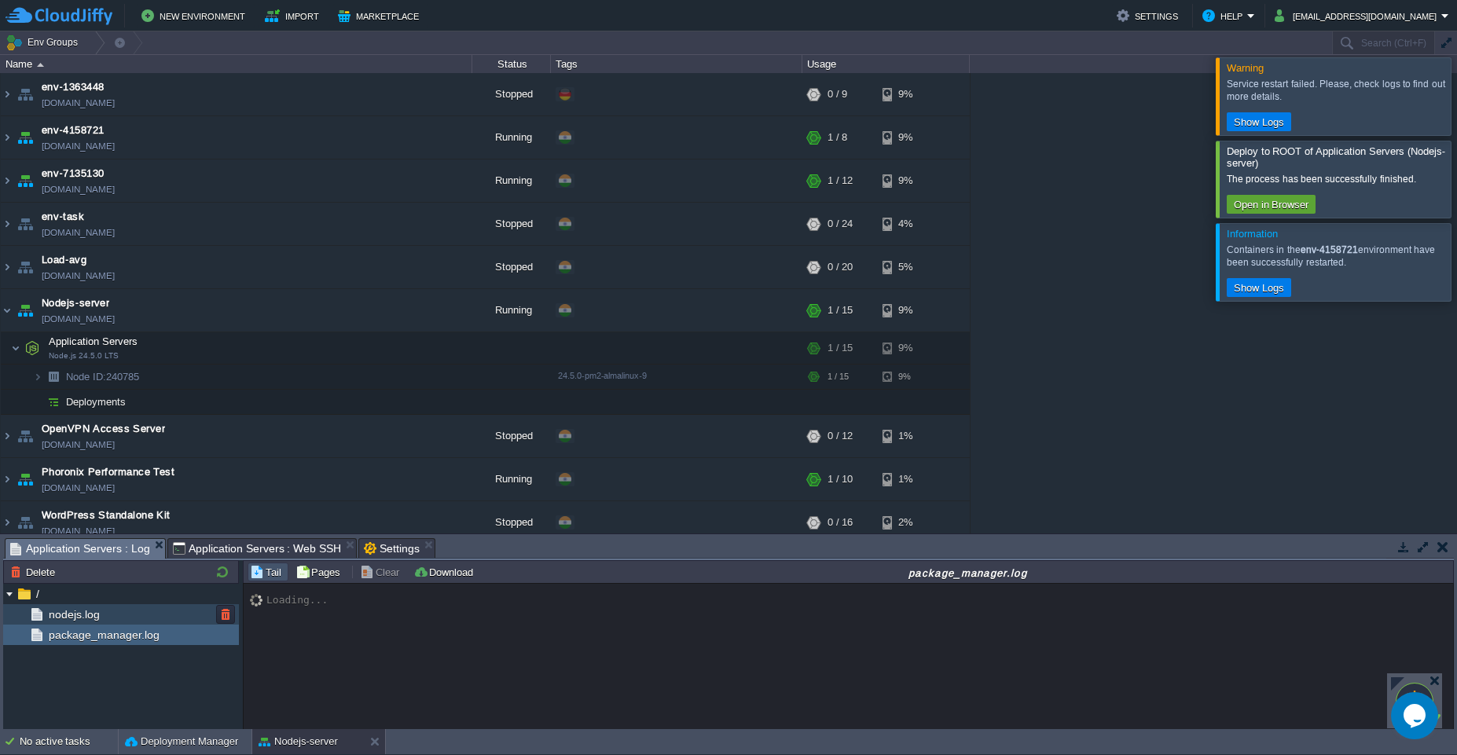
click at [78, 611] on span "nodejs.log" at bounding box center [74, 614] width 57 height 14
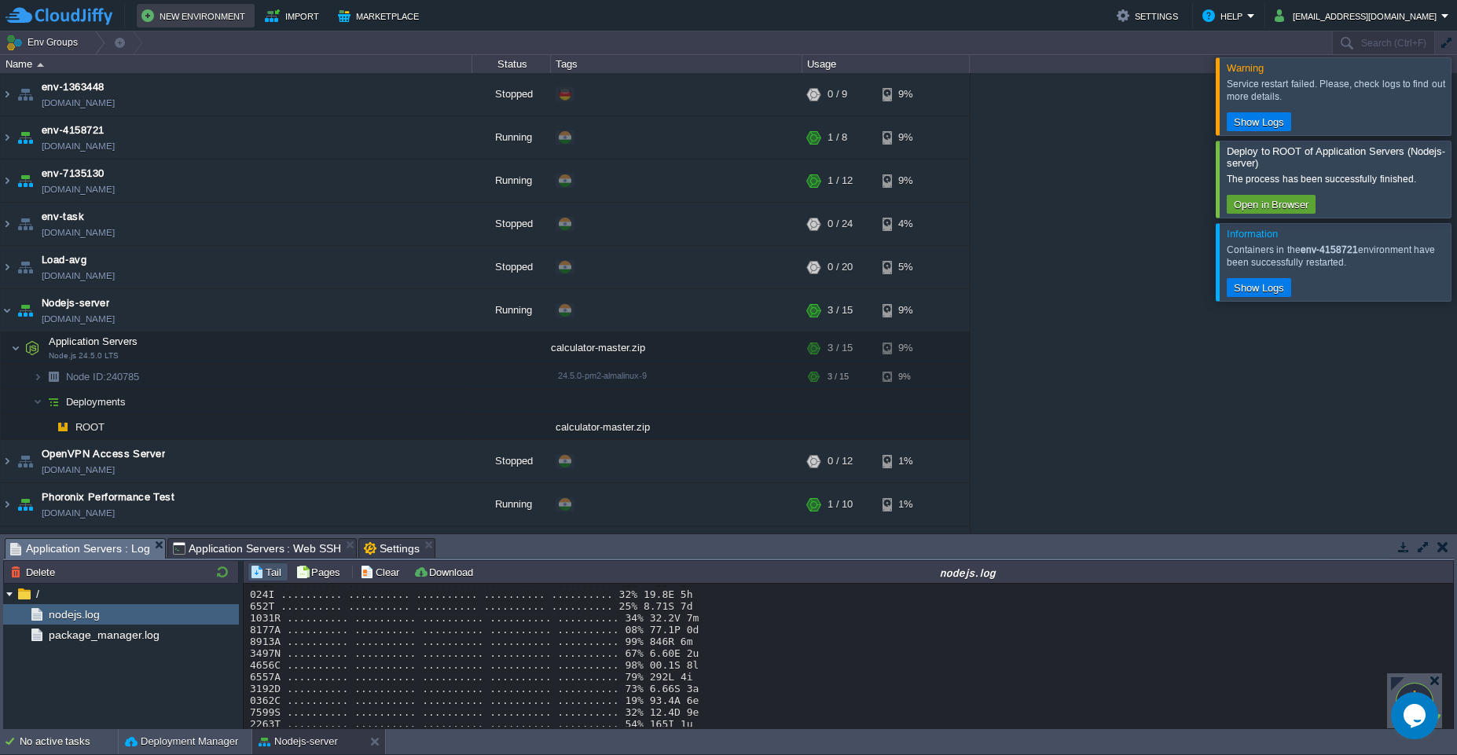
scroll to position [11159, 0]
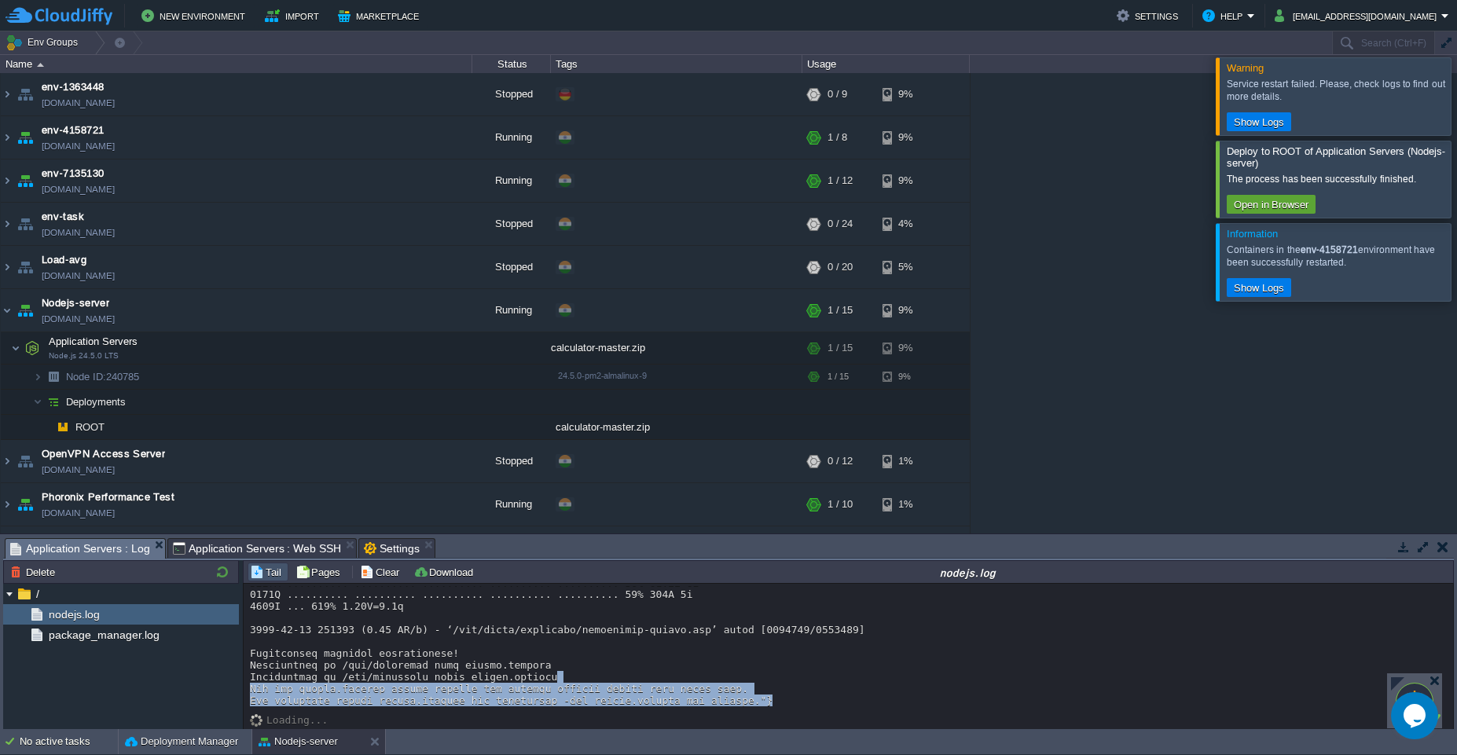
drag, startPoint x: 777, startPoint y: 701, endPoint x: 555, endPoint y: 677, distance: 223.6
drag, startPoint x: 776, startPoint y: 703, endPoint x: 251, endPoint y: 665, distance: 527.0
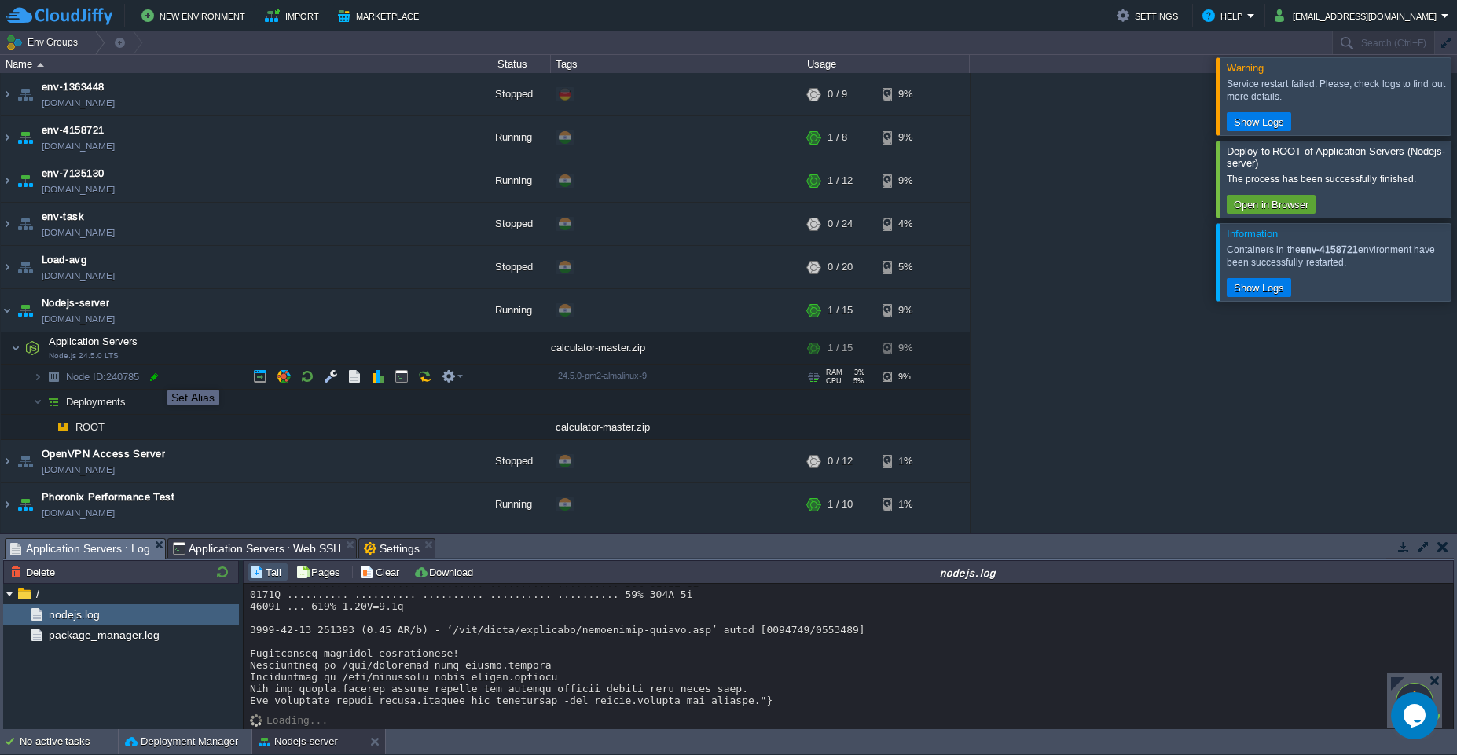
click at [156, 376] on div at bounding box center [154, 377] width 14 height 14
type input "240785"
click at [126, 381] on input "240785" at bounding box center [268, 377] width 408 height 20
drag, startPoint x: 123, startPoint y: 384, endPoint x: 27, endPoint y: 382, distance: 95.9
click at [27, 382] on div "env-1363448 env-1363448.fra1-de.cloudjiffy.net Stopped + Add to Env Group RAM 0…" at bounding box center [728, 303] width 1457 height 460
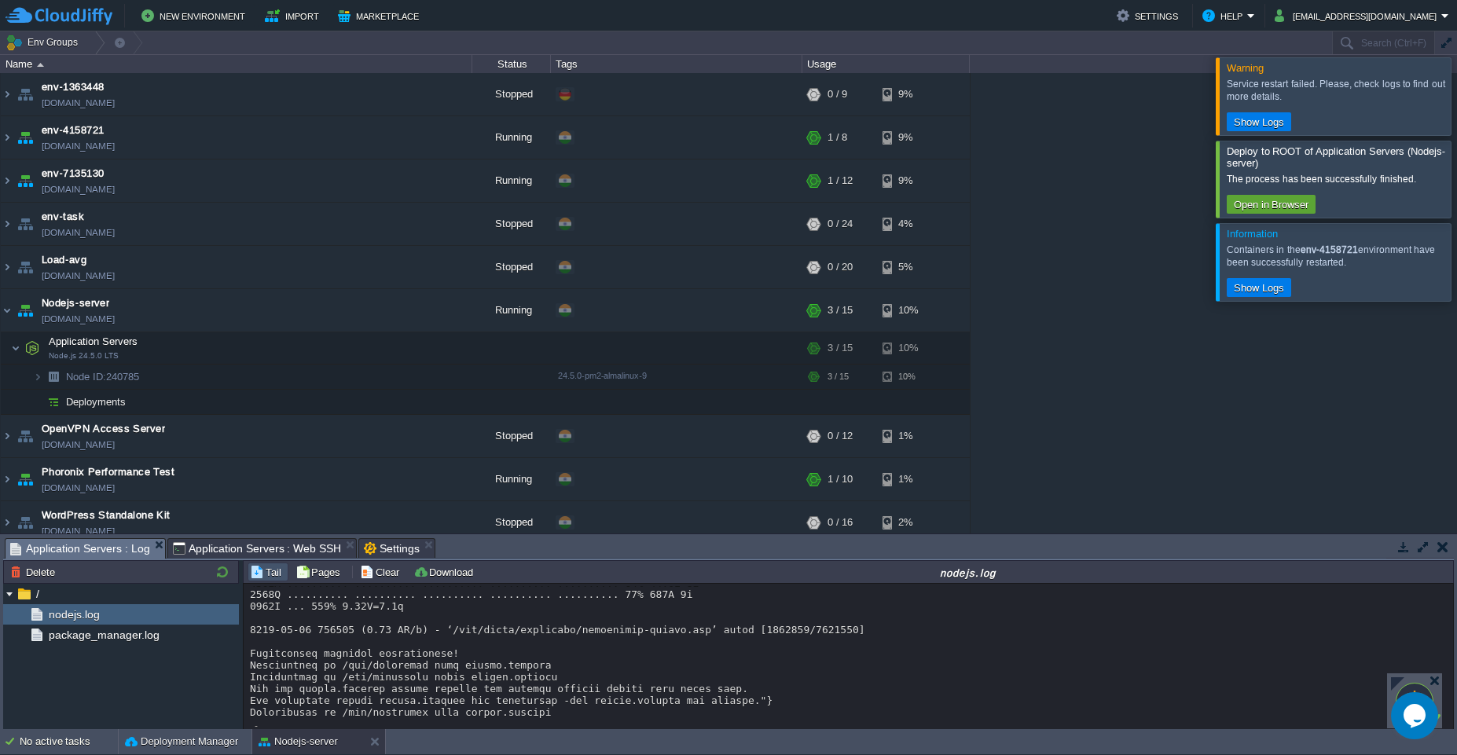
scroll to position [11170, 0]
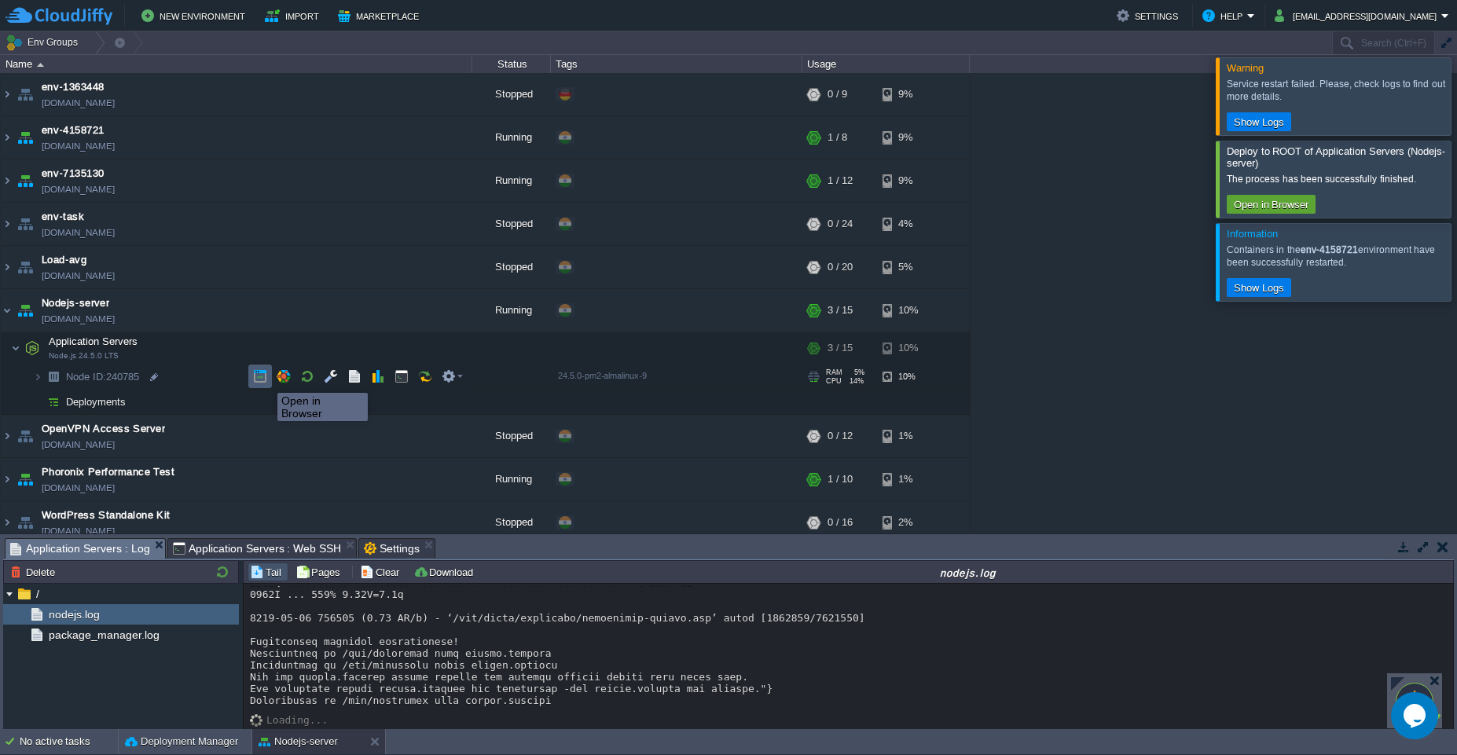
click at [262, 379] on button "button" at bounding box center [260, 376] width 14 height 14
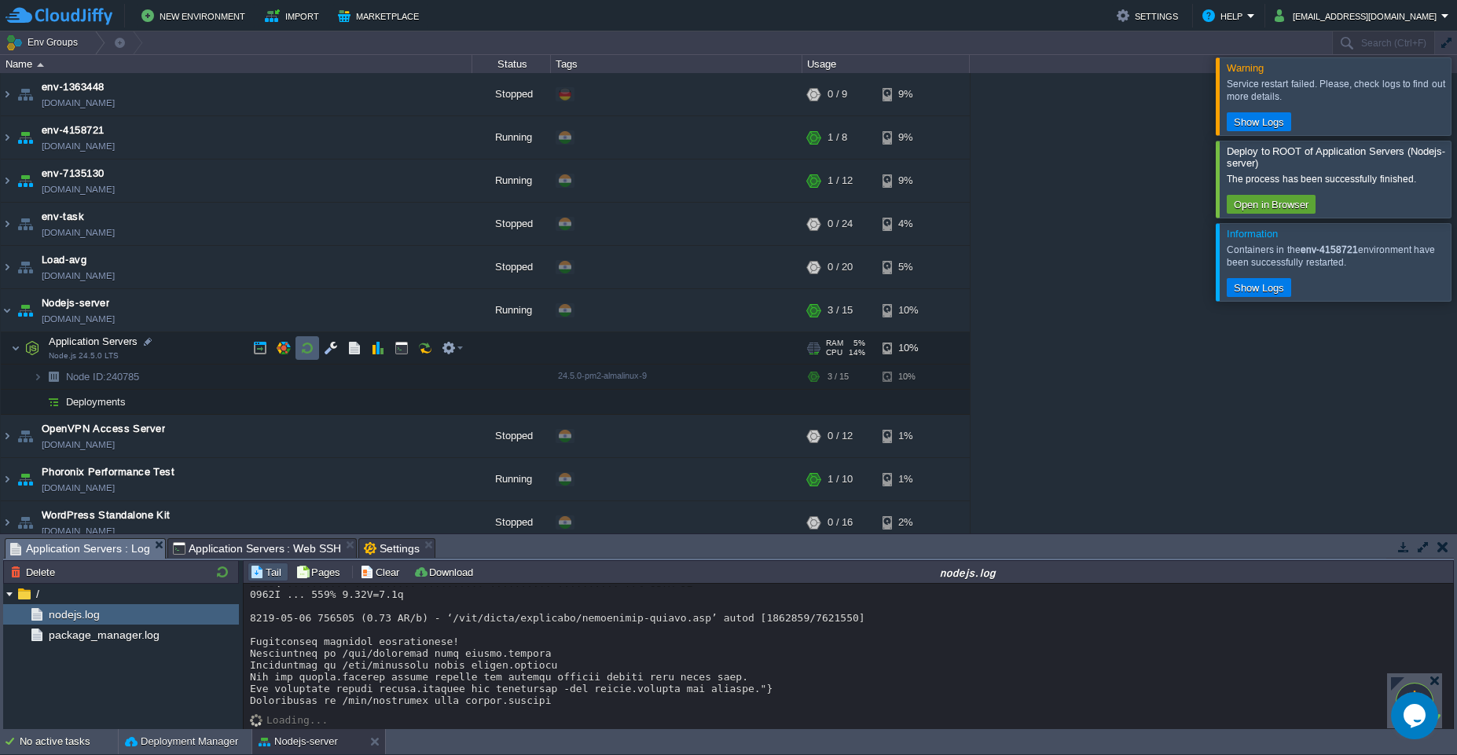
click at [308, 357] on td at bounding box center [307, 348] width 24 height 24
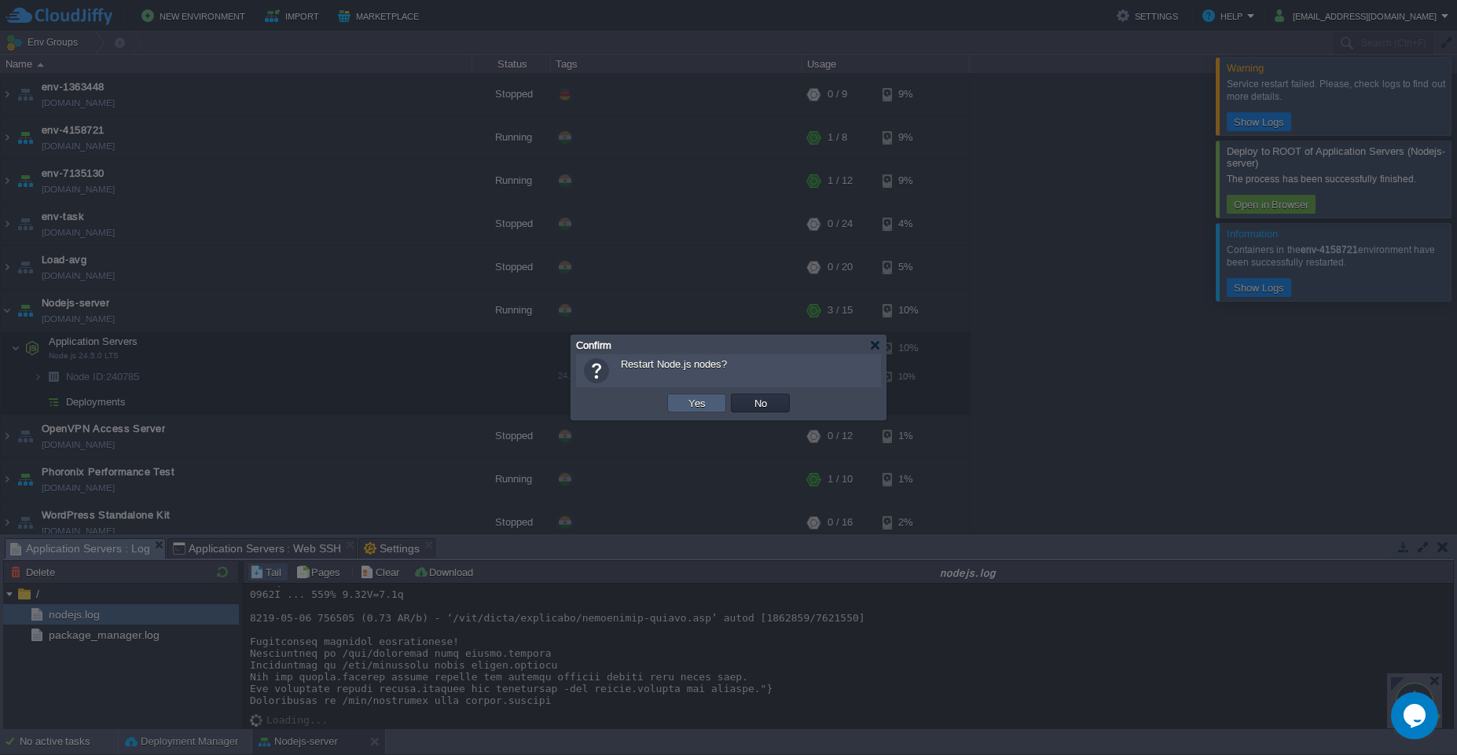
click at [687, 405] on button "Yes" at bounding box center [697, 403] width 27 height 14
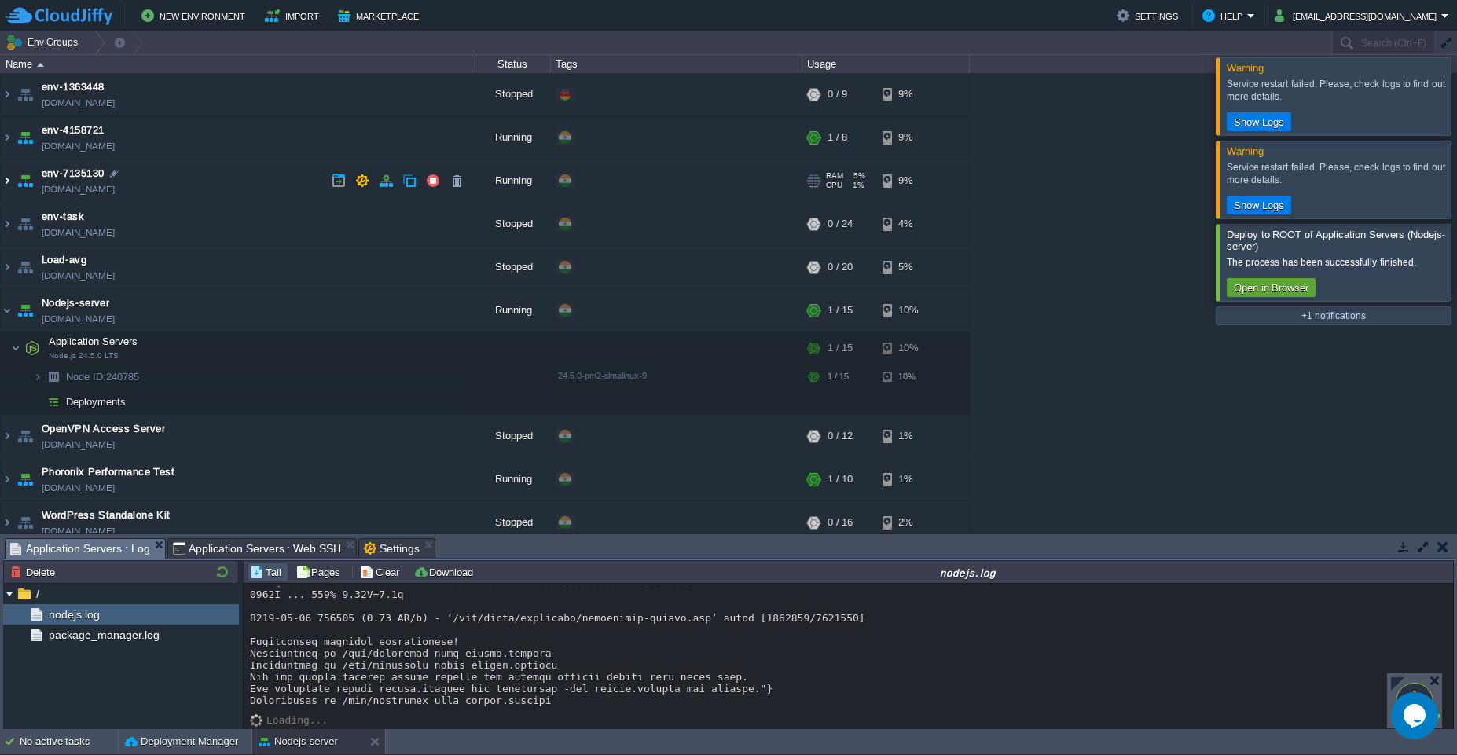
click at [5, 184] on img at bounding box center [7, 180] width 13 height 42
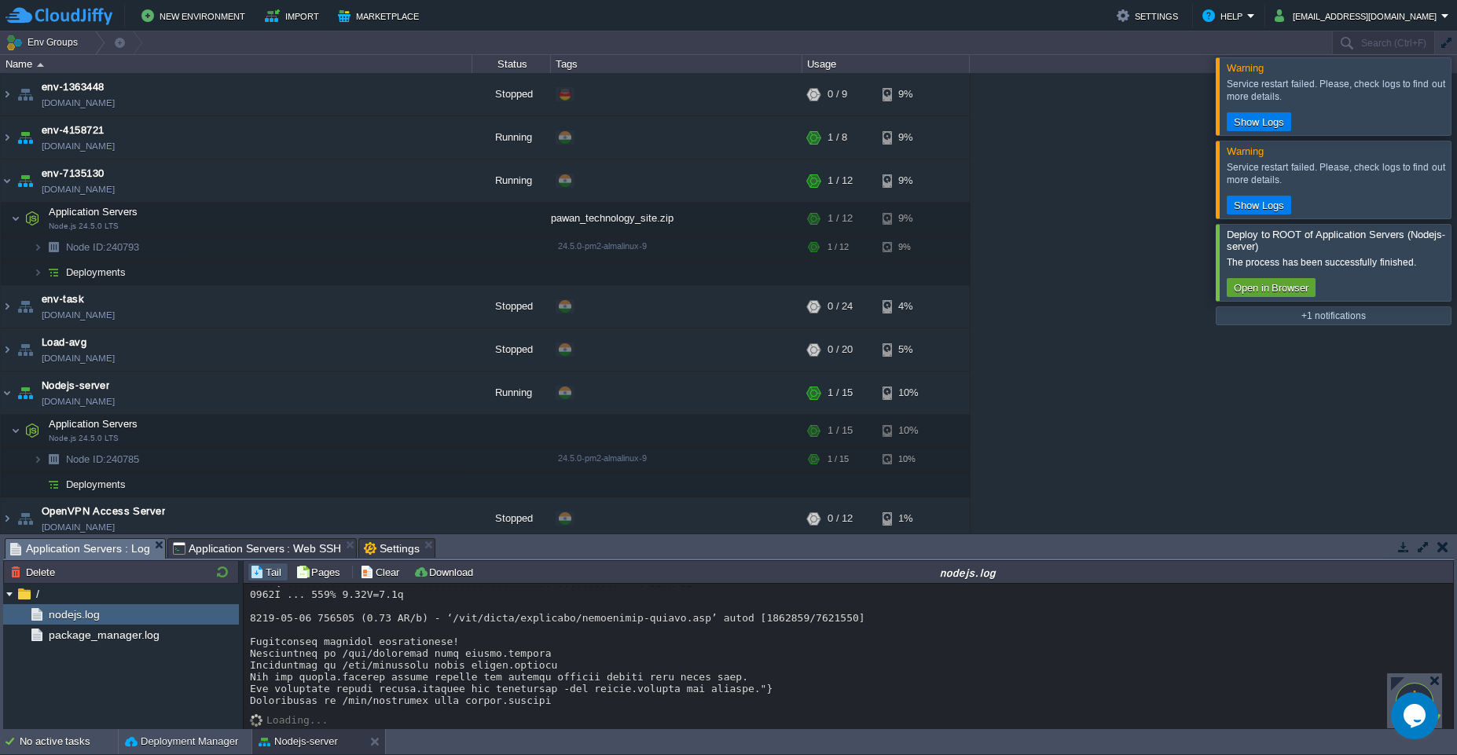
click at [423, 555] on em "Settings" at bounding box center [399, 548] width 71 height 19
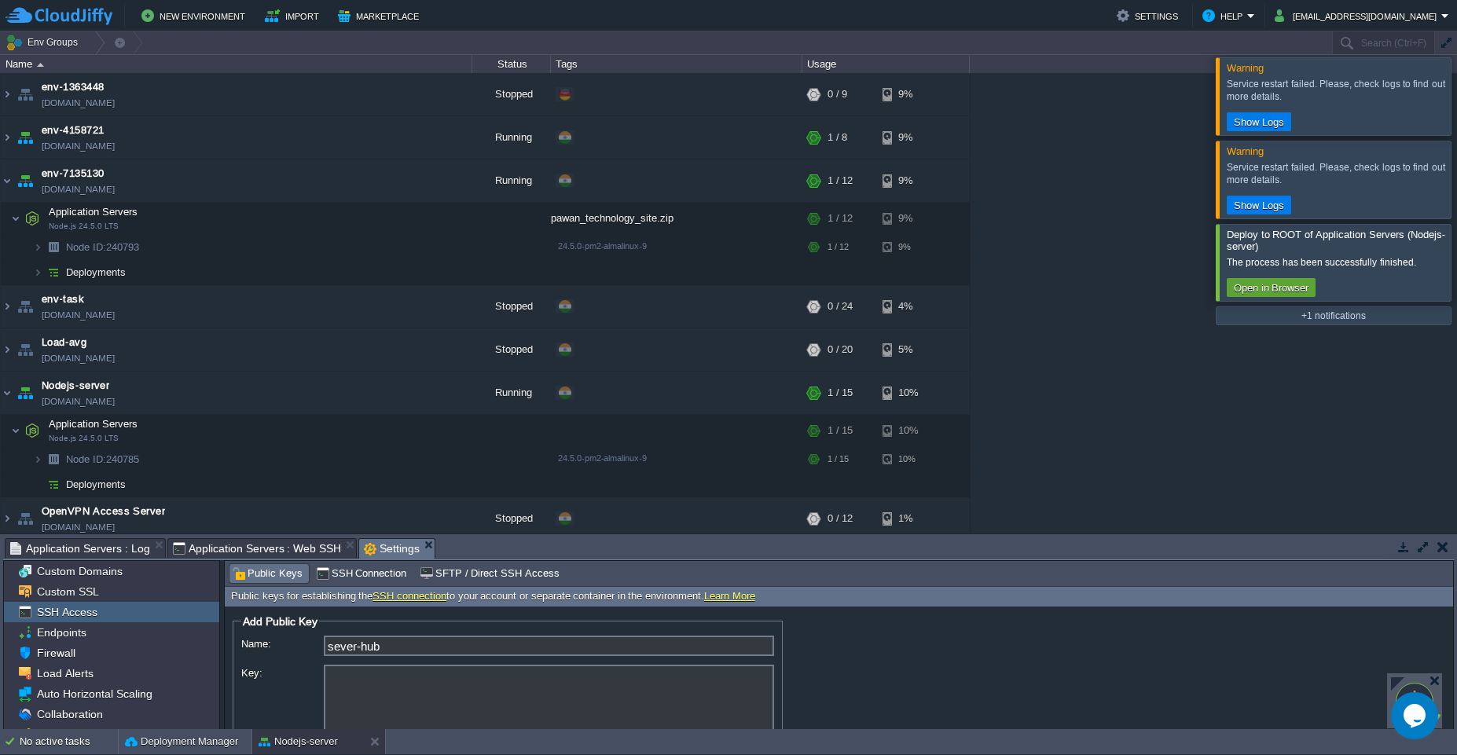
click at [424, 552] on em "Settings" at bounding box center [399, 549] width 71 height 20
click at [426, 537] on div "Tasks Activity Log Archive Git / SVN Application Servers : Log Application Serv…" at bounding box center [728, 632] width 1457 height 196
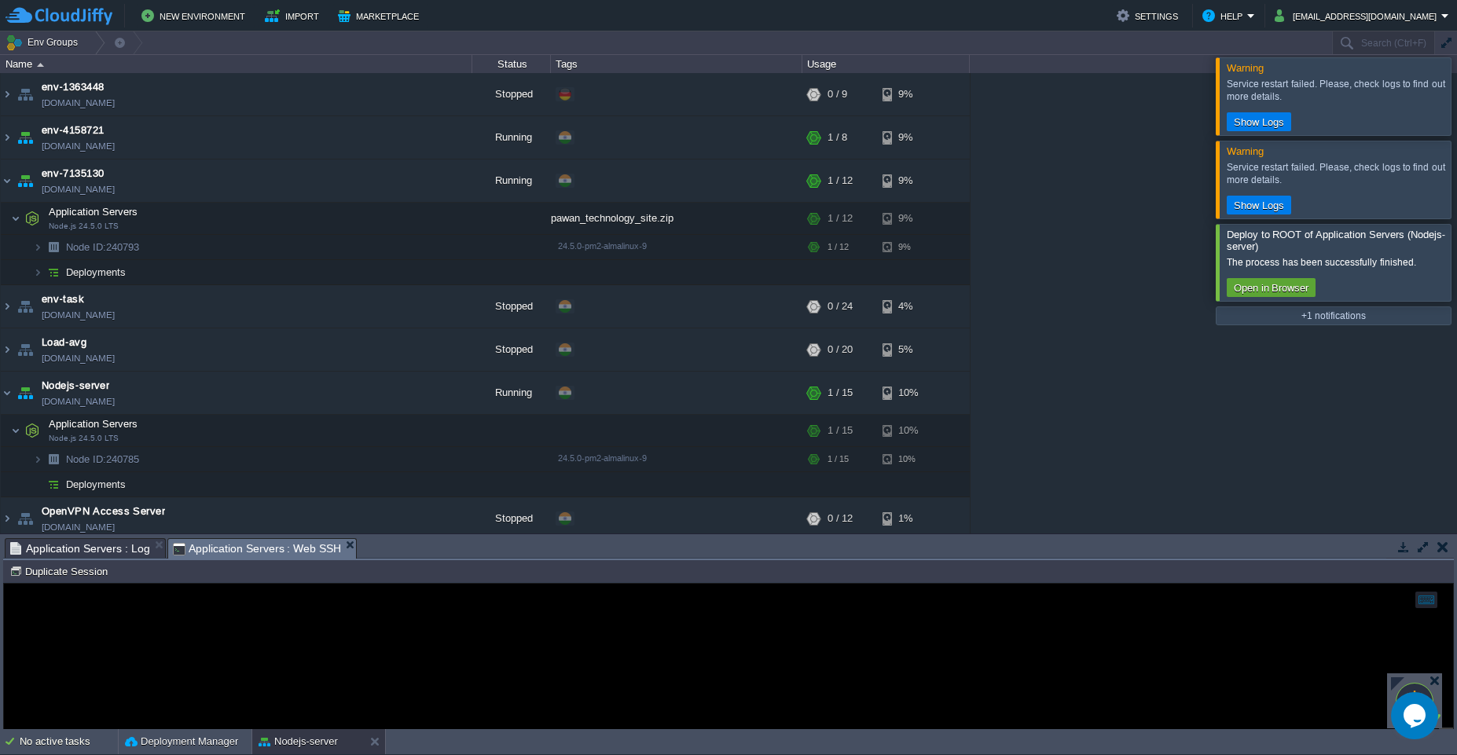
click at [345, 553] on em "Application Servers : Web SSH" at bounding box center [265, 549] width 184 height 20
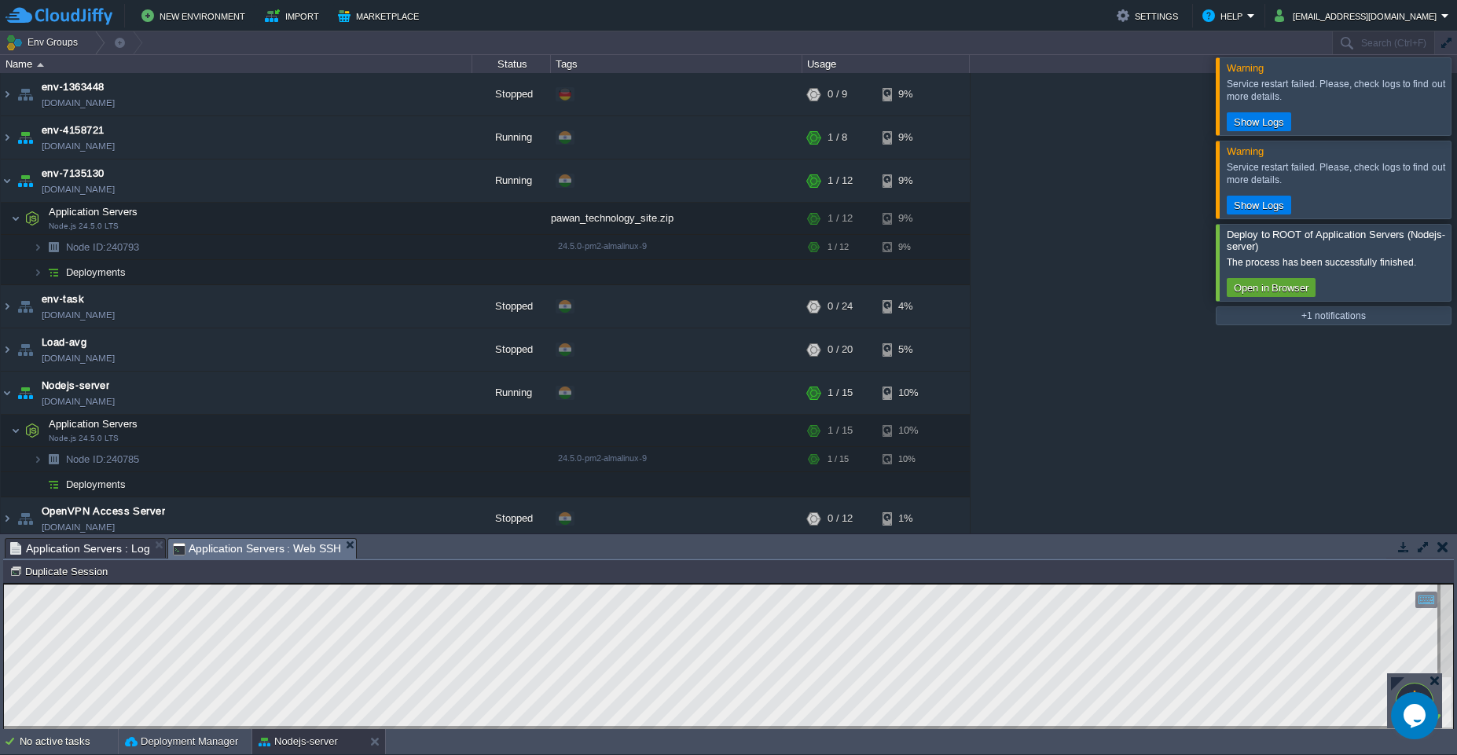
click at [158, 555] on em "Application Servers : Log" at bounding box center [87, 548] width 155 height 19
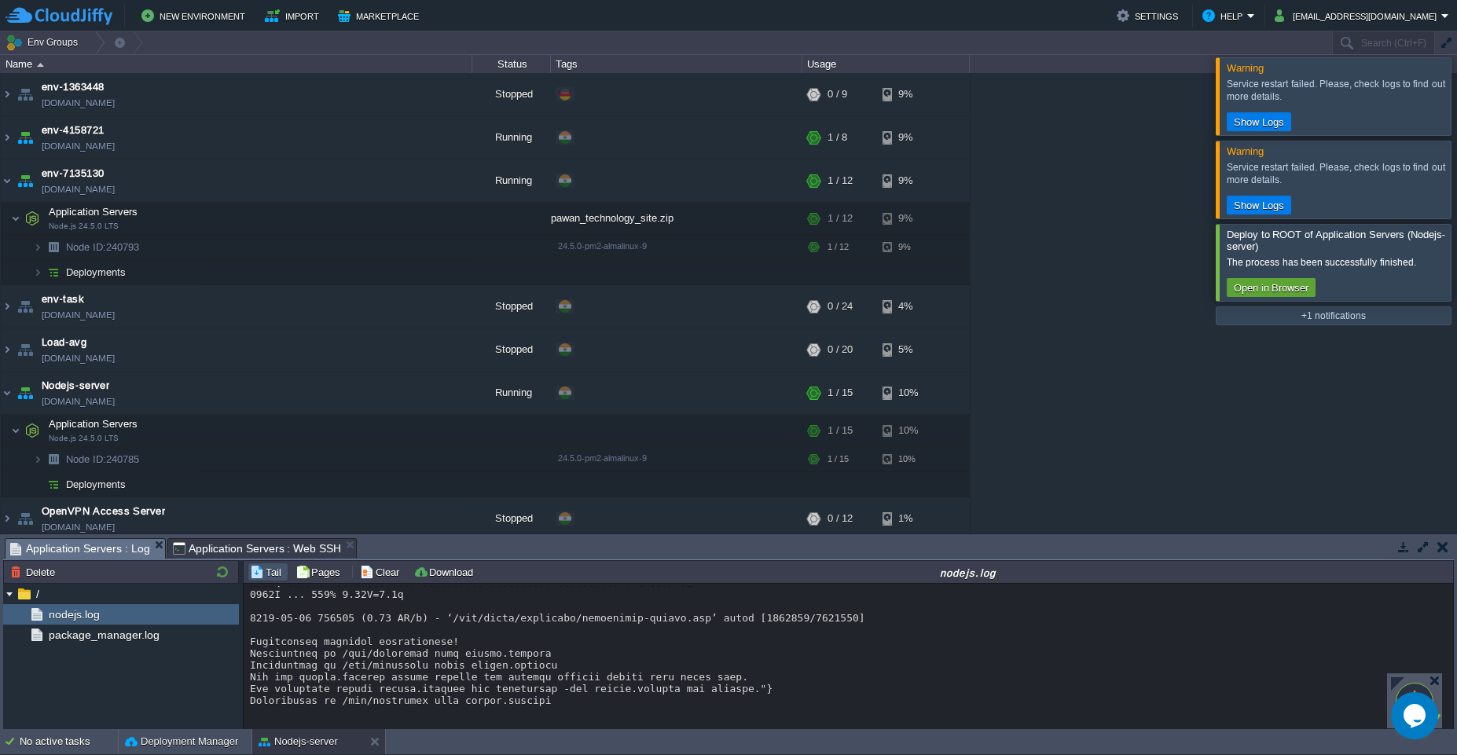
click at [158, 555] on em "Application Servers : Log" at bounding box center [87, 549] width 155 height 20
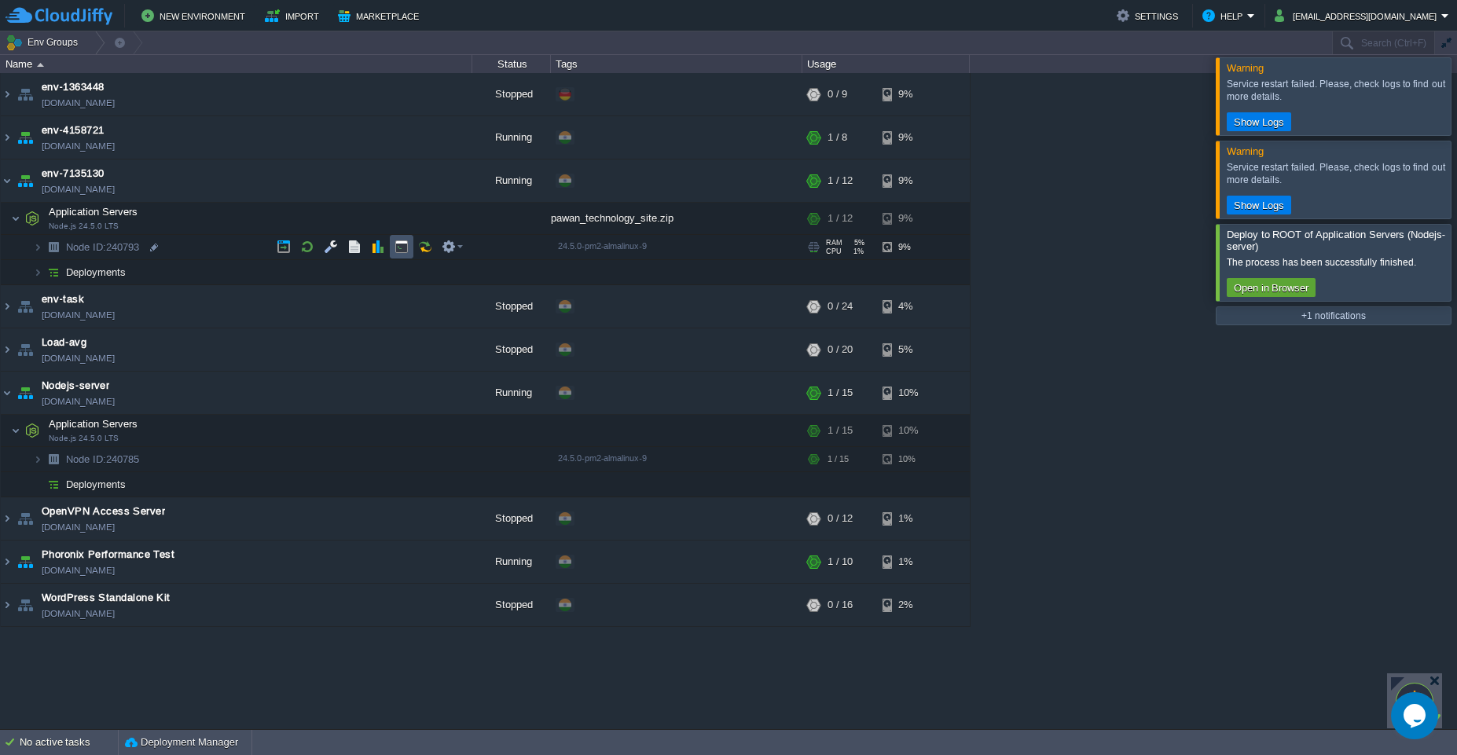
click at [399, 251] on button "button" at bounding box center [401, 247] width 14 height 14
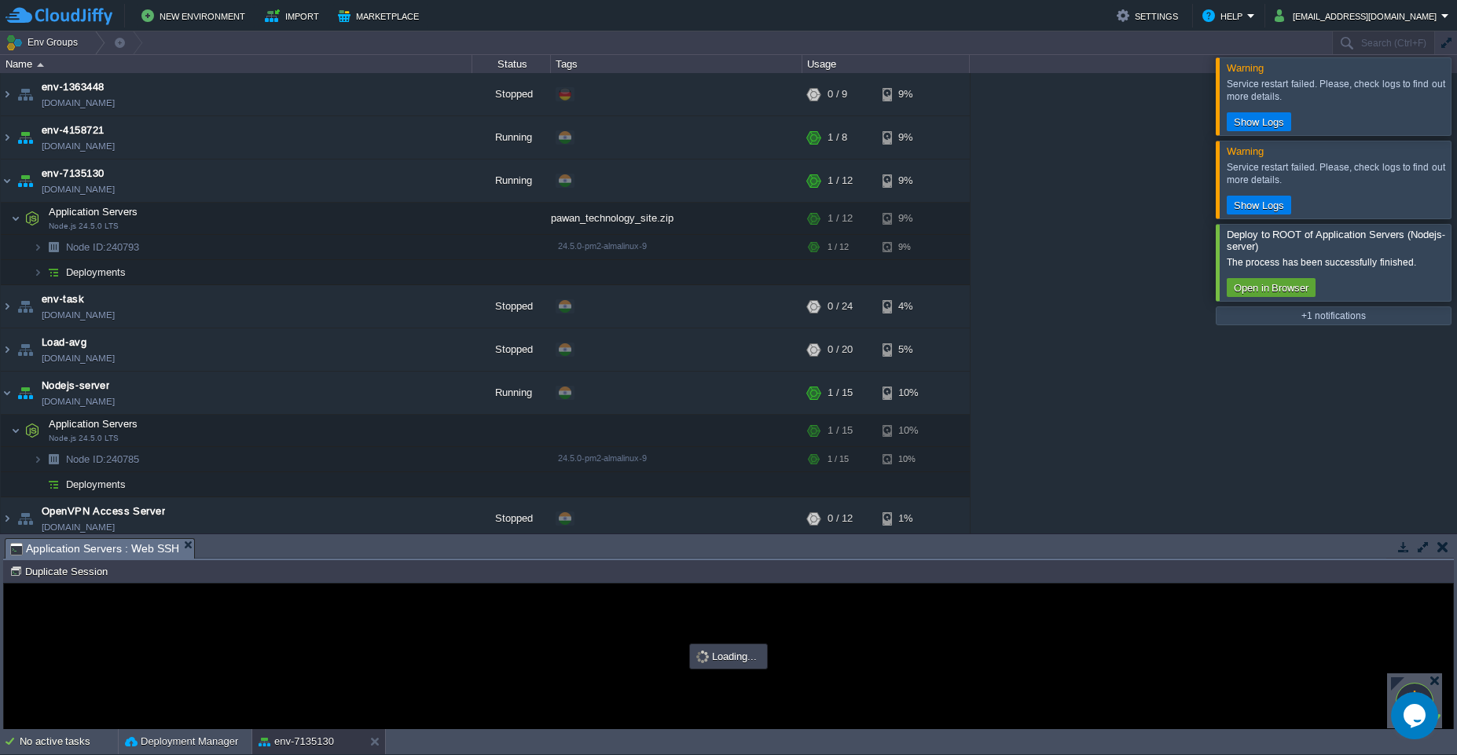
scroll to position [0, 0]
type input "#000000"
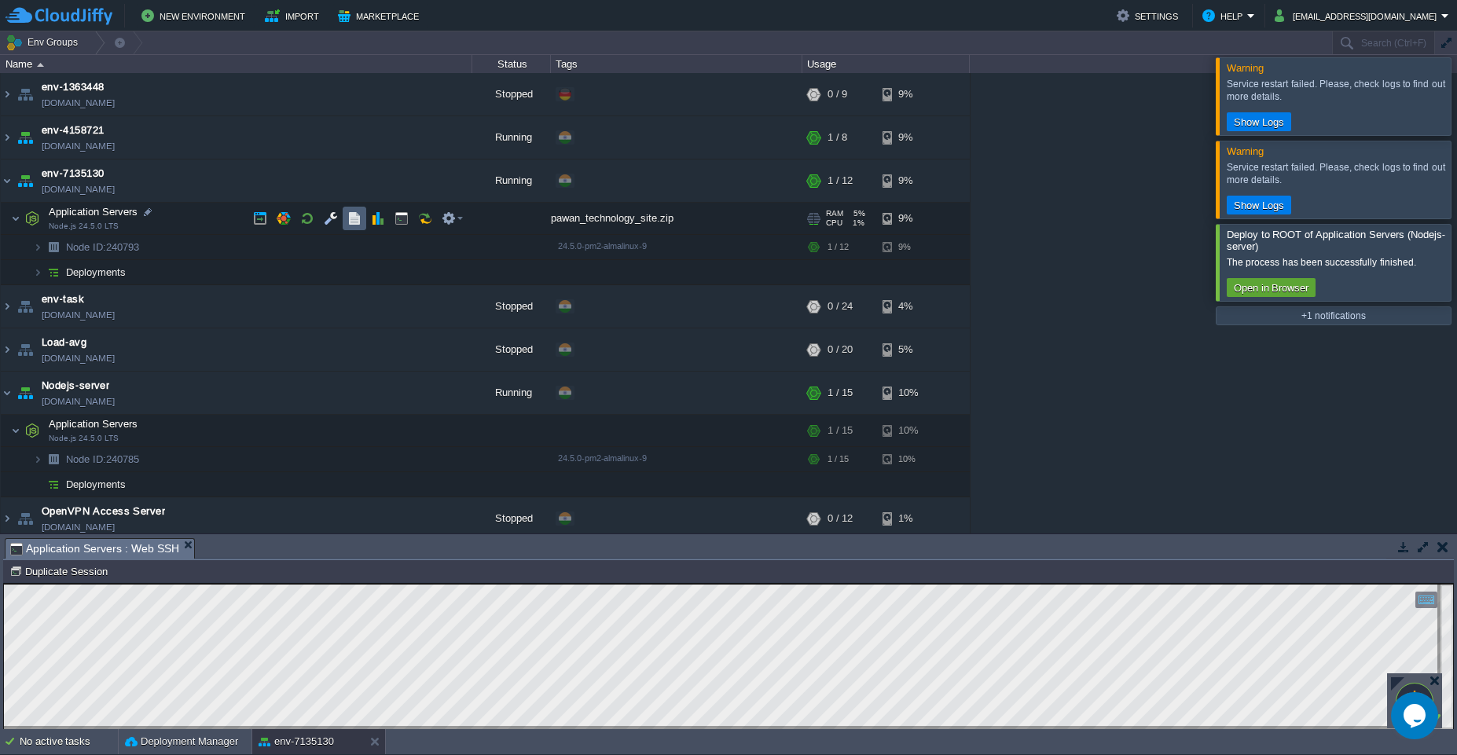
click at [357, 226] on td at bounding box center [355, 219] width 24 height 24
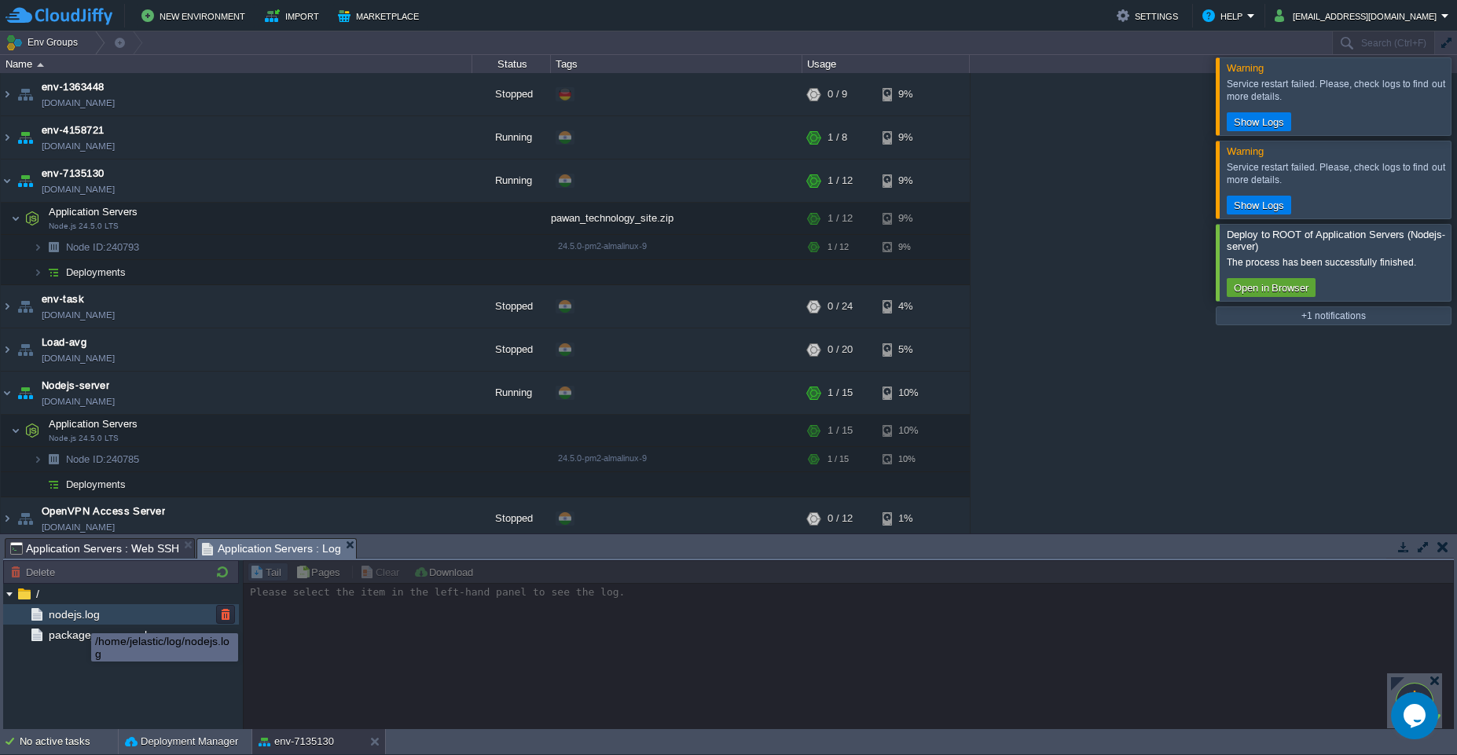
click at [79, 617] on span "nodejs.log" at bounding box center [74, 614] width 57 height 14
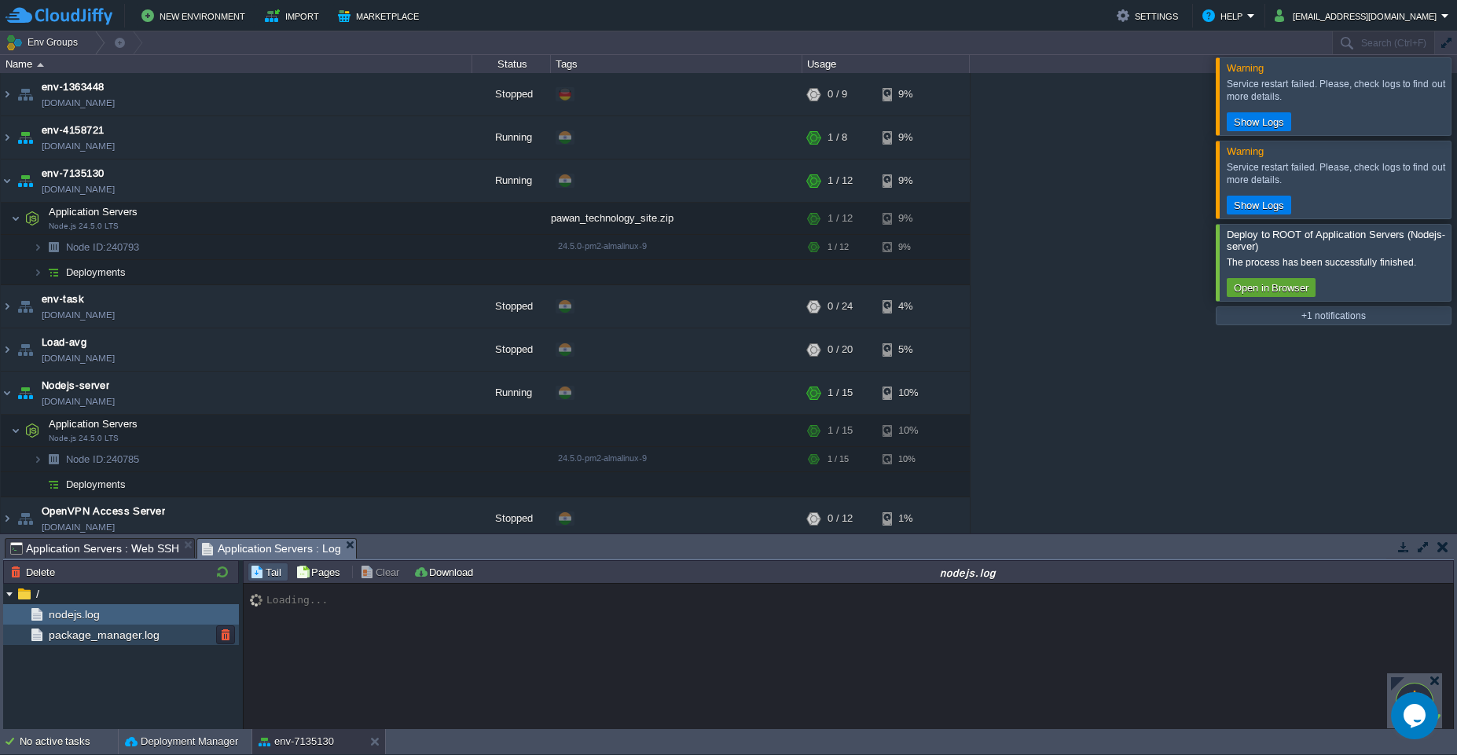
click at [75, 642] on div "package_manager.log" at bounding box center [121, 635] width 236 height 20
click at [75, 617] on span "nodejs.log" at bounding box center [74, 614] width 57 height 14
click at [104, 552] on span "Application Servers : Web SSH" at bounding box center [94, 548] width 169 height 19
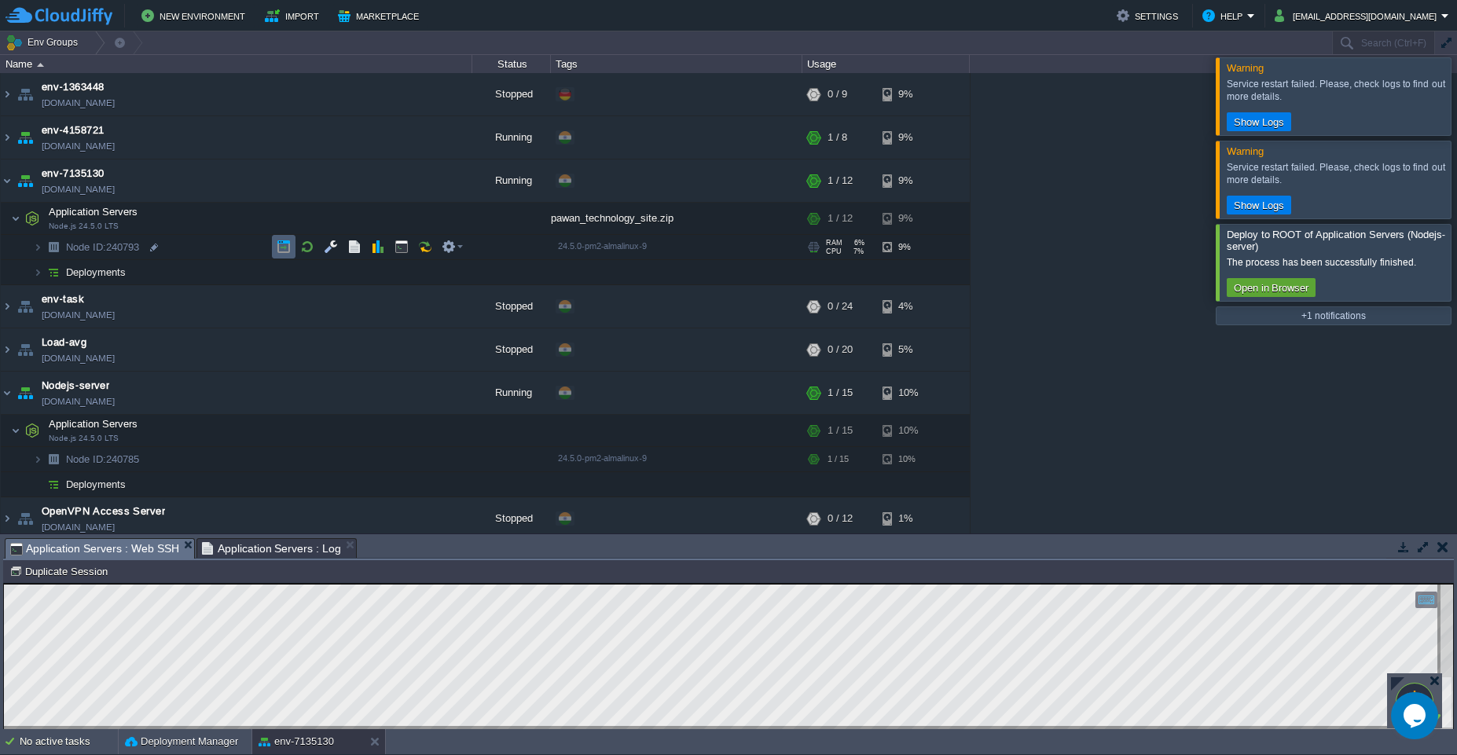
click at [281, 254] on td at bounding box center [284, 247] width 24 height 24
click at [1256, 126] on button "Show Logs" at bounding box center [1259, 122] width 60 height 14
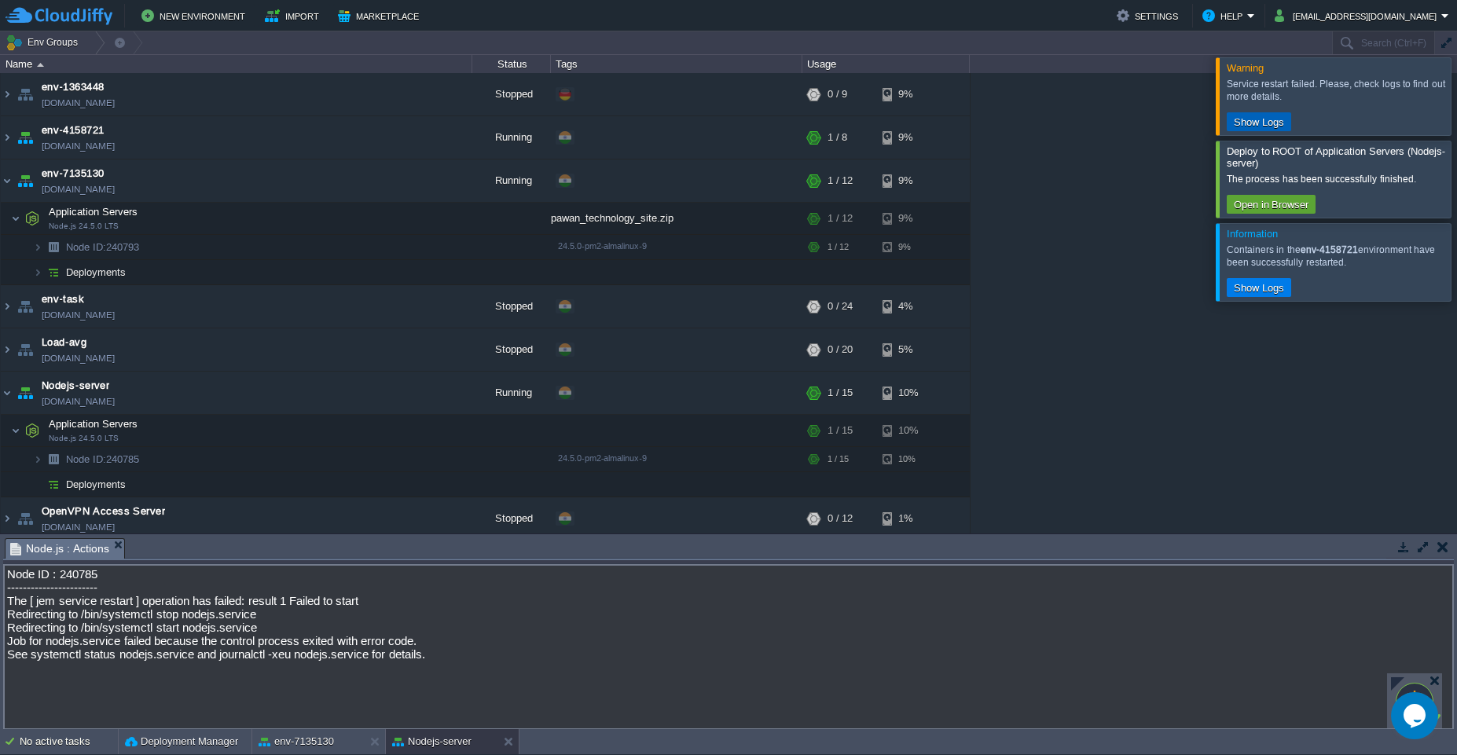
click at [1256, 126] on button "Show Logs" at bounding box center [1259, 122] width 60 height 14
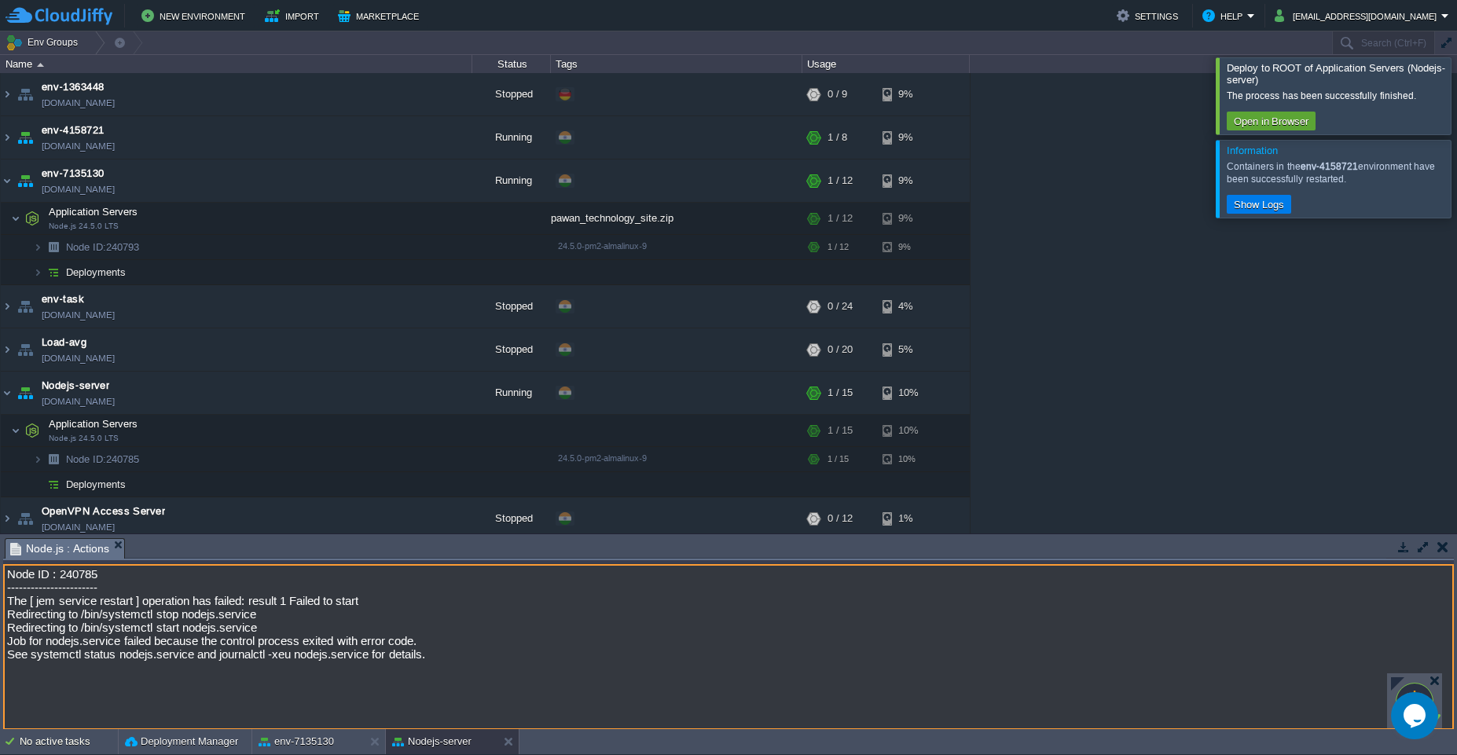
drag, startPoint x: 450, startPoint y: 649, endPoint x: 328, endPoint y: 656, distance: 122.0
click at [328, 656] on textarea "Node ID : 240785 ----------------------- The [ jem service restart ] operation …" at bounding box center [728, 647] width 1450 height 166
drag, startPoint x: 265, startPoint y: 706, endPoint x: 248, endPoint y: 680, distance: 30.1
click at [263, 705] on textarea "Node ID : 240785 ----------------------- The [ jem service restart ] operation …" at bounding box center [728, 647] width 1450 height 166
drag, startPoint x: 221, startPoint y: 658, endPoint x: 370, endPoint y: 656, distance: 149.3
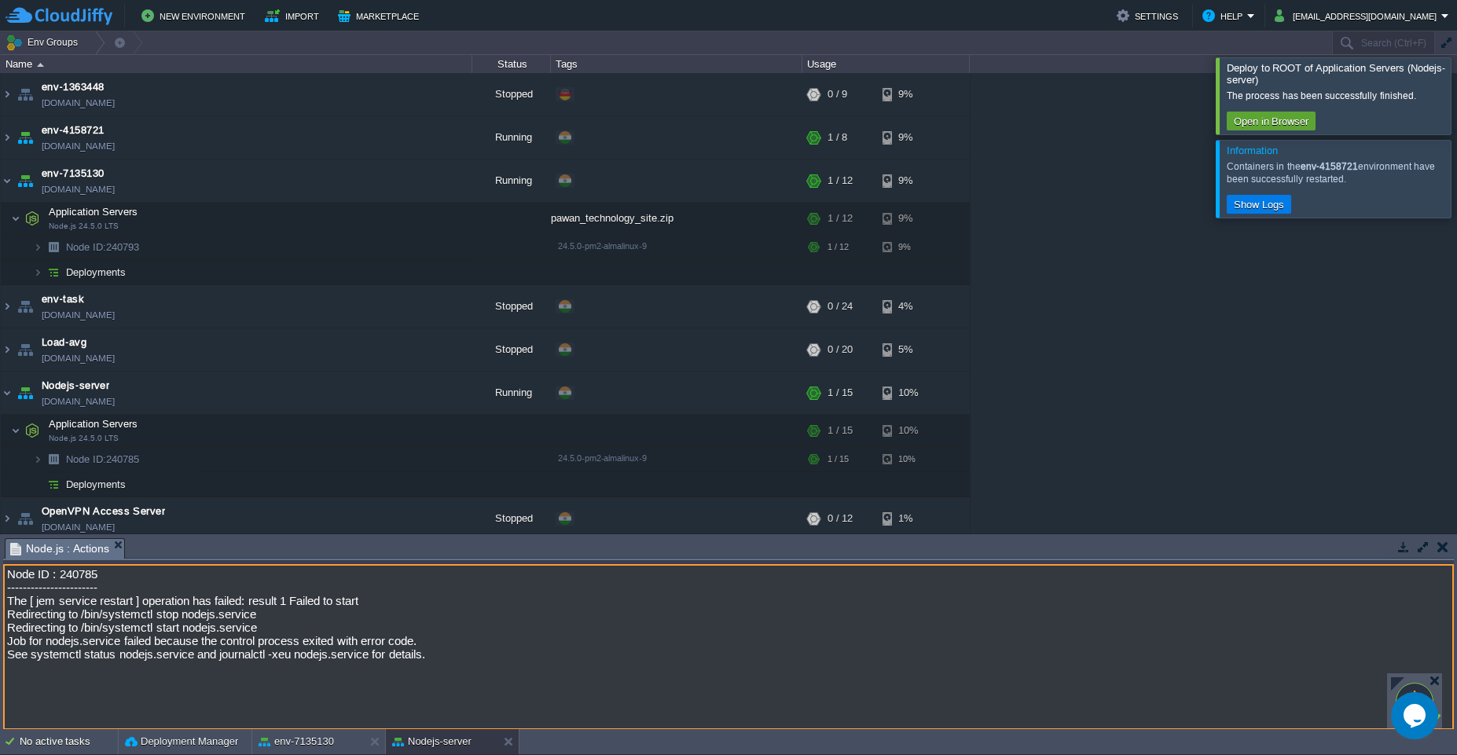
click at [370, 656] on textarea "Node ID : 240785 ----------------------- The [ jem service restart ] operation …" at bounding box center [728, 647] width 1450 height 166
click at [401, 219] on button "button" at bounding box center [401, 218] width 14 height 14
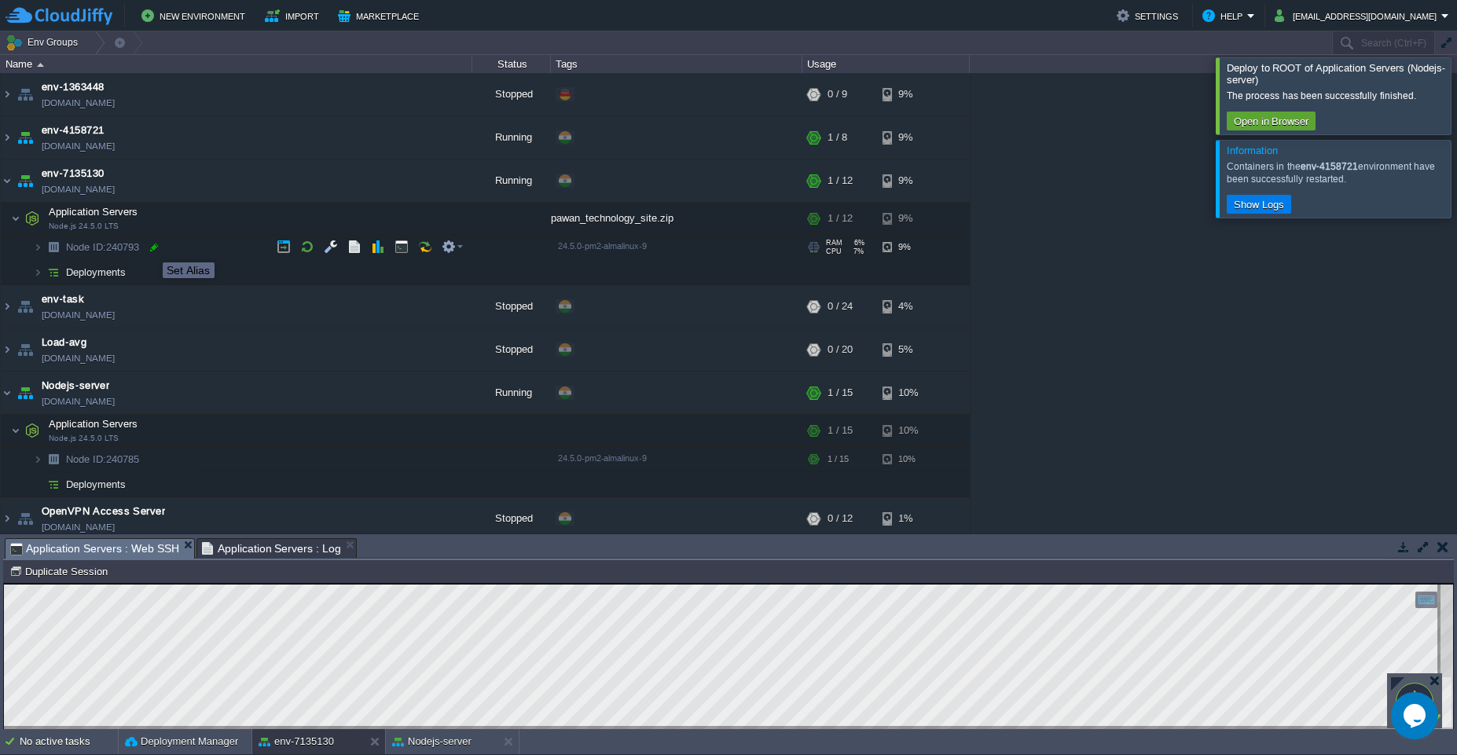
click at [153, 248] on div at bounding box center [154, 247] width 14 height 14
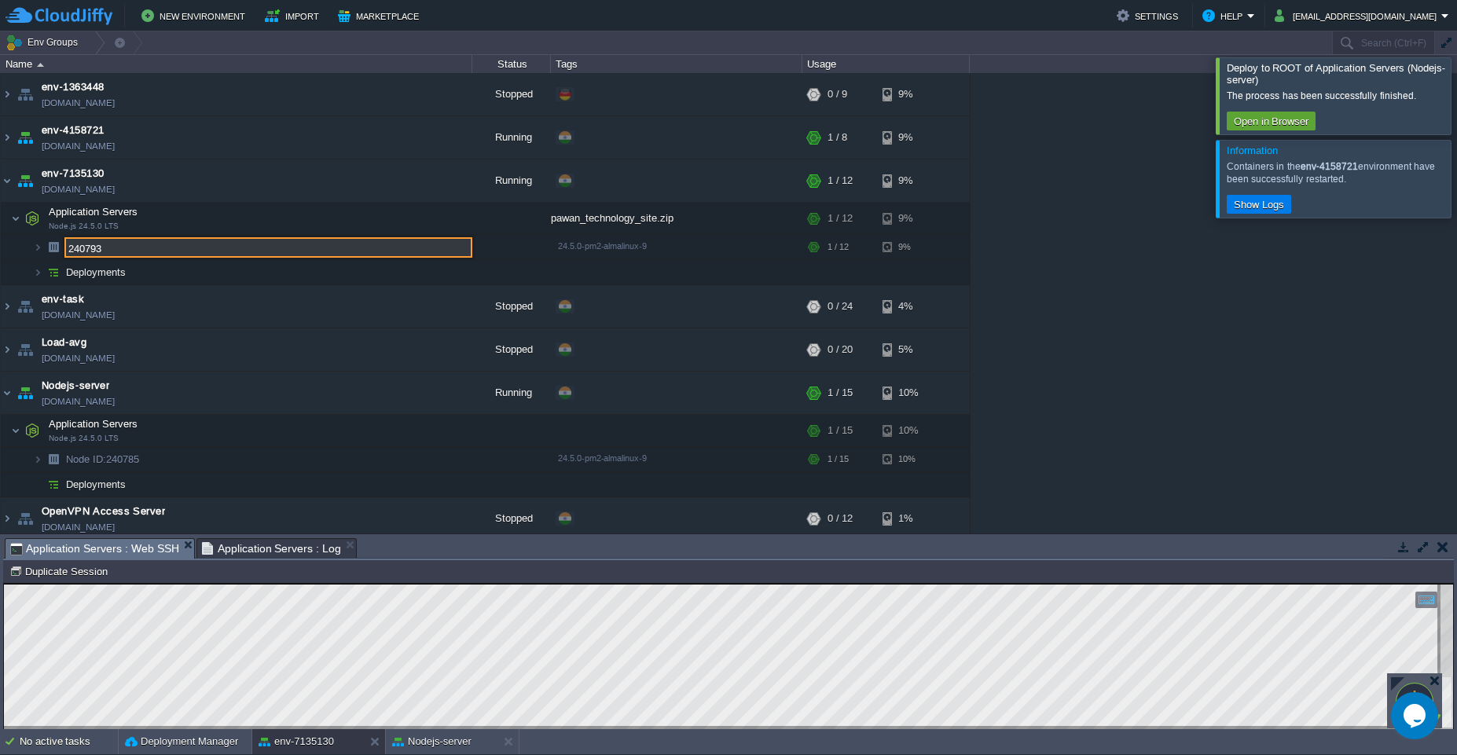
click at [115, 251] on input "240793" at bounding box center [268, 247] width 408 height 20
drag, startPoint x: 116, startPoint y: 253, endPoint x: 52, endPoint y: 246, distance: 64.8
click at [52, 246] on div "env-1363448 env-1363448.fra1-de.cloudjiffy.net Stopped + Add to Env Group RAM 0…" at bounding box center [728, 303] width 1457 height 460
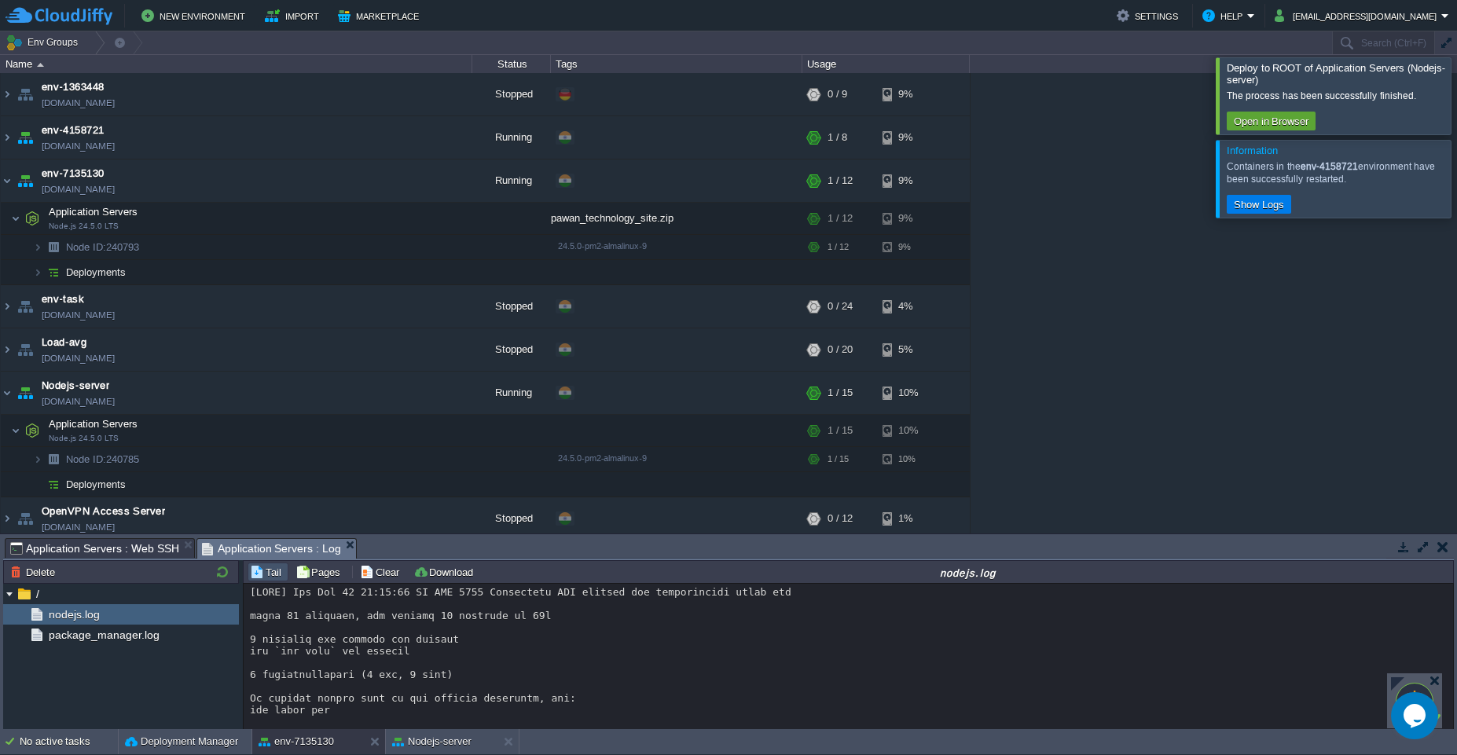
click at [351, 554] on em "Application Servers : Log" at bounding box center [279, 549] width 155 height 20
click at [159, 552] on em "Application Servers : Log" at bounding box center [87, 549] width 155 height 20
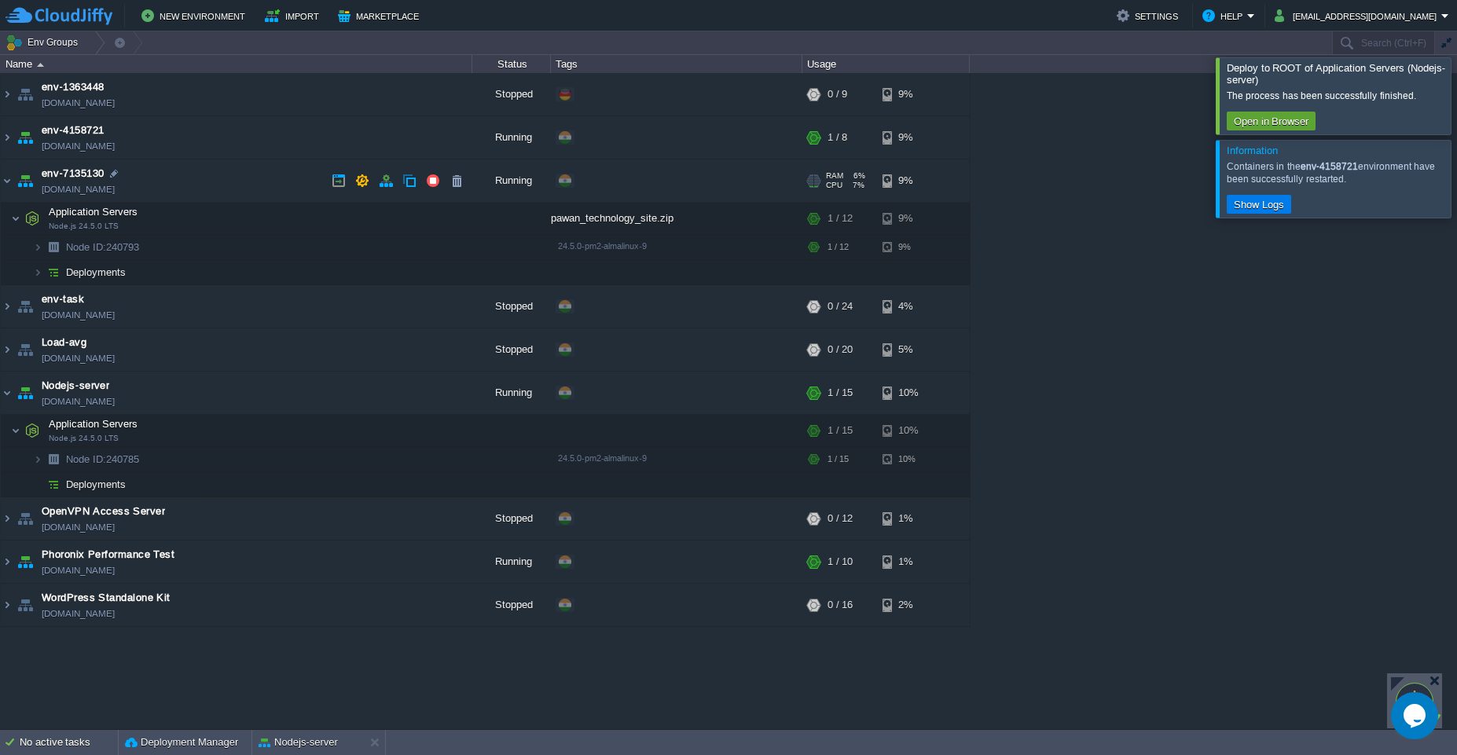
click at [42, 183] on link "env-7135130.cloudjiffy.net" at bounding box center [78, 189] width 73 height 16
click at [365, 184] on button "button" at bounding box center [362, 181] width 14 height 14
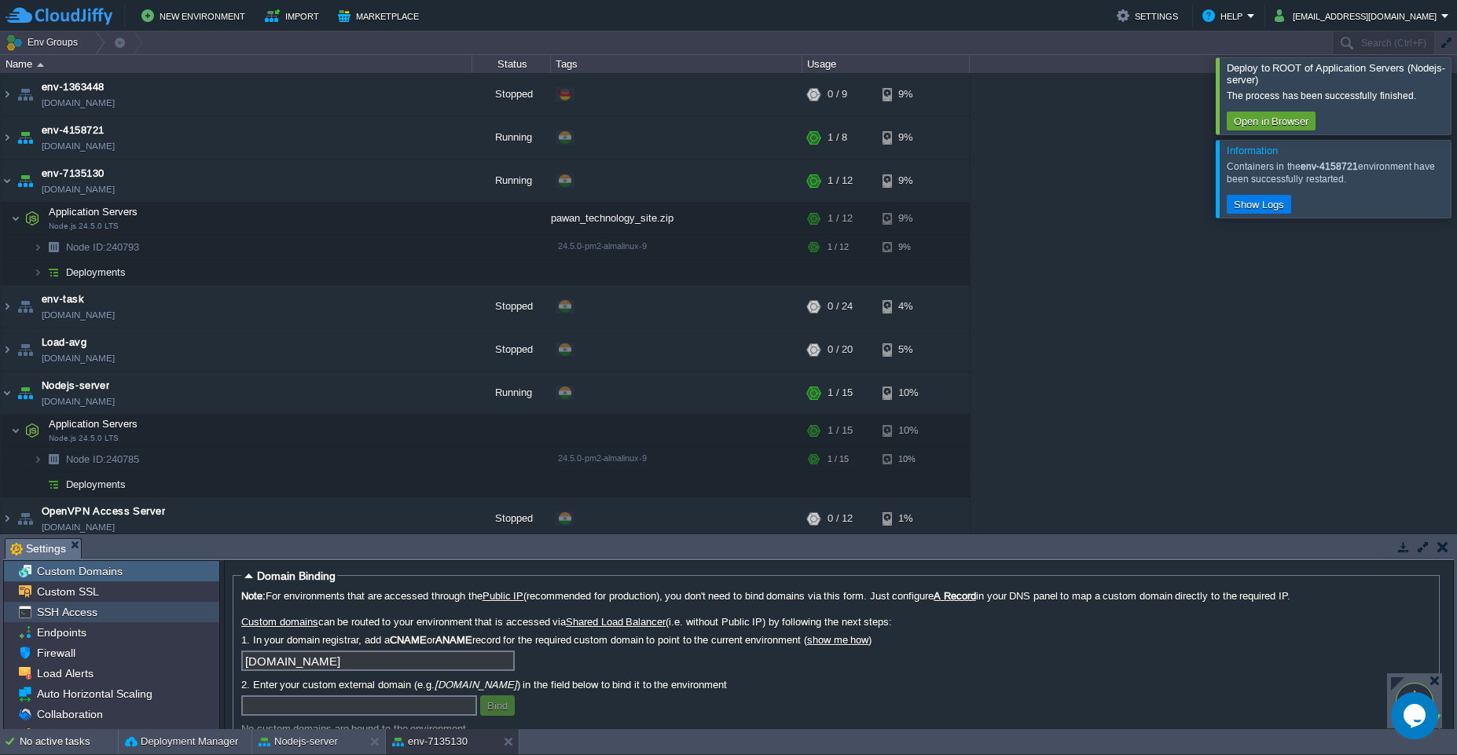
click at [75, 617] on span "SSH Access" at bounding box center [67, 612] width 66 height 14
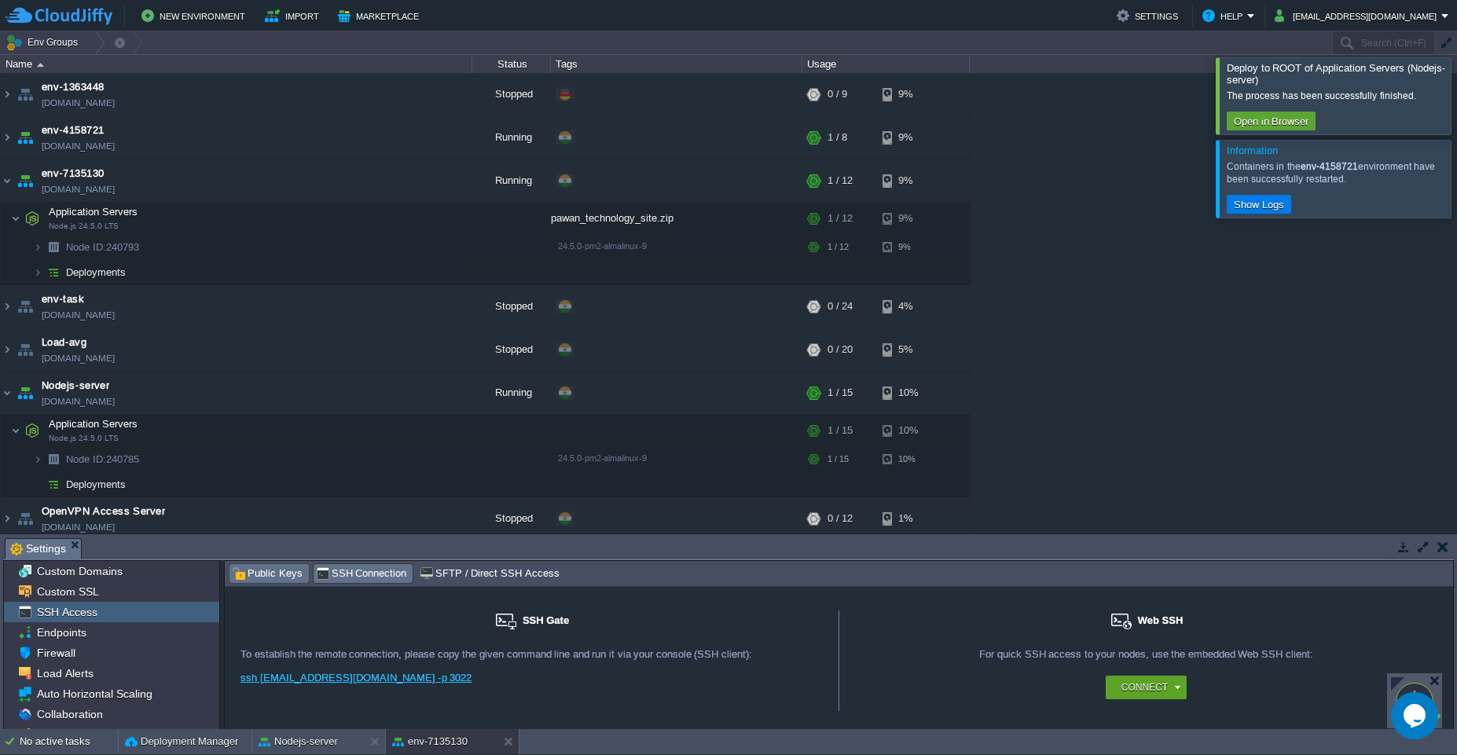
click at [261, 574] on span "Public Keys" at bounding box center [267, 573] width 71 height 17
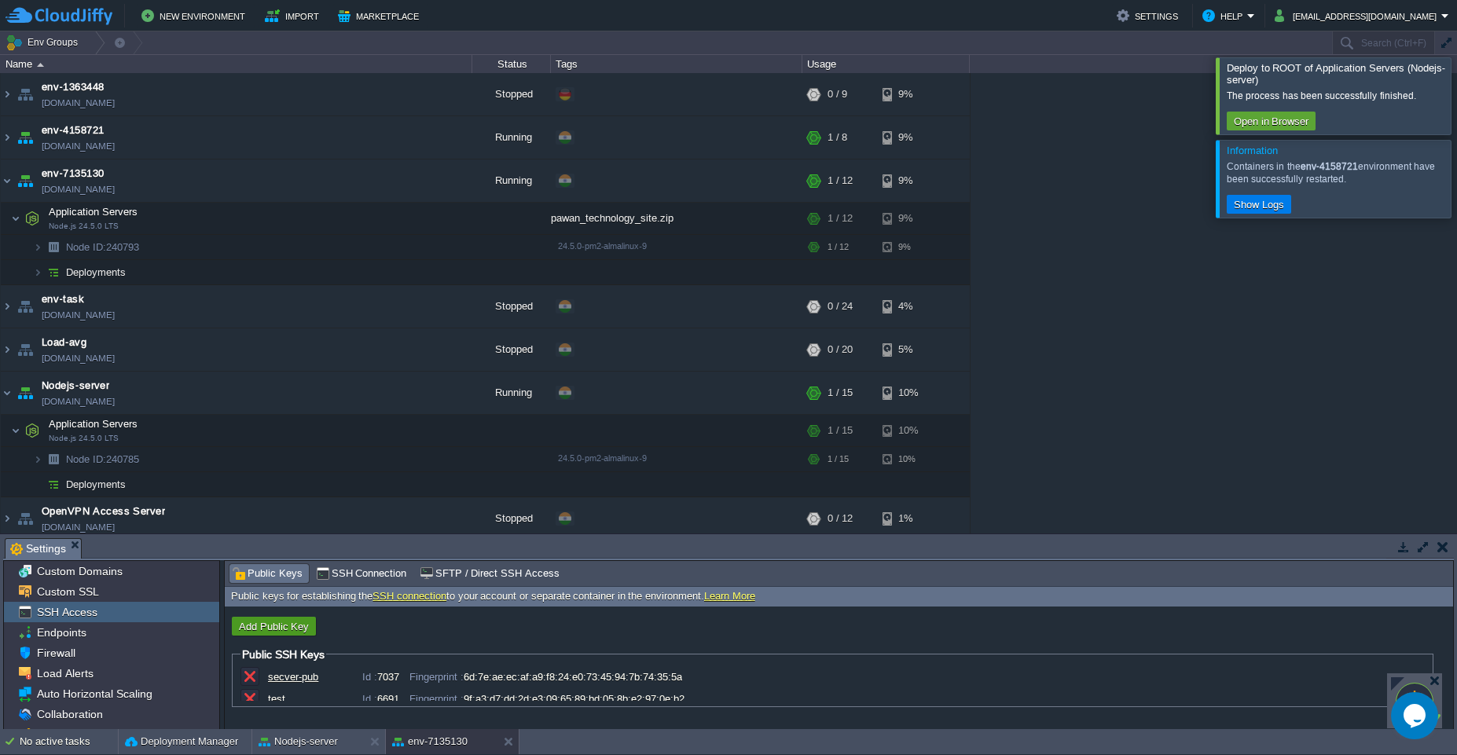
click at [269, 628] on button "Add Public Key" at bounding box center [273, 626] width 79 height 14
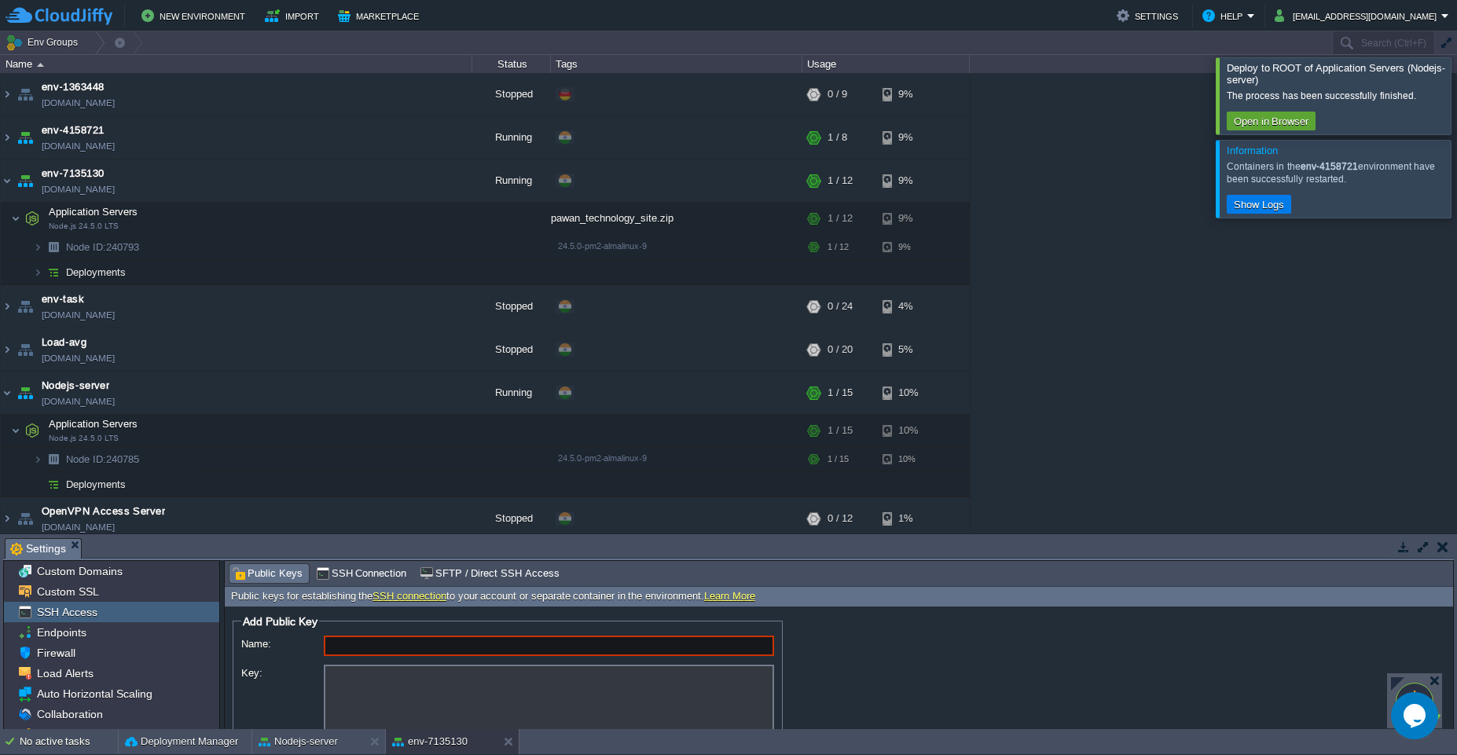
click at [373, 689] on textarea "Key:" at bounding box center [549, 706] width 450 height 82
click at [365, 571] on span "SSH Connection" at bounding box center [361, 573] width 91 height 17
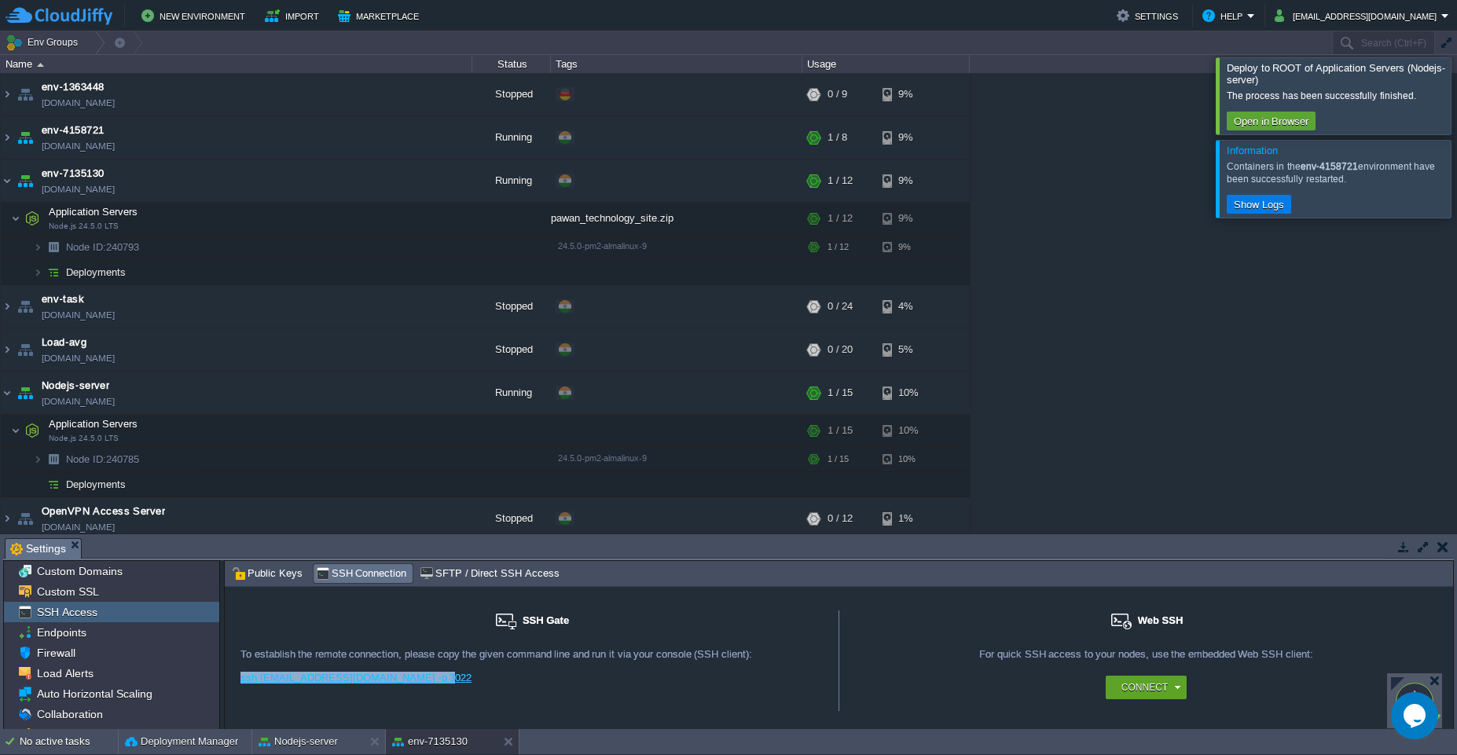
drag, startPoint x: 433, startPoint y: 679, endPoint x: 251, endPoint y: 690, distance: 182.6
click at [242, 676] on div "ssh 15682@gate.cloudjiffy.com -p 3022" at bounding box center [531, 684] width 582 height 24
copy link "ssh 15682@gate.cloudjiffy.com -p 3022"
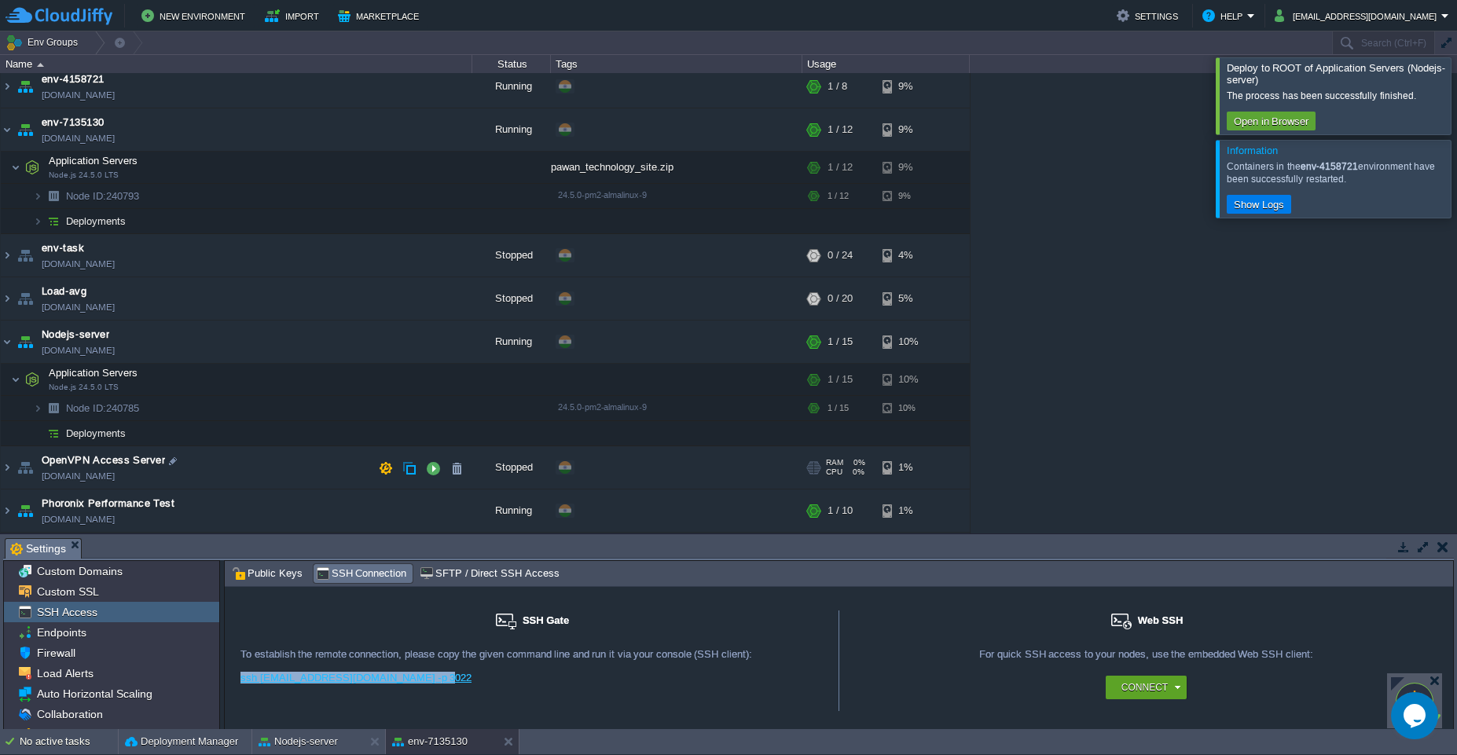
scroll to position [93, 0]
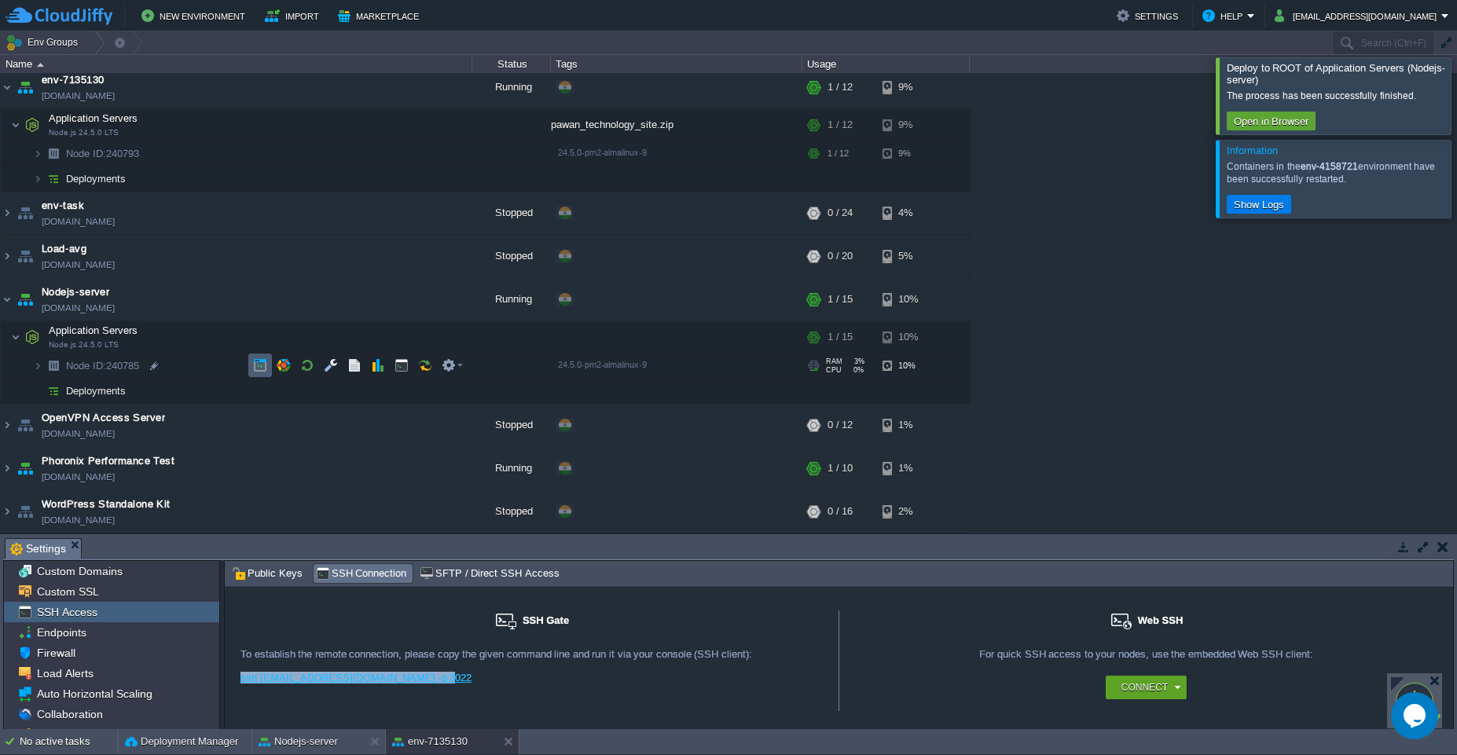
click at [259, 365] on button "button" at bounding box center [260, 365] width 14 height 14
click at [306, 370] on button "button" at bounding box center [307, 365] width 14 height 14
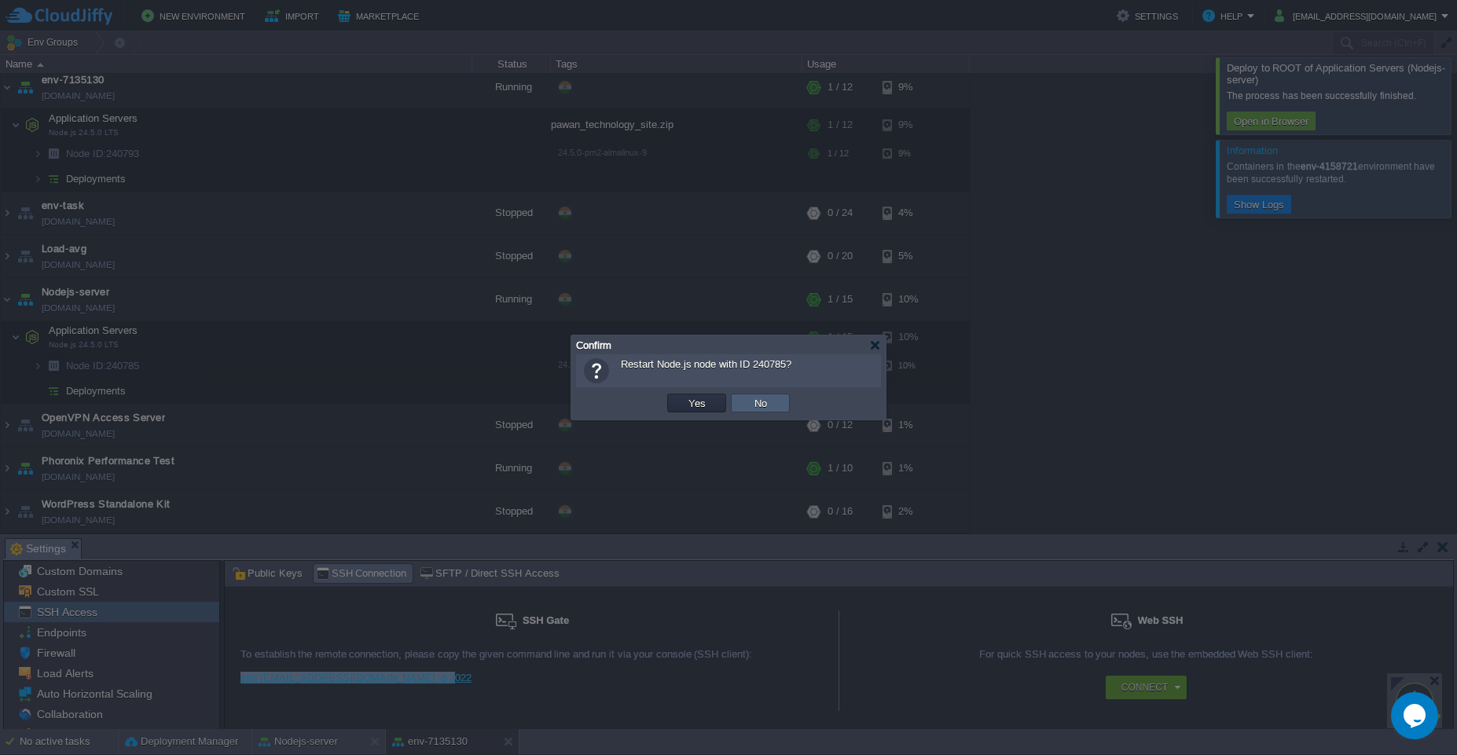
click at [758, 398] on button "No" at bounding box center [761, 403] width 22 height 14
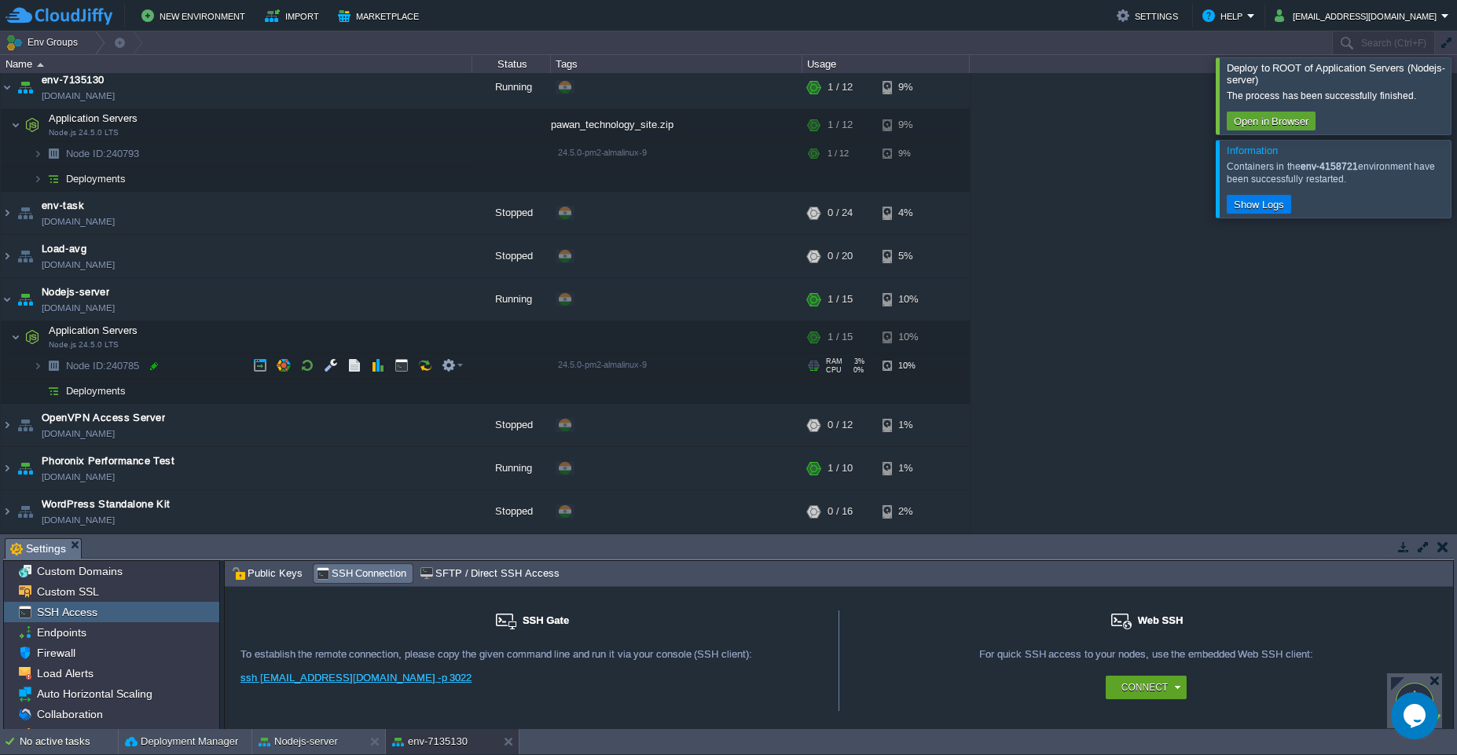
click at [158, 367] on div at bounding box center [154, 366] width 14 height 14
type input "240785"
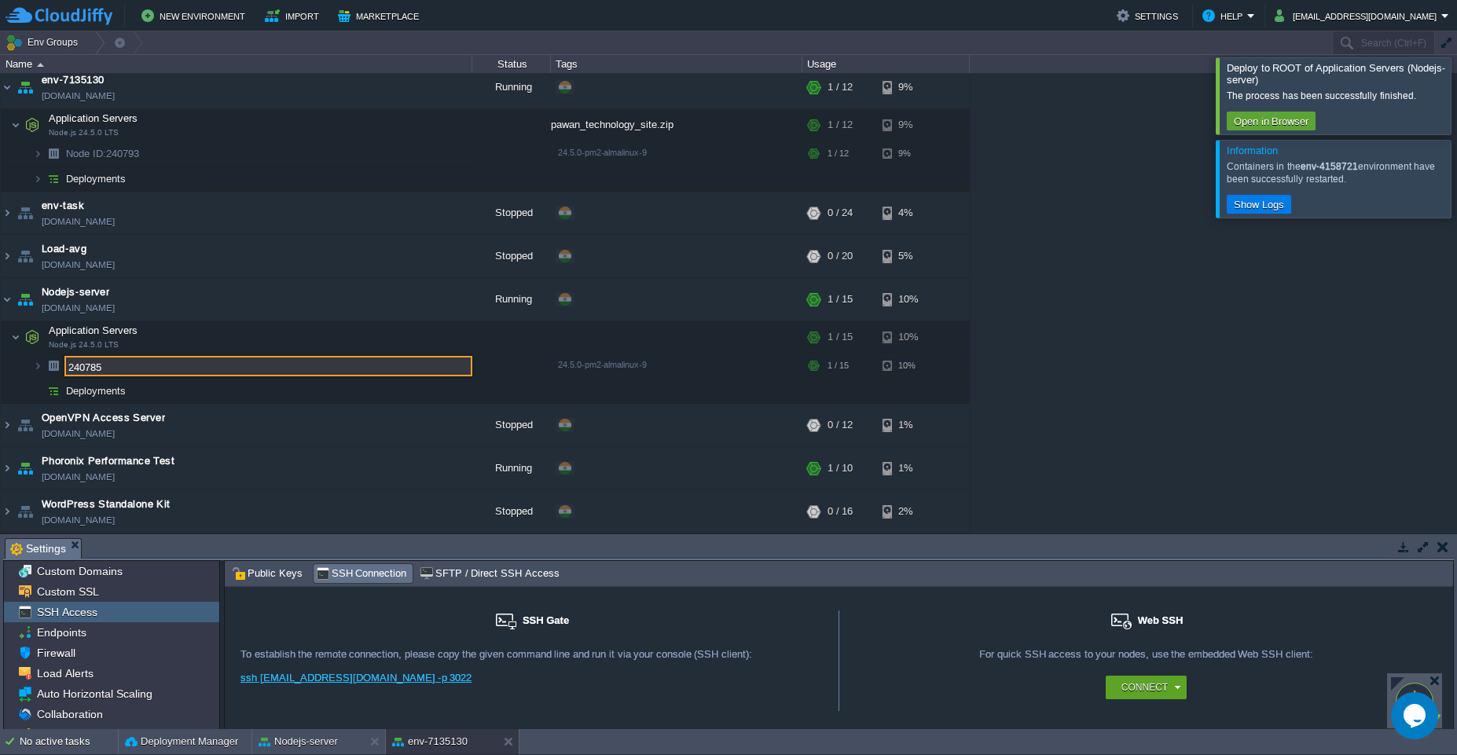
click at [134, 372] on input "240785" at bounding box center [268, 366] width 408 height 20
drag, startPoint x: 143, startPoint y: 362, endPoint x: -35, endPoint y: 361, distance: 178.4
click at [0, 361] on html "New Environment Import Marketplace Bonus ₹0.00 Upgrade Account Settings Help pa…" at bounding box center [728, 377] width 1457 height 755
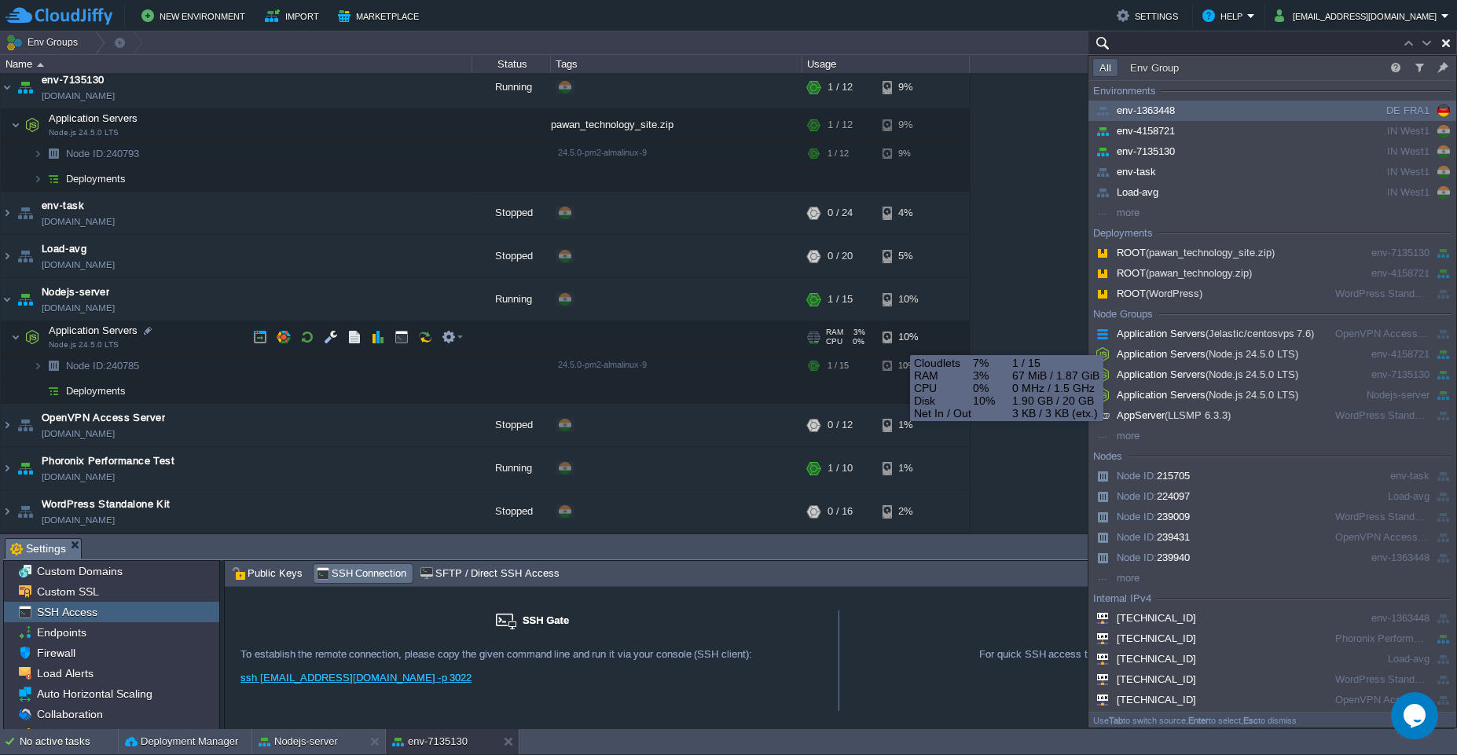
paste input "240785"
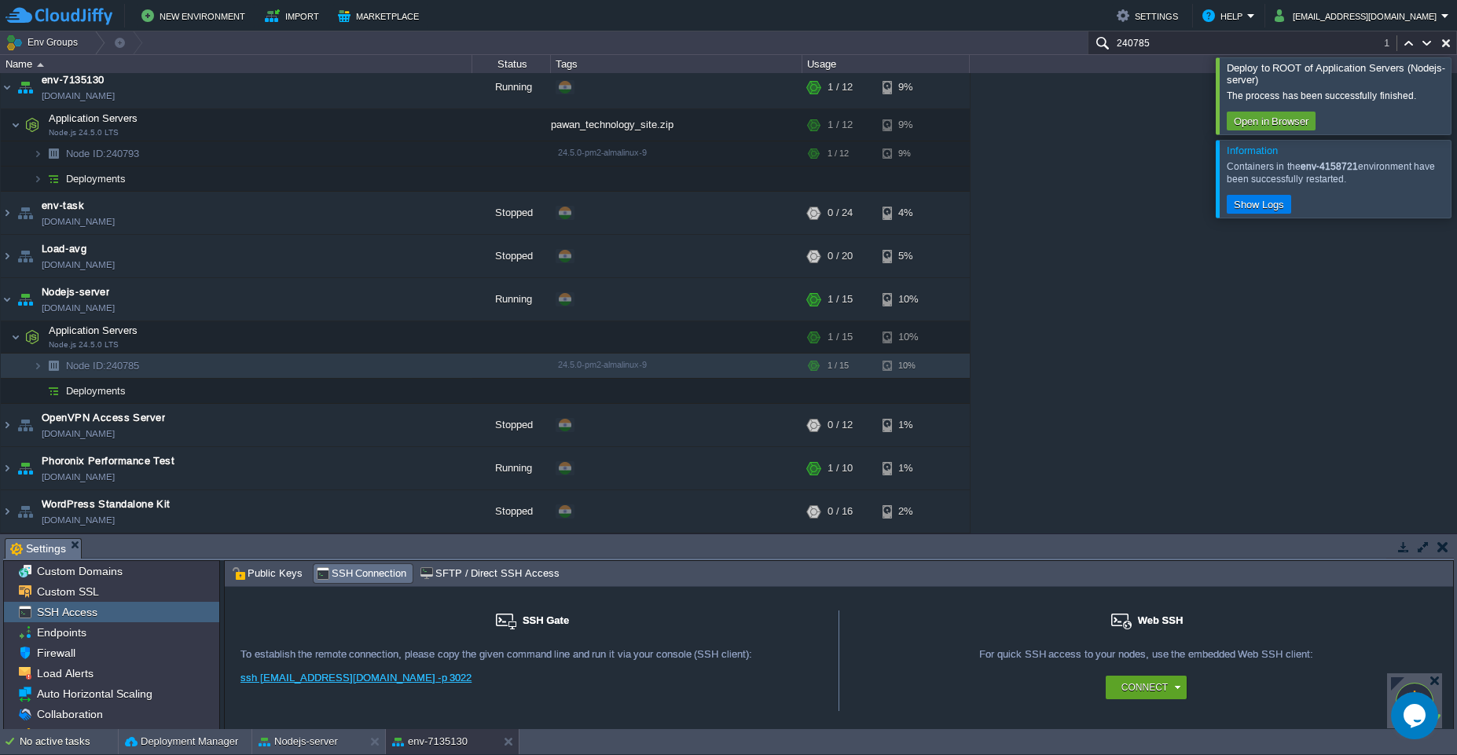
type input "240785"
click at [310, 372] on button "button" at bounding box center [307, 365] width 14 height 14
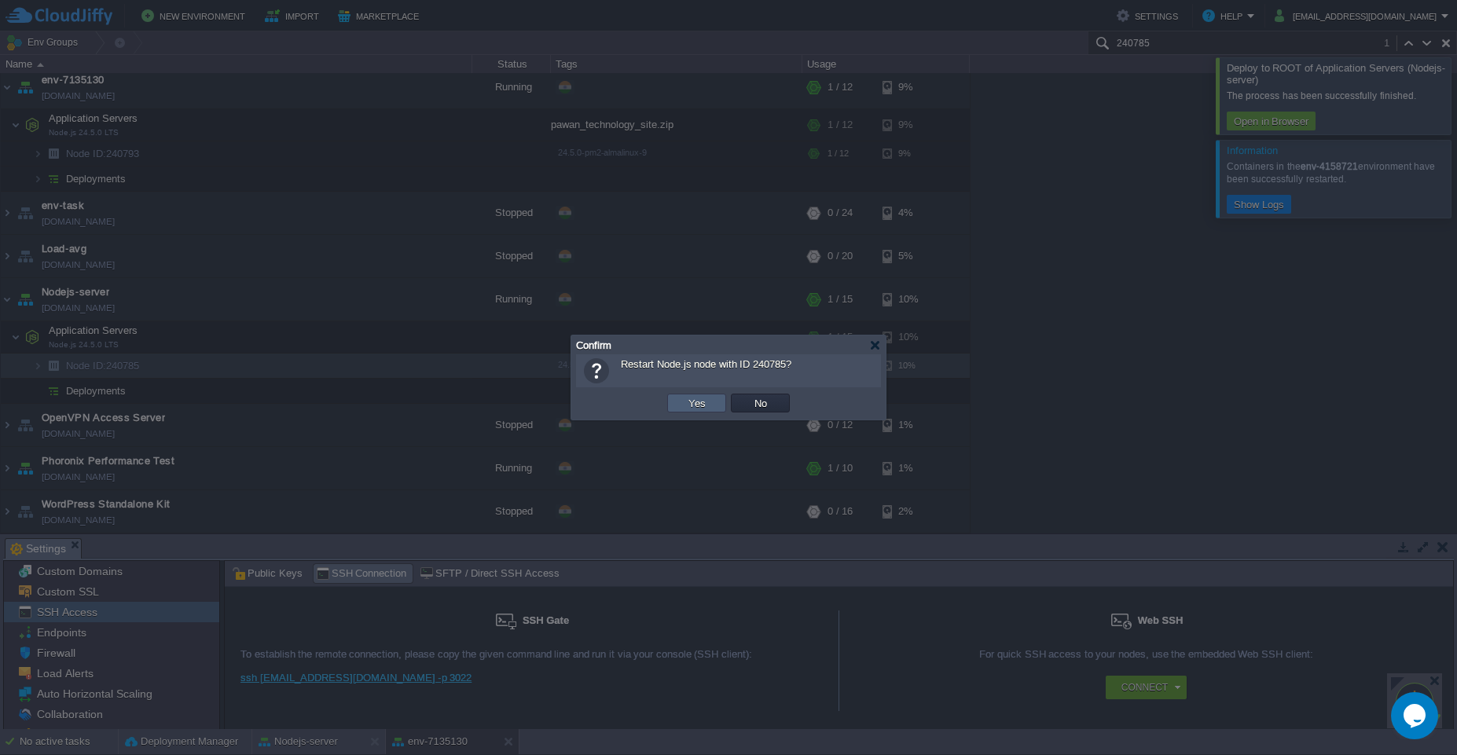
click at [700, 401] on button "Yes" at bounding box center [697, 403] width 27 height 14
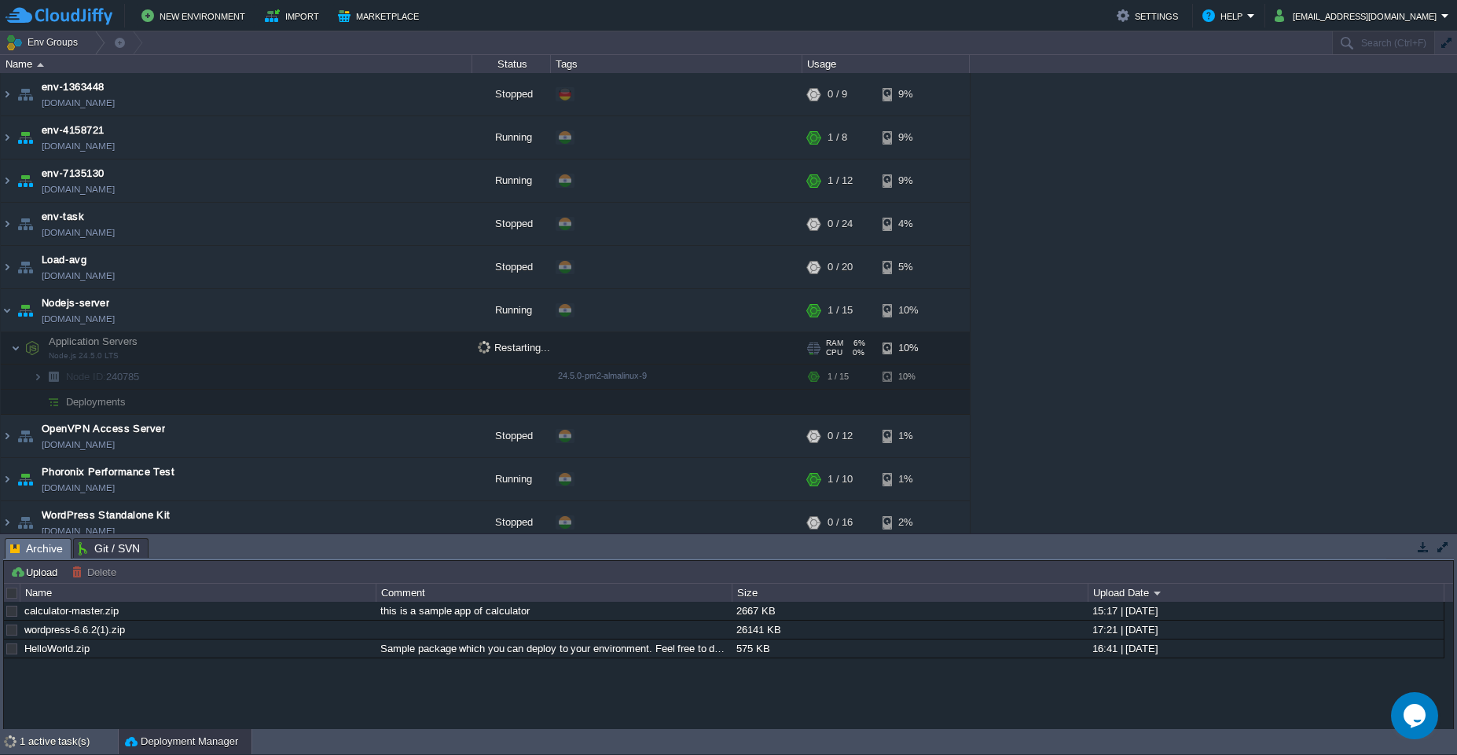
click at [90, 351] on span "Node.js 24.5.0 LTS" at bounding box center [84, 355] width 70 height 9
click at [75, 380] on span "Node ID:" at bounding box center [86, 377] width 40 height 12
click at [35, 372] on img at bounding box center [37, 377] width 9 height 24
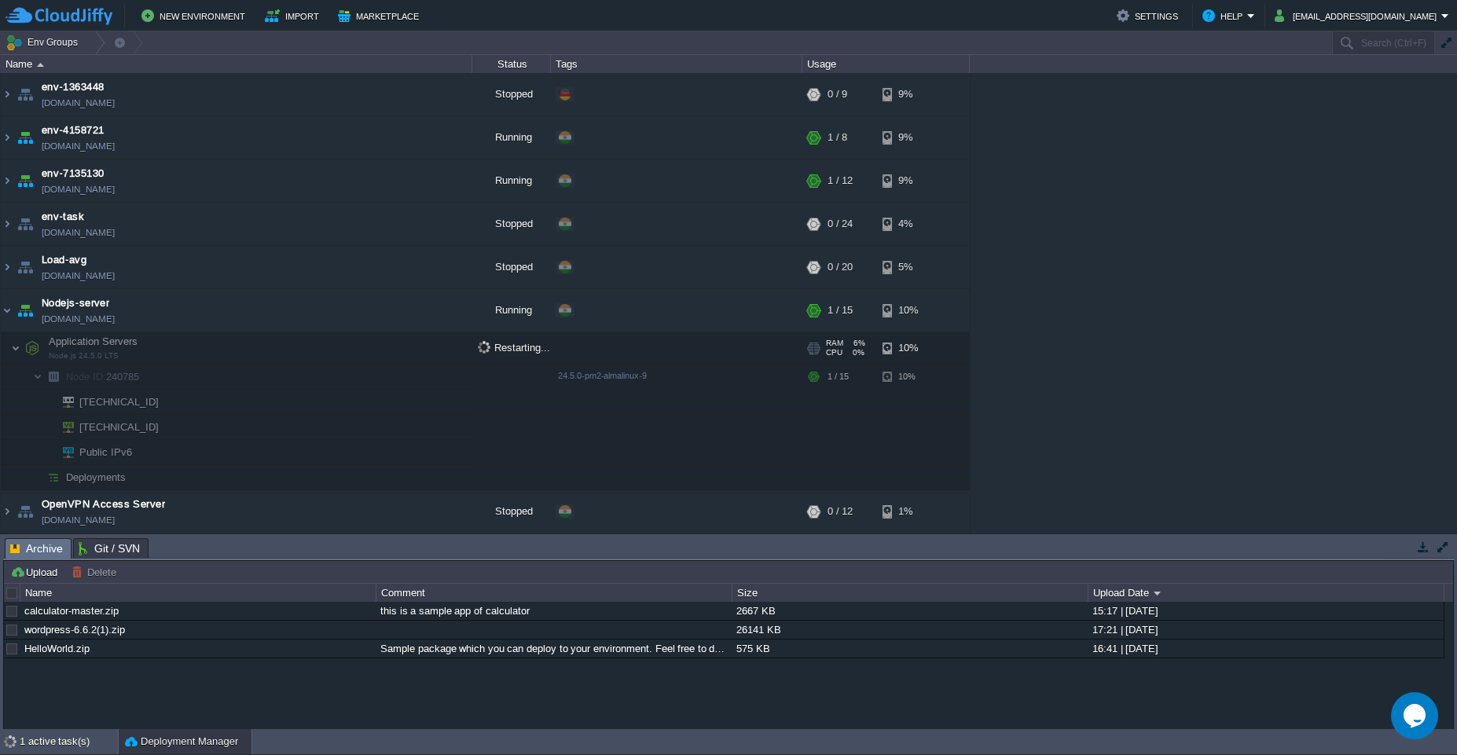
click at [148, 346] on td "Application Servers Node.js 24.5.0 LTS" at bounding box center [236, 348] width 471 height 32
click at [617, 384] on div "24.5.0-pm2-almalinux-9" at bounding box center [676, 377] width 246 height 25
click at [42, 558] on span "Archive" at bounding box center [36, 549] width 53 height 20
click at [39, 550] on span "Archive" at bounding box center [36, 549] width 53 height 20
click at [35, 570] on button "Upload" at bounding box center [36, 572] width 52 height 14
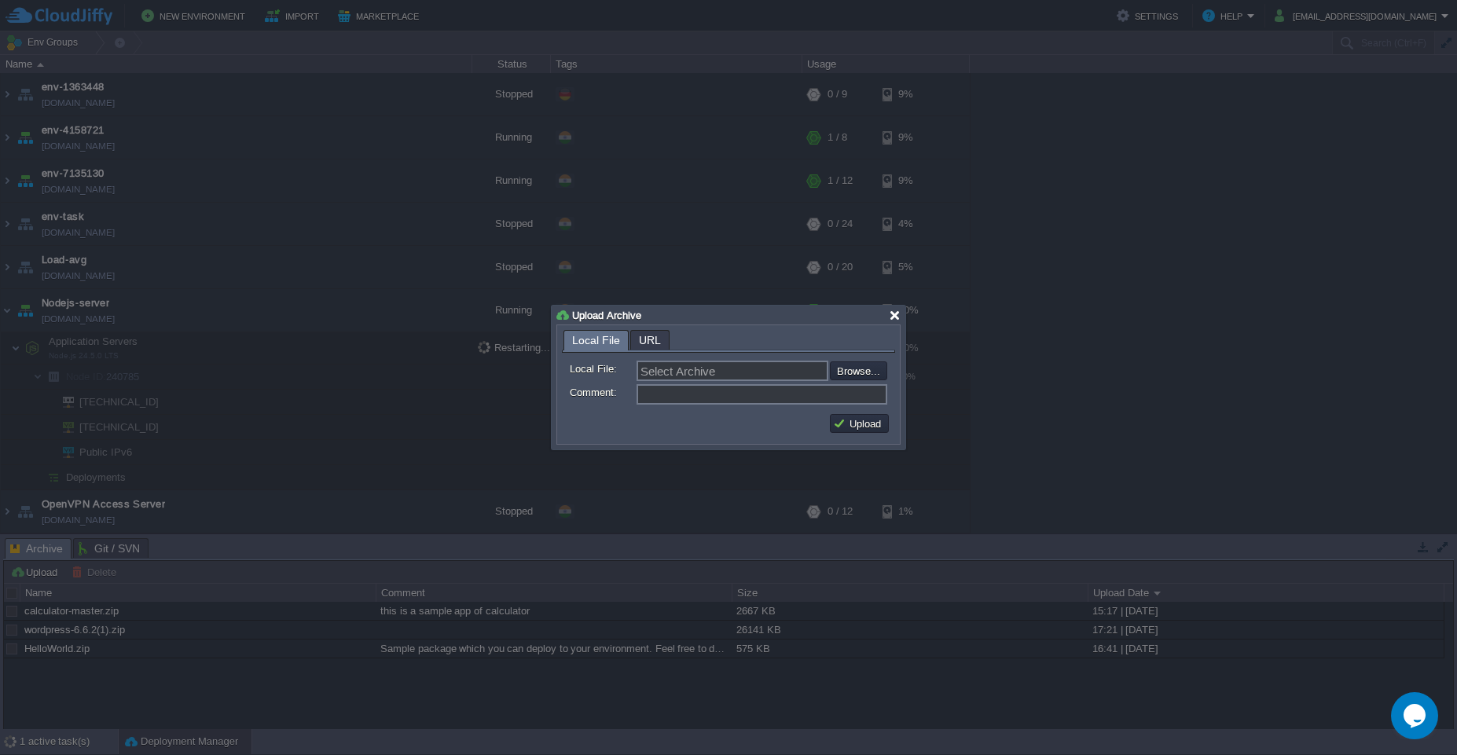
click at [895, 313] on div at bounding box center [895, 316] width 12 height 12
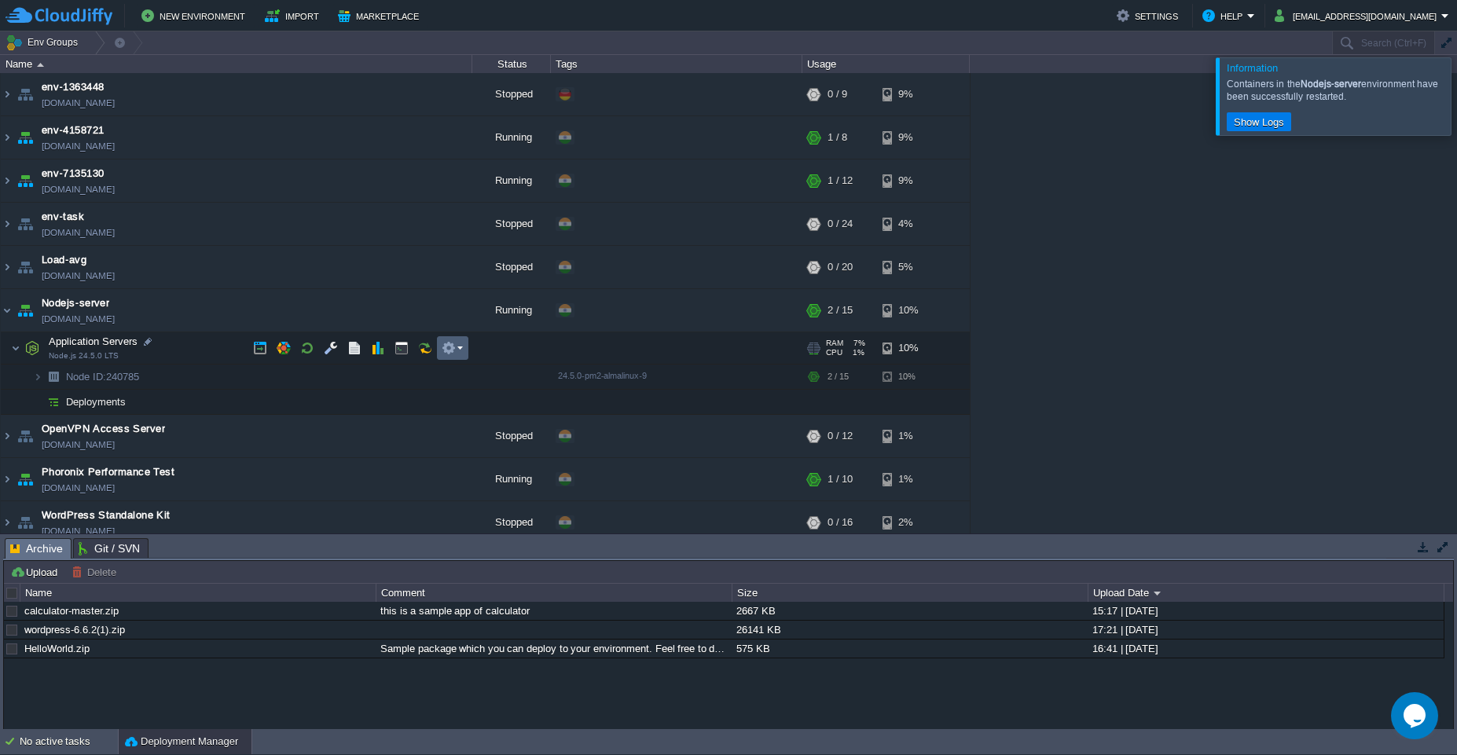
click at [467, 350] on td at bounding box center [452, 348] width 31 height 24
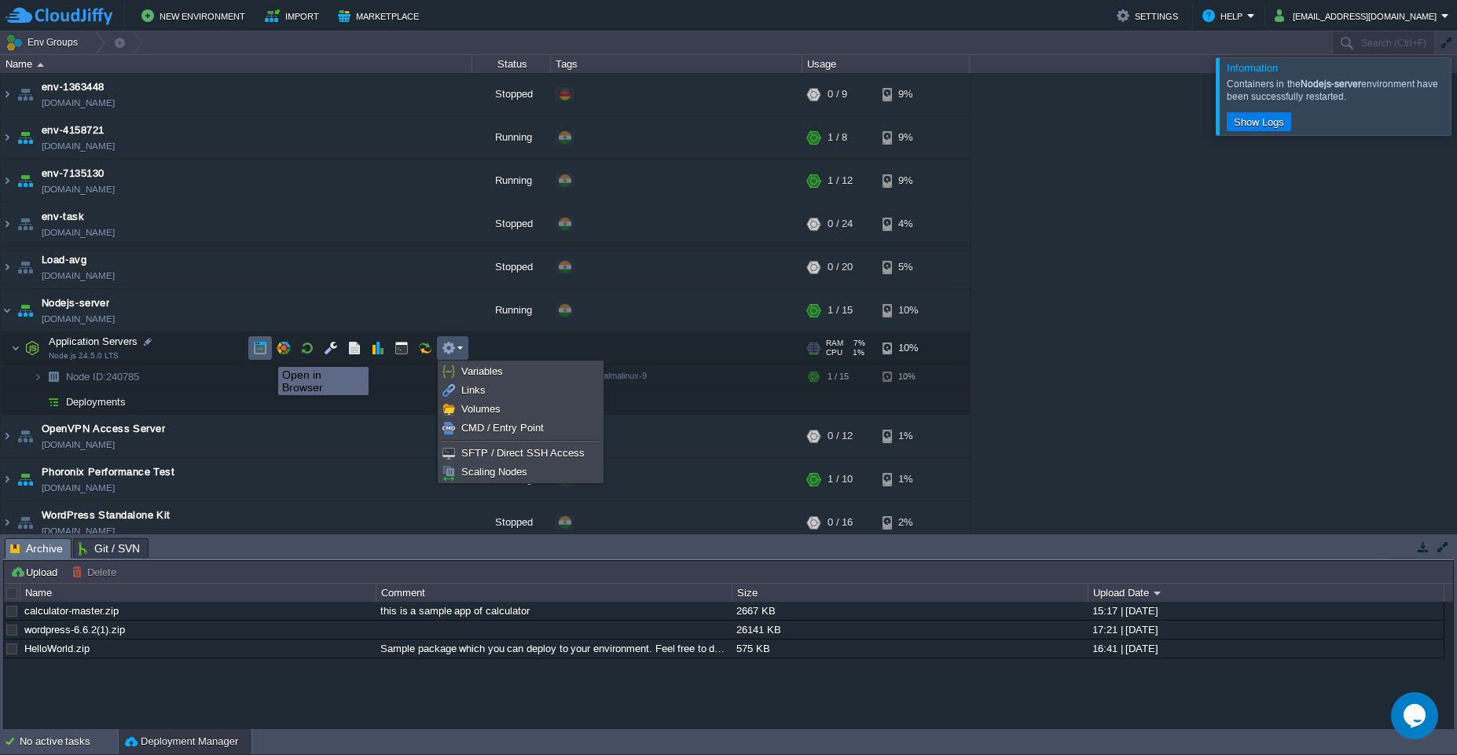
click at [266, 353] on button "button" at bounding box center [260, 348] width 14 height 14
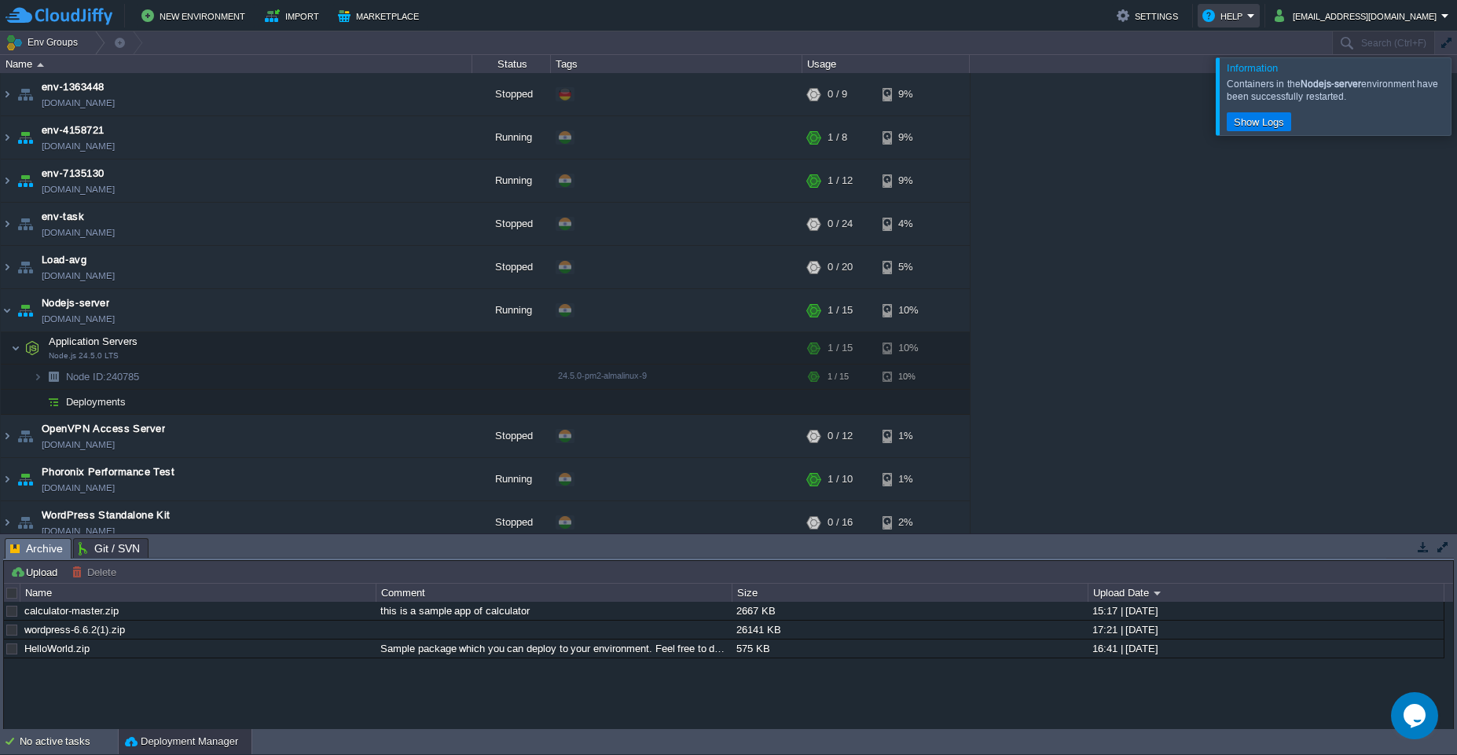
click at [1241, 20] on em "Help" at bounding box center [1228, 15] width 53 height 19
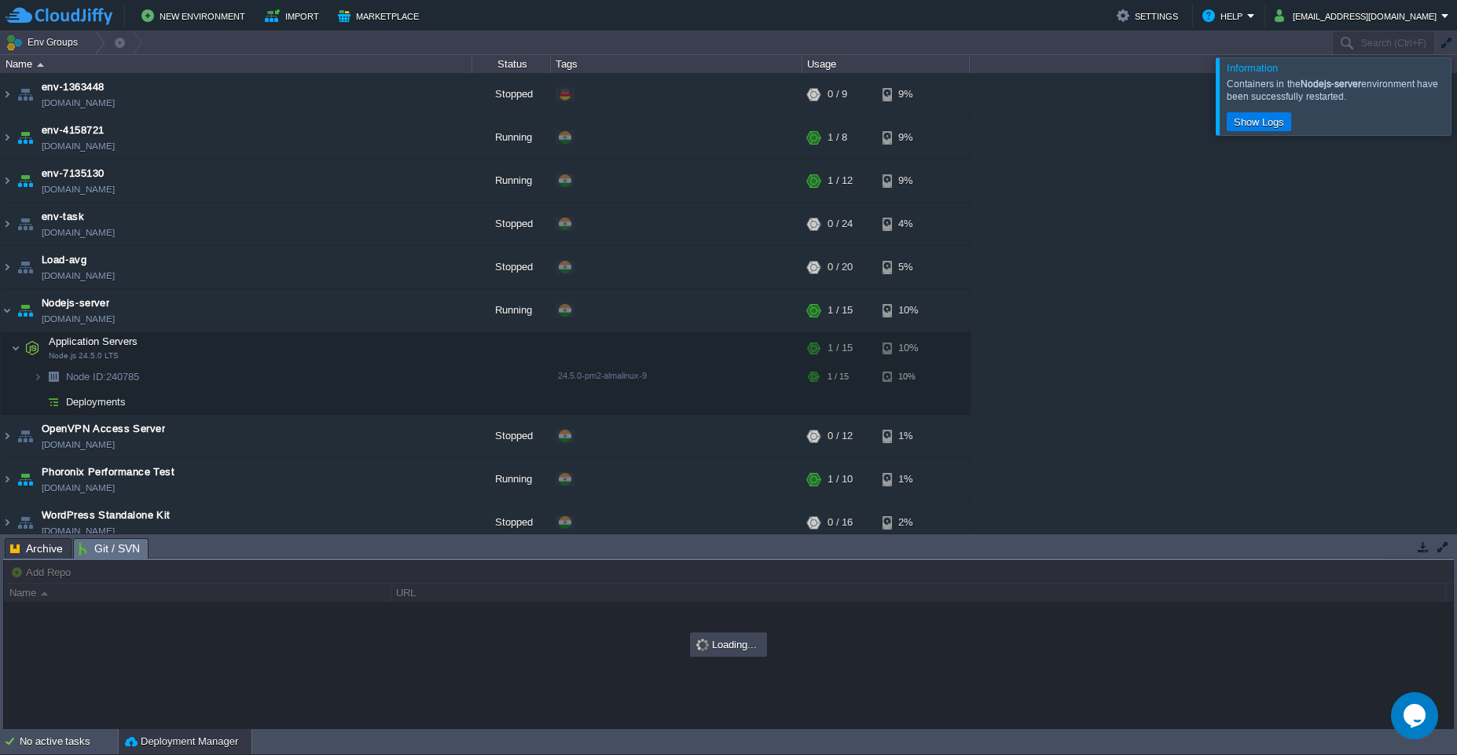
click at [93, 555] on span "Git / SVN" at bounding box center [109, 549] width 61 height 20
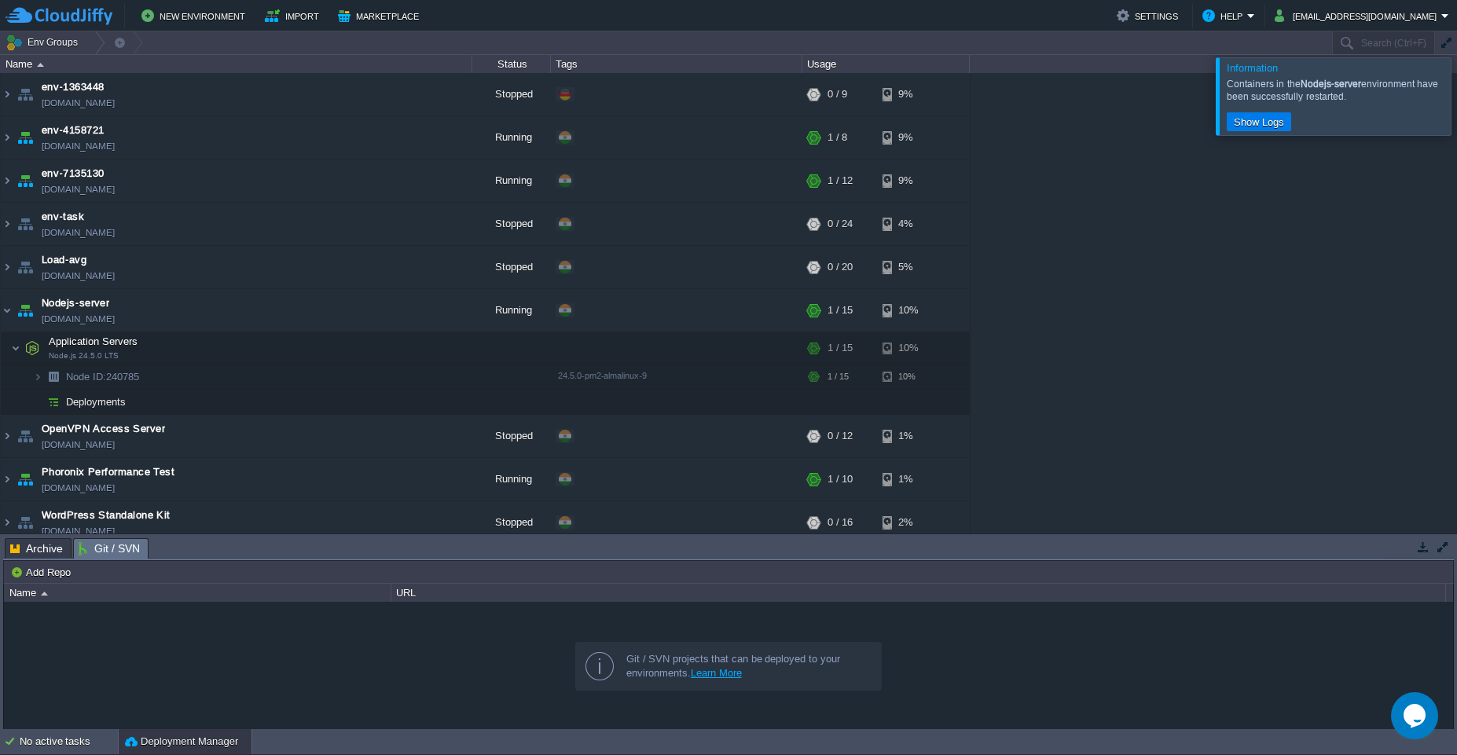
click at [40, 548] on span "Archive" at bounding box center [36, 548] width 53 height 19
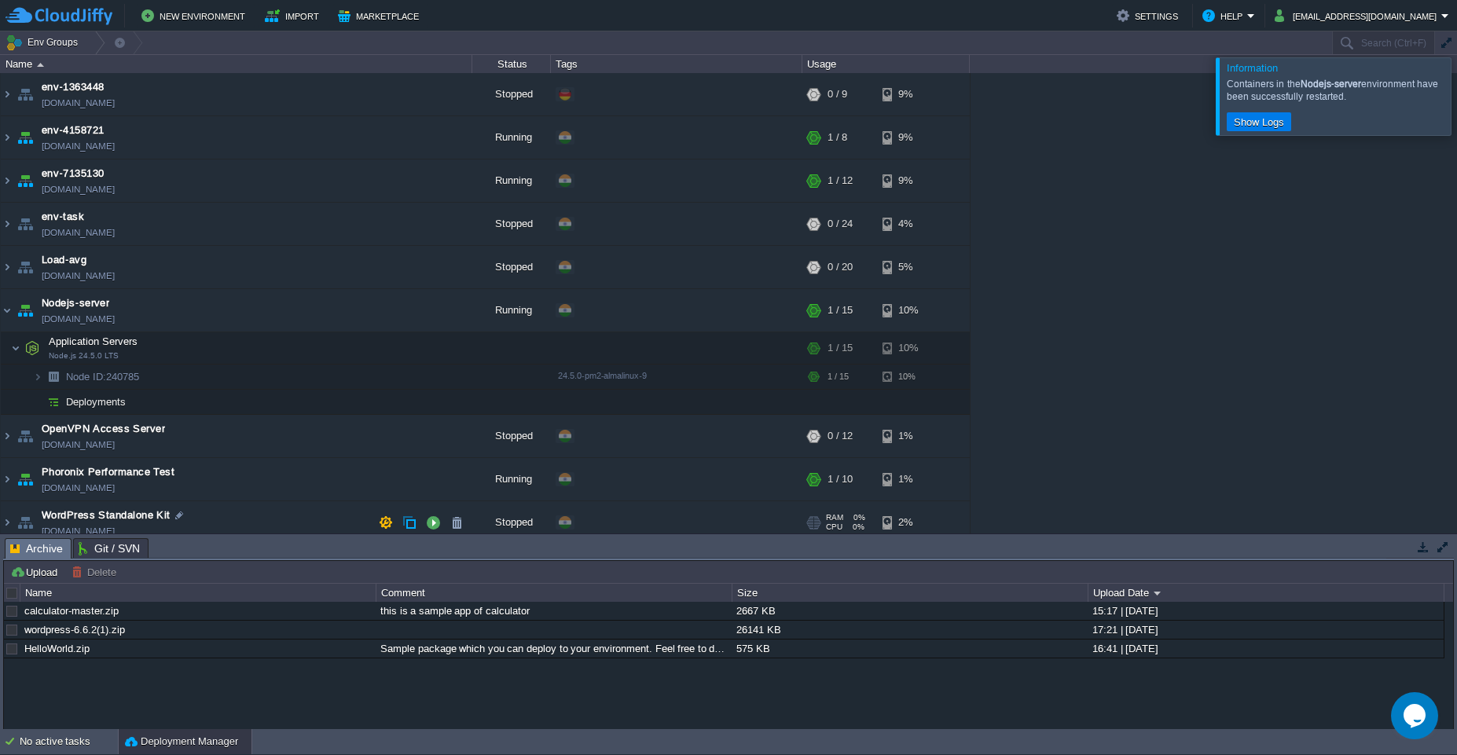
scroll to position [11, 0]
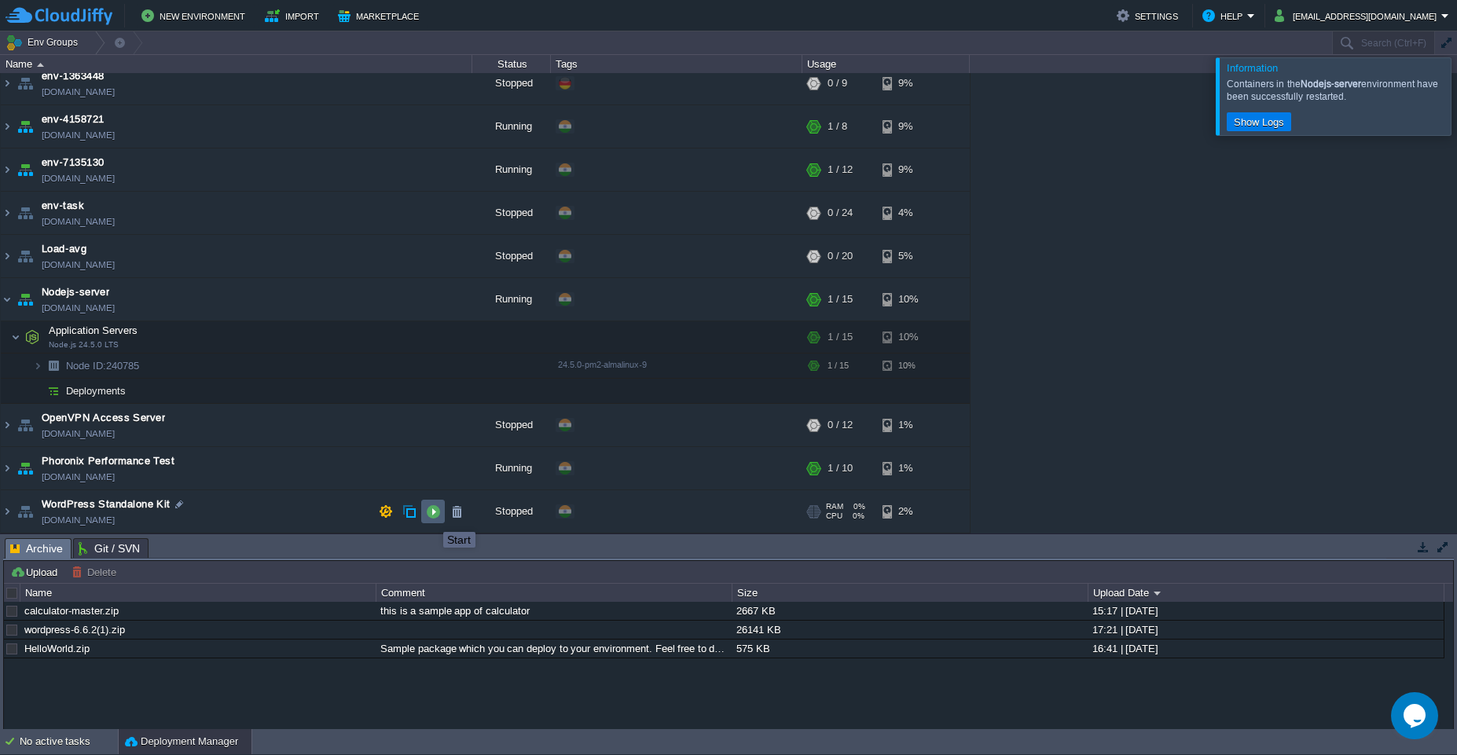
click at [431, 518] on button "button" at bounding box center [433, 511] width 14 height 14
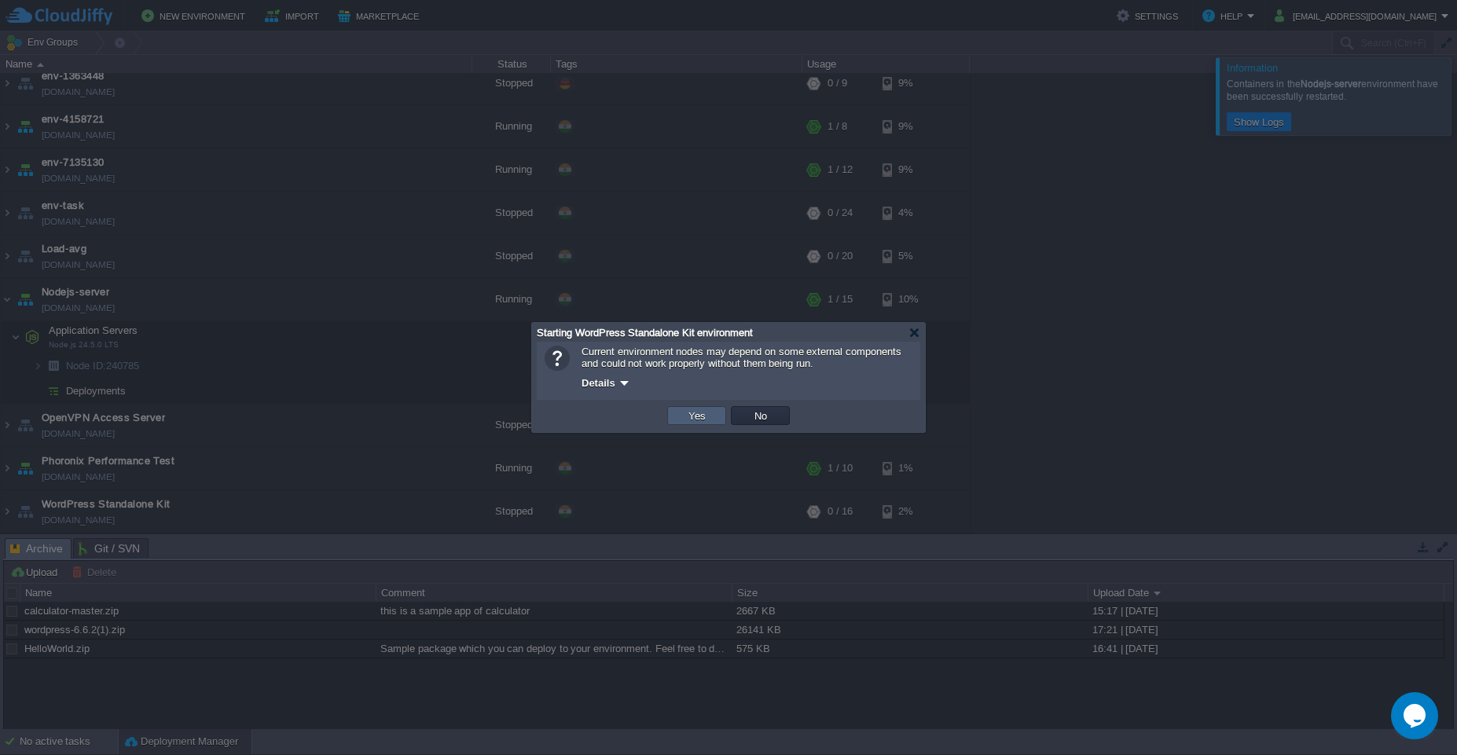
click at [687, 421] on button "Yes" at bounding box center [697, 416] width 27 height 14
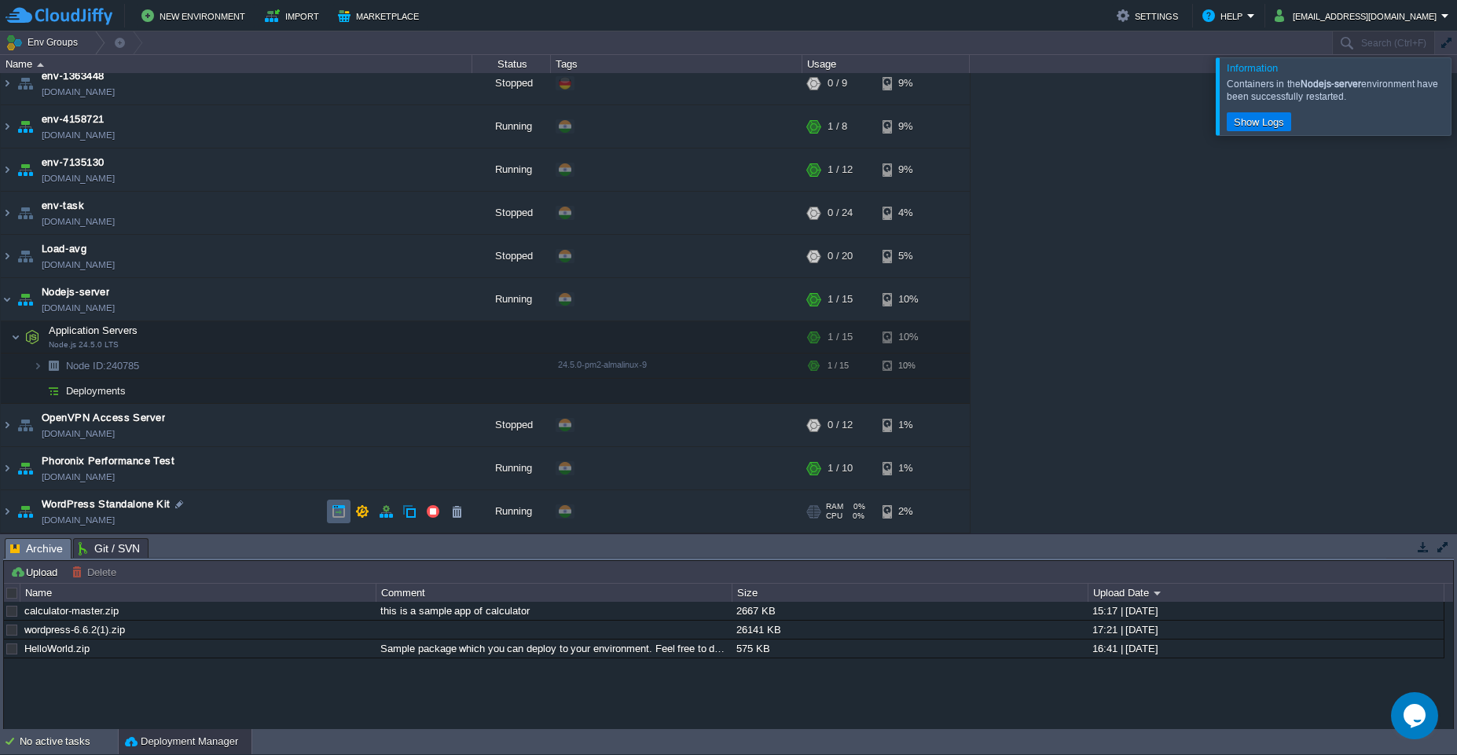
click at [338, 517] on button "button" at bounding box center [339, 511] width 14 height 14
click at [6, 516] on img at bounding box center [7, 511] width 13 height 42
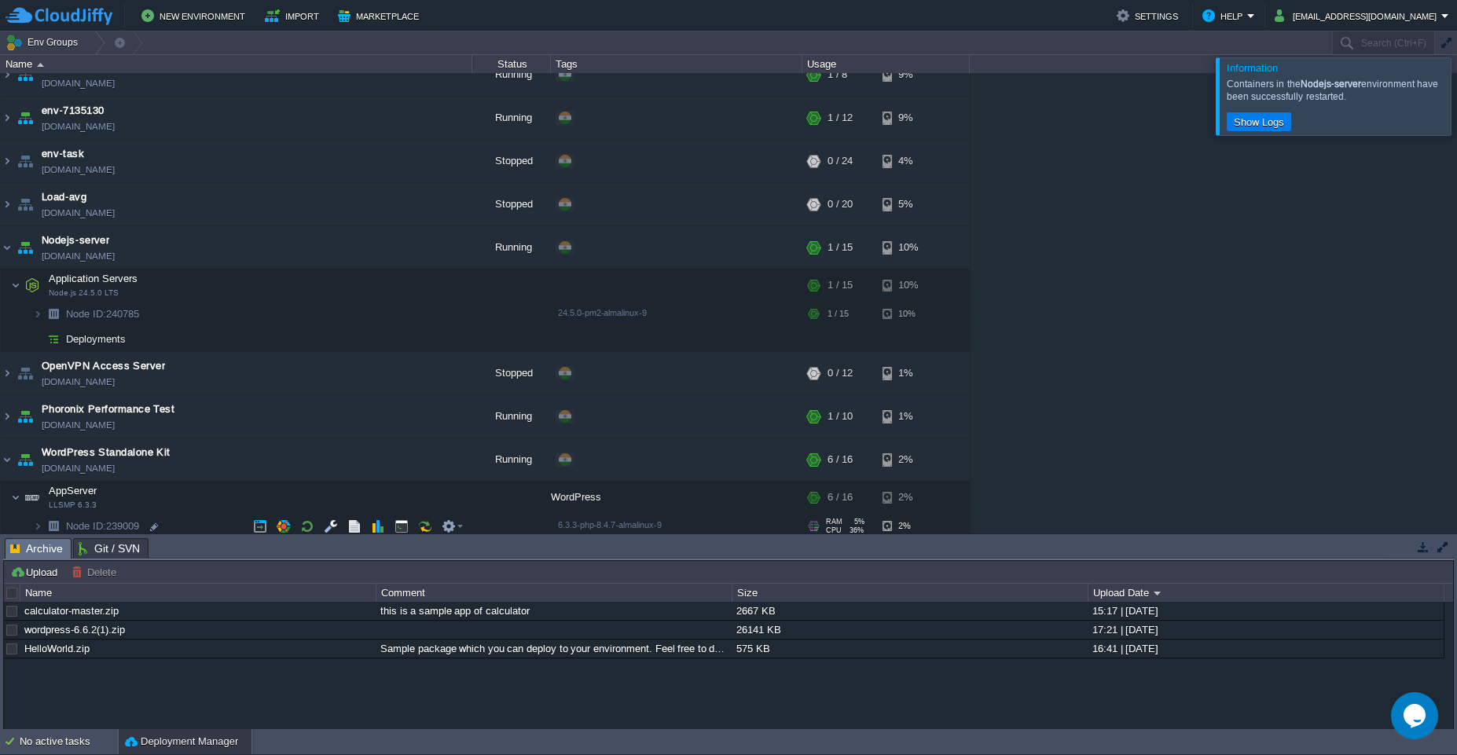
scroll to position [93, 0]
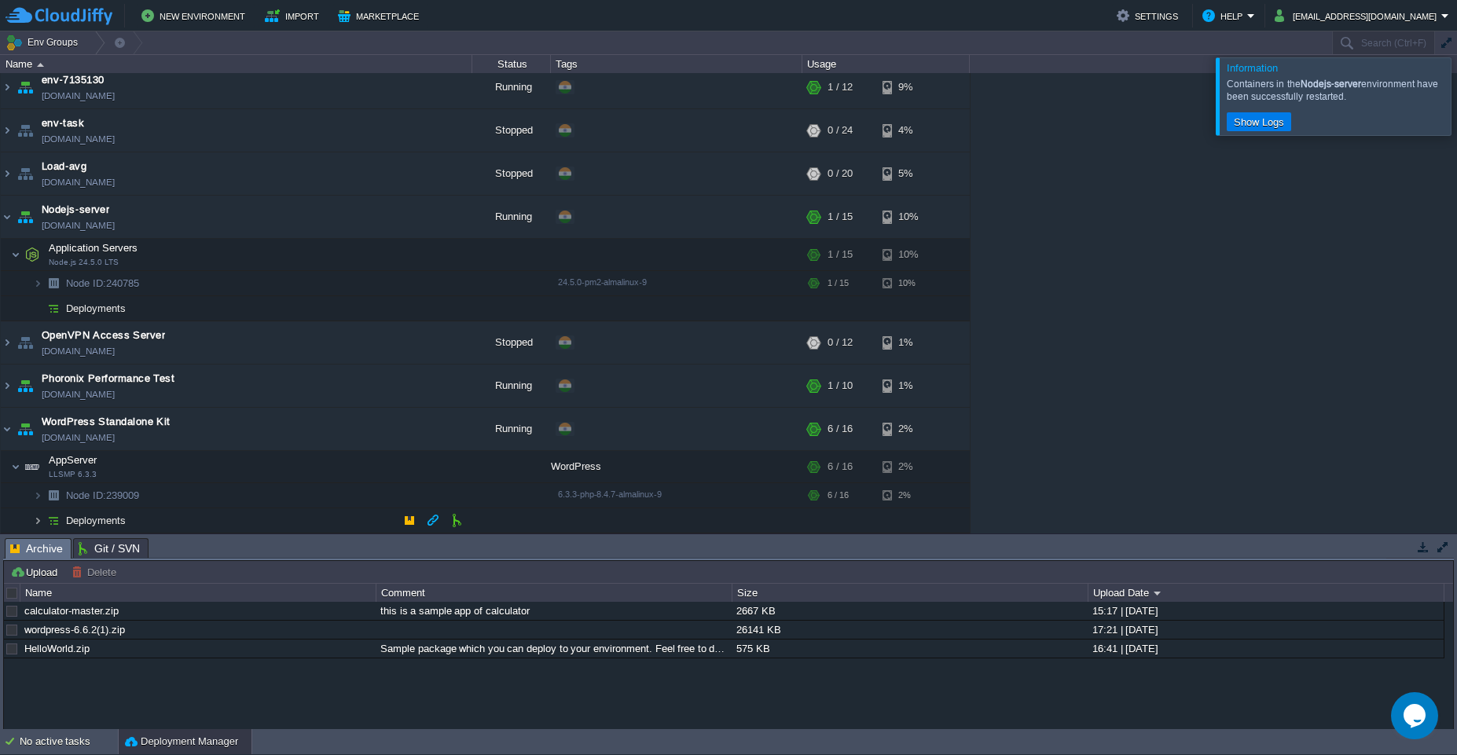
click at [42, 526] on img at bounding box center [37, 520] width 9 height 24
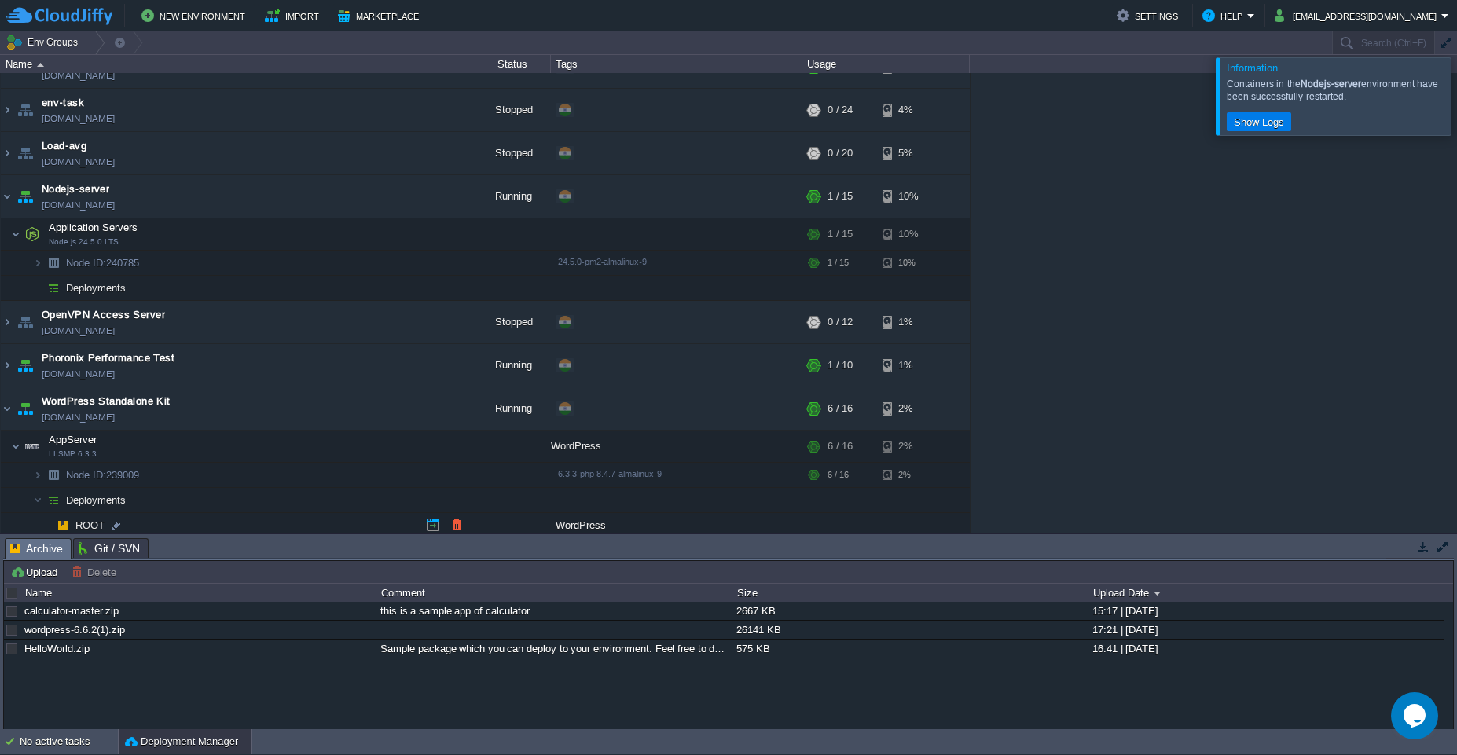
scroll to position [119, 0]
click at [93, 526] on span "ROOT" at bounding box center [90, 520] width 33 height 13
click at [112, 520] on div at bounding box center [116, 521] width 14 height 14
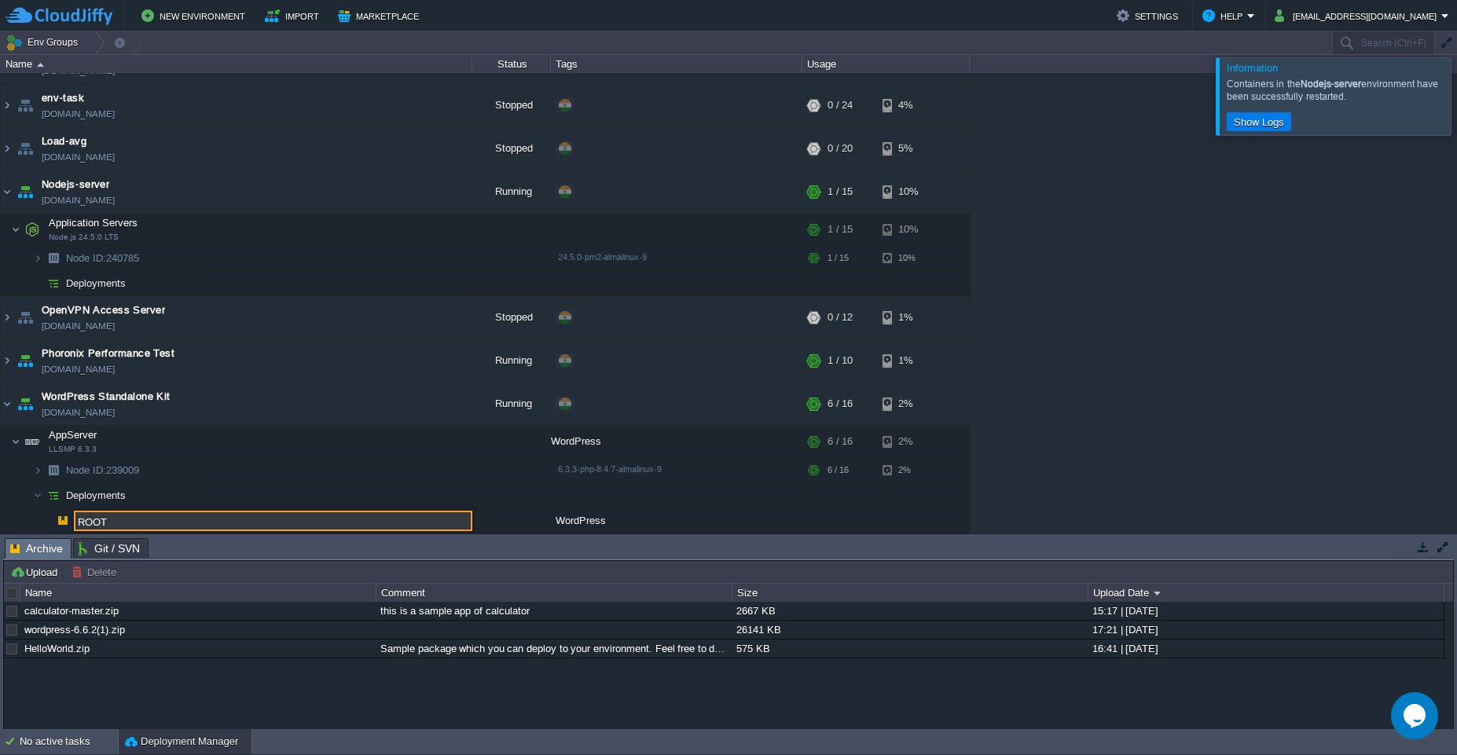
click at [137, 520] on input "ROOT" at bounding box center [273, 521] width 398 height 20
click at [394, 447] on td at bounding box center [402, 442] width 24 height 24
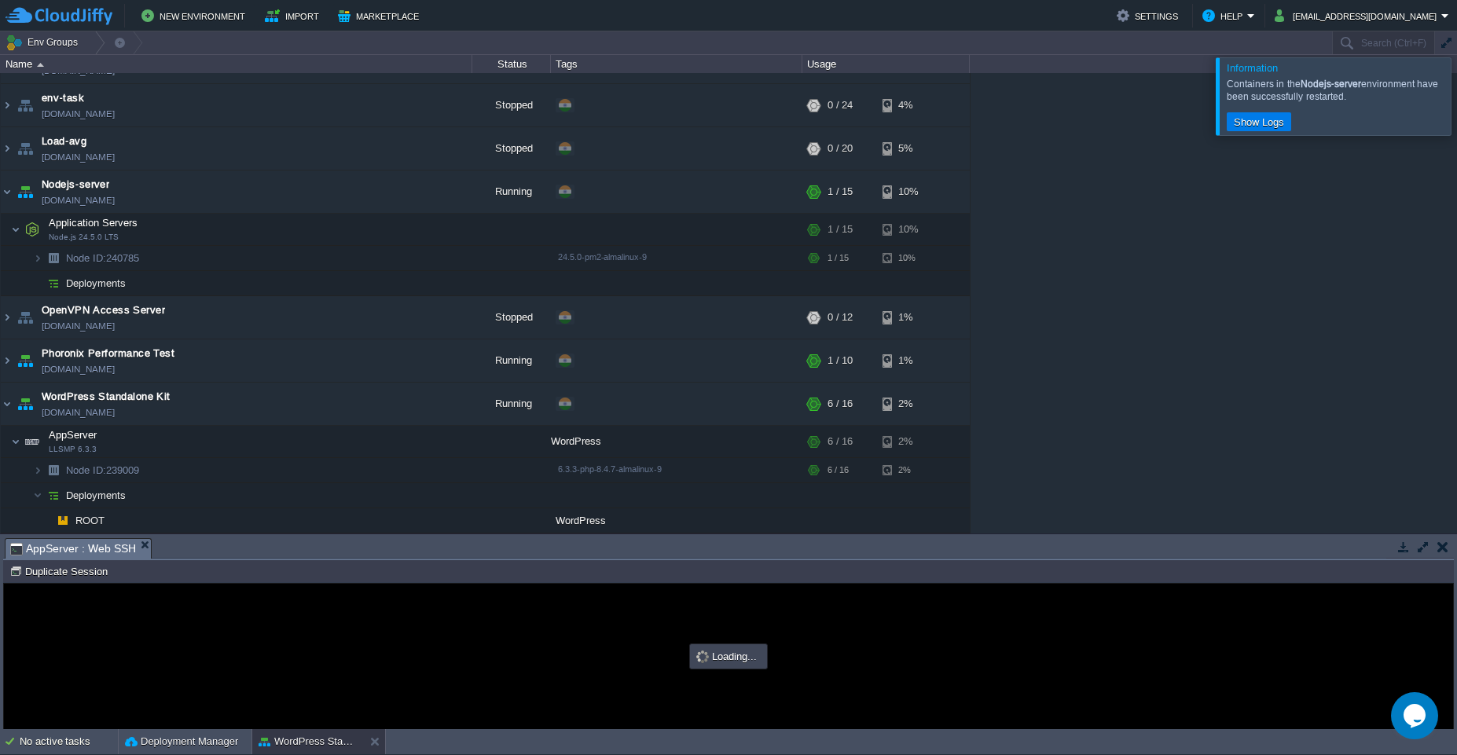
scroll to position [0, 0]
type input "#000000"
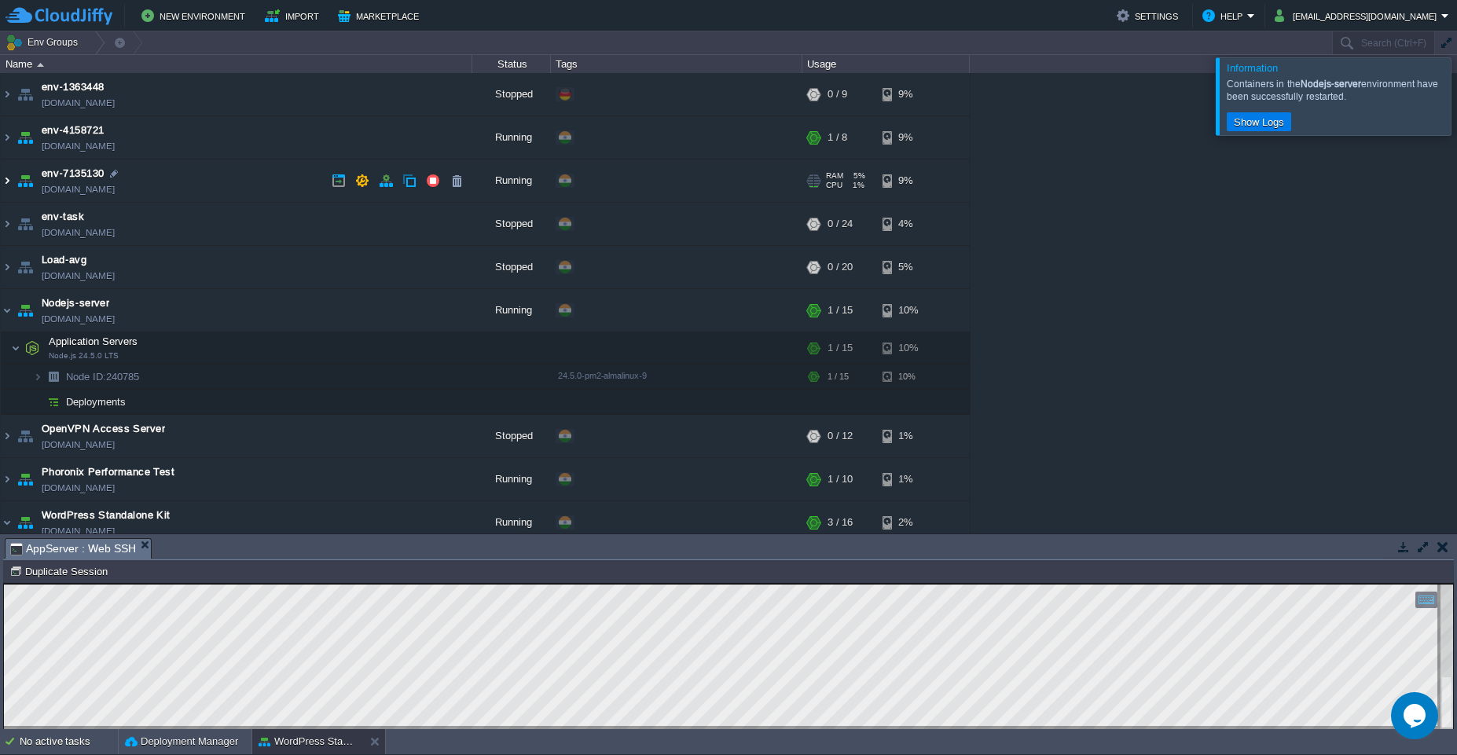
click at [11, 181] on img at bounding box center [7, 180] width 13 height 42
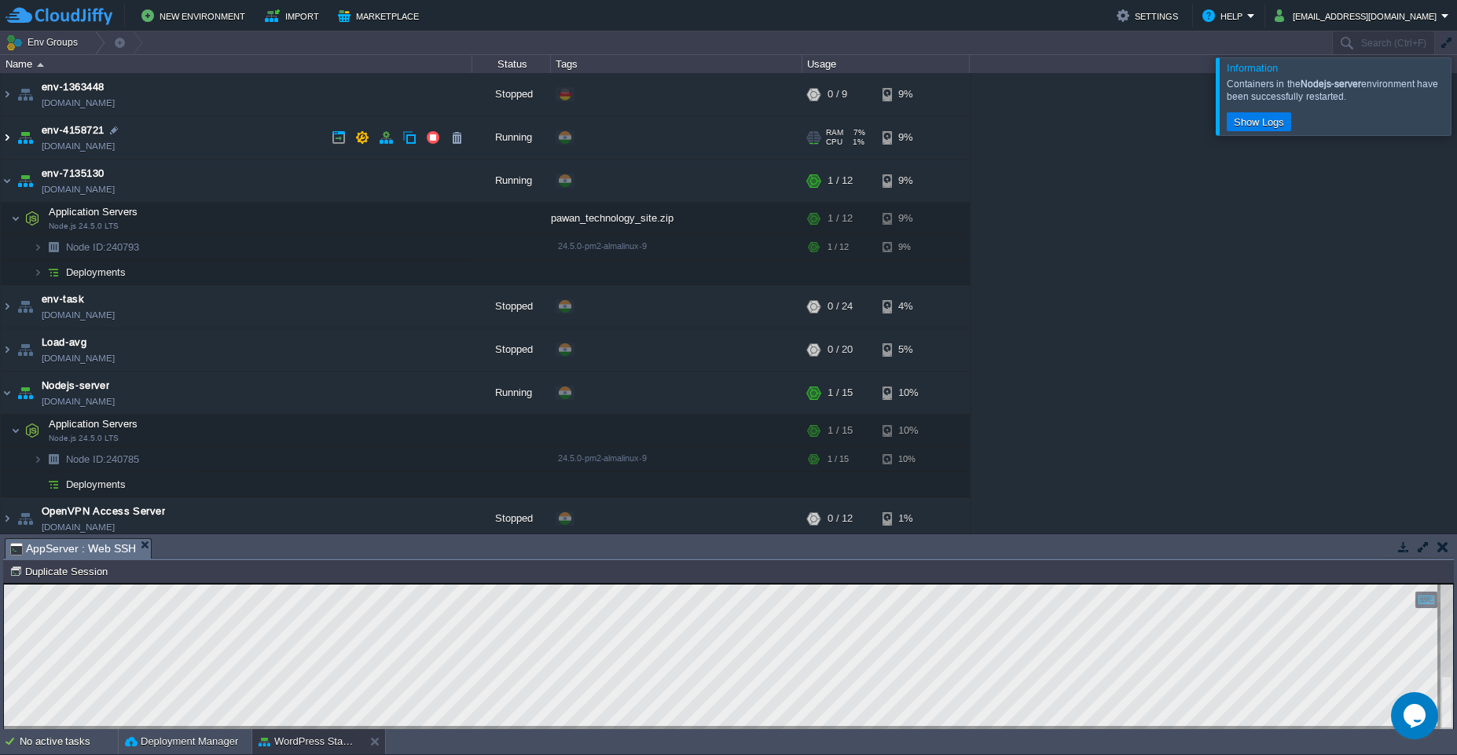
click at [10, 139] on img at bounding box center [7, 137] width 13 height 42
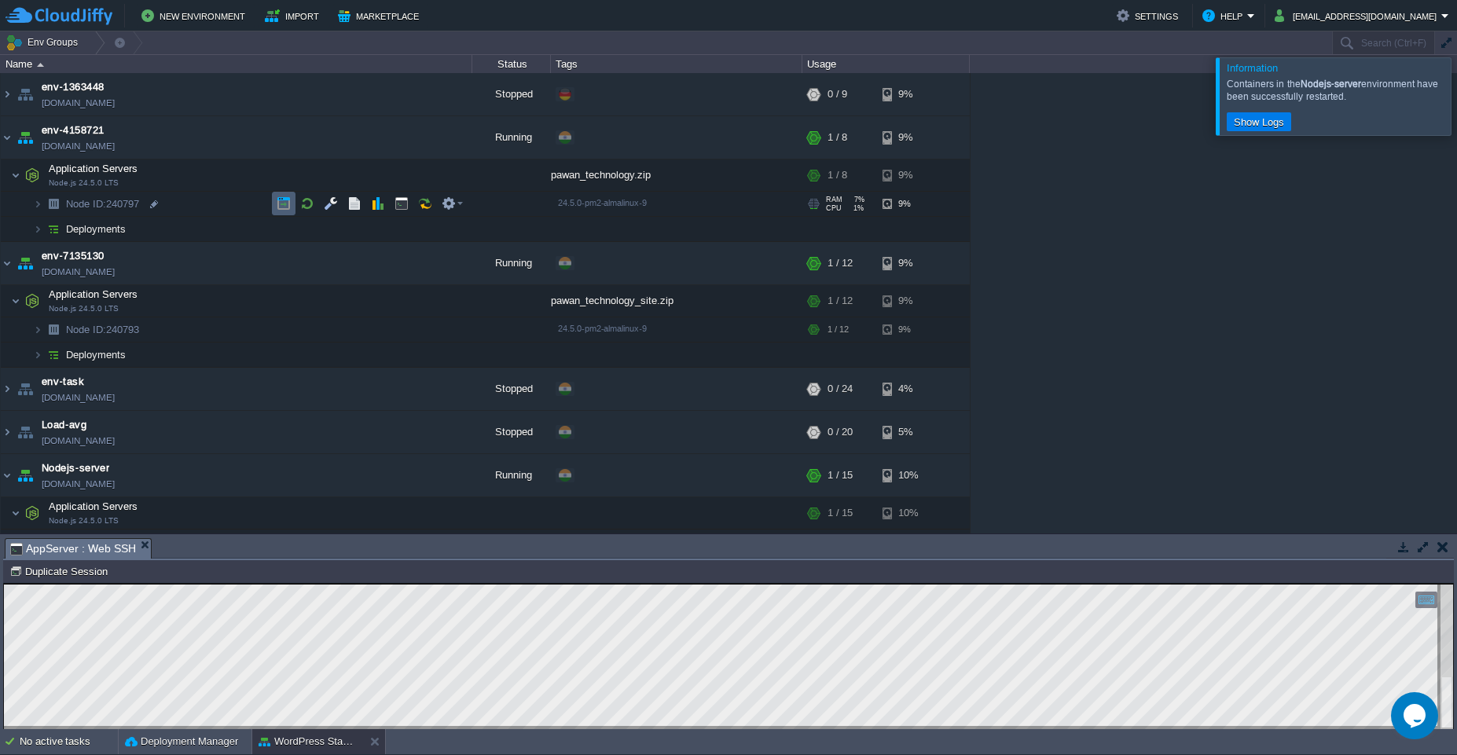
click at [280, 210] on button "button" at bounding box center [284, 203] width 14 height 14
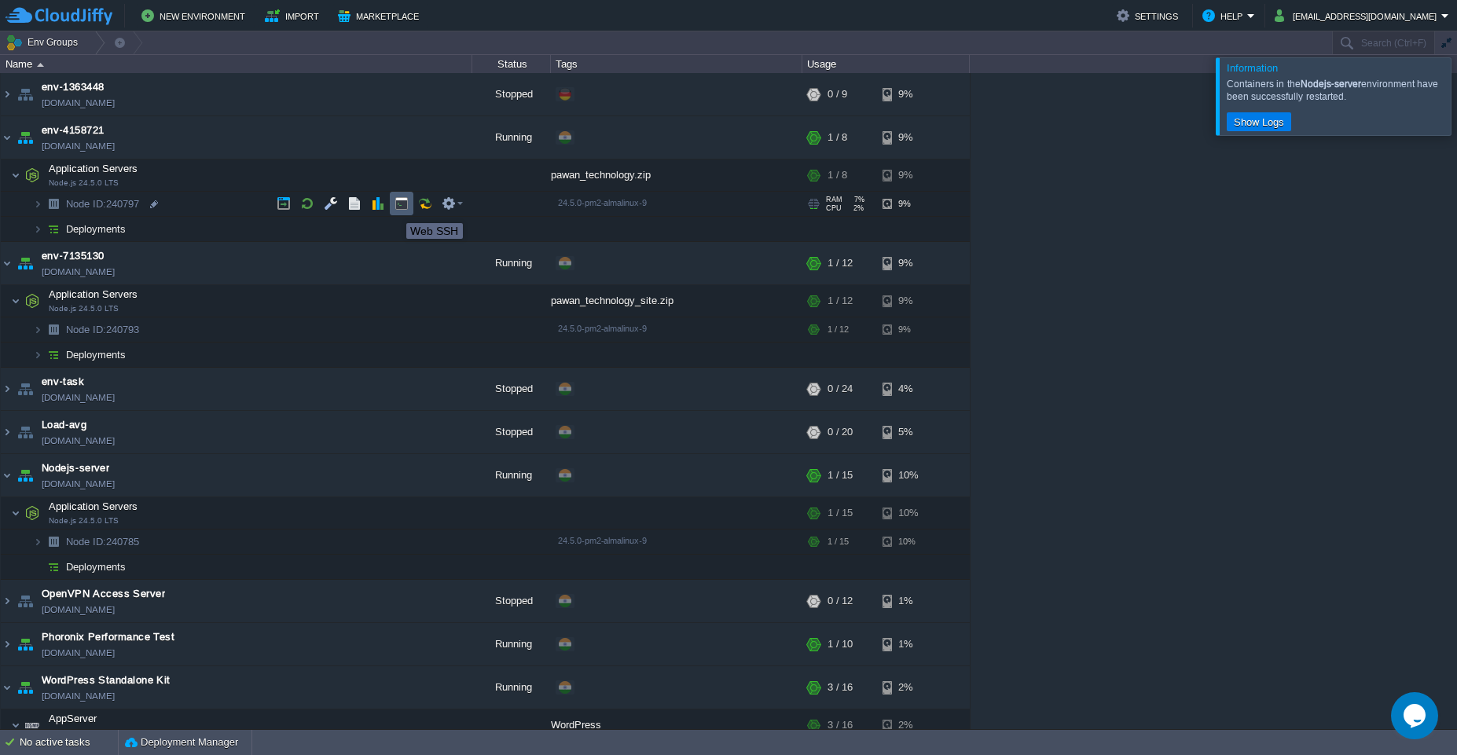
click at [394, 209] on button "button" at bounding box center [401, 203] width 14 height 14
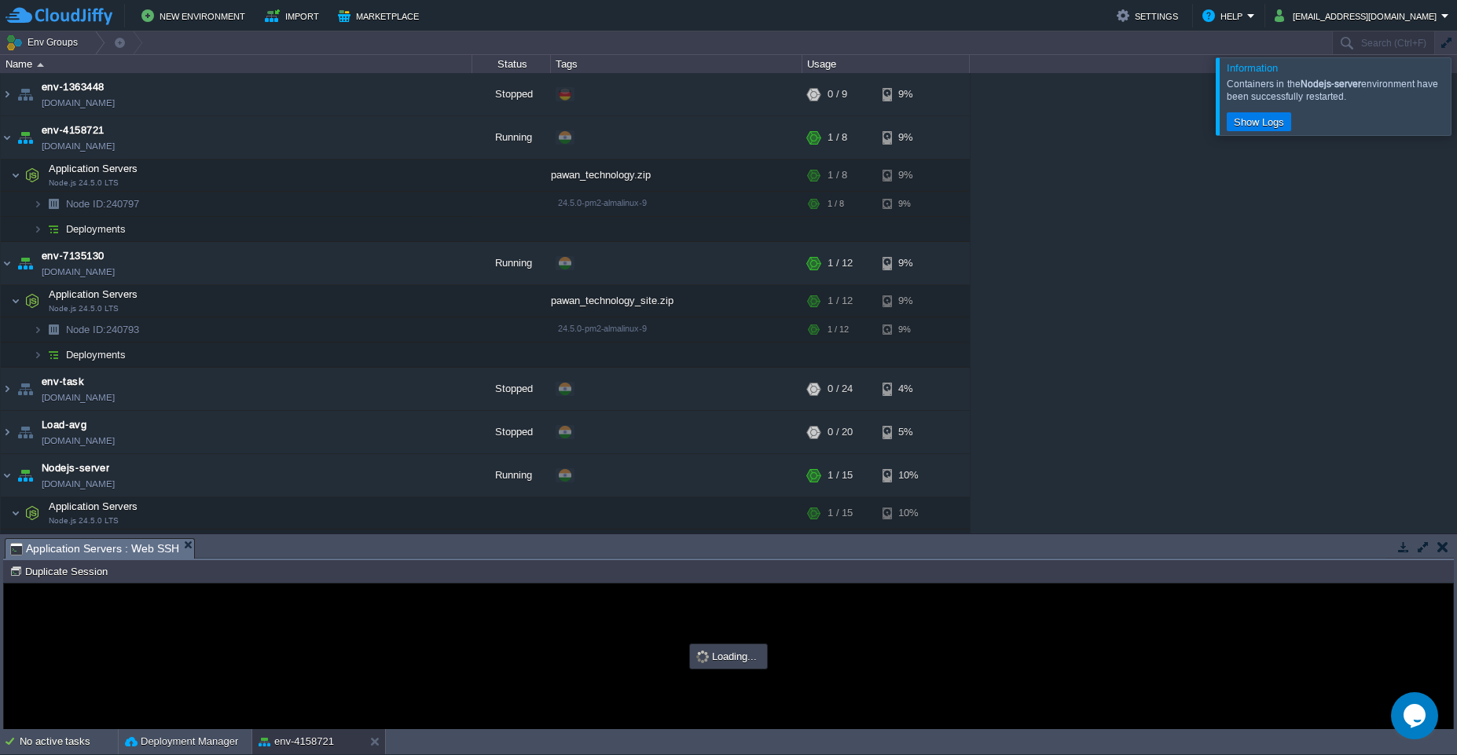
type input "#000000"
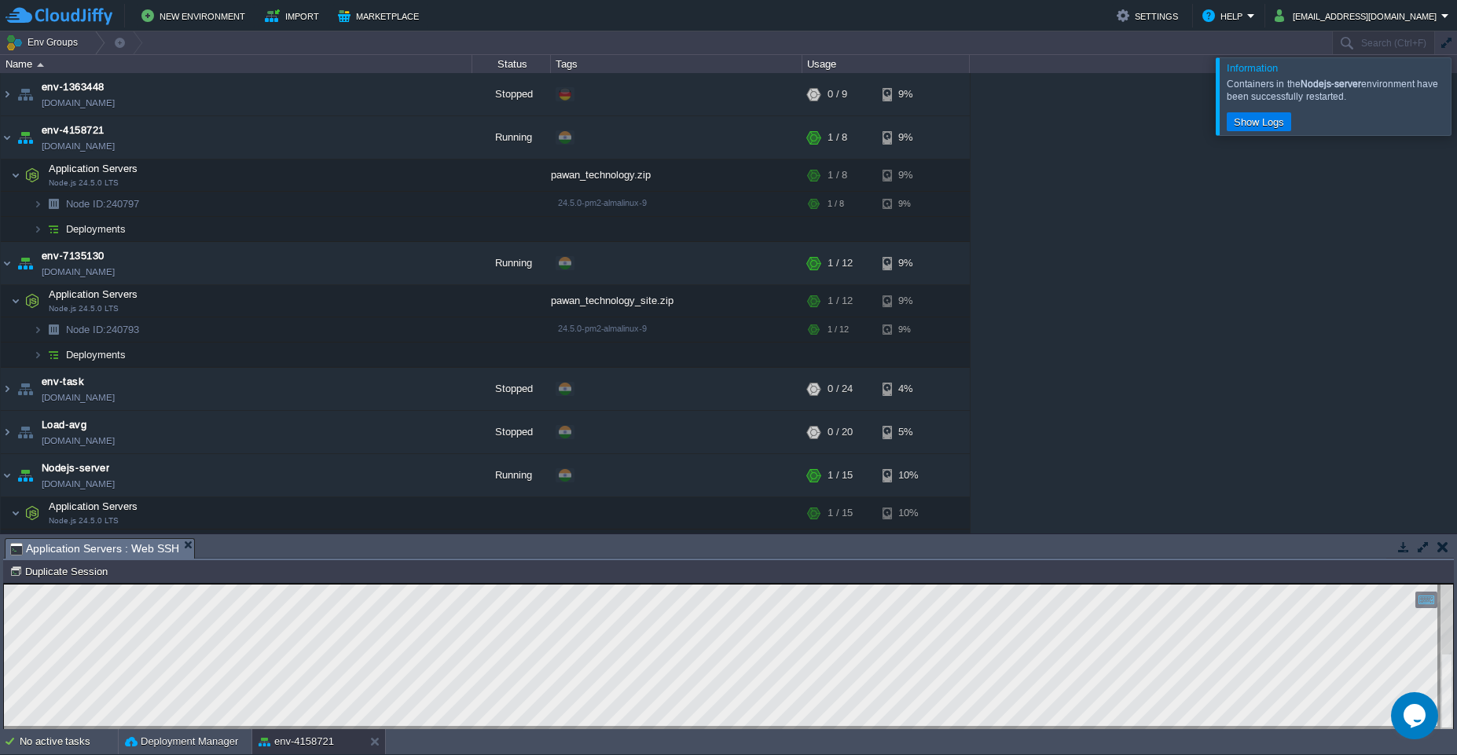
click at [5, 584] on html "Copy: Ctrl + Shift + C Paste: Ctrl + V Settings: Ctrl + Shift + Alt 0" at bounding box center [728, 584] width 1449 height 0
click at [357, 176] on button "button" at bounding box center [354, 175] width 14 height 14
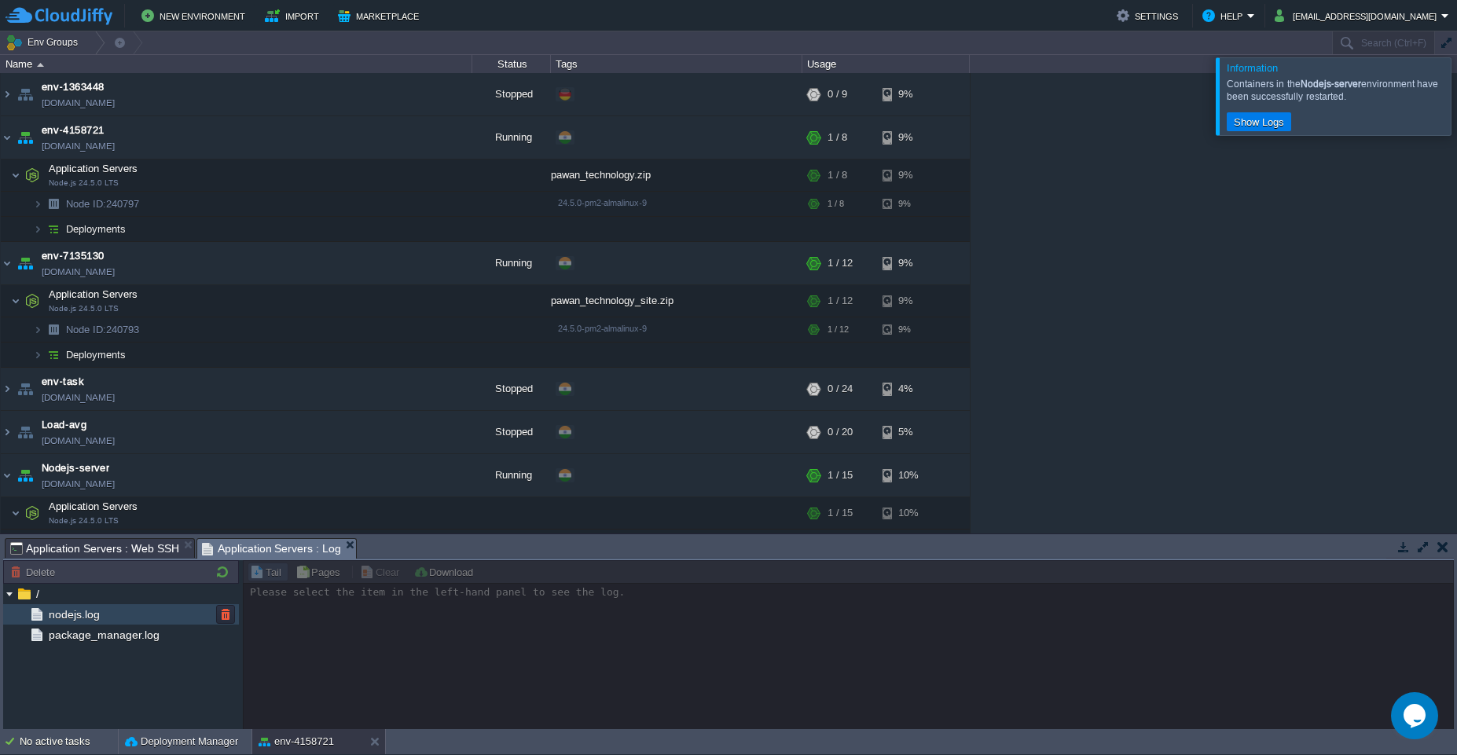
click at [68, 617] on span "nodejs.log" at bounding box center [74, 614] width 57 height 14
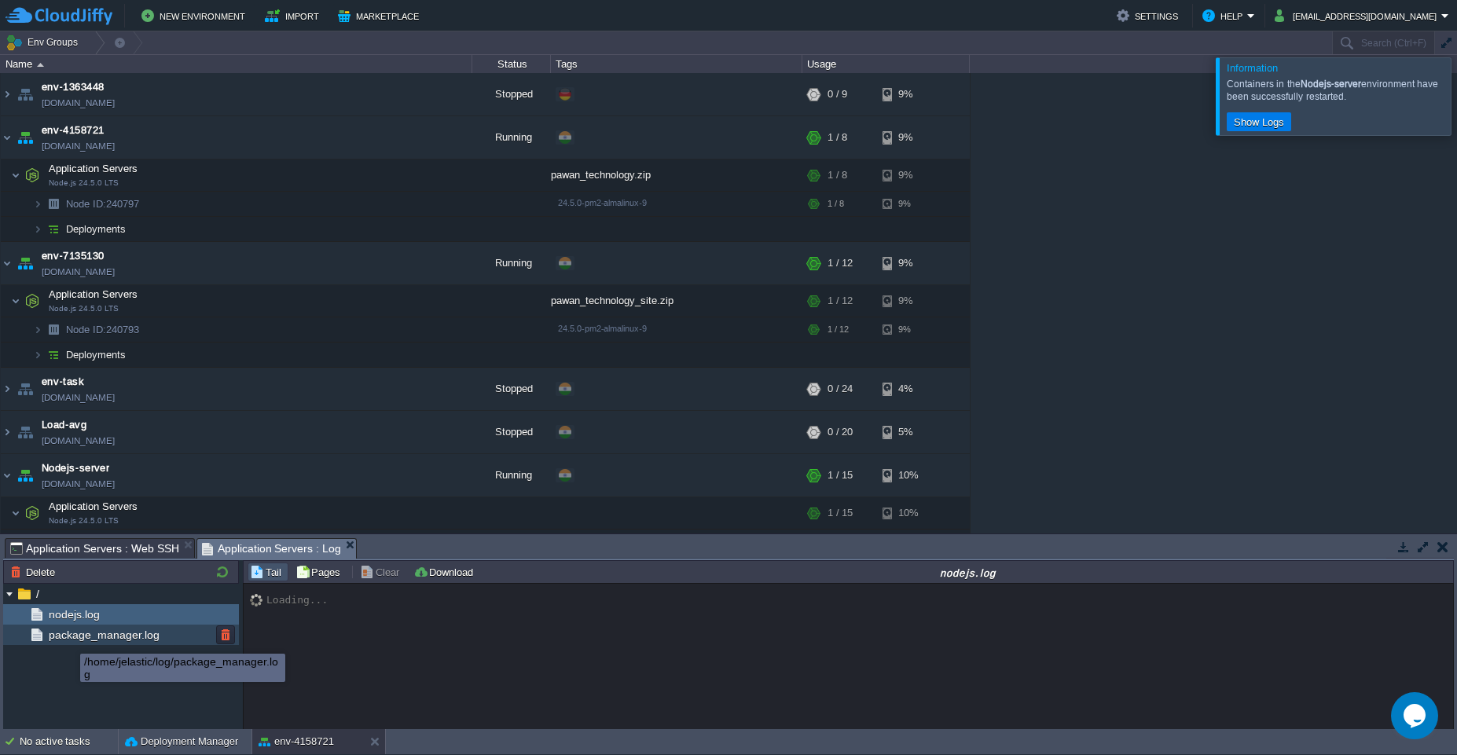
click at [68, 639] on span "package_manager.log" at bounding box center [104, 635] width 116 height 14
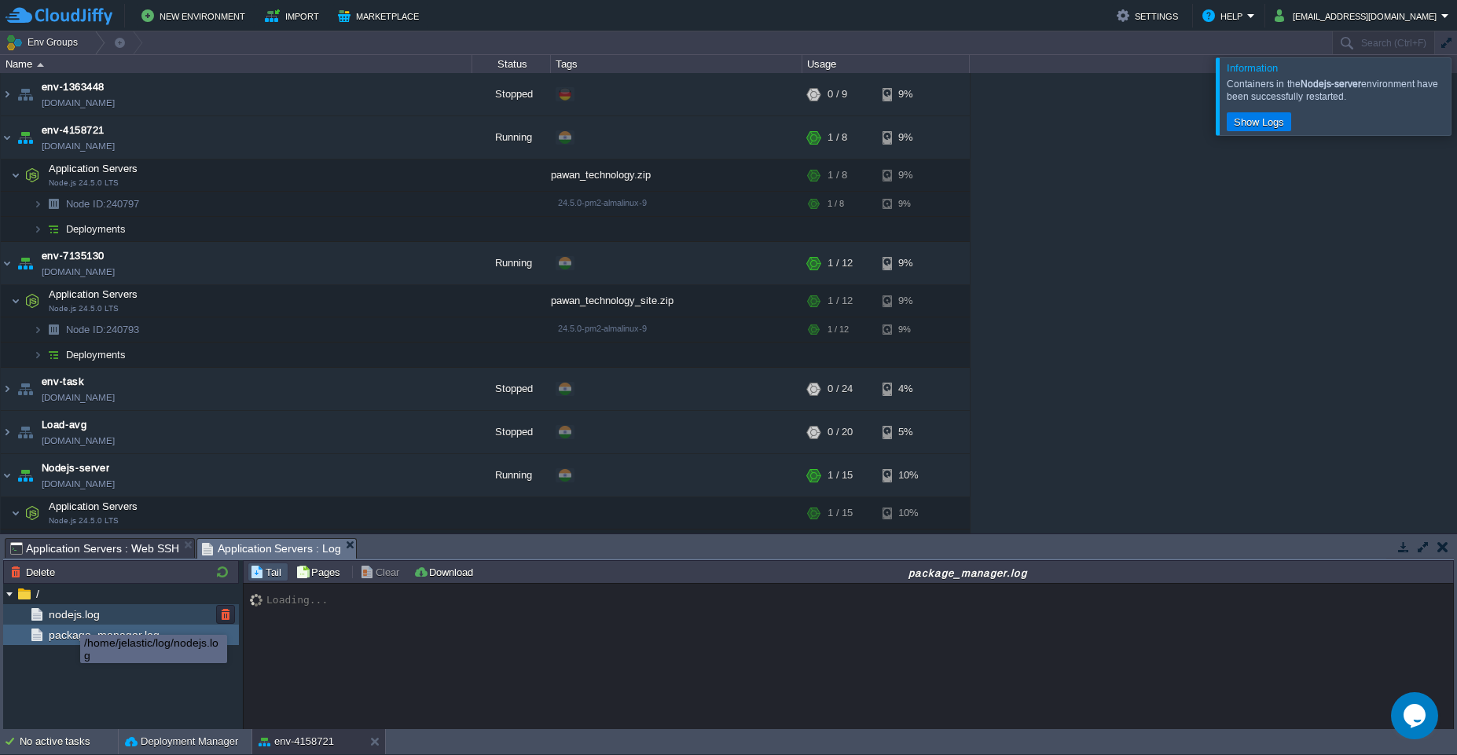
click at [68, 620] on span "nodejs.log" at bounding box center [74, 614] width 57 height 14
click at [68, 642] on div "package_manager.log" at bounding box center [121, 635] width 236 height 20
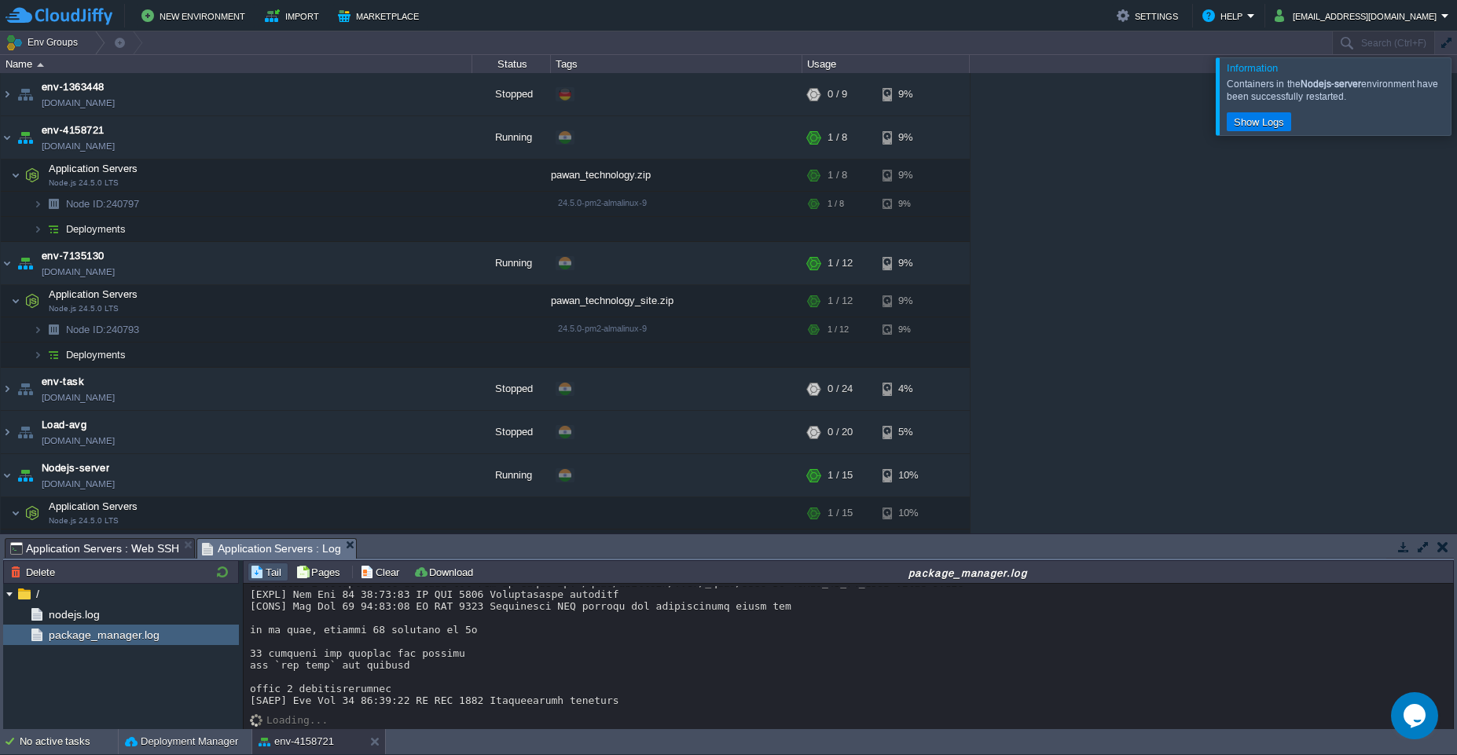
scroll to position [284, 0]
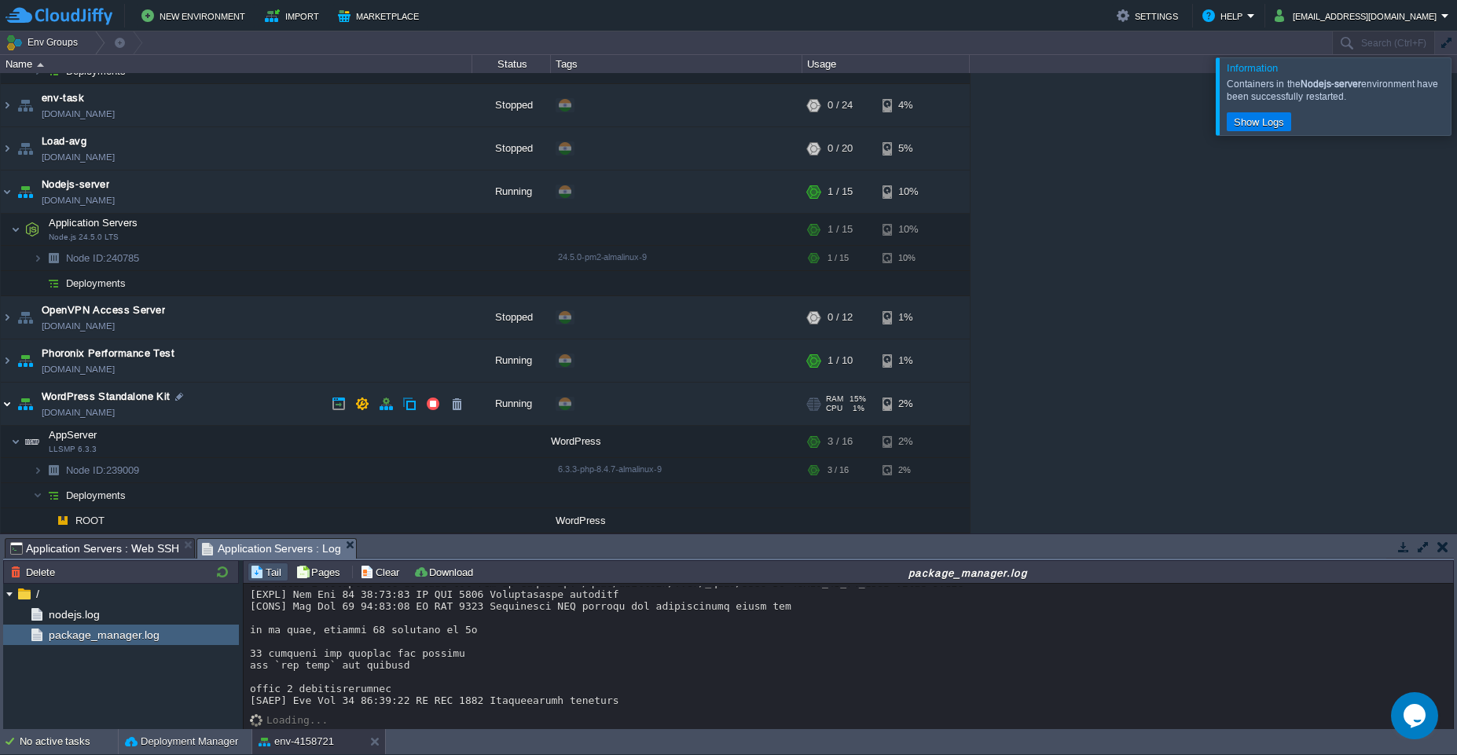
click at [6, 407] on img at bounding box center [7, 404] width 13 height 42
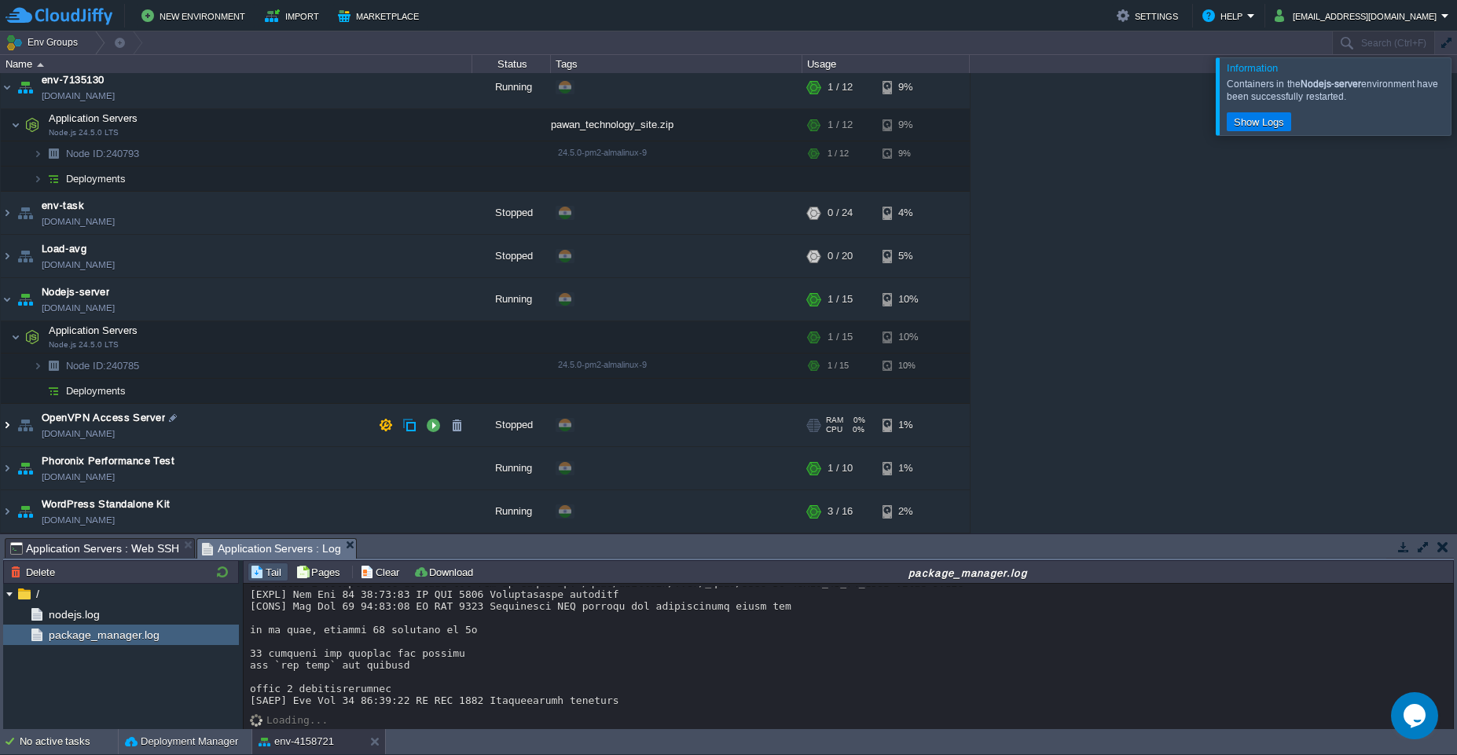
scroll to position [176, 0]
click at [436, 511] on button "button" at bounding box center [433, 511] width 14 height 14
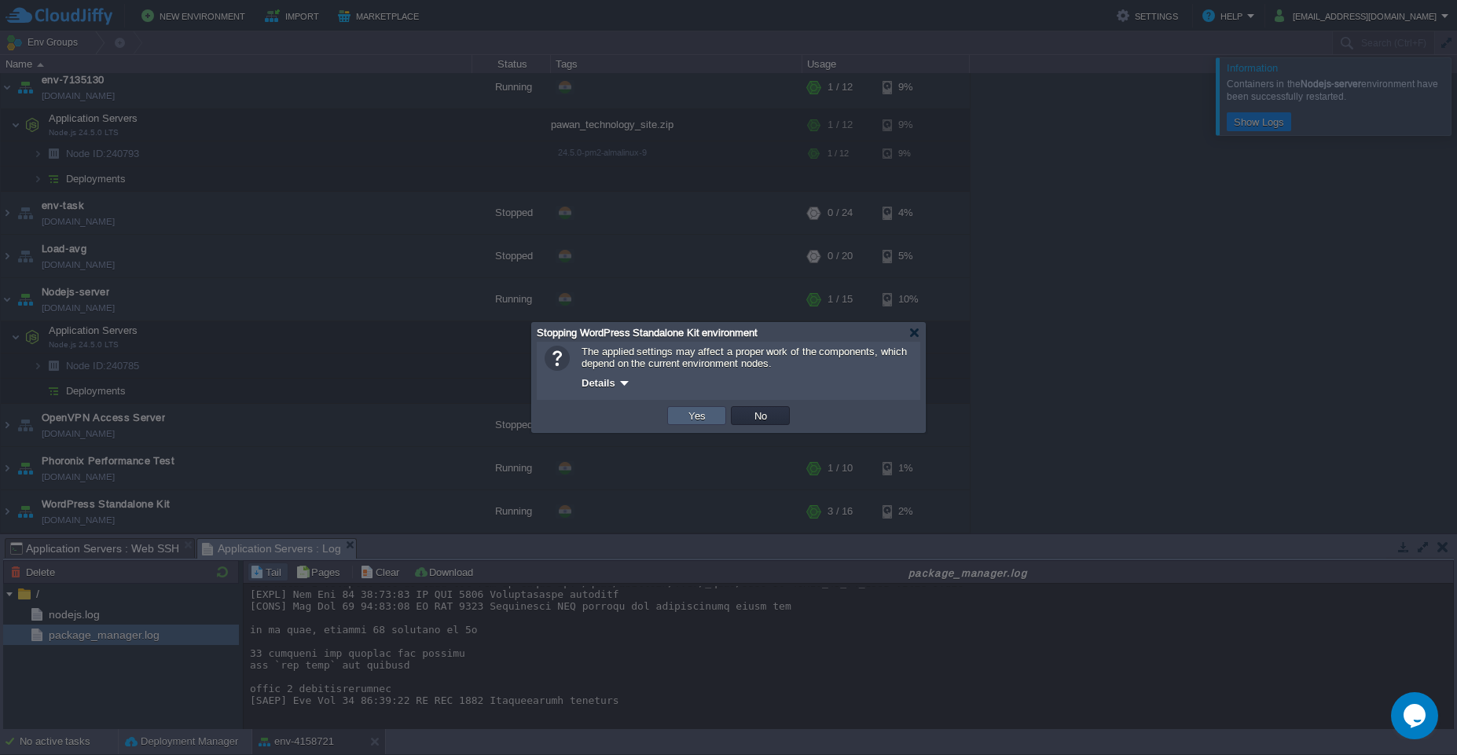
click at [696, 417] on button "Yes" at bounding box center [697, 416] width 27 height 14
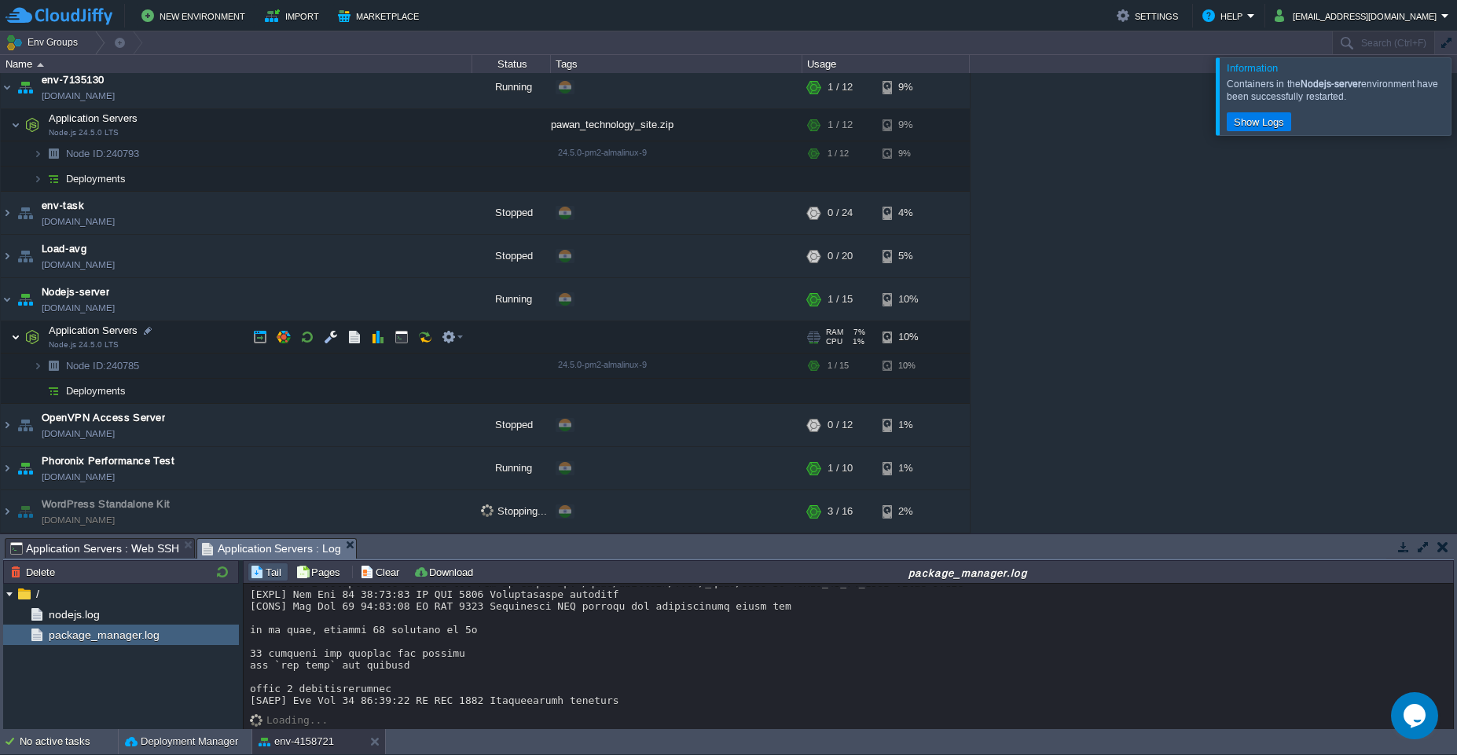
click at [19, 343] on img at bounding box center [15, 336] width 9 height 31
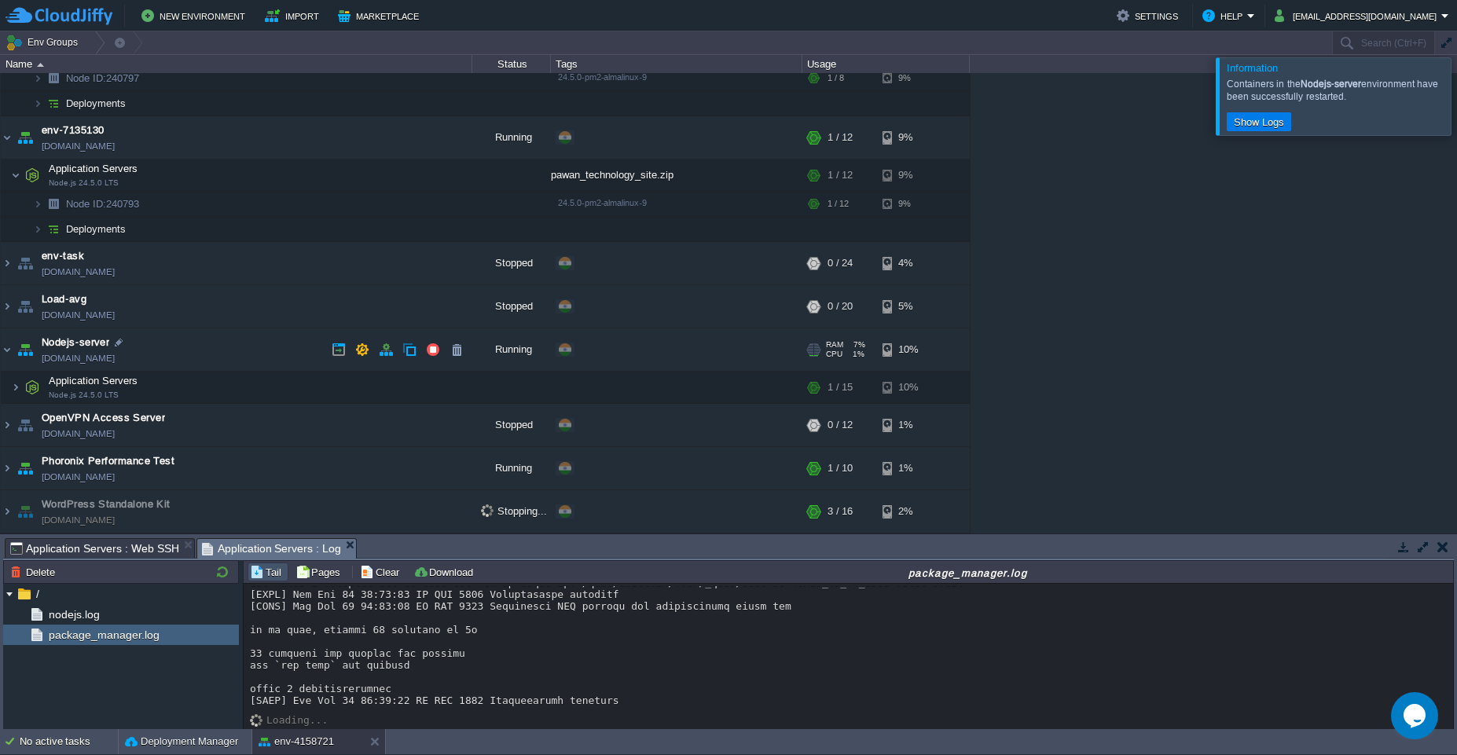
click at [19, 343] on img at bounding box center [25, 349] width 22 height 42
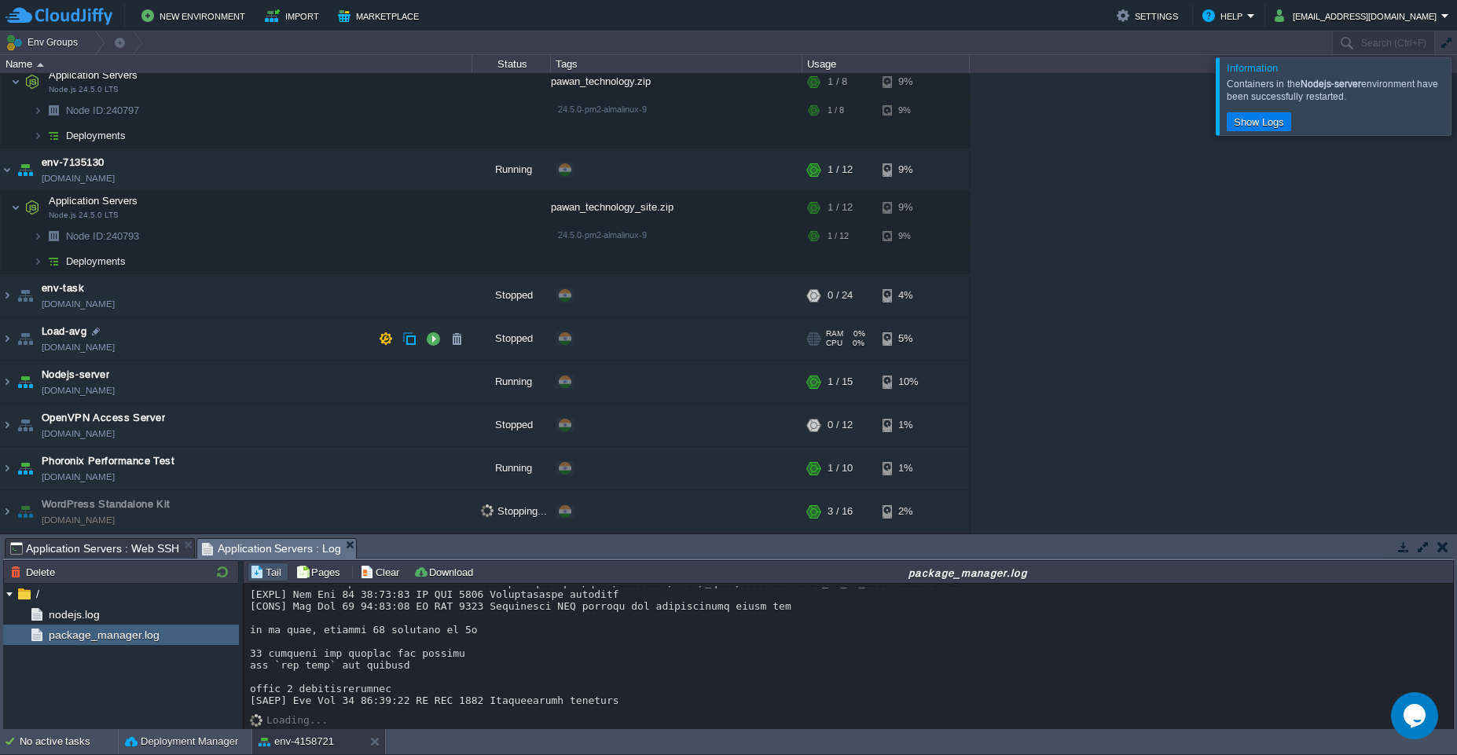
scroll to position [93, 0]
click at [4, 384] on img at bounding box center [7, 382] width 13 height 42
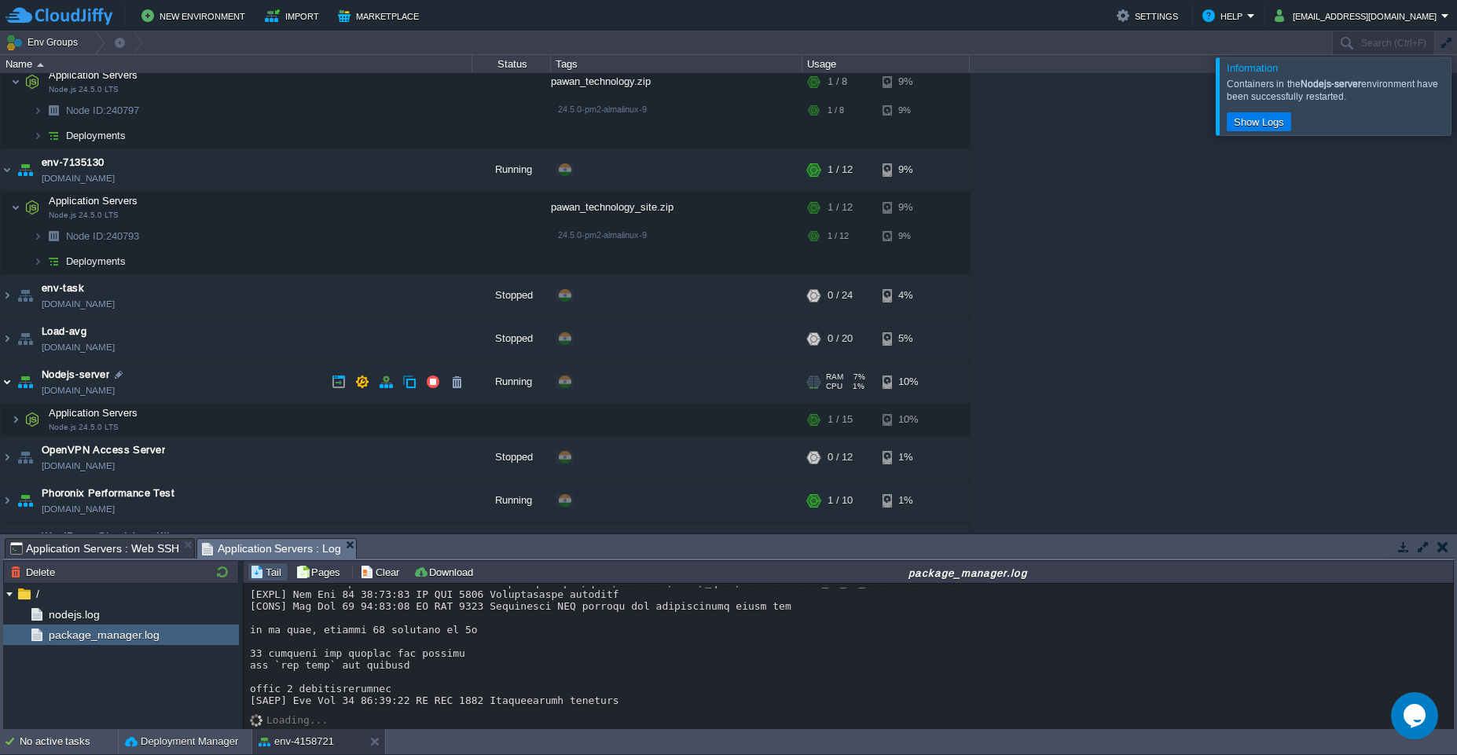
click at [9, 388] on img at bounding box center [7, 382] width 13 height 42
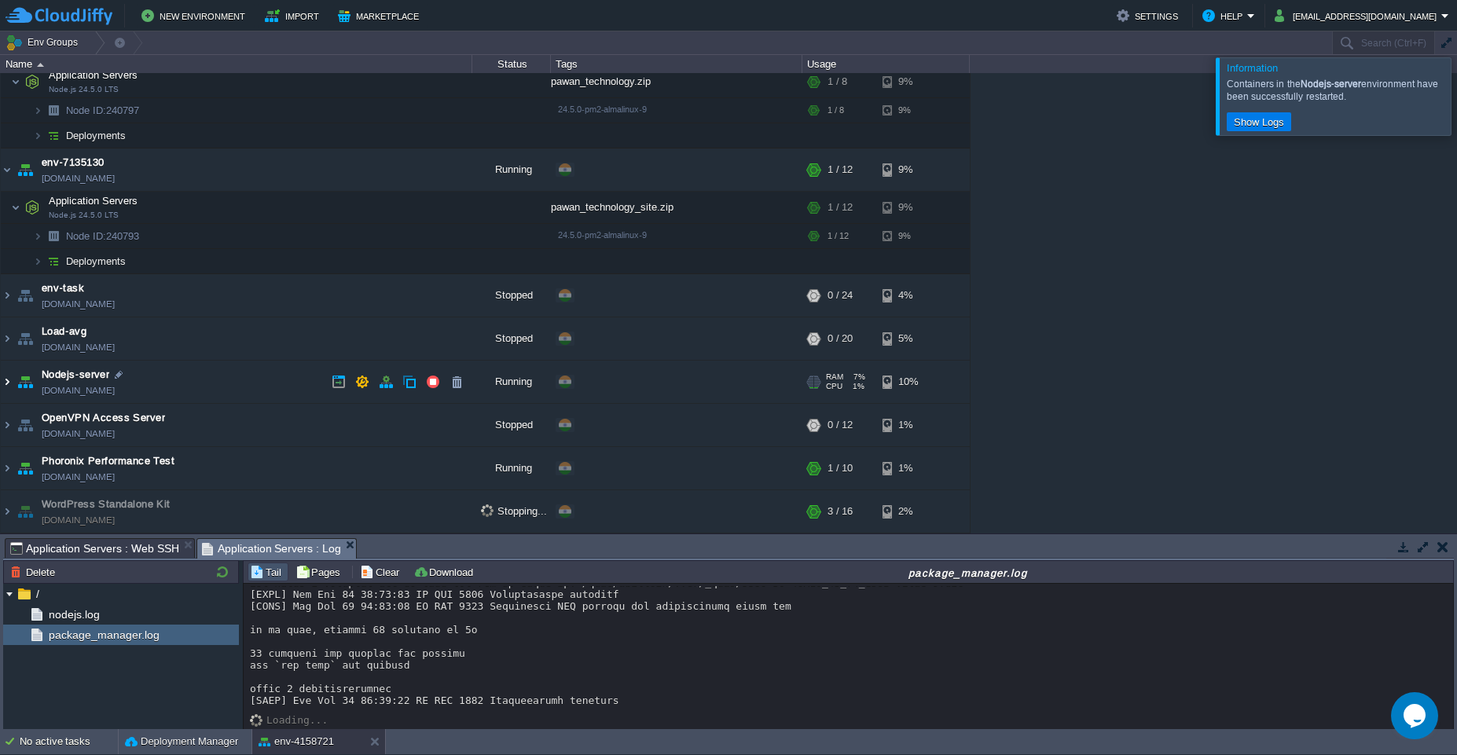
click at [9, 388] on img at bounding box center [7, 382] width 13 height 42
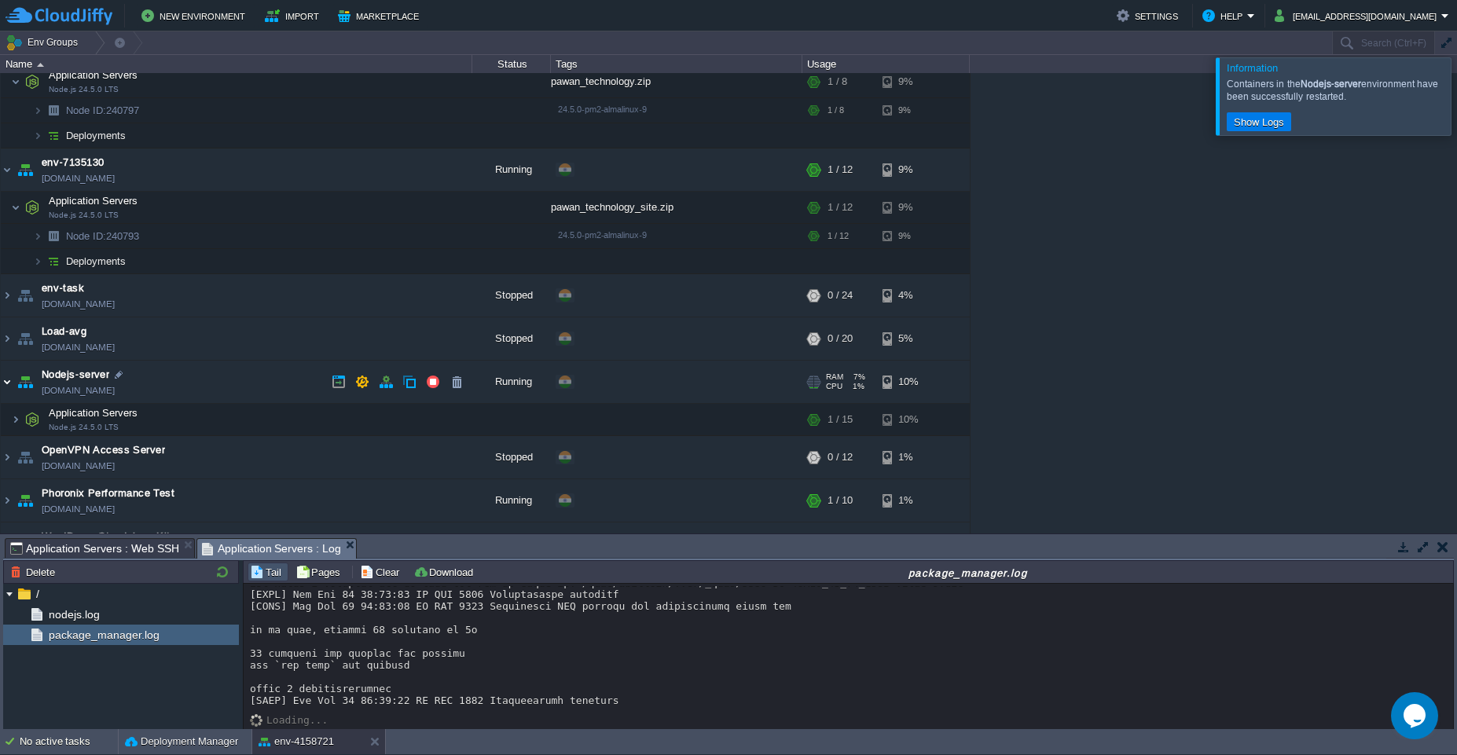
click at [13, 387] on img at bounding box center [7, 382] width 13 height 42
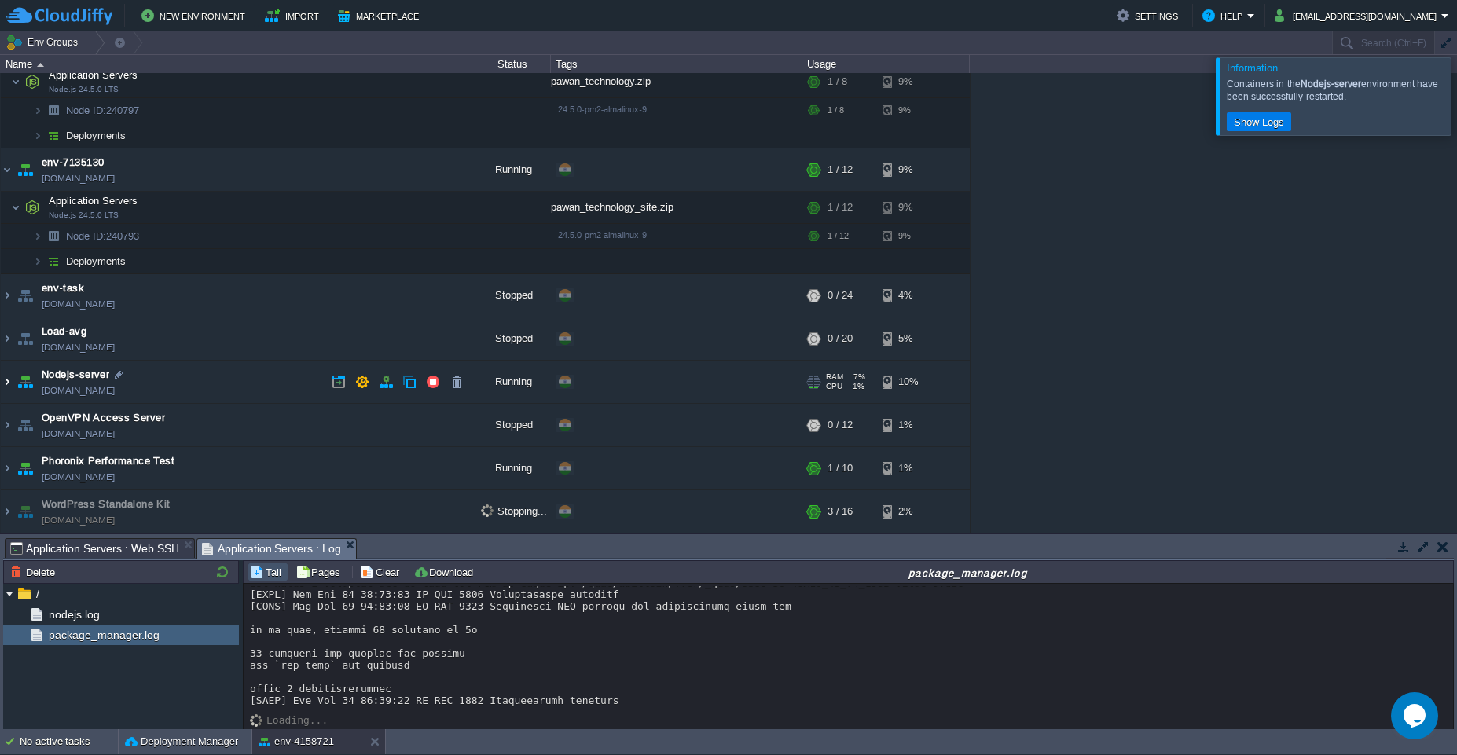
click at [5, 379] on img at bounding box center [7, 382] width 13 height 42
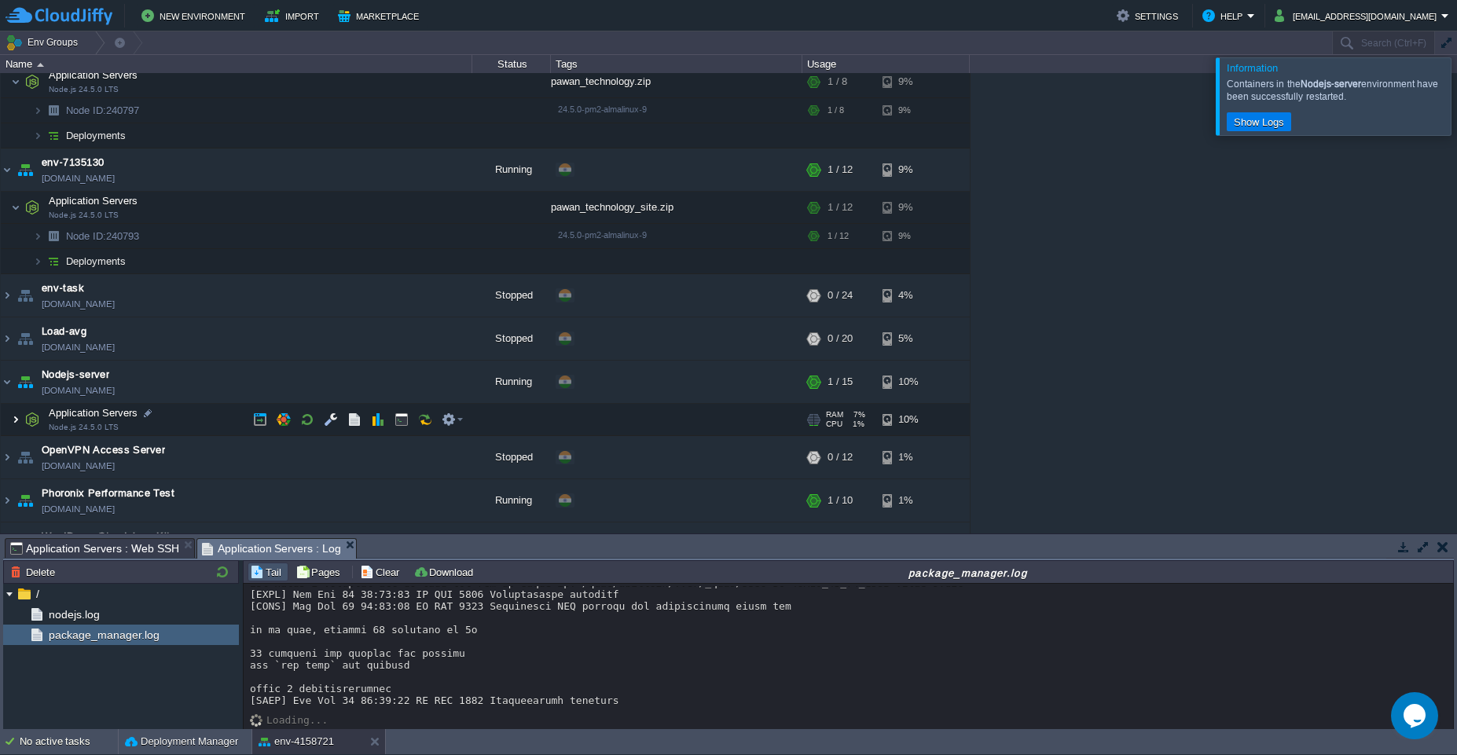
click at [14, 424] on img at bounding box center [15, 419] width 9 height 31
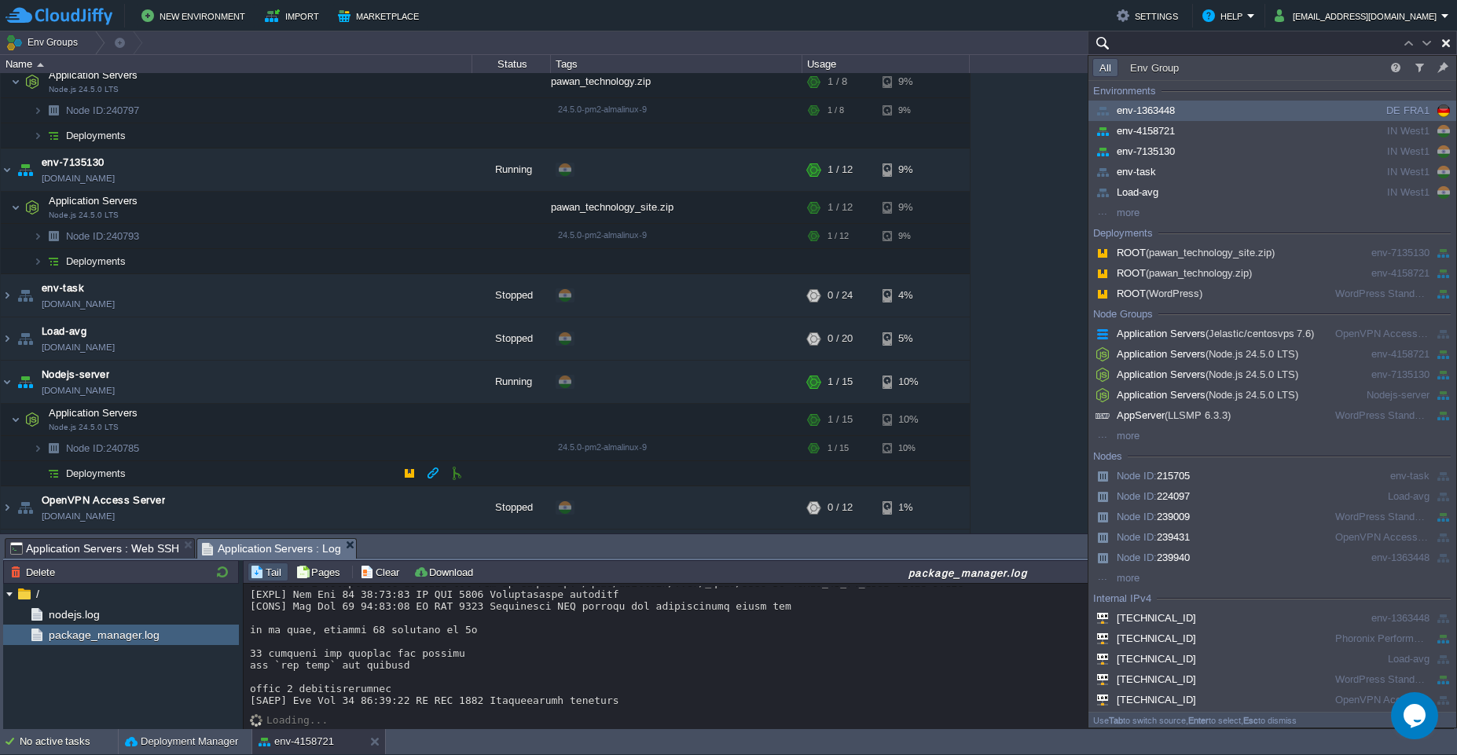
paste input "240785"
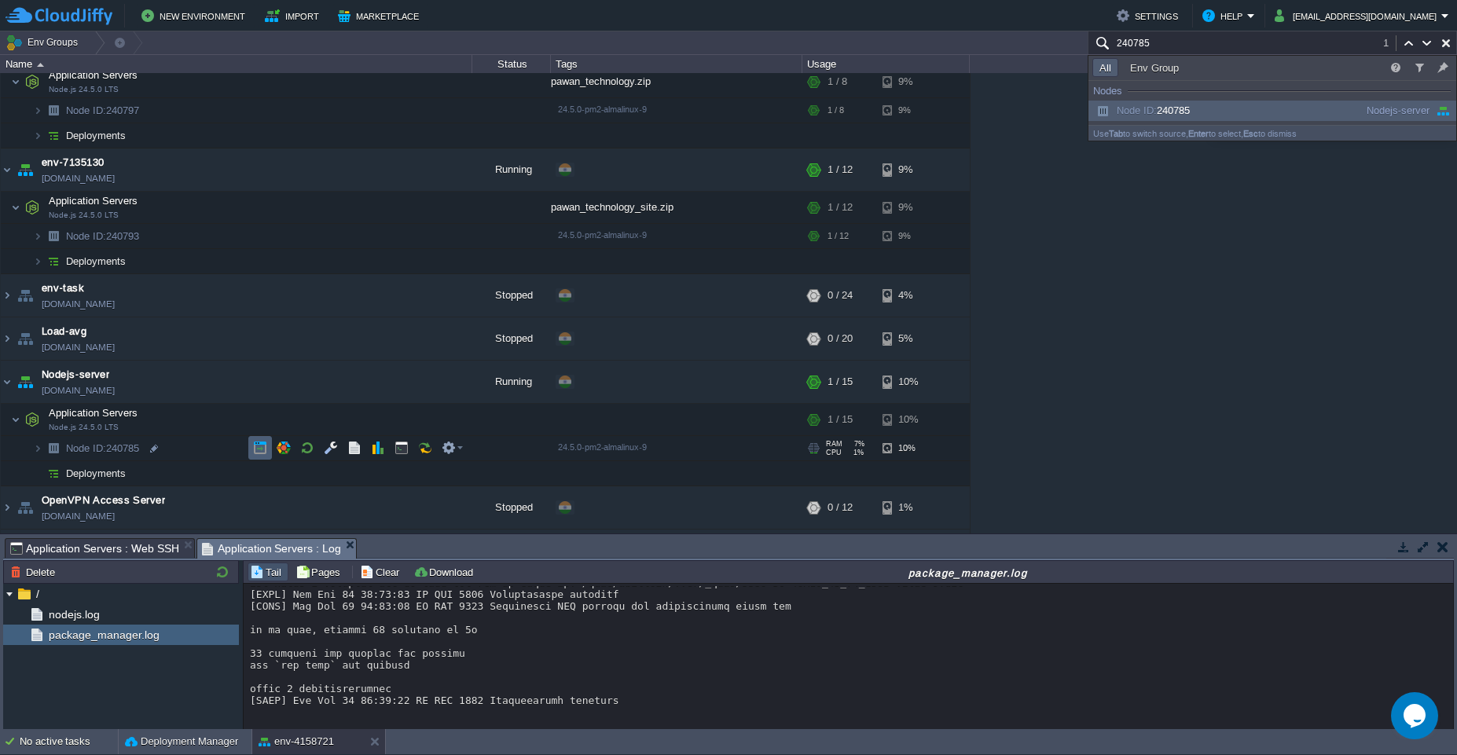
type input "240785"
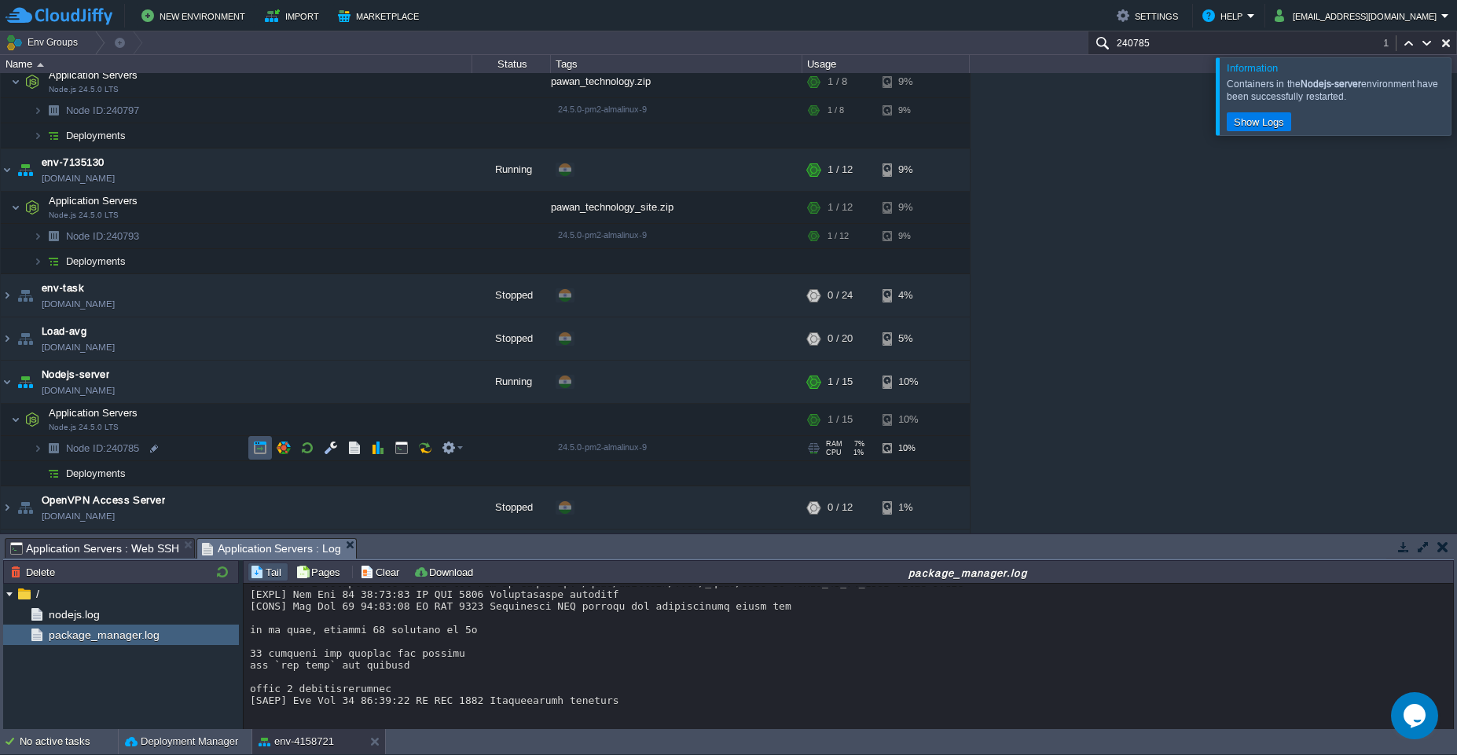
click at [255, 451] on button "button" at bounding box center [260, 448] width 14 height 14
click at [399, 452] on button "button" at bounding box center [401, 448] width 14 height 14
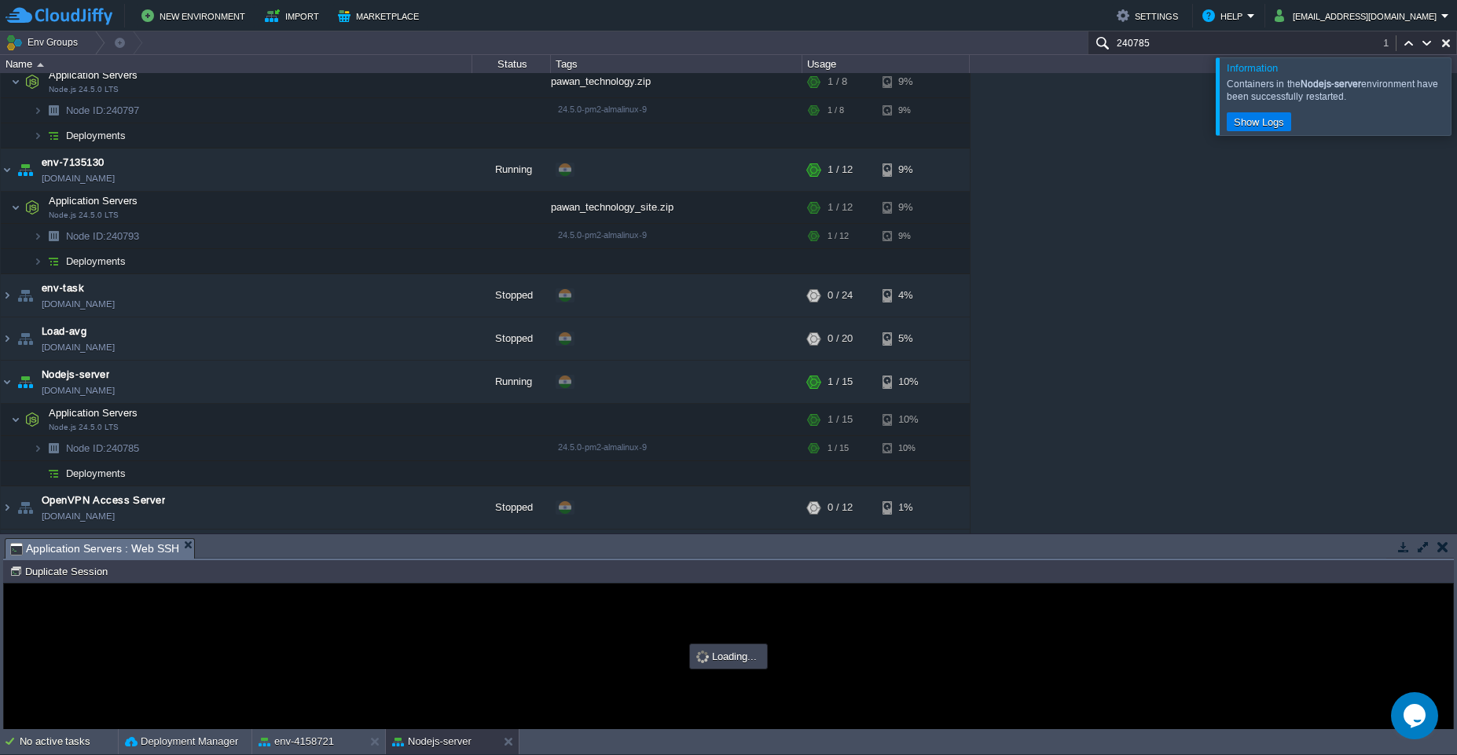
scroll to position [0, 0]
type input "#000000"
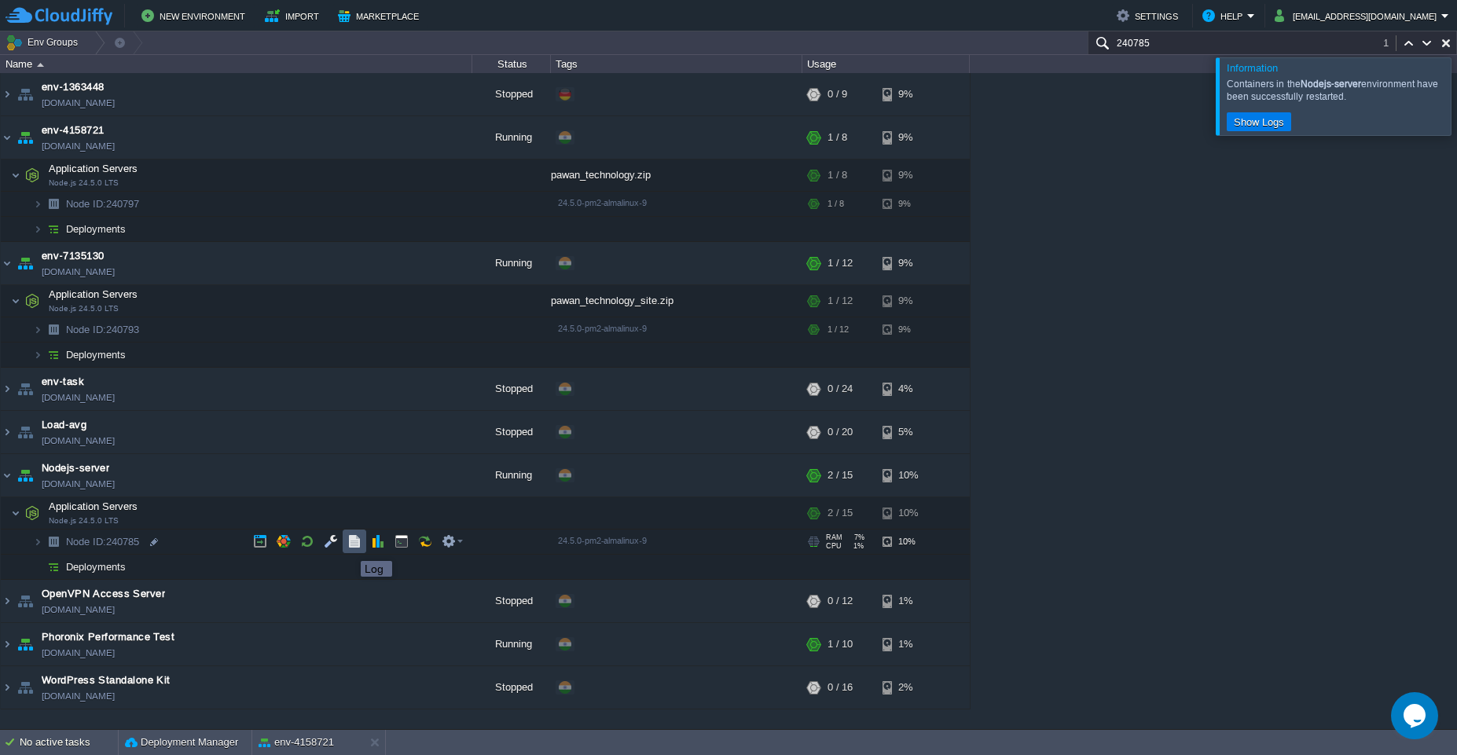
click at [349, 547] on button "button" at bounding box center [354, 541] width 14 height 14
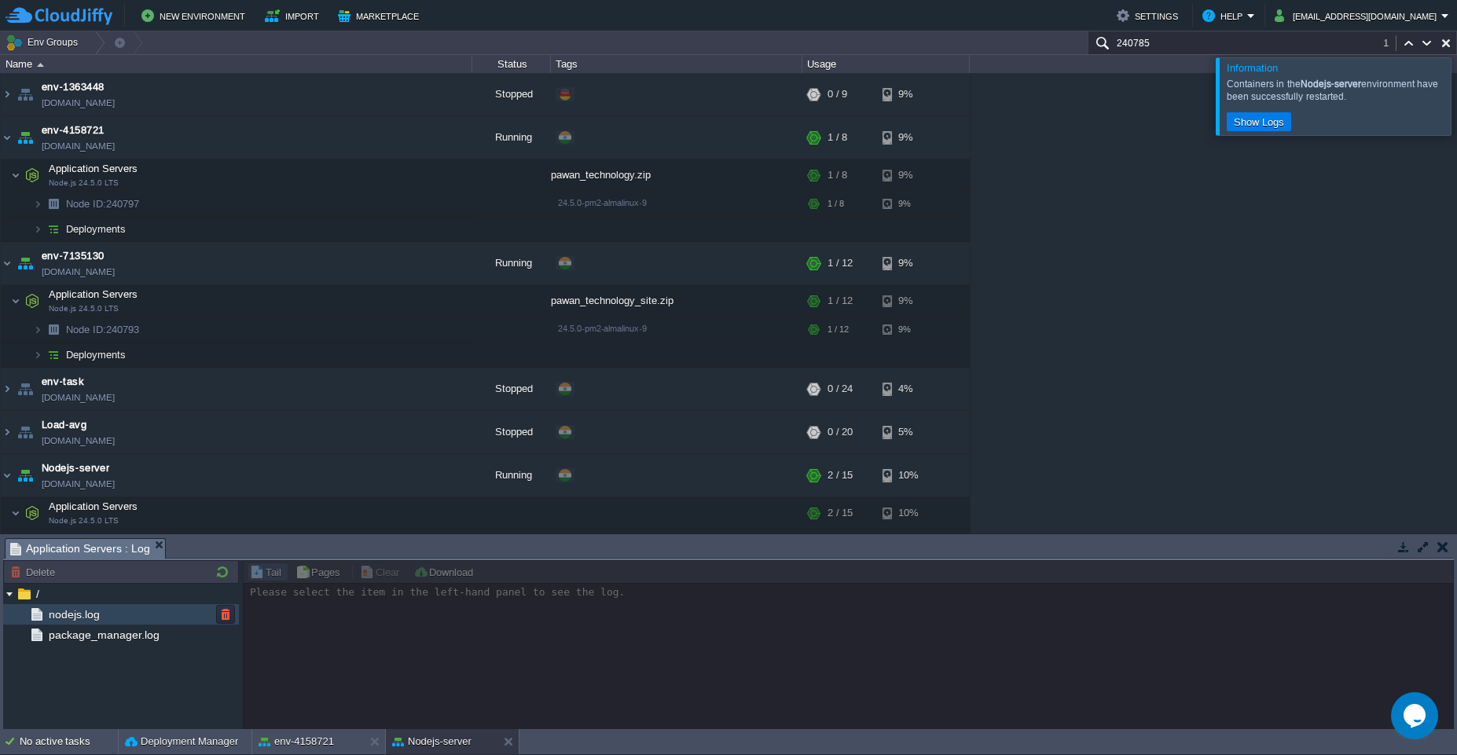
click at [79, 618] on span "nodejs.log" at bounding box center [74, 614] width 57 height 14
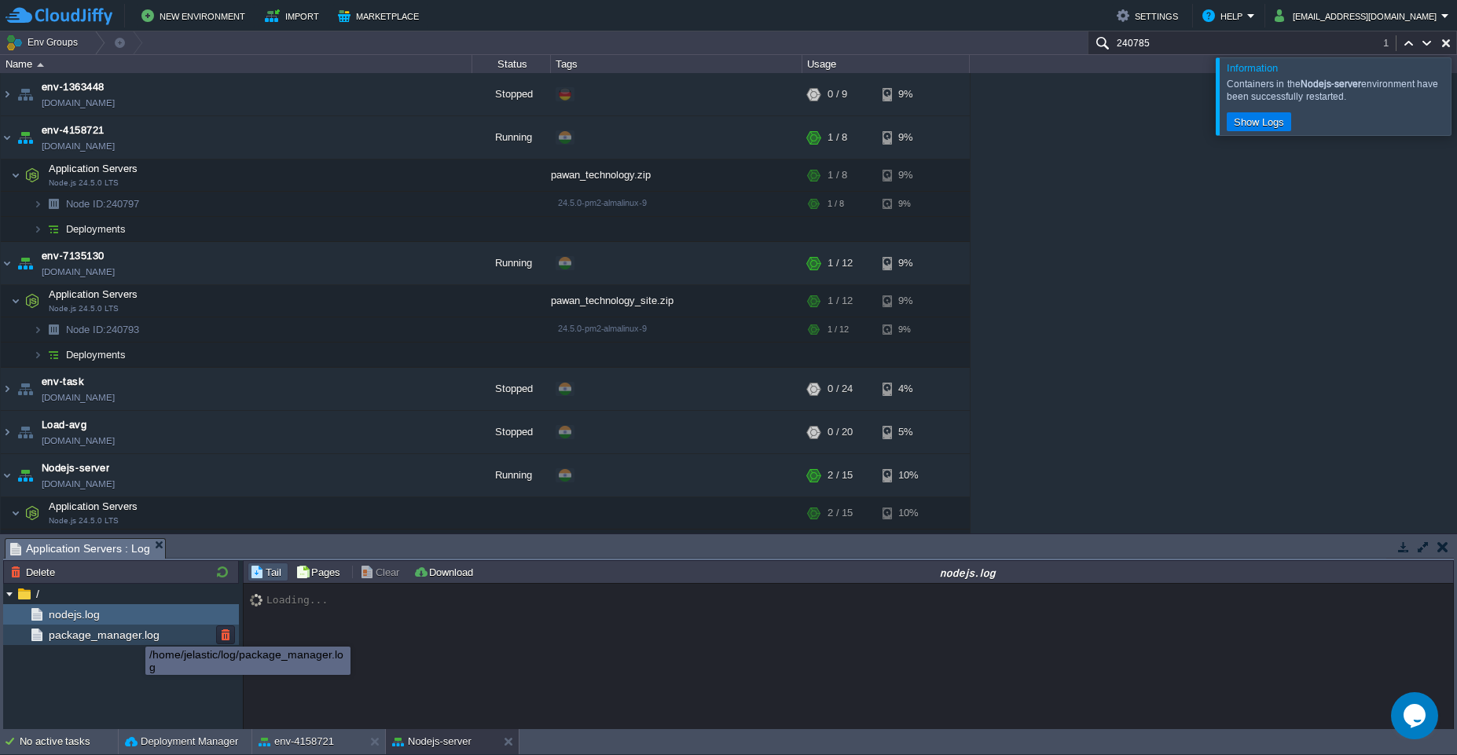
click at [120, 638] on span "package_manager.log" at bounding box center [104, 635] width 116 height 14
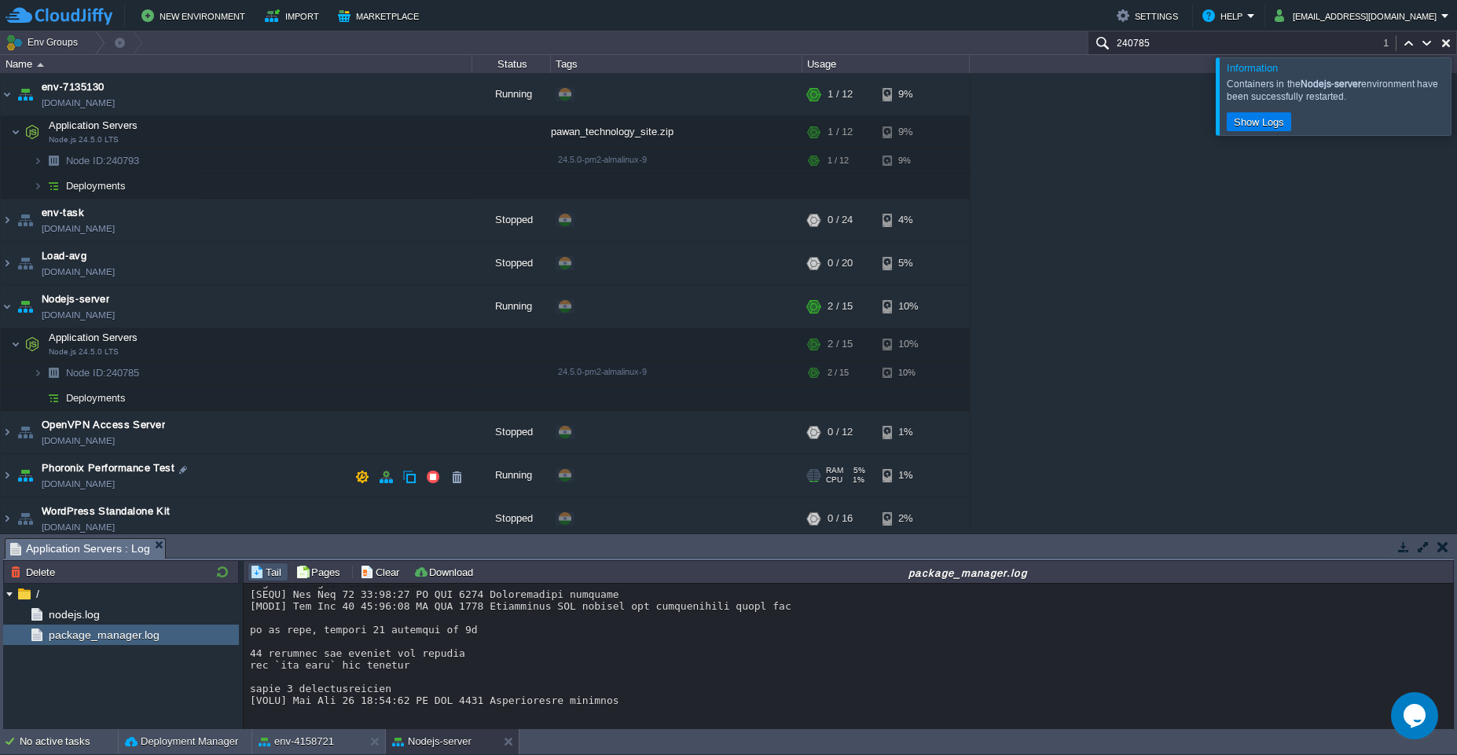
scroll to position [176, 0]
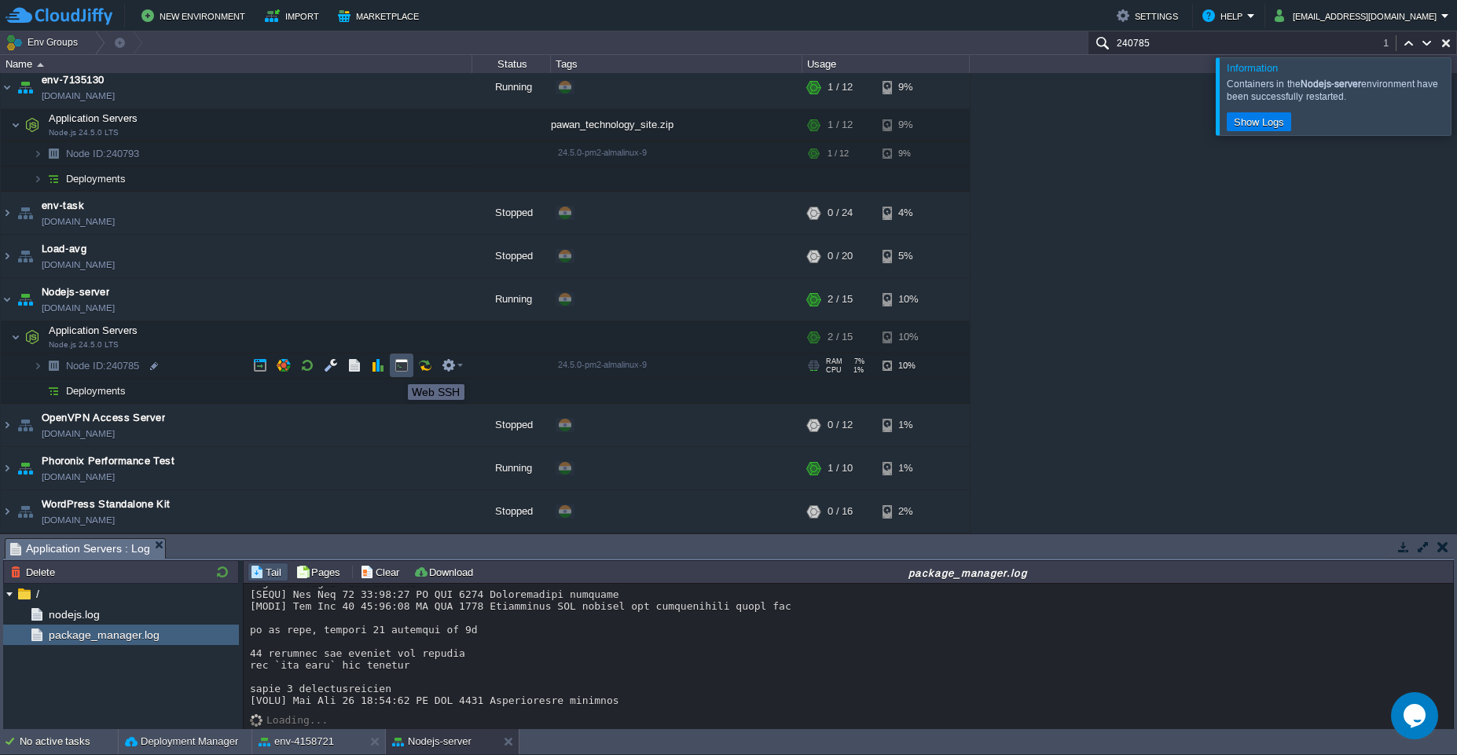
click at [398, 369] on button "button" at bounding box center [401, 365] width 14 height 14
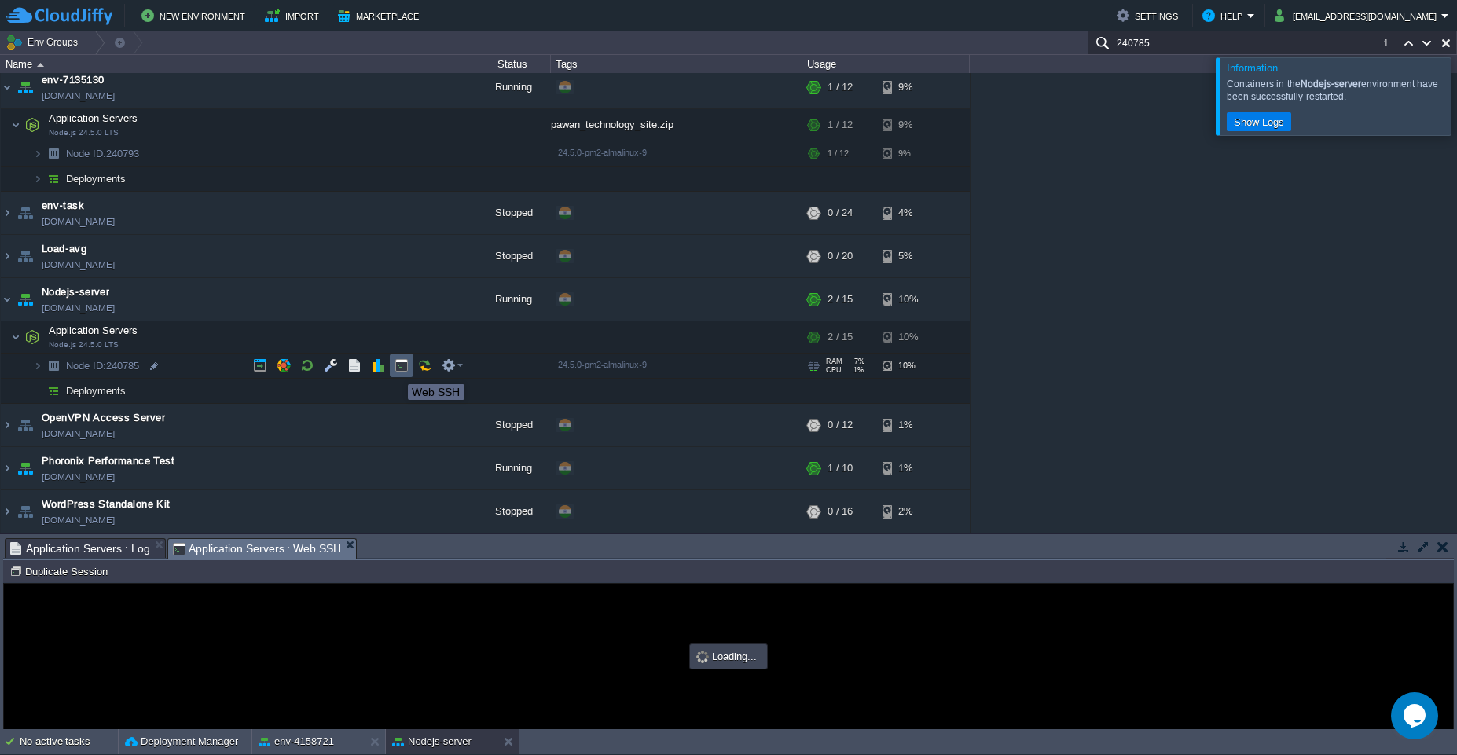
scroll to position [0, 0]
type input "#000000"
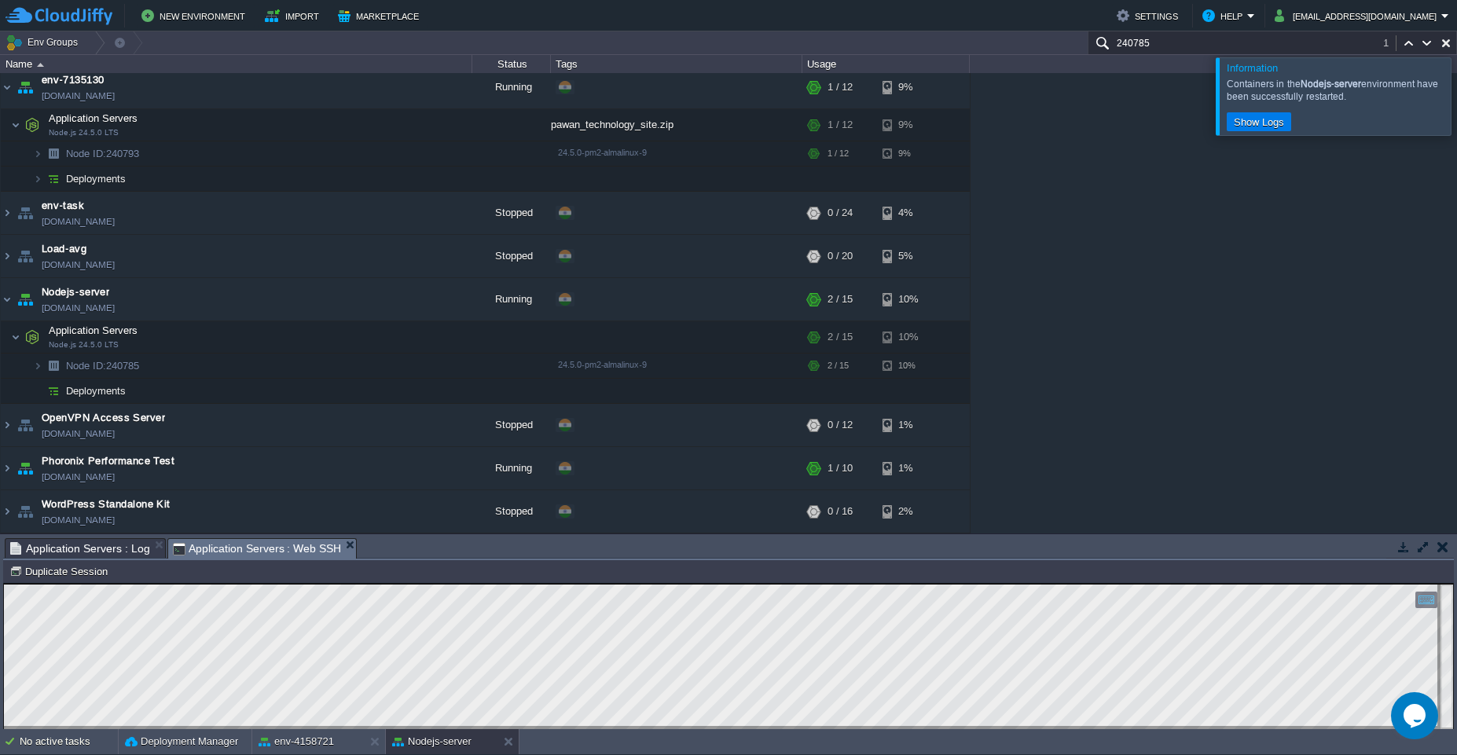
drag, startPoint x: 1421, startPoint y: 554, endPoint x: 1417, endPoint y: 504, distance: 50.4
click at [1421, 554] on td at bounding box center [1423, 546] width 20 height 19
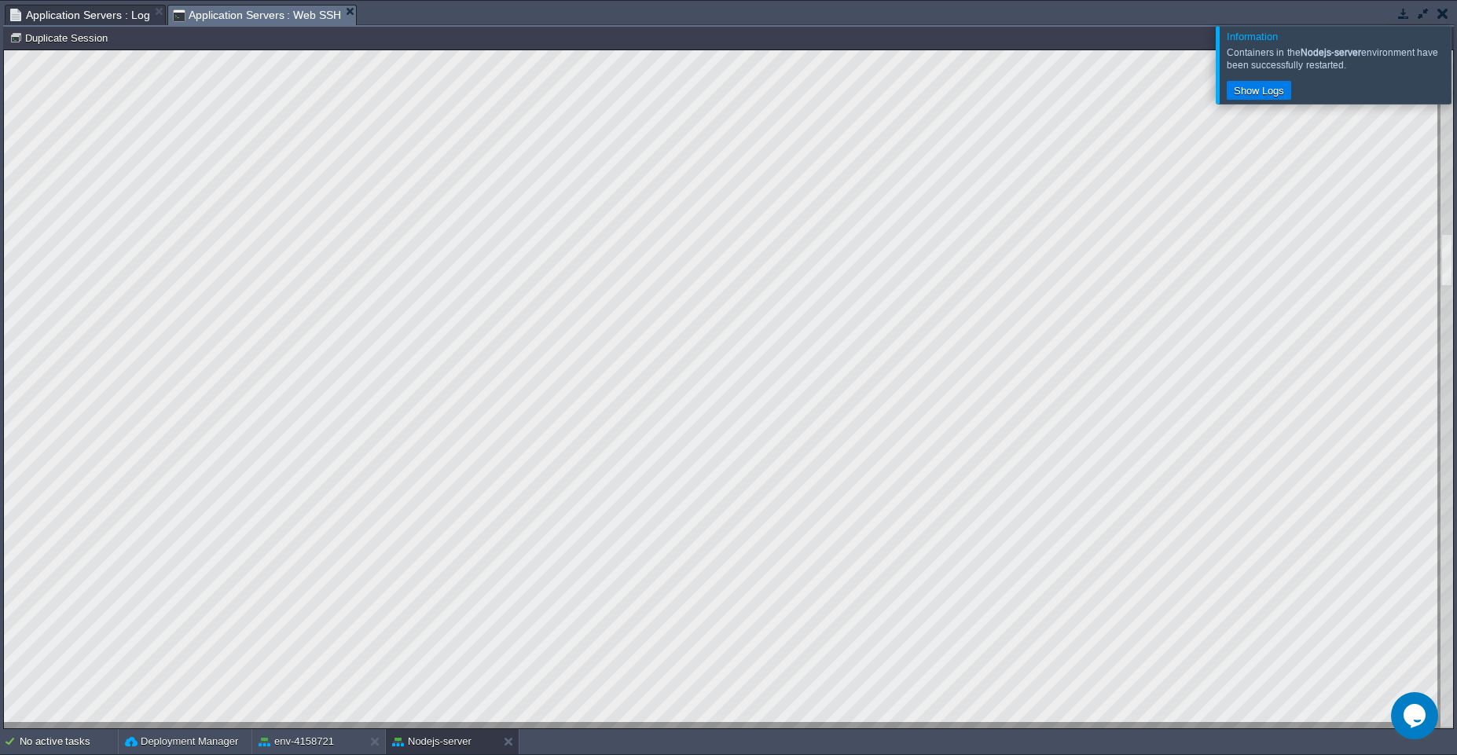
click at [1456, 68] on div at bounding box center [1476, 64] width 0 height 77
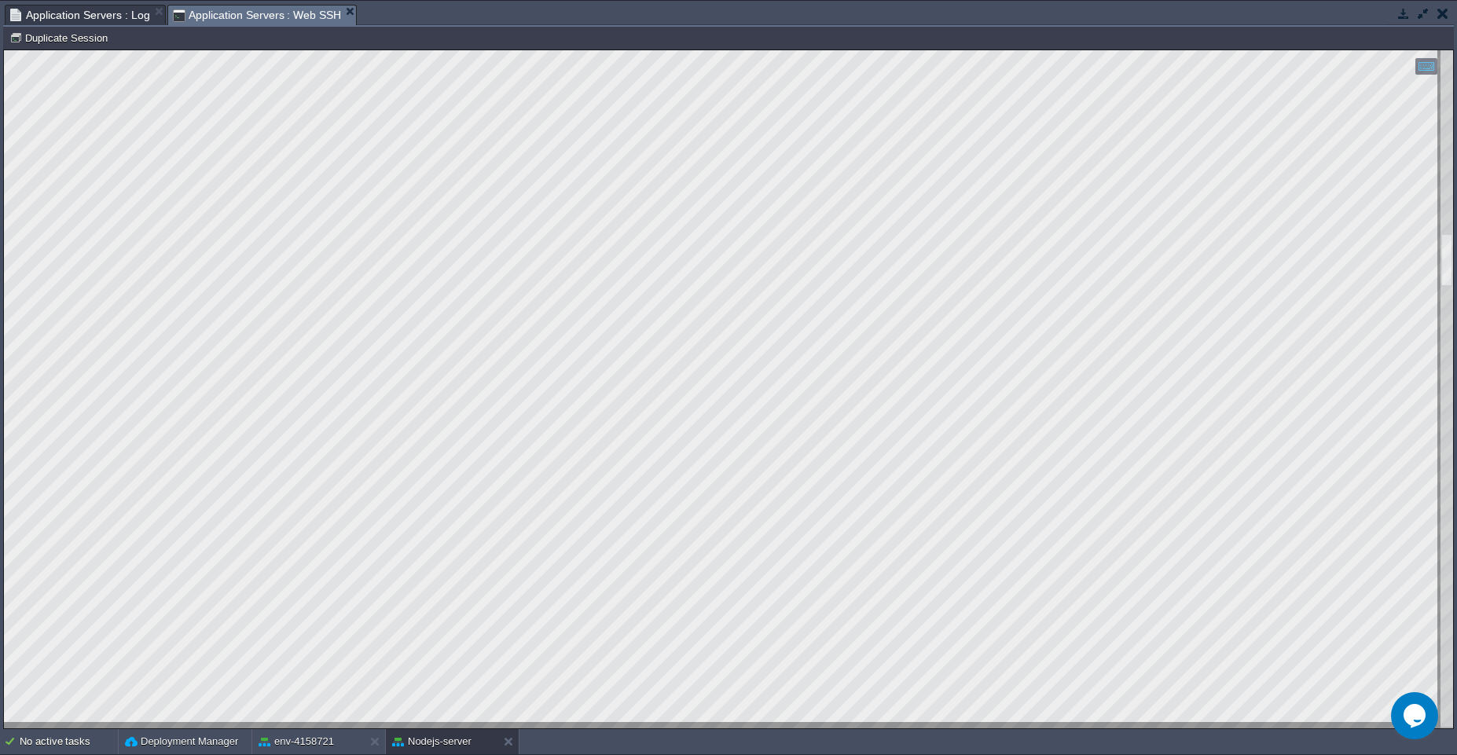
click at [1444, 20] on td at bounding box center [1442, 13] width 20 height 19
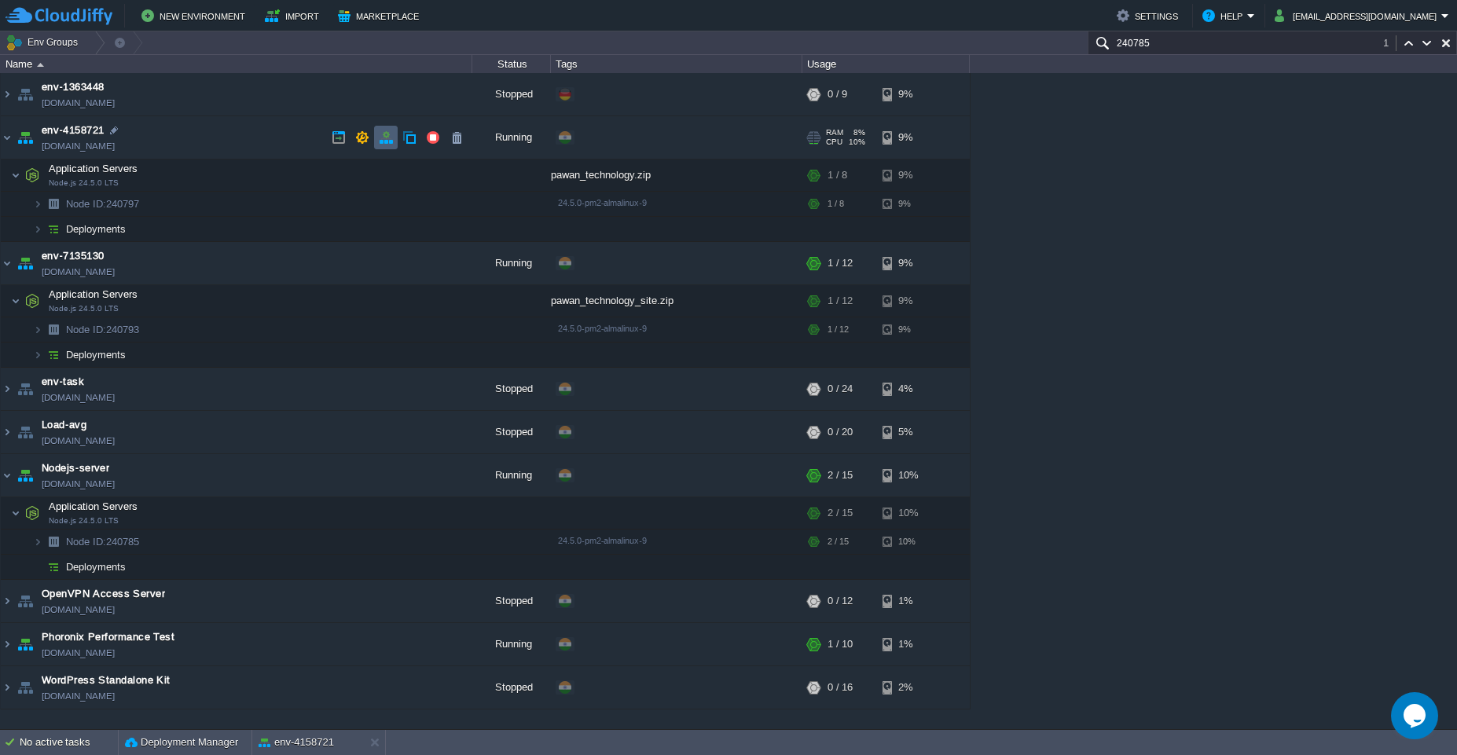
click at [383, 148] on td at bounding box center [386, 138] width 24 height 24
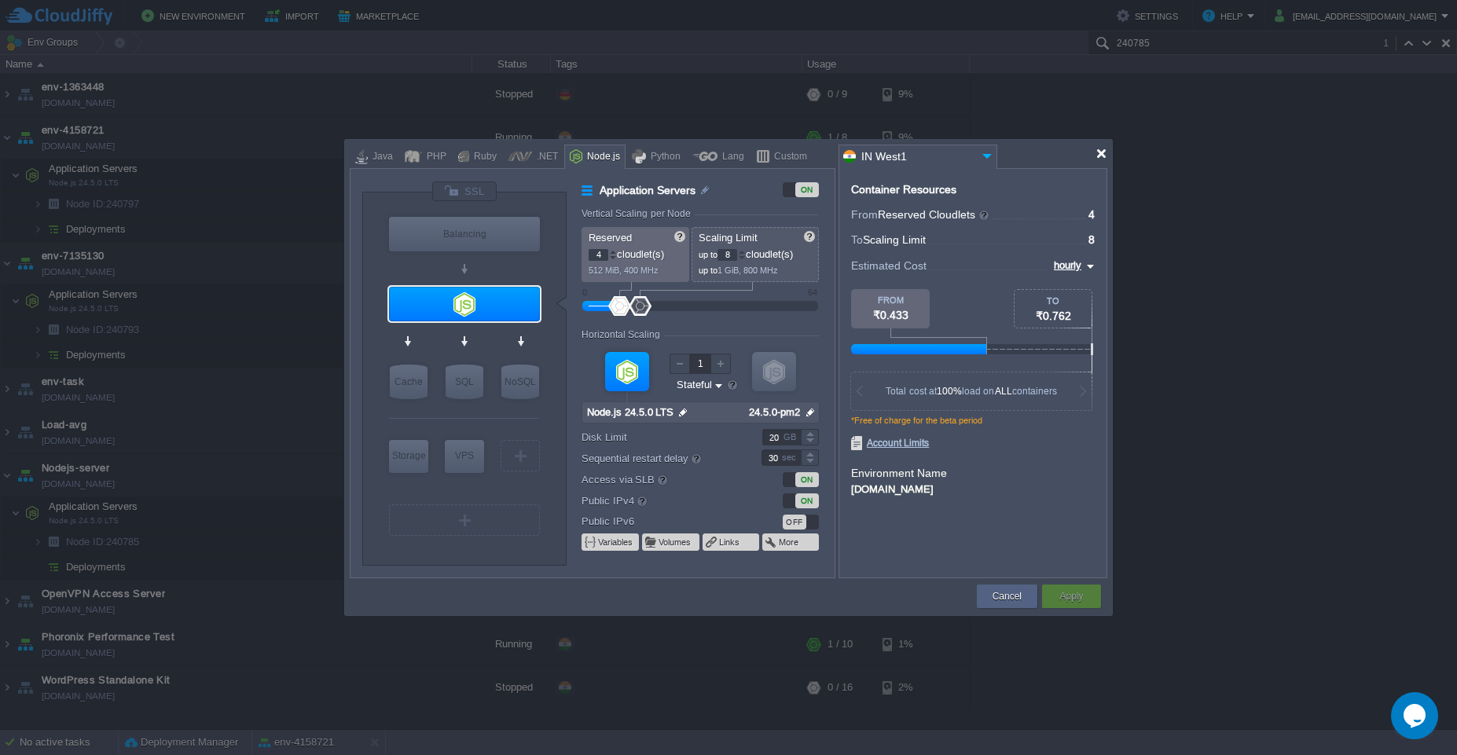
click at [1104, 157] on div at bounding box center [1101, 154] width 12 height 12
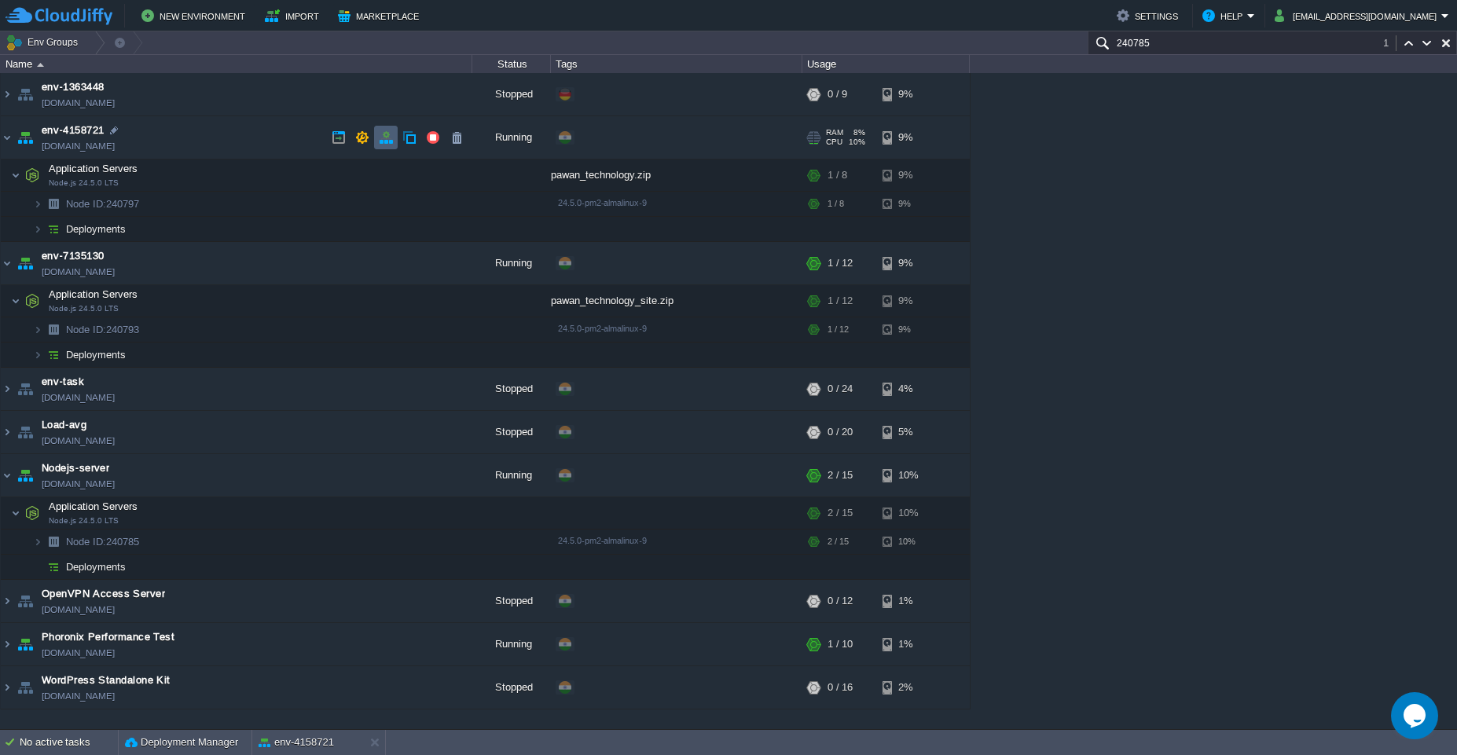
click at [386, 134] on button "button" at bounding box center [386, 137] width 14 height 14
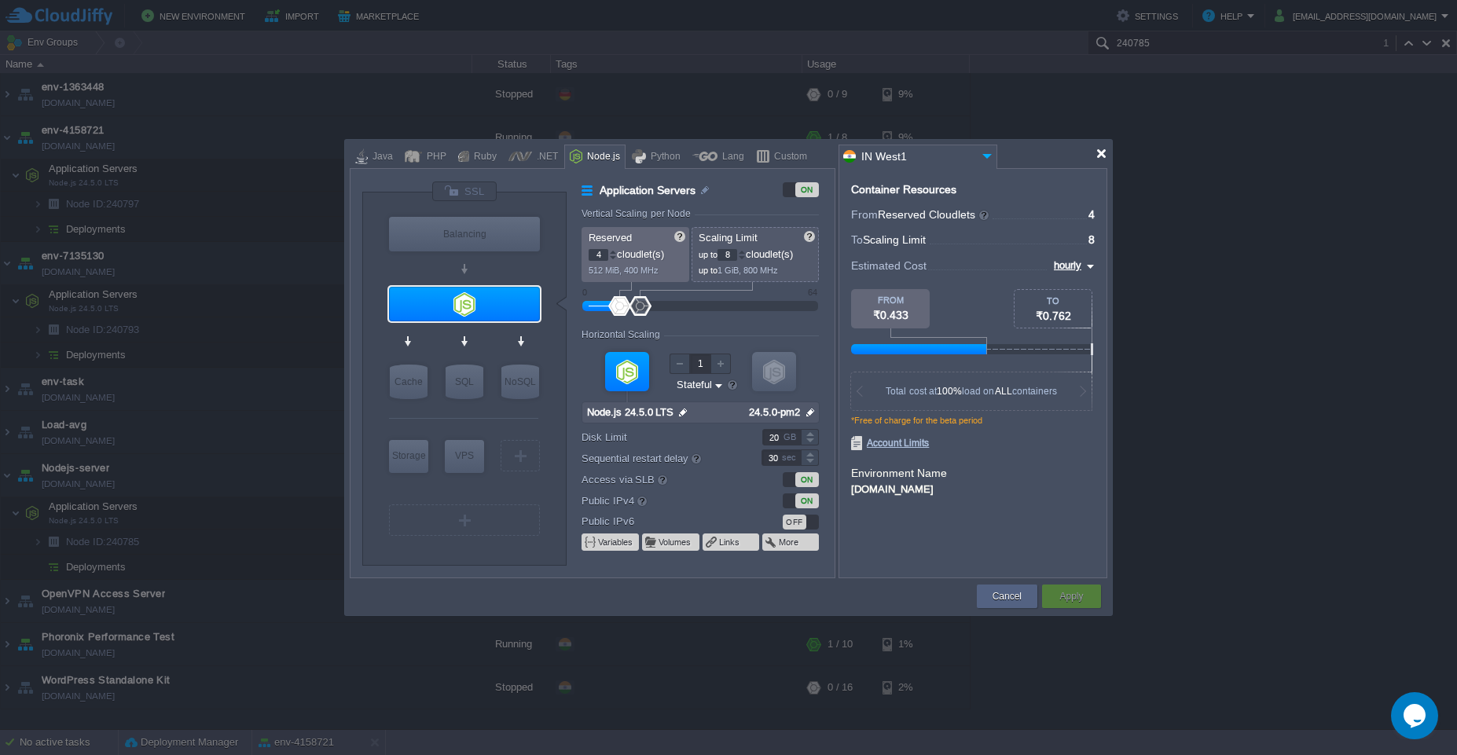
click at [1103, 150] on div at bounding box center [1101, 154] width 12 height 12
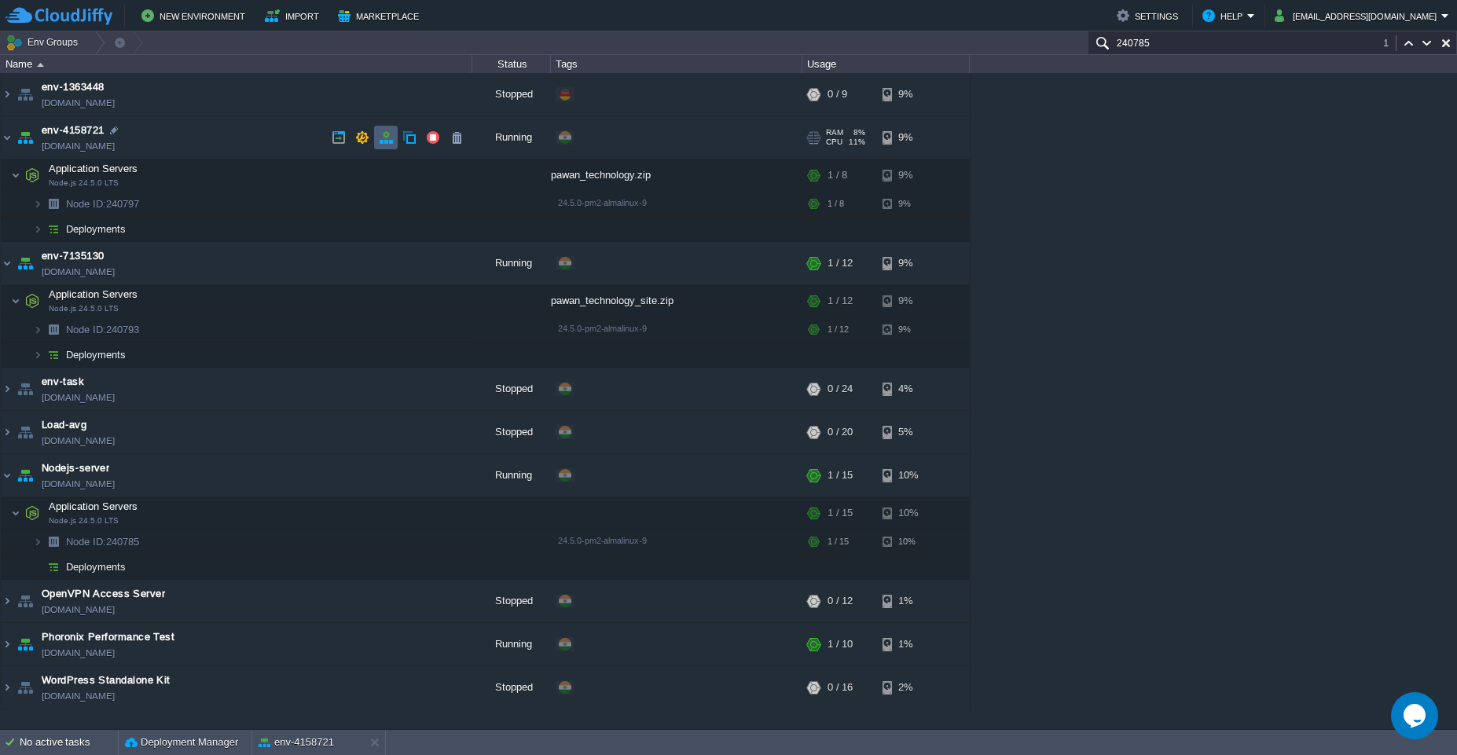
click at [386, 144] on button "button" at bounding box center [386, 137] width 14 height 14
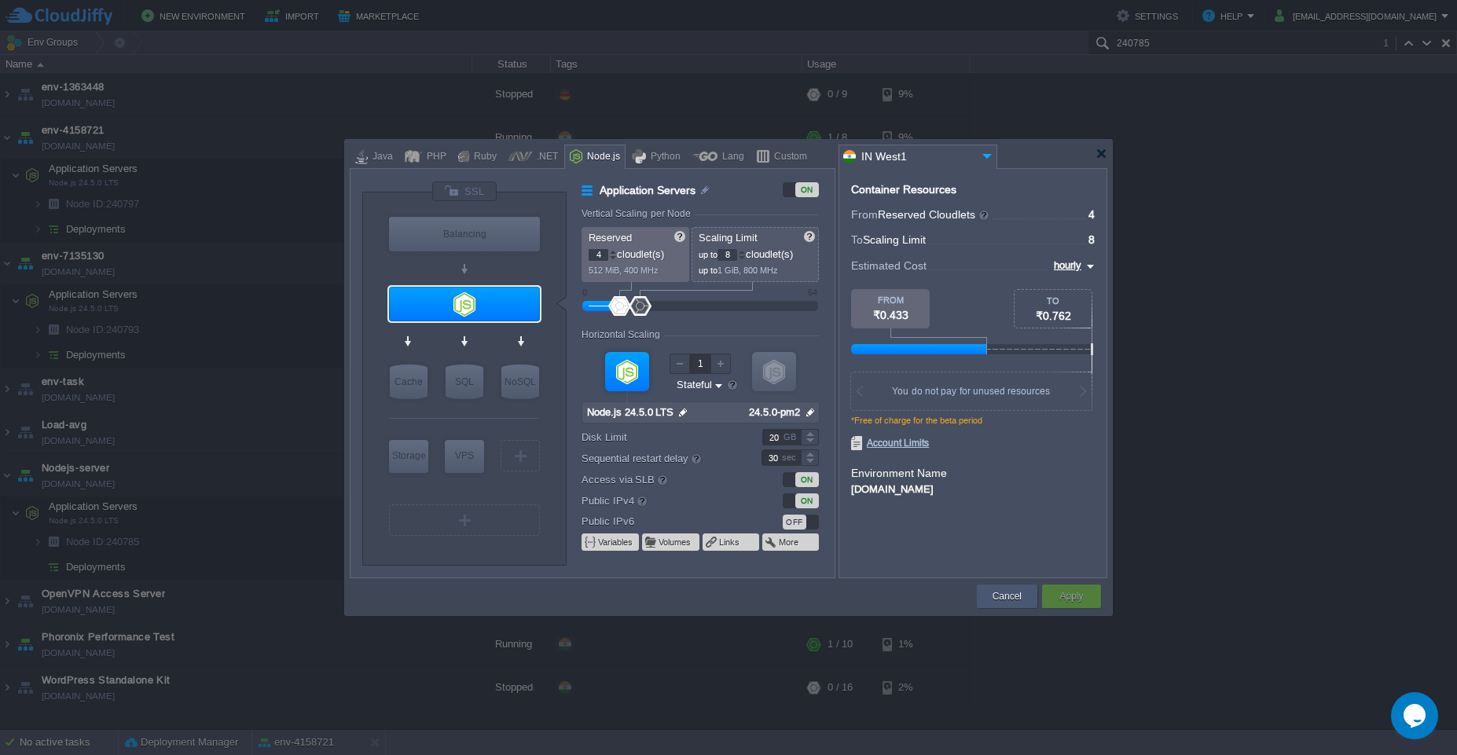
click at [1008, 605] on div "Cancel" at bounding box center [1006, 597] width 37 height 24
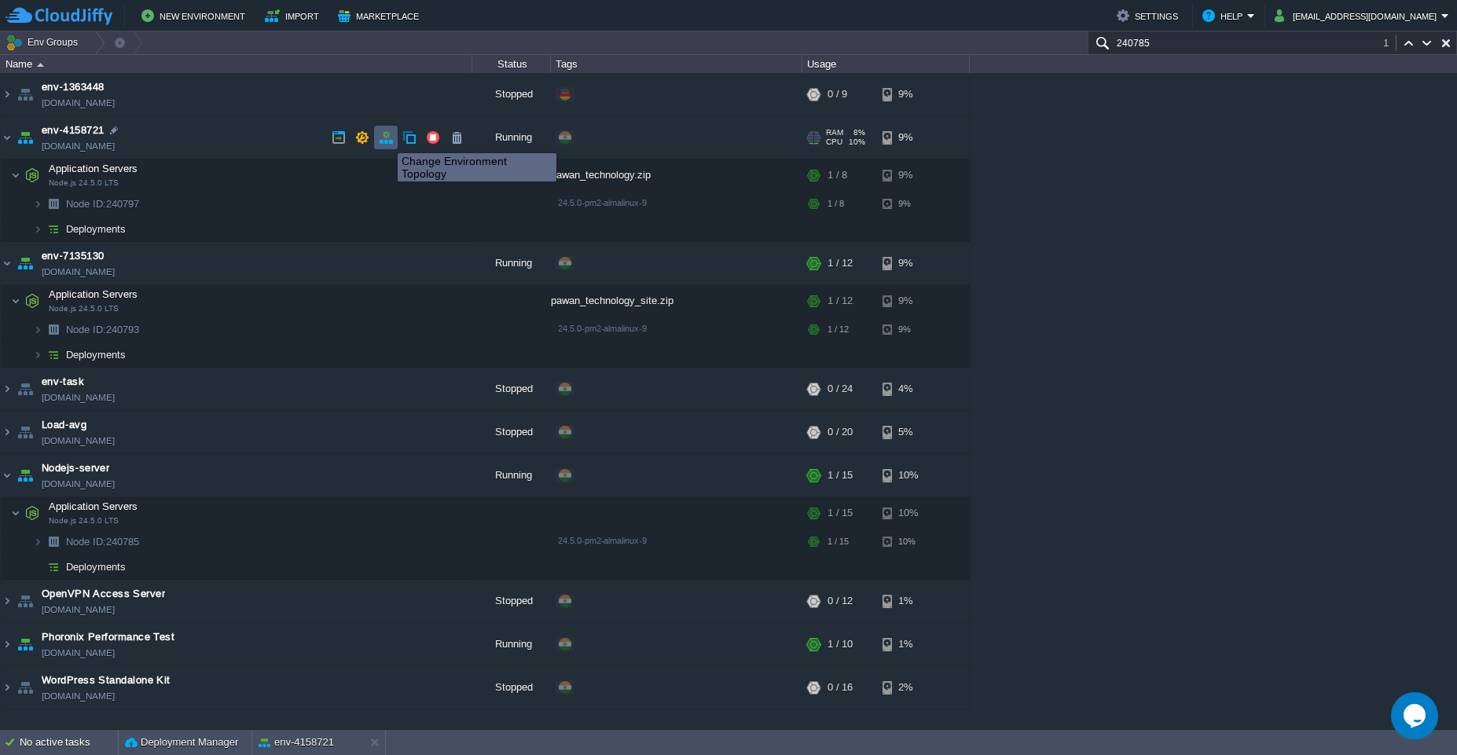
click at [383, 139] on button "button" at bounding box center [386, 137] width 14 height 14
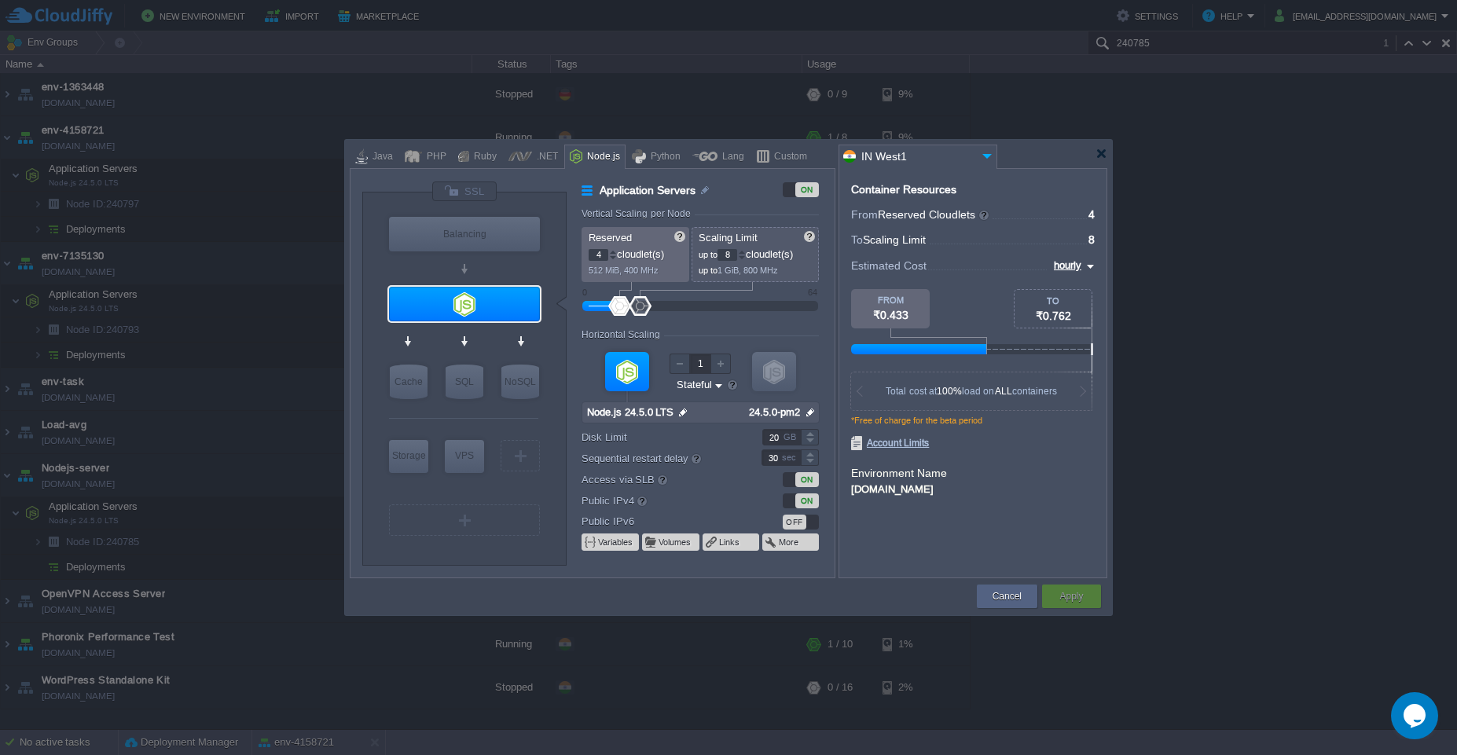
drag, startPoint x: 606, startPoint y: 257, endPoint x: 588, endPoint y: 257, distance: 17.3
click at [588, 257] on input "4" at bounding box center [598, 255] width 20 height 12
click at [1002, 605] on div "Cancel" at bounding box center [1006, 597] width 37 height 24
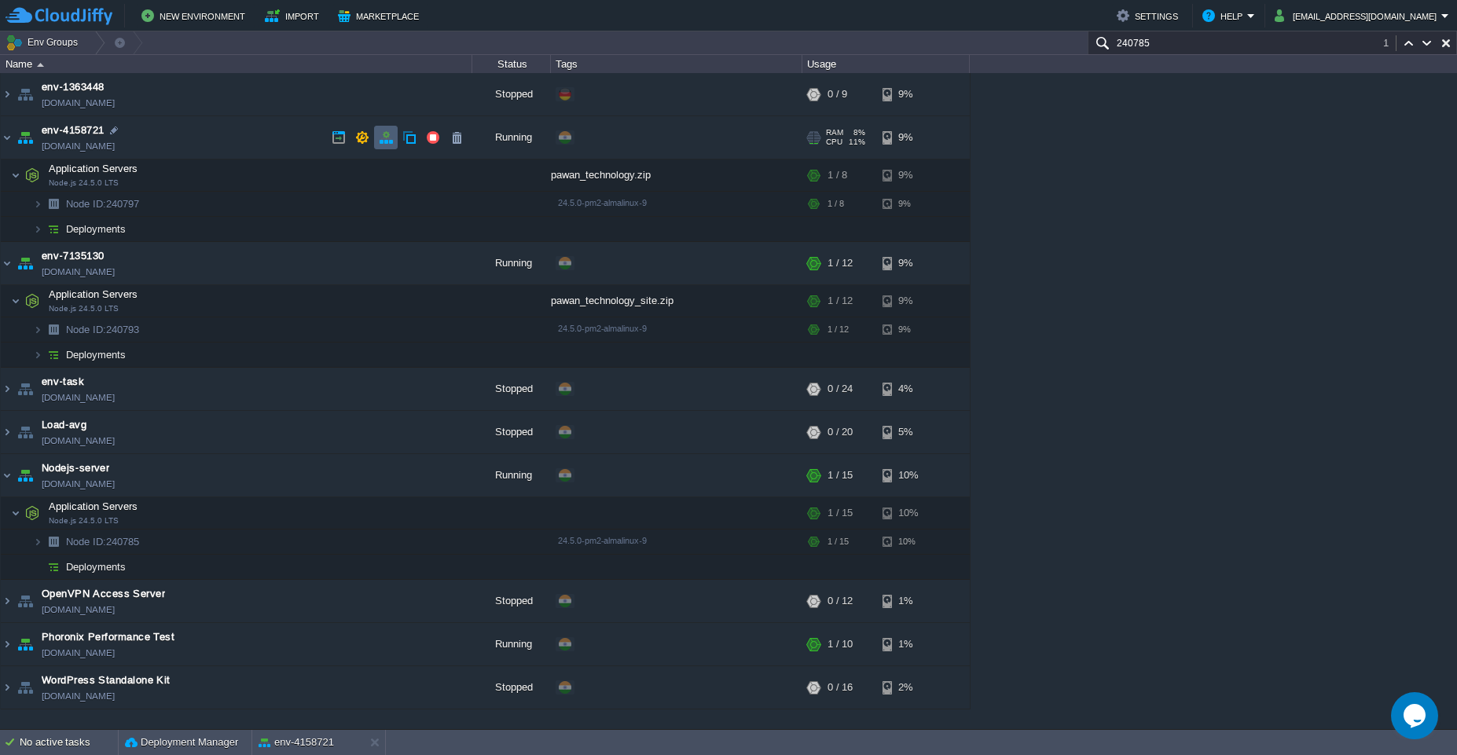
click at [387, 138] on button "button" at bounding box center [386, 137] width 14 height 14
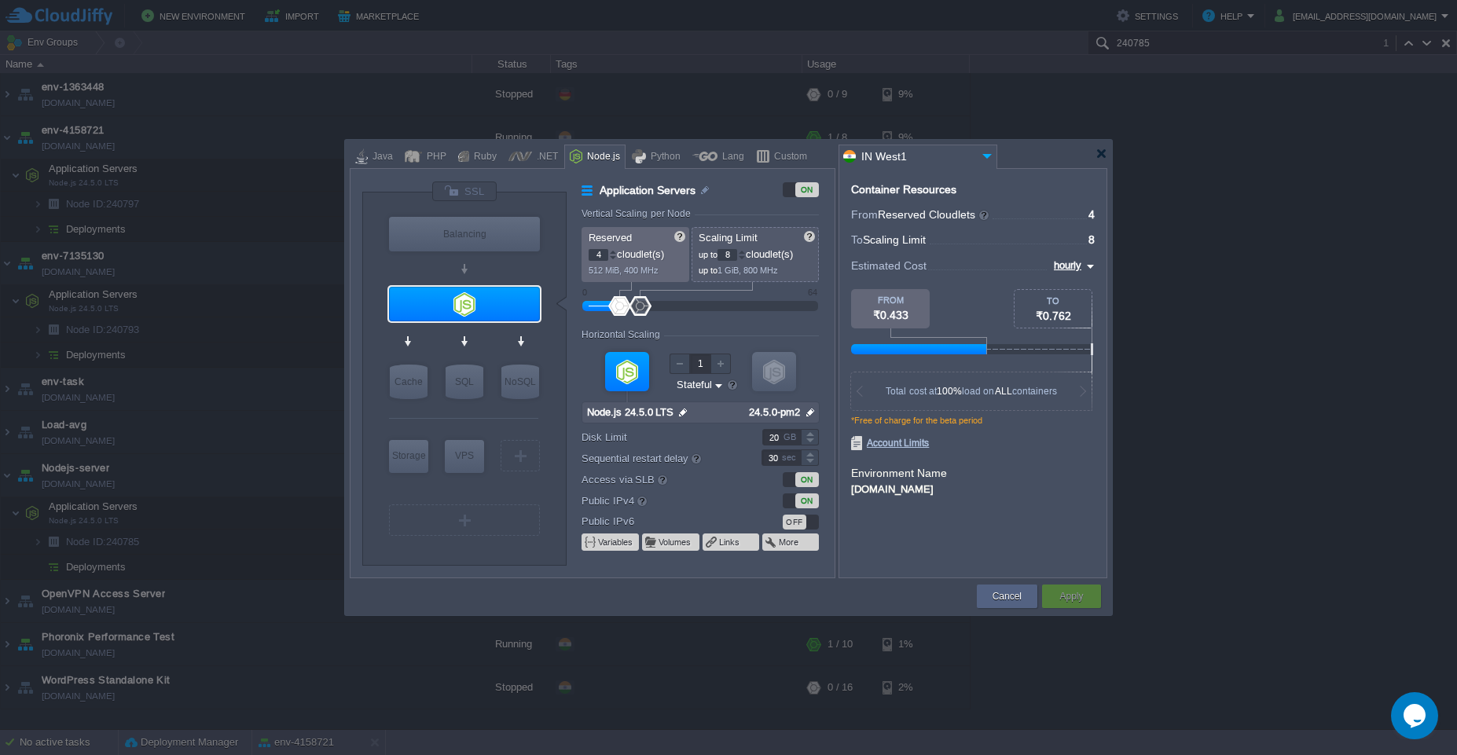
drag, startPoint x: 603, startPoint y: 253, endPoint x: 591, endPoint y: 255, distance: 11.9
click at [591, 255] on input "4" at bounding box center [598, 255] width 20 height 12
click at [1007, 607] on div "Cancel" at bounding box center [1006, 597] width 37 height 24
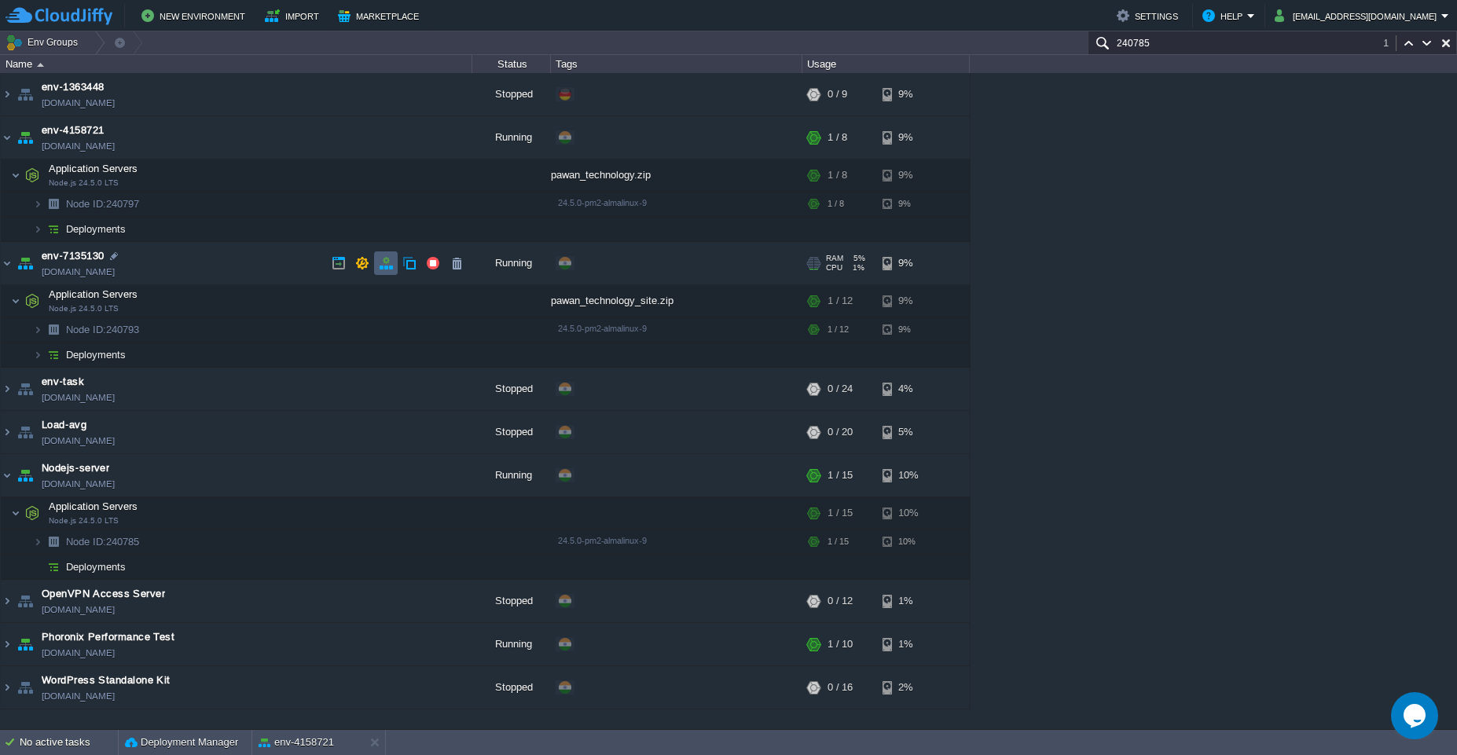
click at [387, 267] on button "button" at bounding box center [386, 263] width 14 height 14
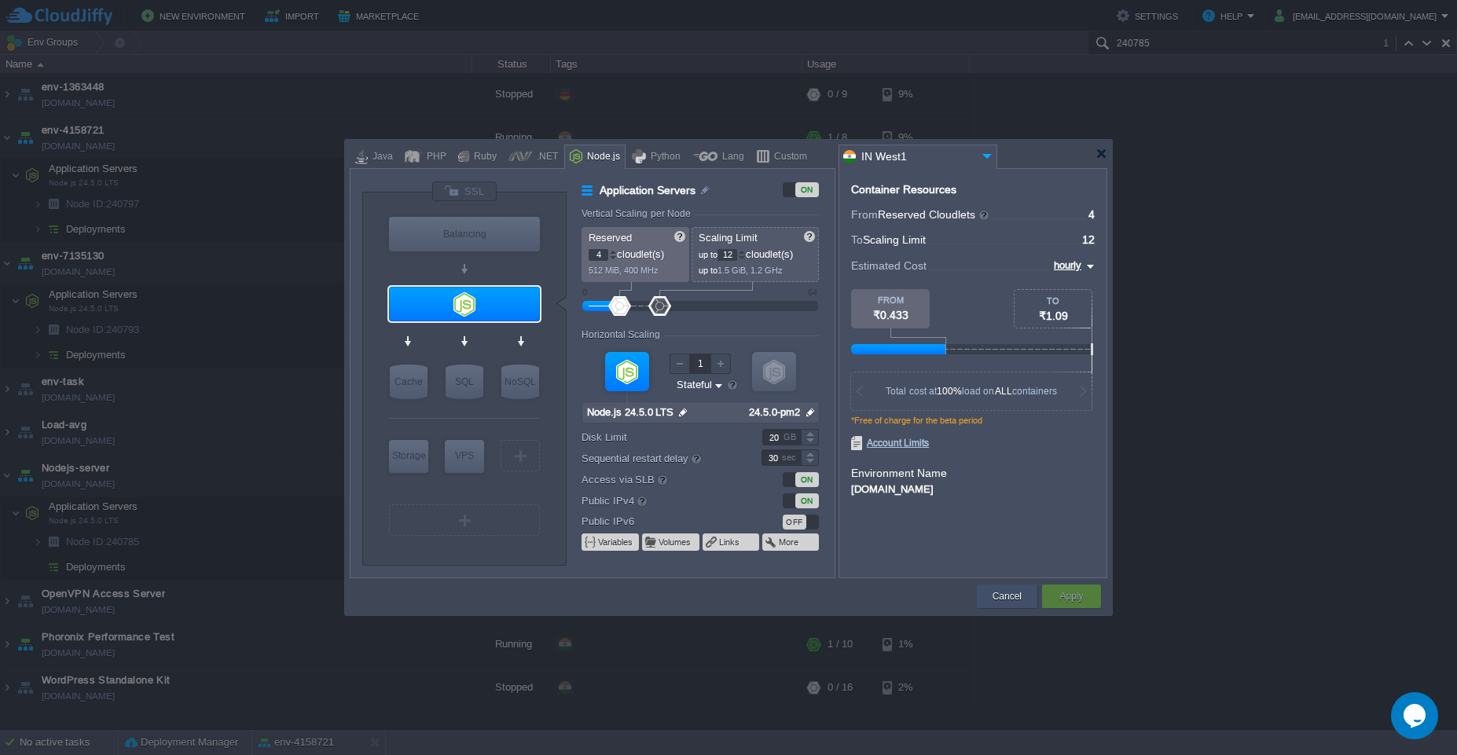
click at [986, 593] on div "Cancel" at bounding box center [1007, 597] width 60 height 24
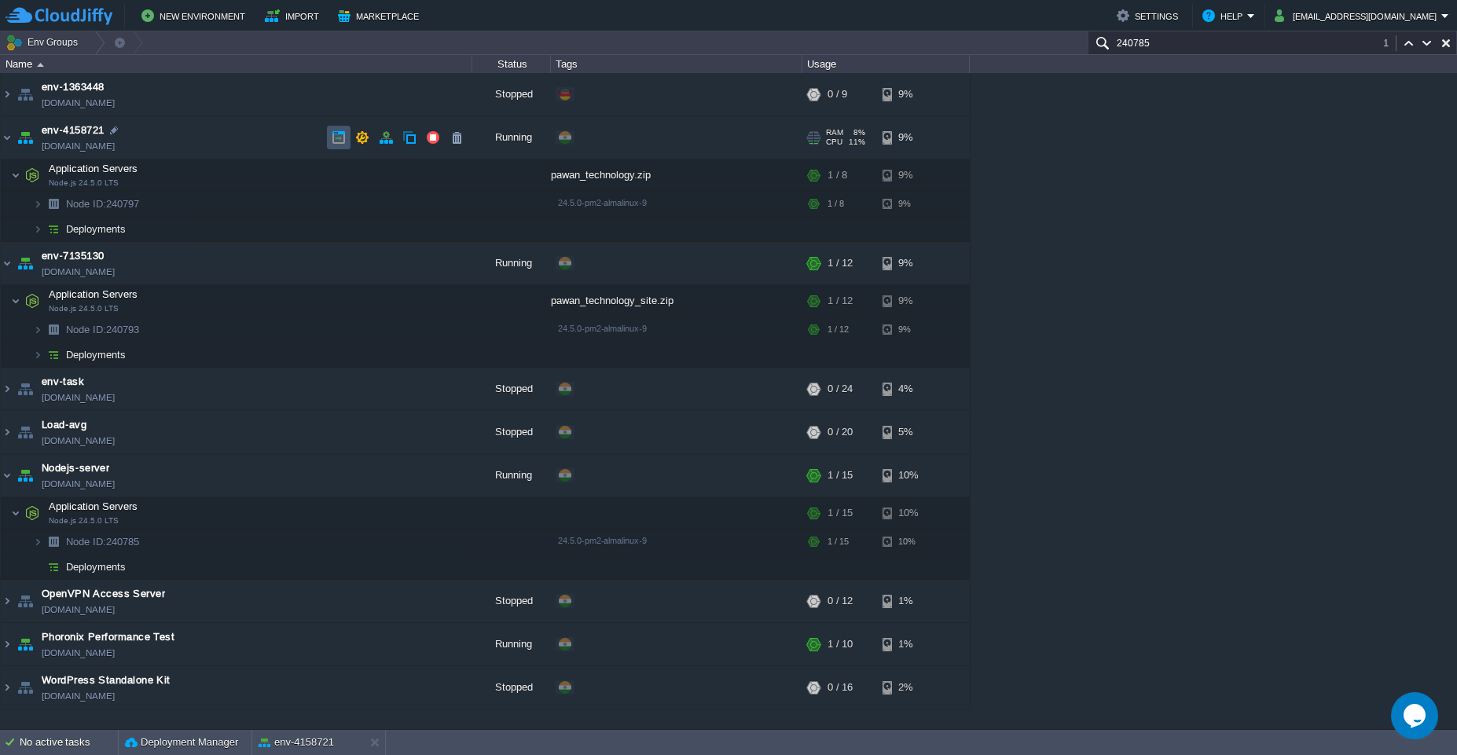
click at [335, 140] on button "button" at bounding box center [339, 137] width 14 height 14
click at [1448, 20] on em "pawan.maithil@leapswitch.com" at bounding box center [1361, 15] width 174 height 19
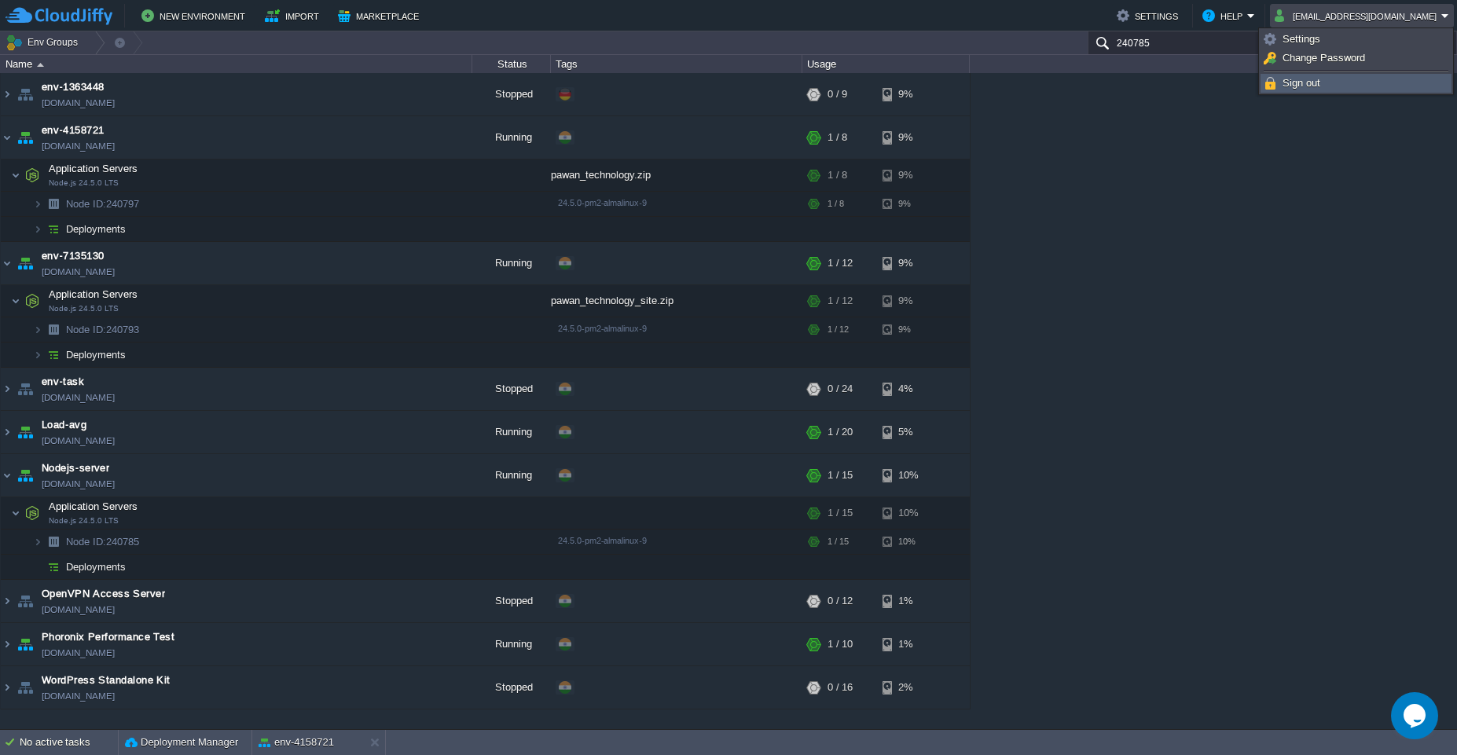
click at [1310, 83] on span "Sign out" at bounding box center [1301, 83] width 38 height 12
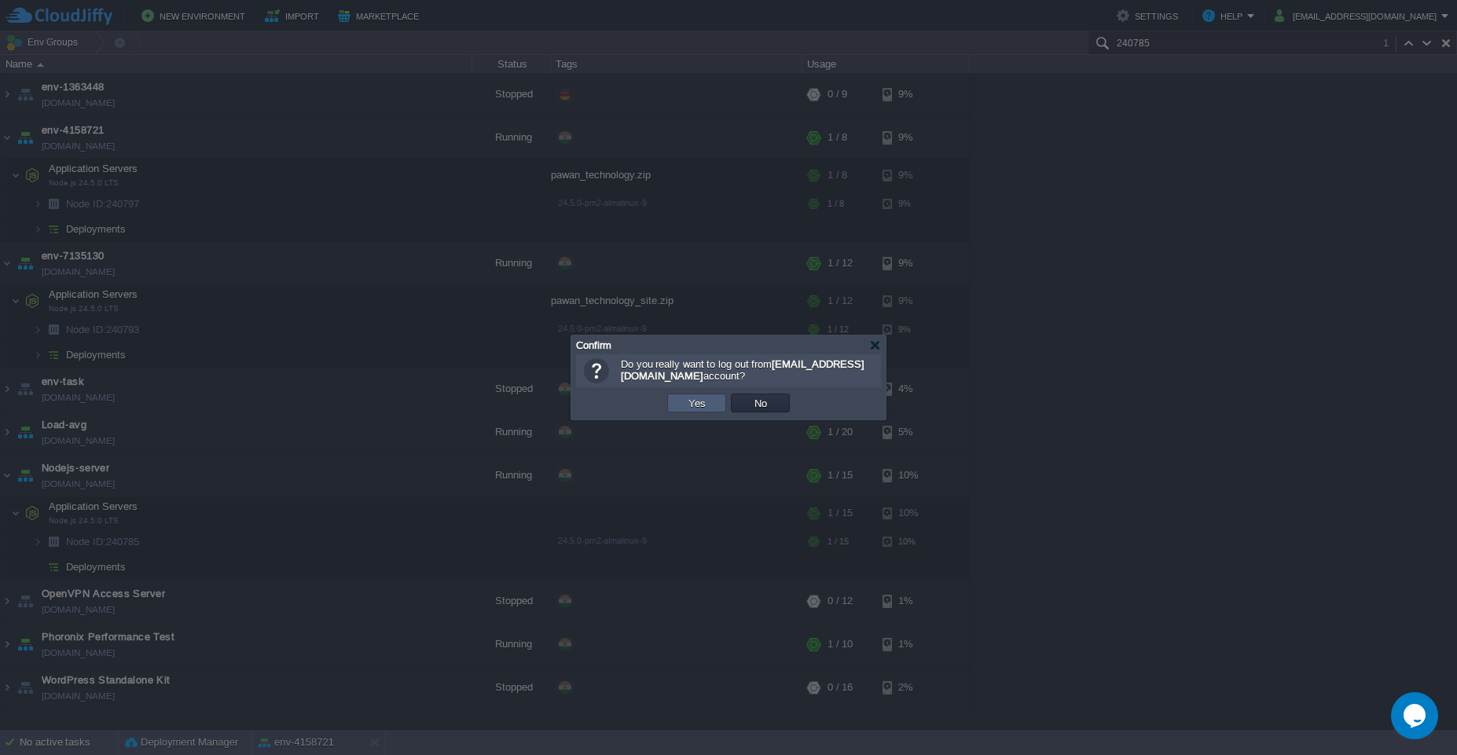
click at [699, 412] on td "Yes" at bounding box center [696, 403] width 59 height 19
